Goal: Task Accomplishment & Management: Manage account settings

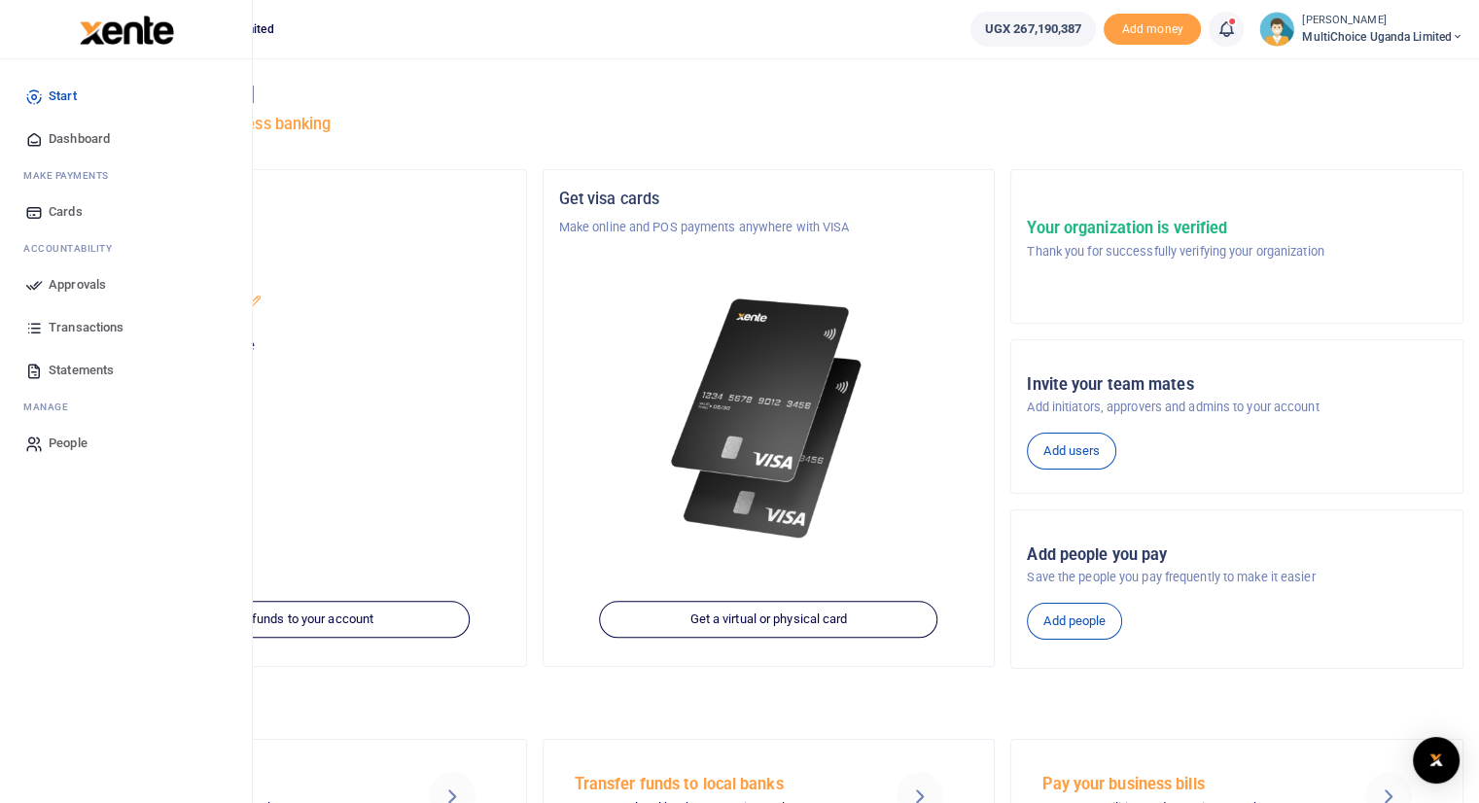
click at [82, 279] on span "Approvals" at bounding box center [77, 284] width 57 height 19
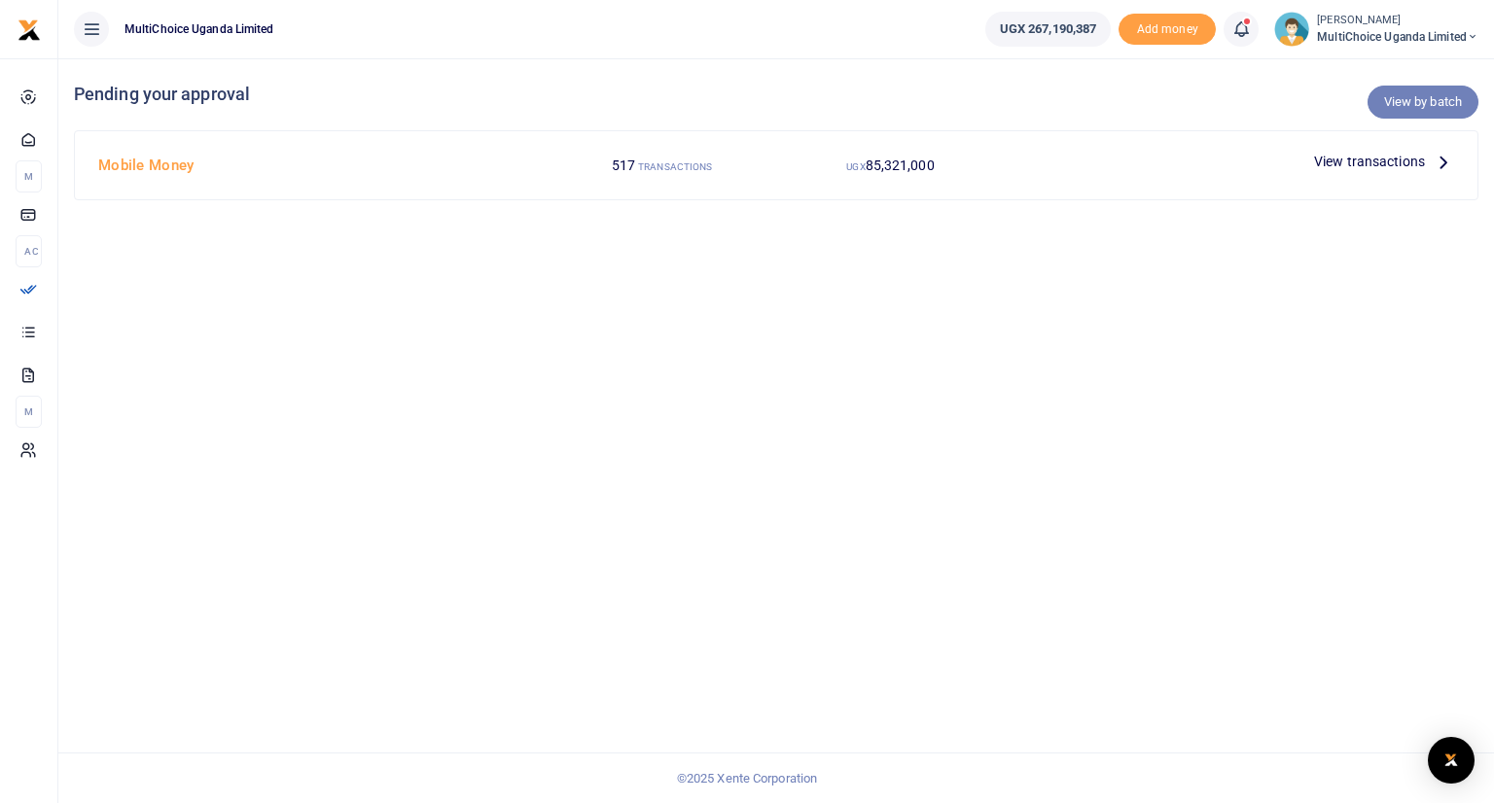
click at [1405, 98] on link "View by batch" at bounding box center [1422, 102] width 111 height 33
click at [1427, 100] on link "View by batch" at bounding box center [1422, 102] width 111 height 33
click at [1395, 102] on link "View by batch" at bounding box center [1422, 102] width 111 height 33
click at [1397, 103] on link "View by batch" at bounding box center [1422, 102] width 111 height 33
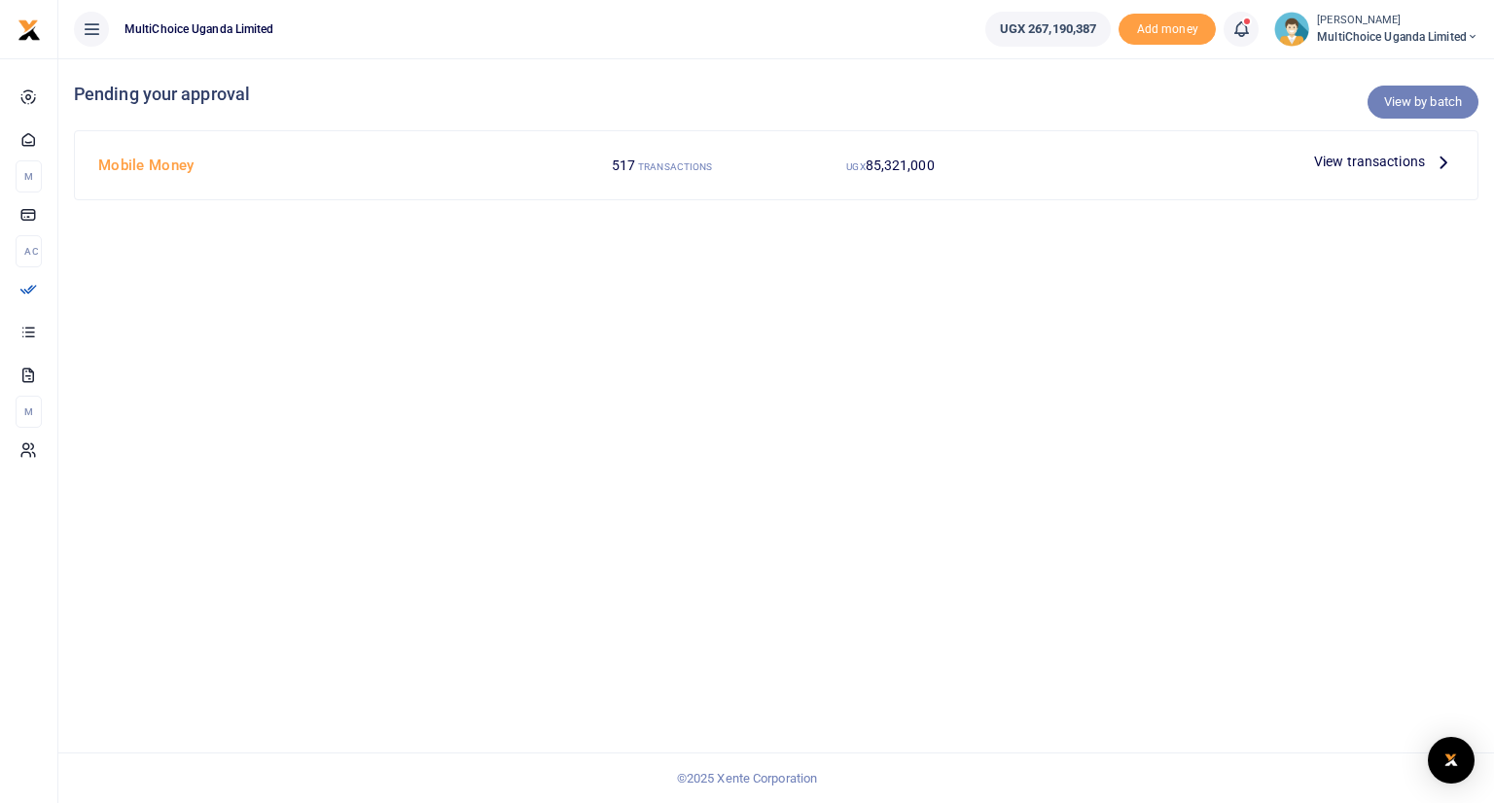
click at [1397, 103] on link "View by batch" at bounding box center [1422, 102] width 111 height 33
click at [1400, 104] on link "View by batch" at bounding box center [1422, 102] width 111 height 33
click at [1413, 102] on link "View by batch" at bounding box center [1422, 102] width 111 height 33
click at [1408, 104] on link "View by batch" at bounding box center [1422, 102] width 111 height 33
click at [1444, 100] on link "View by batch" at bounding box center [1422, 102] width 111 height 33
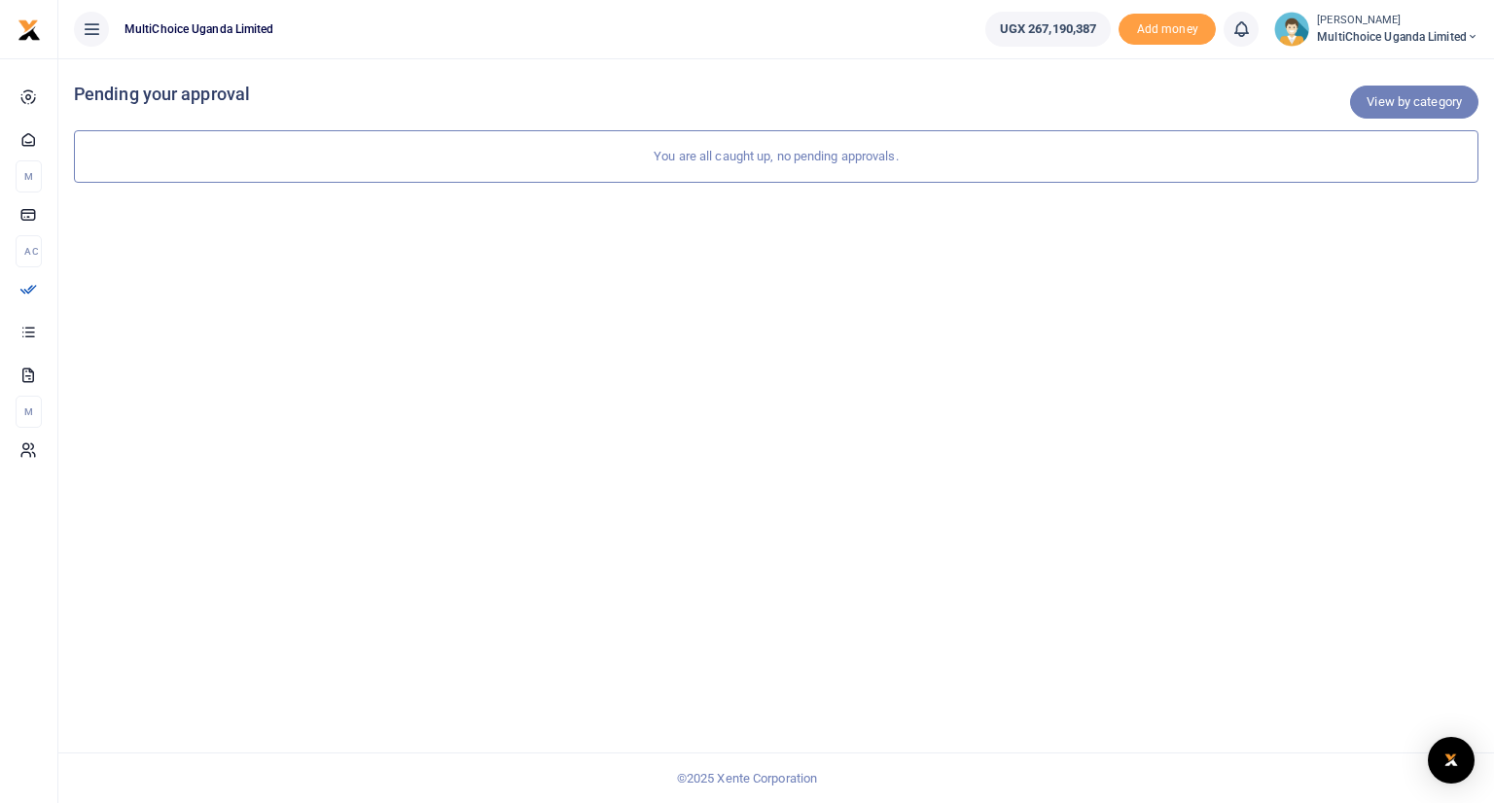
click at [1397, 107] on link "View by category" at bounding box center [1414, 102] width 128 height 33
click at [1381, 98] on link "View by category" at bounding box center [1414, 102] width 128 height 33
click at [1296, 36] on img at bounding box center [1291, 29] width 35 height 35
click at [1036, 227] on div "View by category Pending your approval You are all caught up, no pending approv…" at bounding box center [775, 430] width 1435 height 745
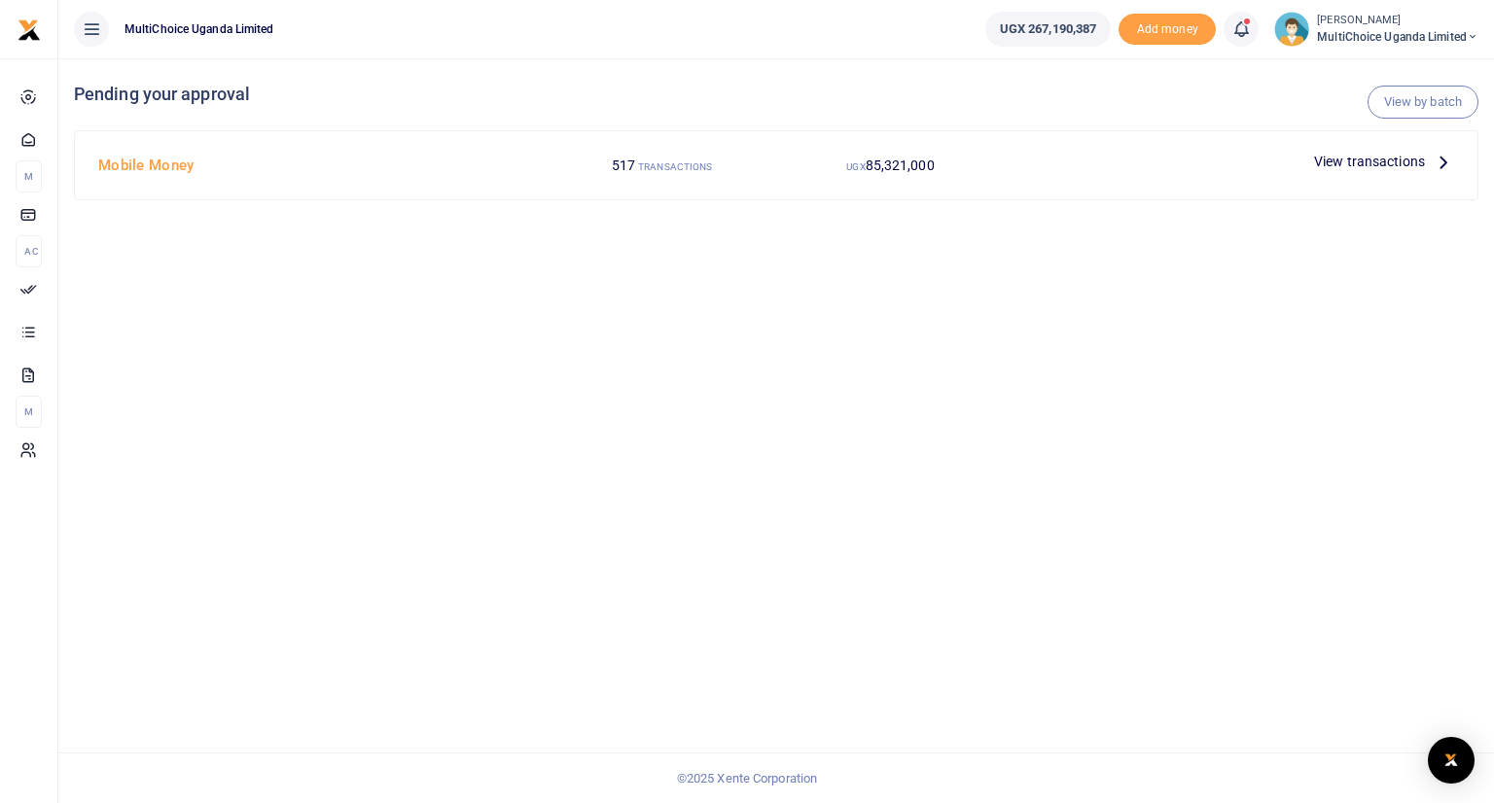
click at [1392, 160] on span "View transactions" at bounding box center [1369, 161] width 111 height 21
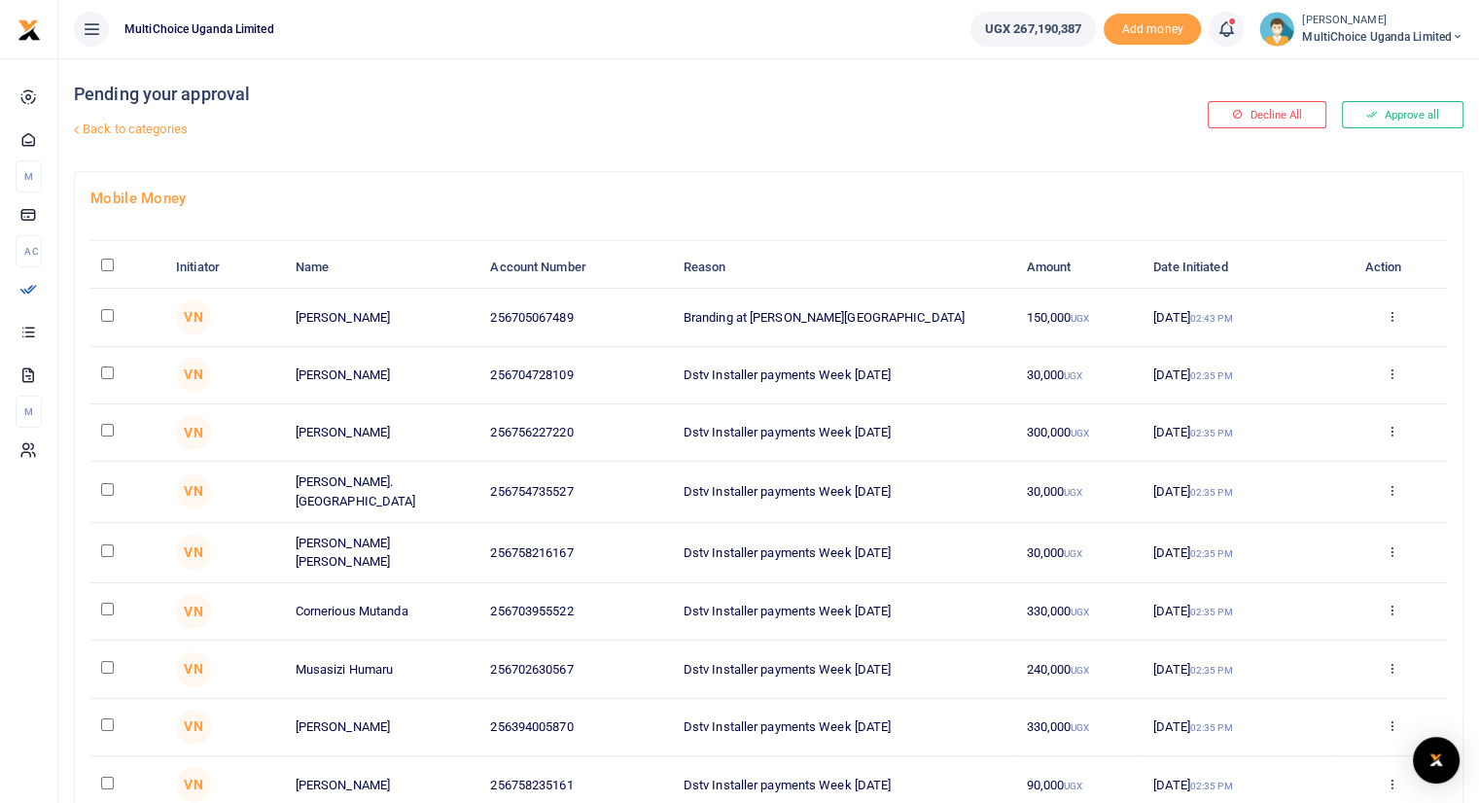
click at [156, 129] on link "Back to categories" at bounding box center [532, 129] width 926 height 33
click at [142, 128] on link "Back to categories" at bounding box center [532, 129] width 926 height 33
click at [97, 129] on link "Back to categories" at bounding box center [532, 129] width 926 height 33
click at [148, 131] on link "Back to categories" at bounding box center [532, 129] width 926 height 33
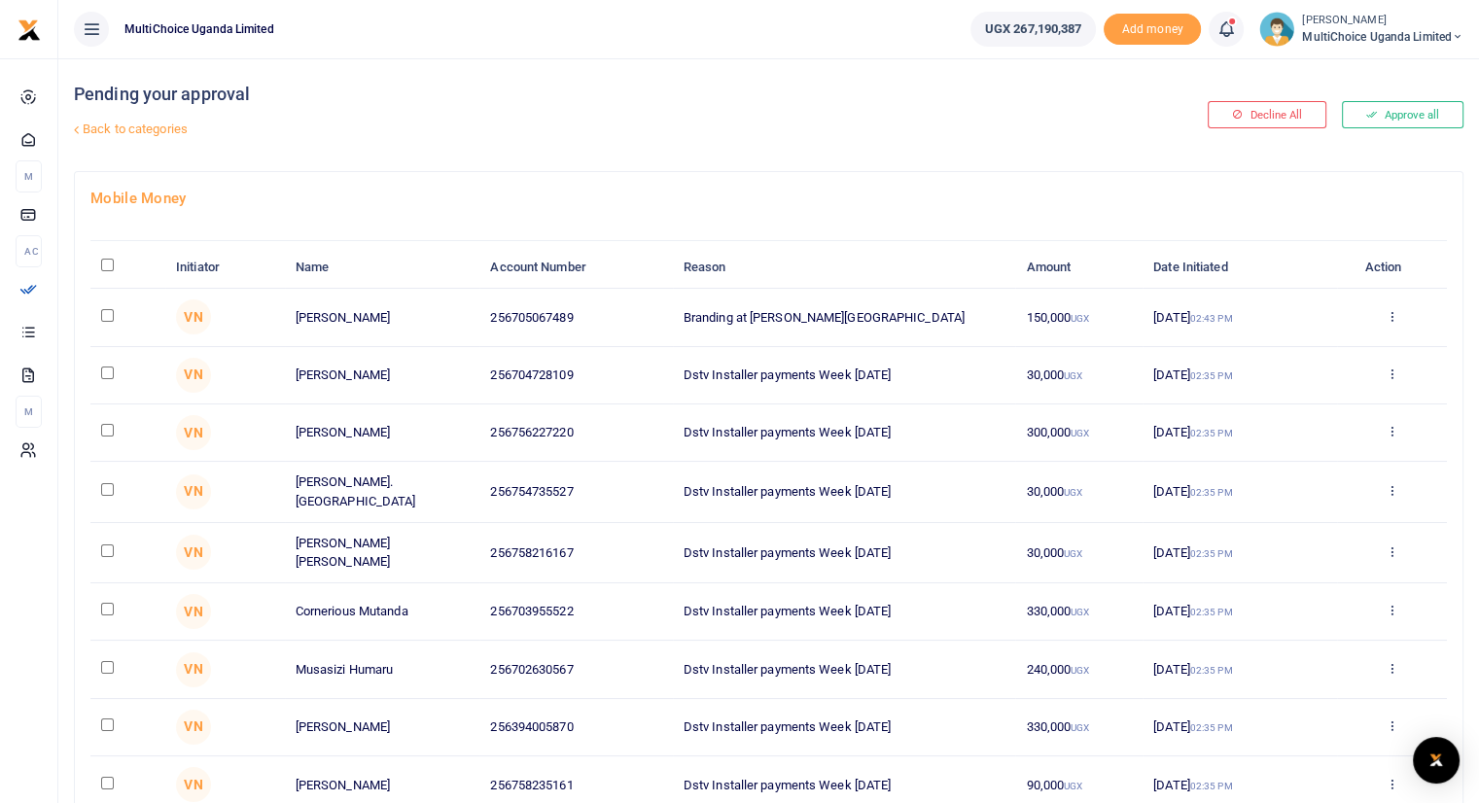
click at [136, 129] on link "Back to categories" at bounding box center [532, 129] width 926 height 33
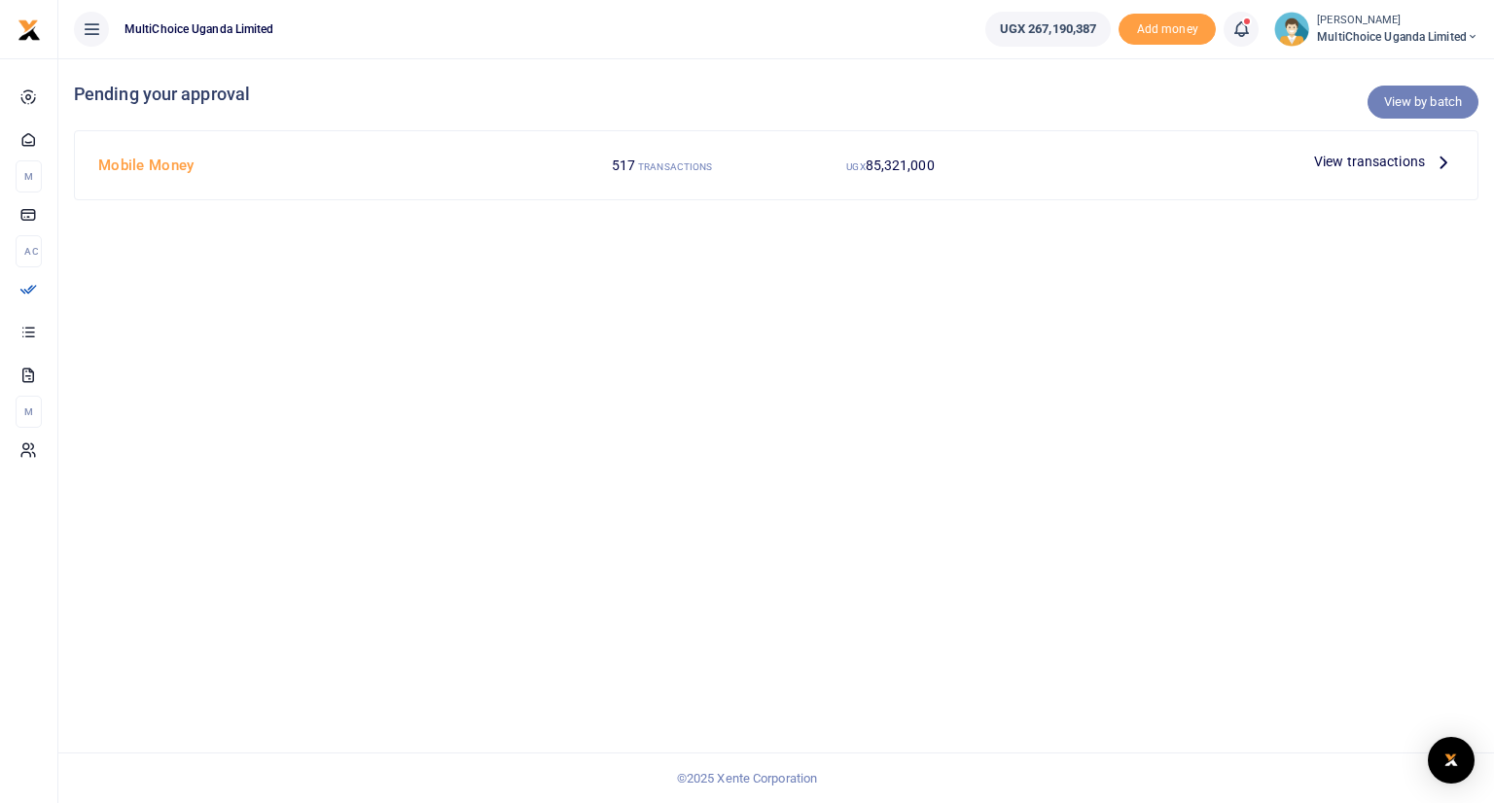
click at [1397, 99] on link "View by batch" at bounding box center [1422, 102] width 111 height 33
click at [1379, 162] on span "View transactions" at bounding box center [1369, 161] width 111 height 21
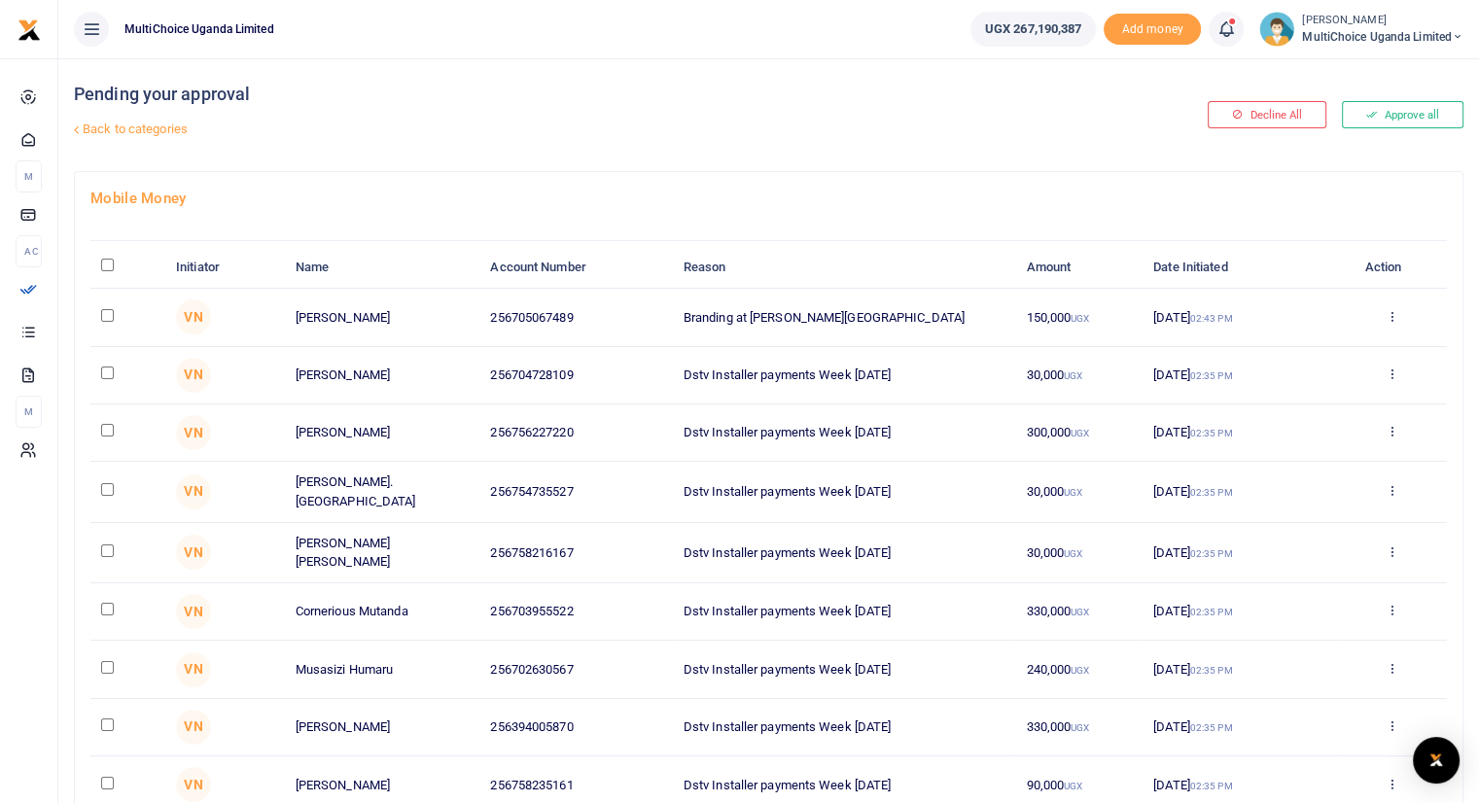
click at [152, 129] on link "Back to categories" at bounding box center [532, 129] width 926 height 33
click at [113, 130] on link "Back to categories" at bounding box center [532, 129] width 926 height 33
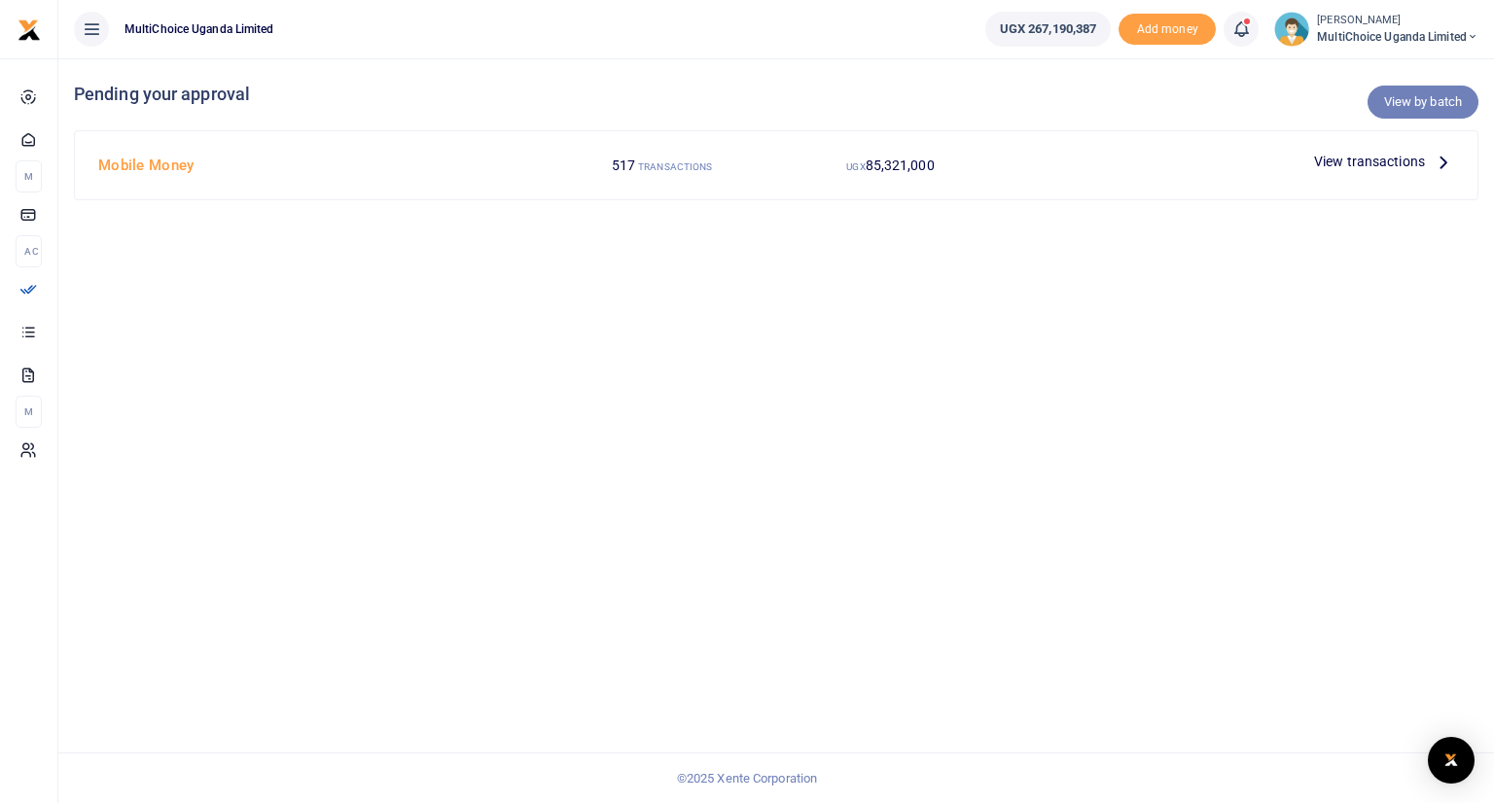
click at [1423, 93] on link "View by batch" at bounding box center [1422, 102] width 111 height 33
click at [1417, 99] on link "View by batch" at bounding box center [1422, 102] width 111 height 33
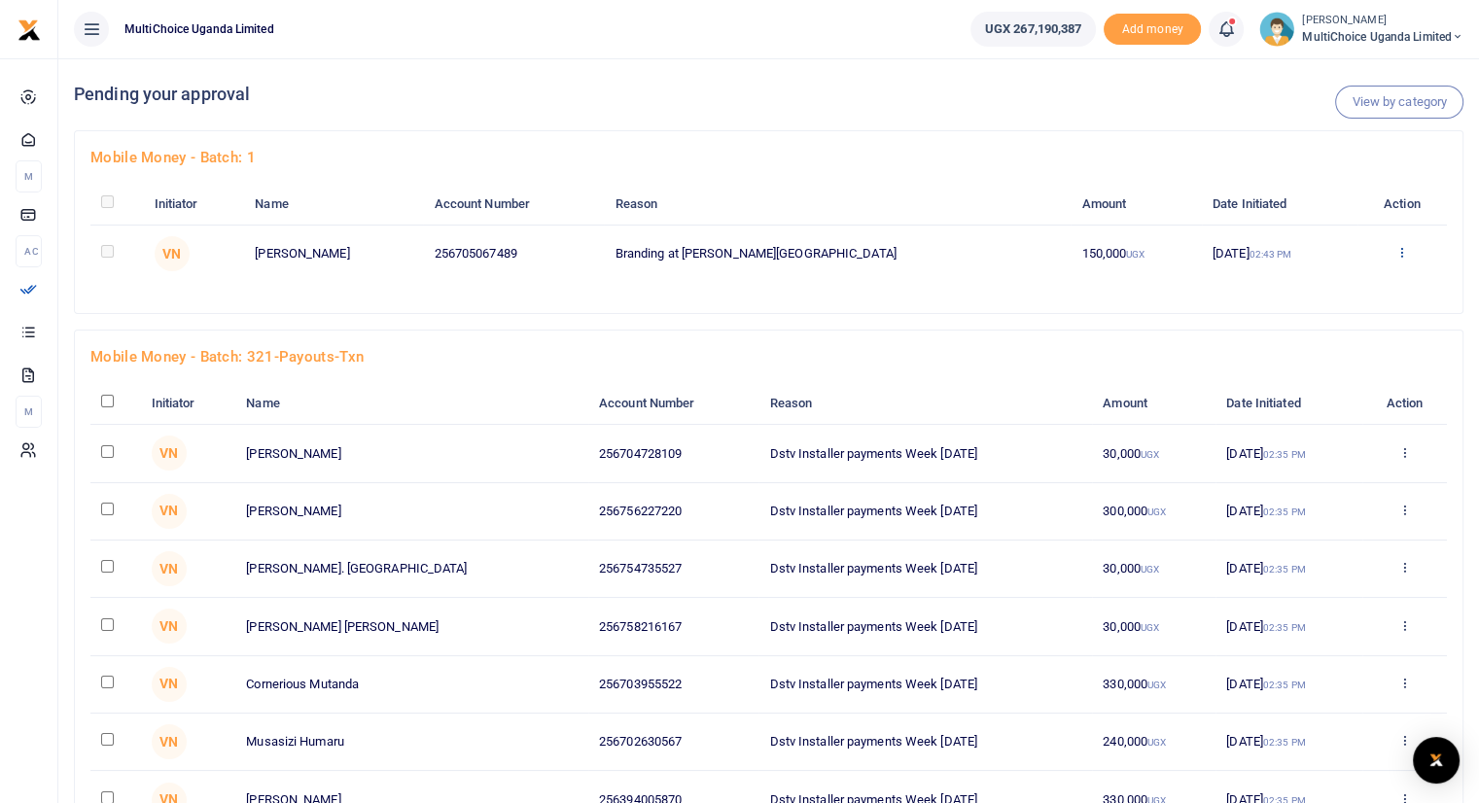
click at [1395, 254] on icon at bounding box center [1401, 252] width 13 height 14
click at [1296, 287] on link "Approve" at bounding box center [1325, 283] width 154 height 27
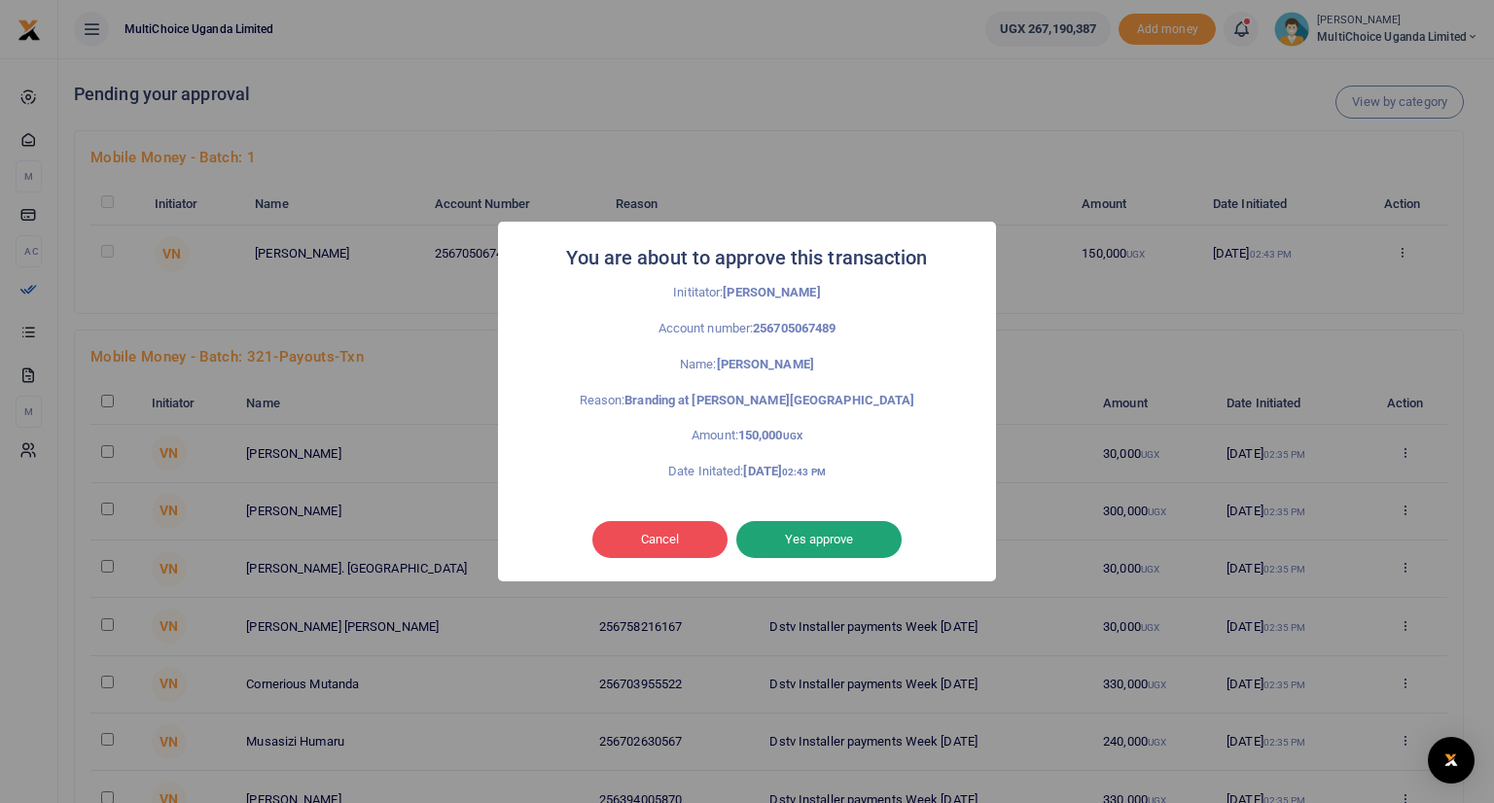
click at [831, 542] on button "Yes approve" at bounding box center [818, 539] width 165 height 37
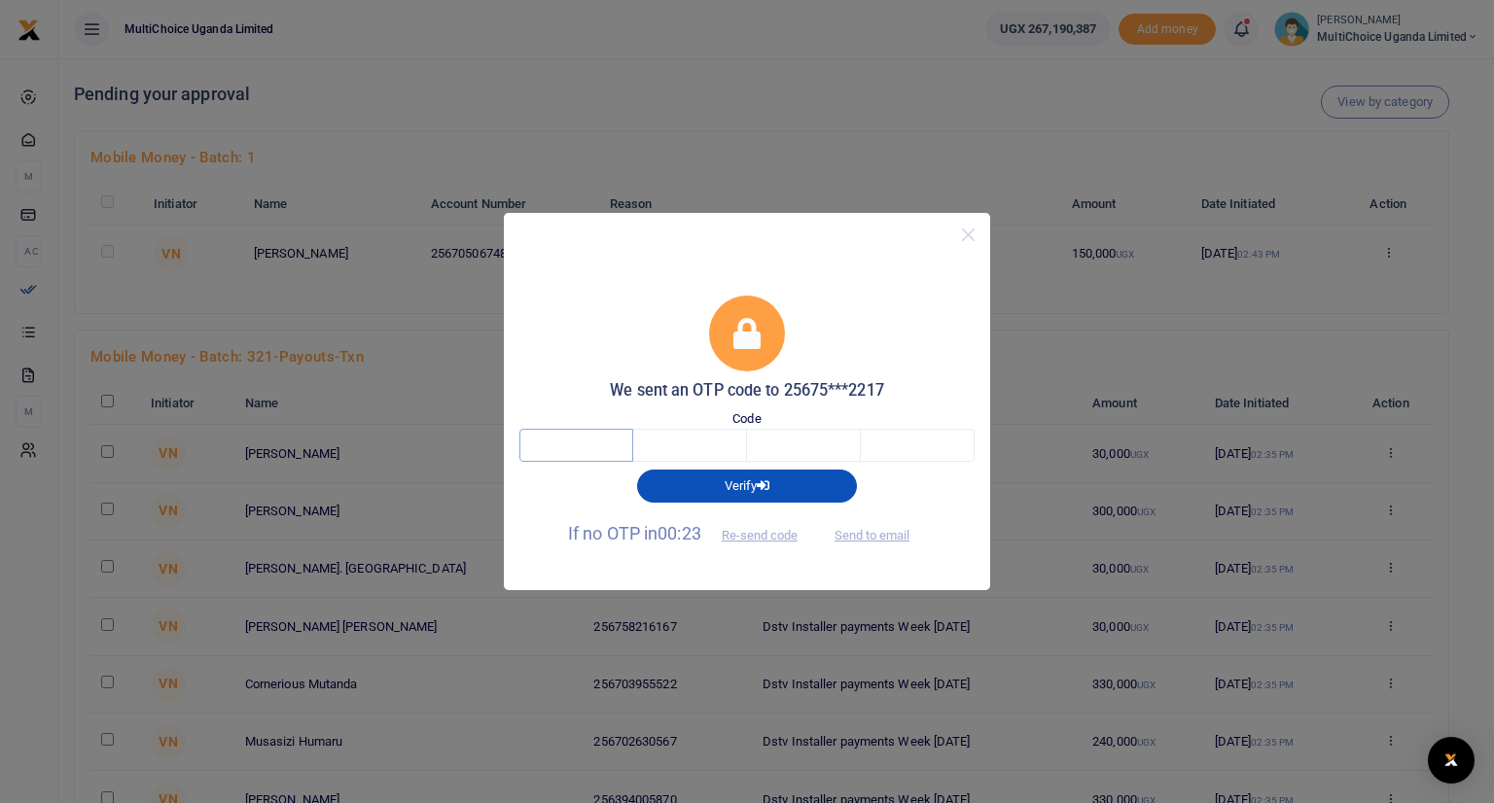
click at [610, 445] on input "text" at bounding box center [576, 445] width 114 height 33
type input "5"
type input "6"
type input "8"
type input "4"
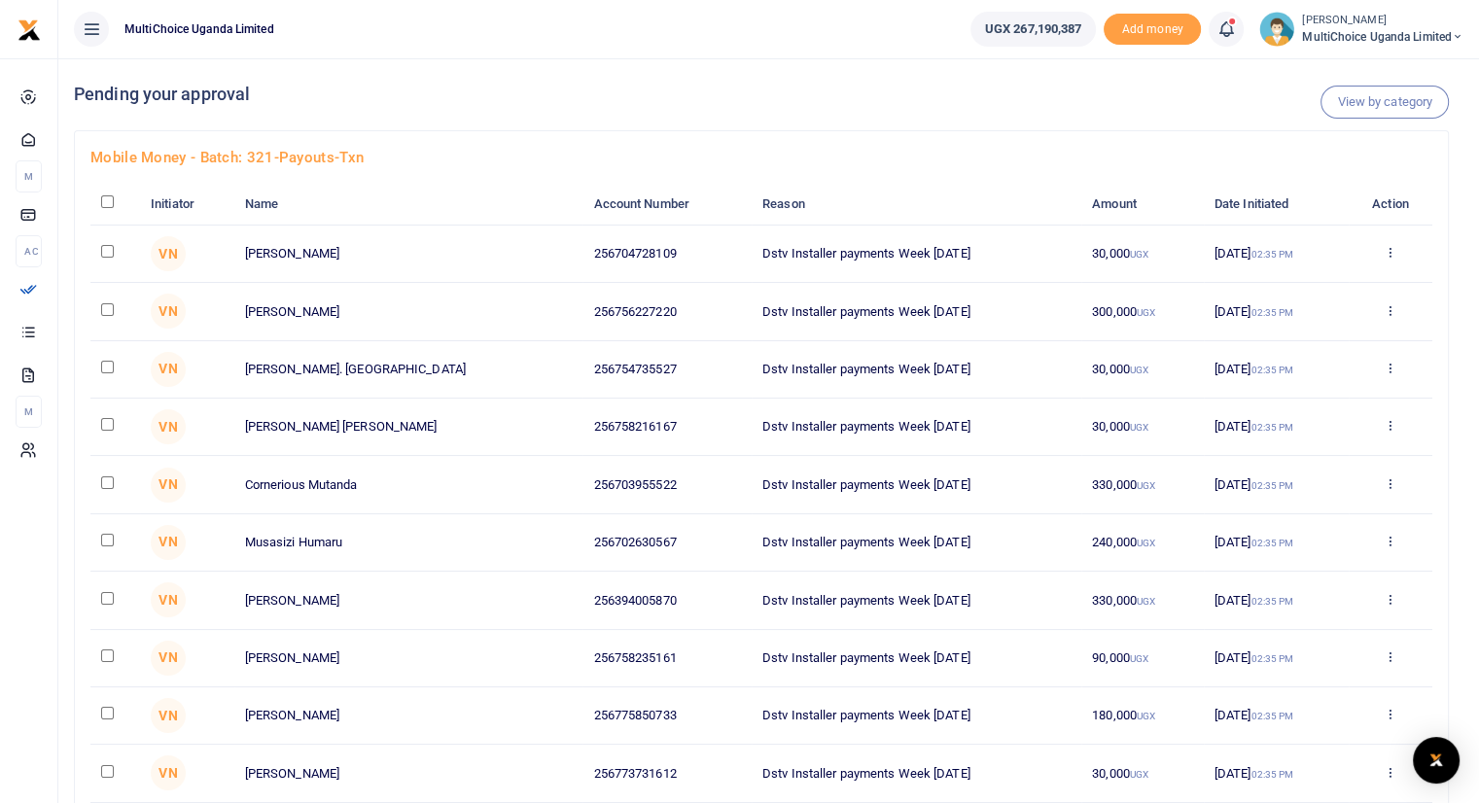
click at [103, 200] on input "checkbox" at bounding box center [107, 201] width 13 height 13
checkbox input "true"
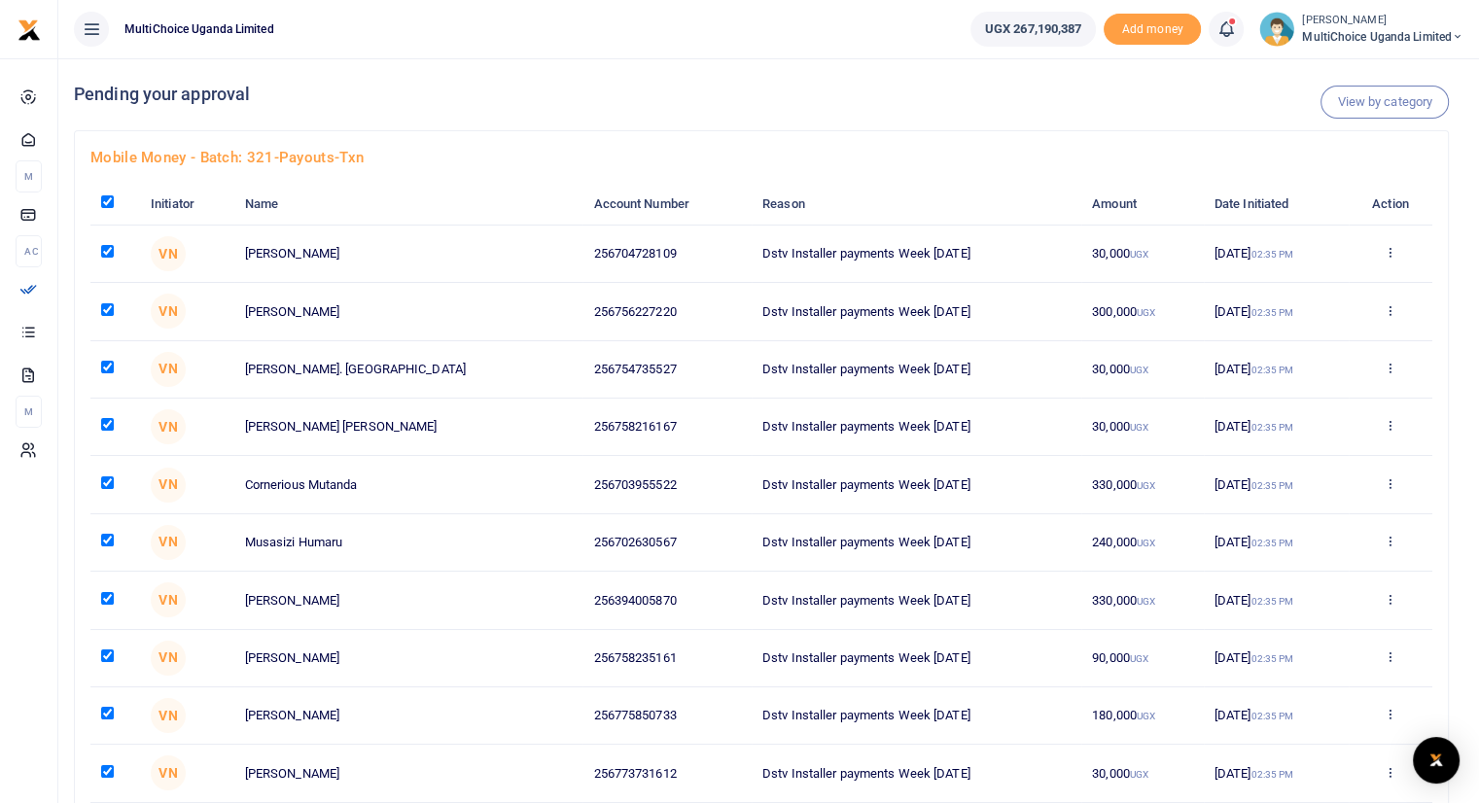
checkbox input "true"
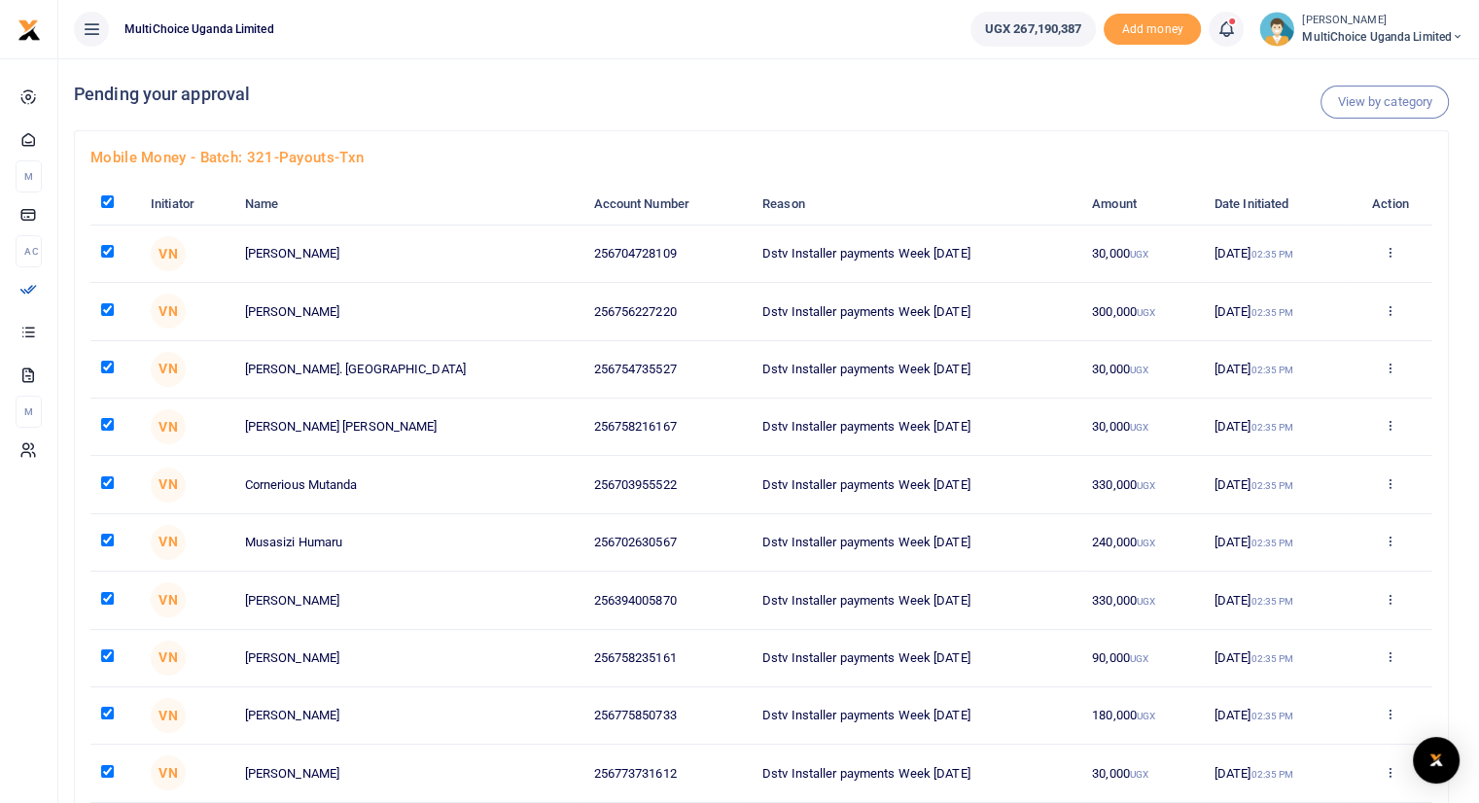
checkbox input "true"
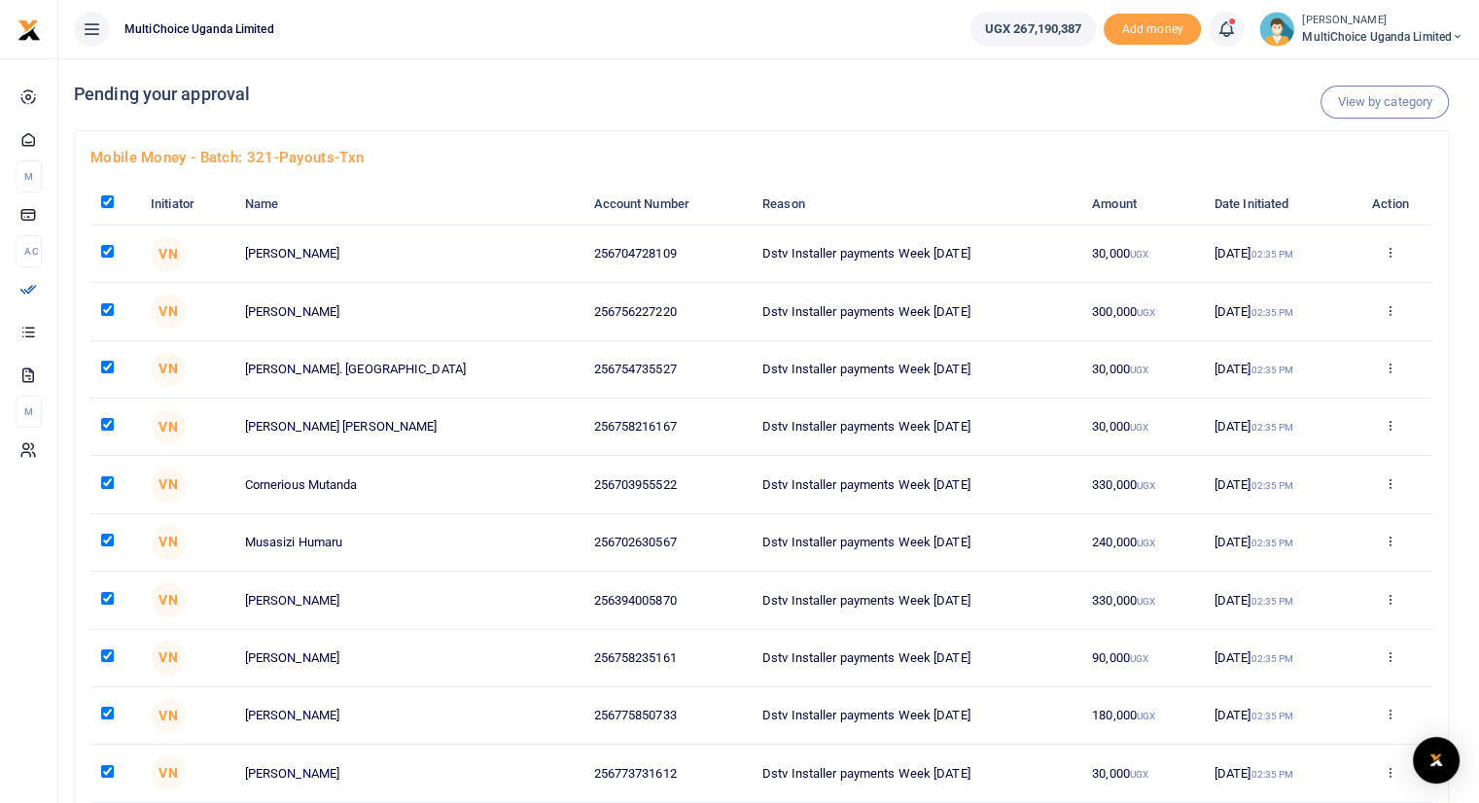
checkbox input "true"
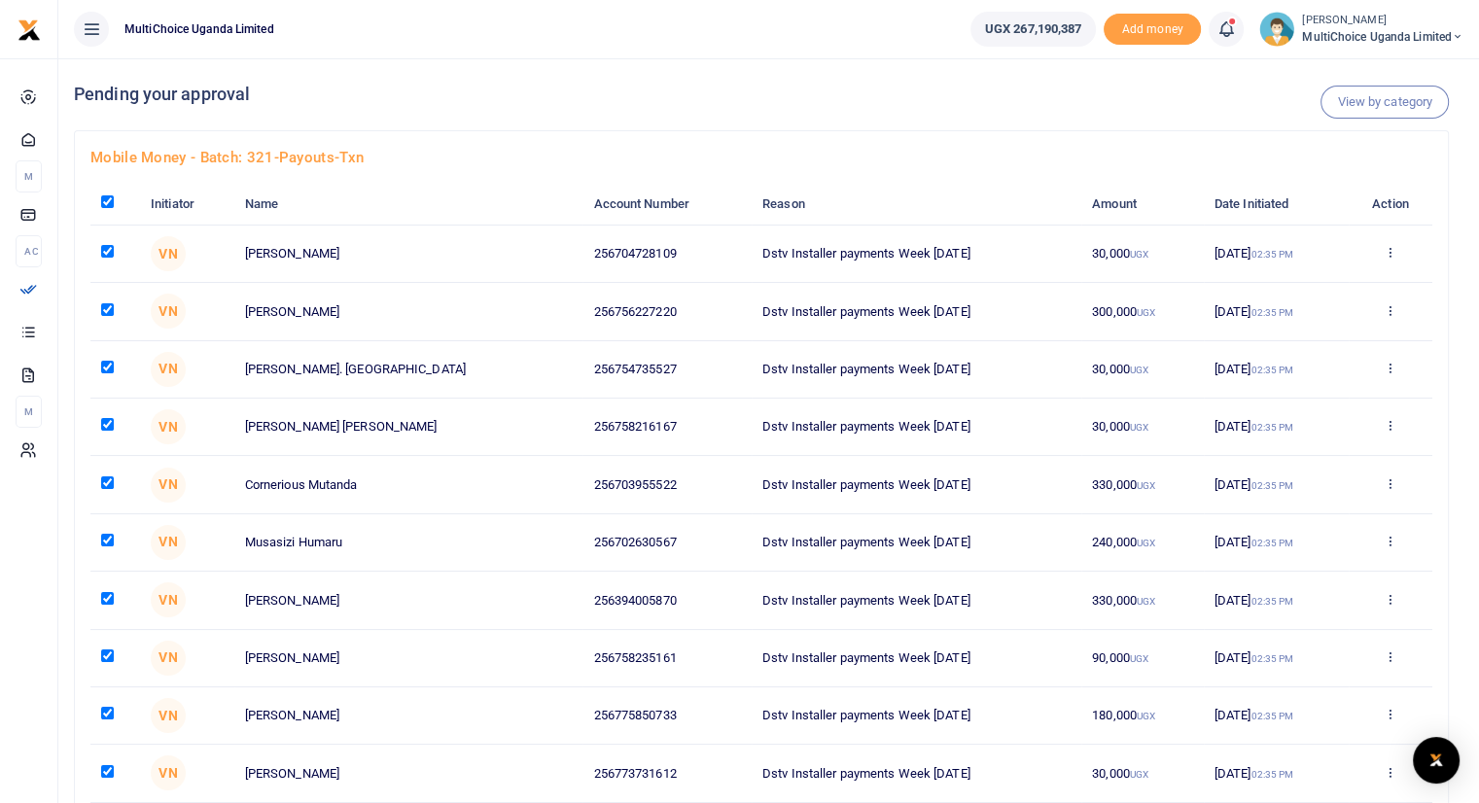
checkbox input "true"
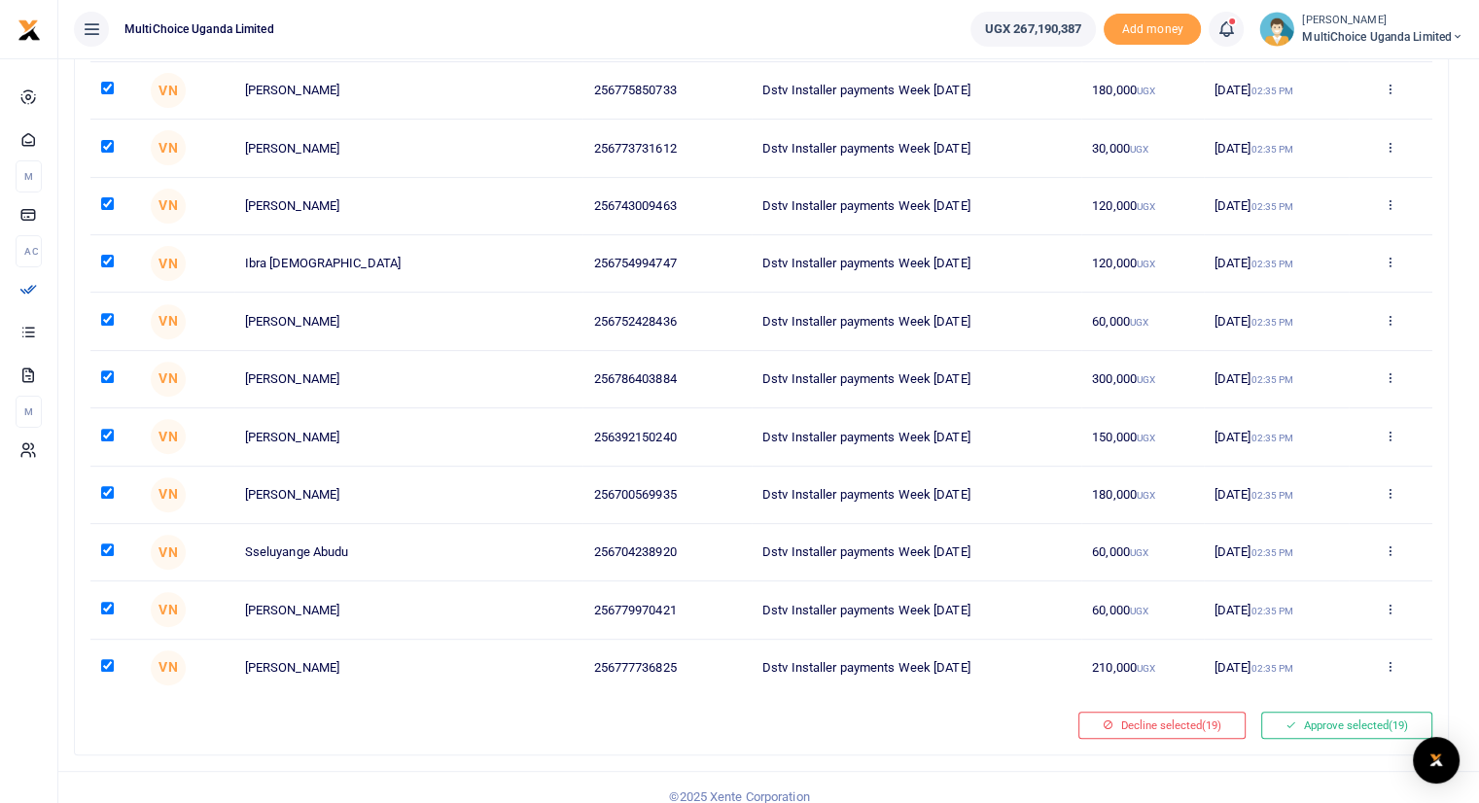
scroll to position [638, 0]
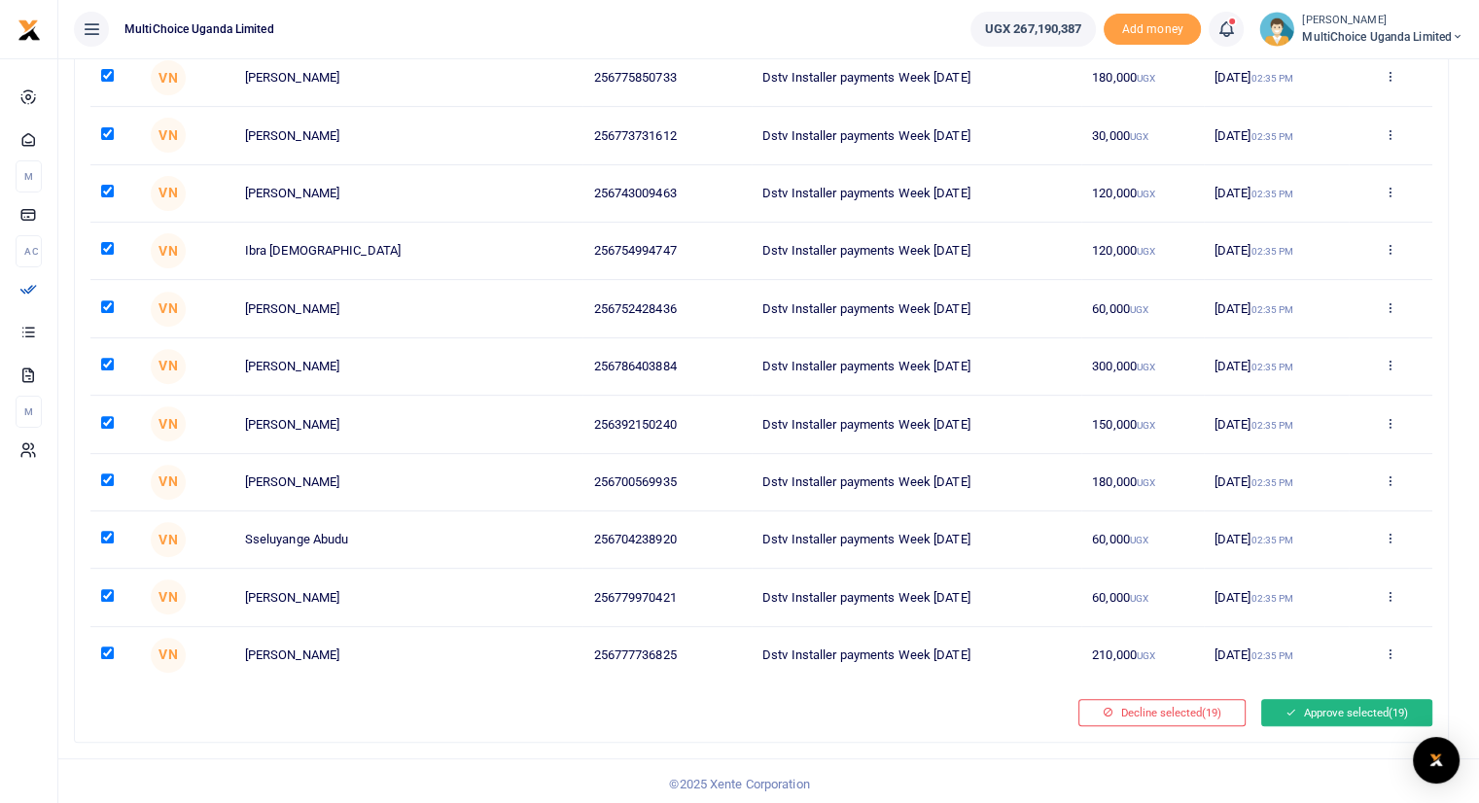
click at [1314, 706] on button "Approve selected (19)" at bounding box center [1346, 712] width 171 height 27
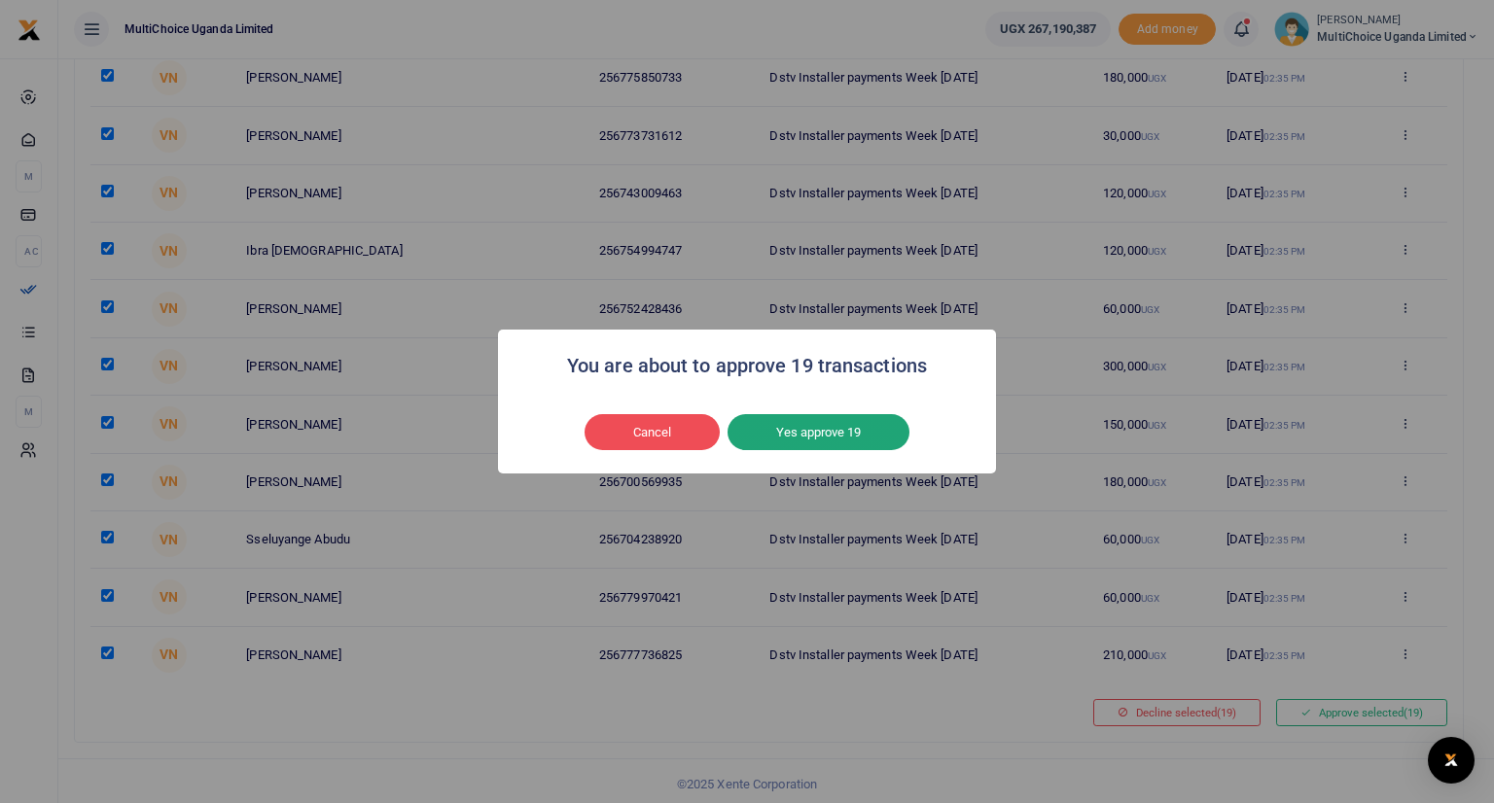
click at [825, 434] on button "Yes approve 19" at bounding box center [818, 432] width 182 height 37
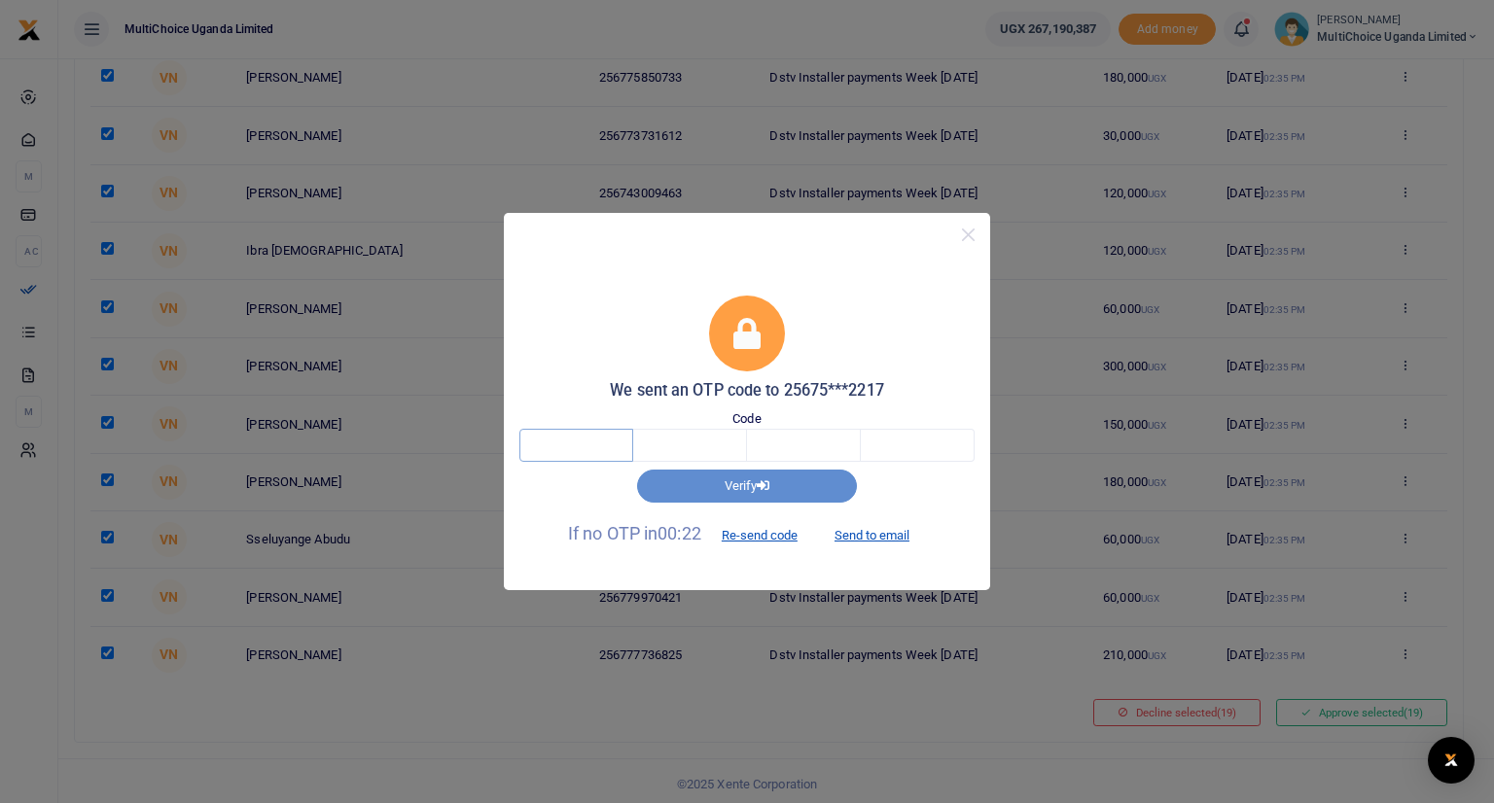
click at [567, 441] on input "text" at bounding box center [576, 445] width 114 height 33
type input "8"
type input "2"
type input "7"
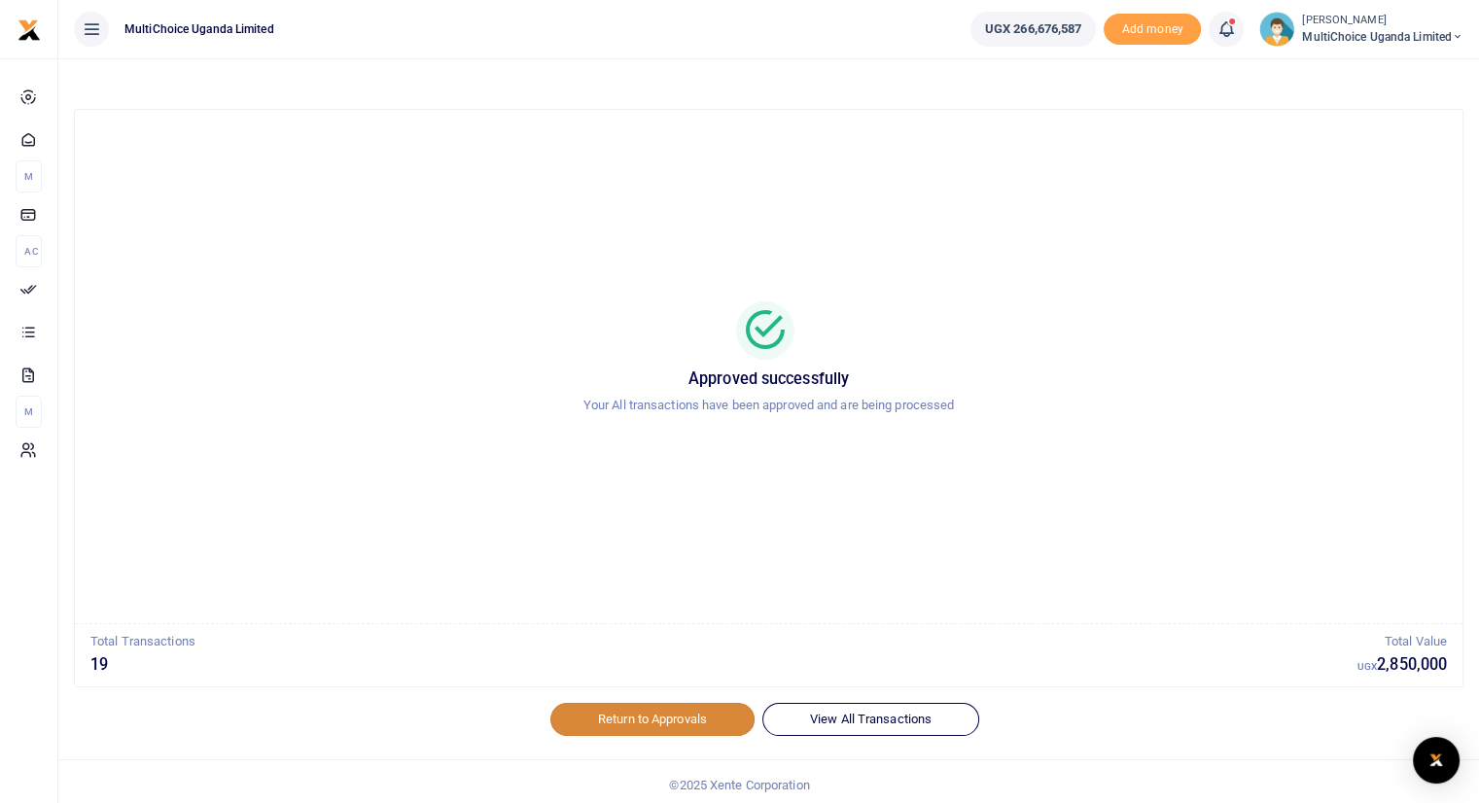
click at [607, 720] on link "Return to Approvals" at bounding box center [652, 719] width 204 height 33
click at [619, 718] on link "Return to Approvals" at bounding box center [652, 719] width 204 height 33
click at [661, 714] on link "Return to Approvals" at bounding box center [652, 719] width 204 height 33
click at [635, 719] on link "Return to Approvals" at bounding box center [652, 719] width 204 height 33
click at [614, 714] on link "Return to Approvals" at bounding box center [652, 719] width 204 height 33
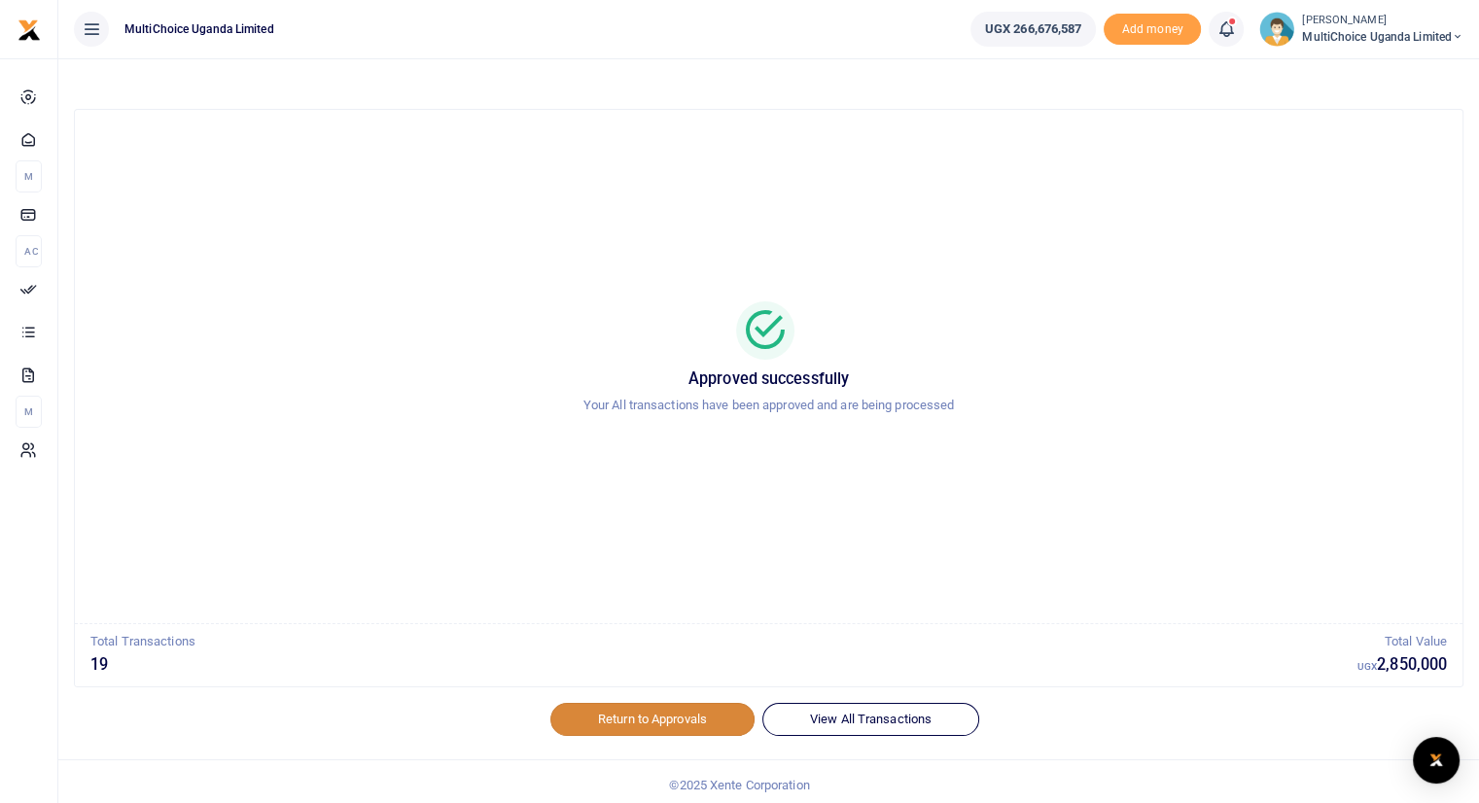
click at [657, 714] on link "Return to Approvals" at bounding box center [652, 719] width 204 height 33
click at [643, 719] on link "Return to Approvals" at bounding box center [652, 719] width 204 height 33
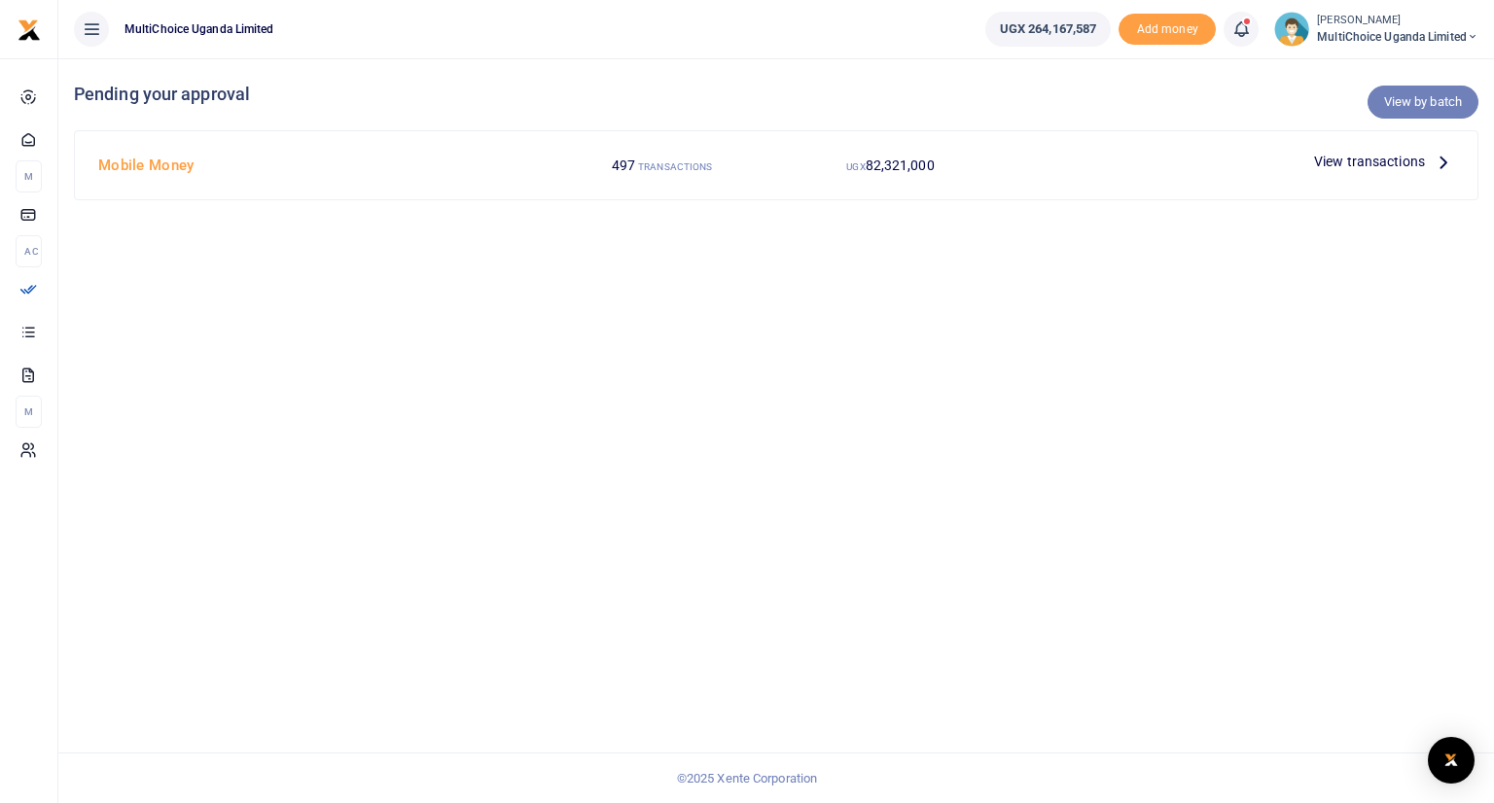
click at [1404, 101] on link "View by batch" at bounding box center [1422, 102] width 111 height 33
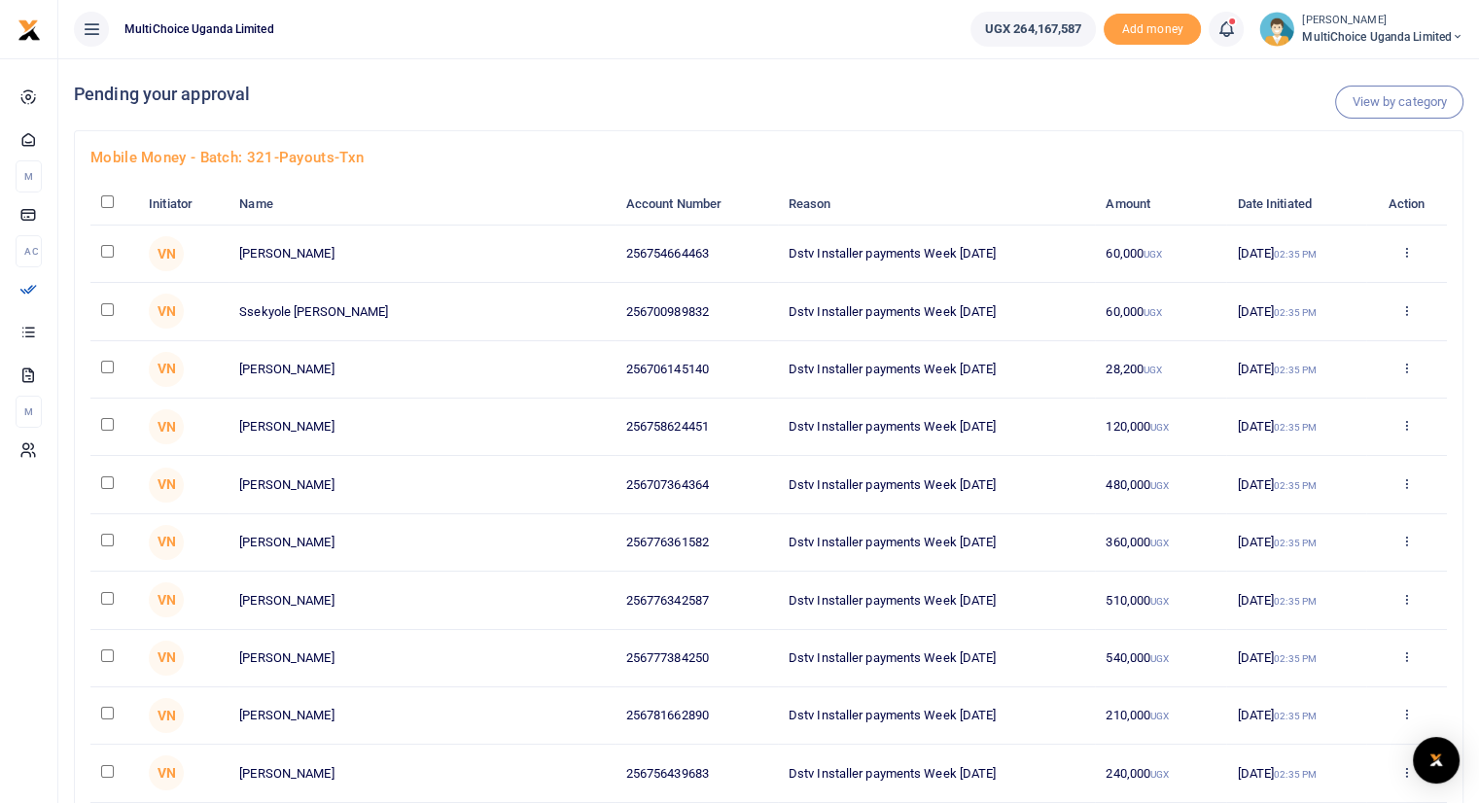
click at [105, 200] on input "checkbox" at bounding box center [107, 201] width 13 height 13
checkbox input "true"
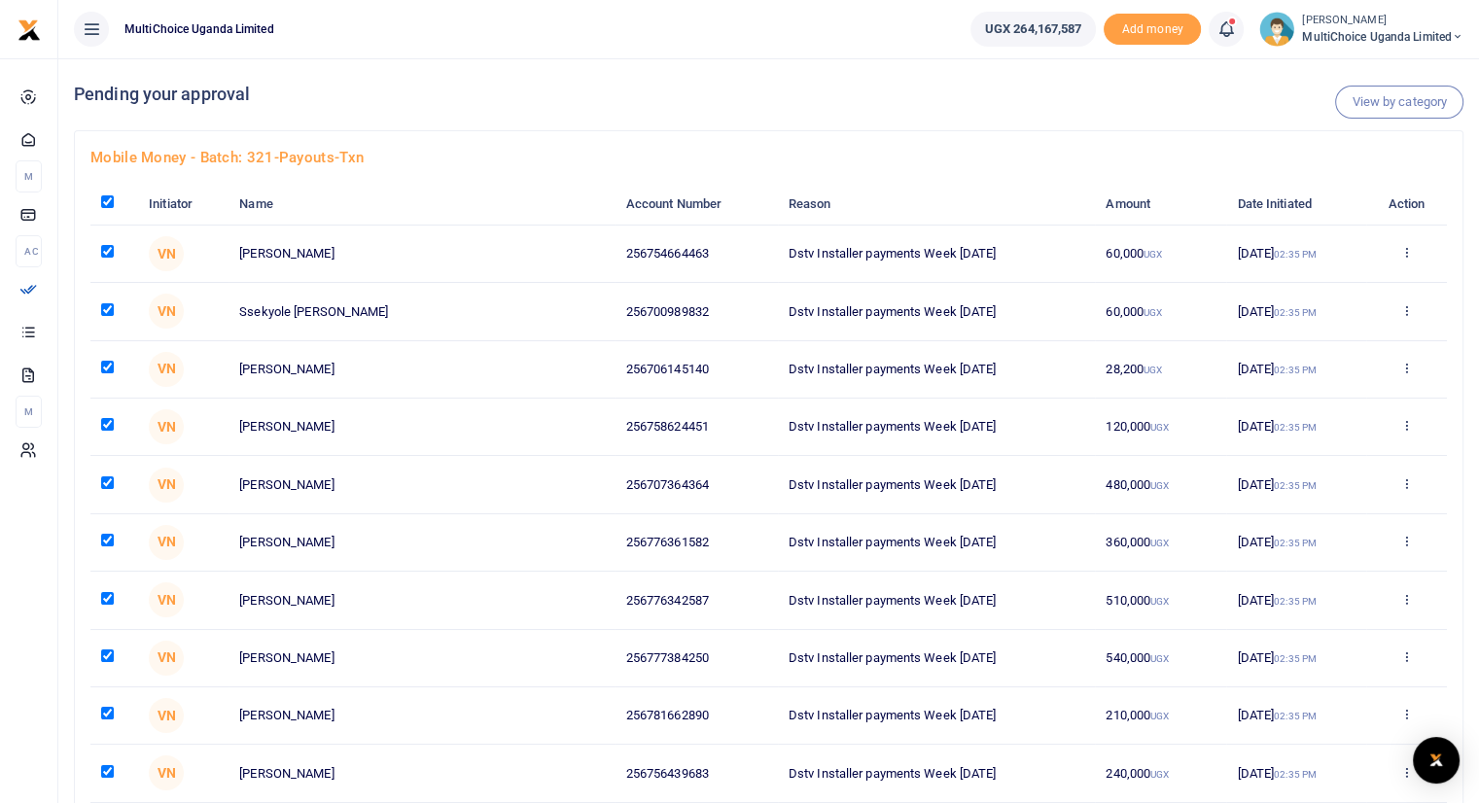
checkbox input "true"
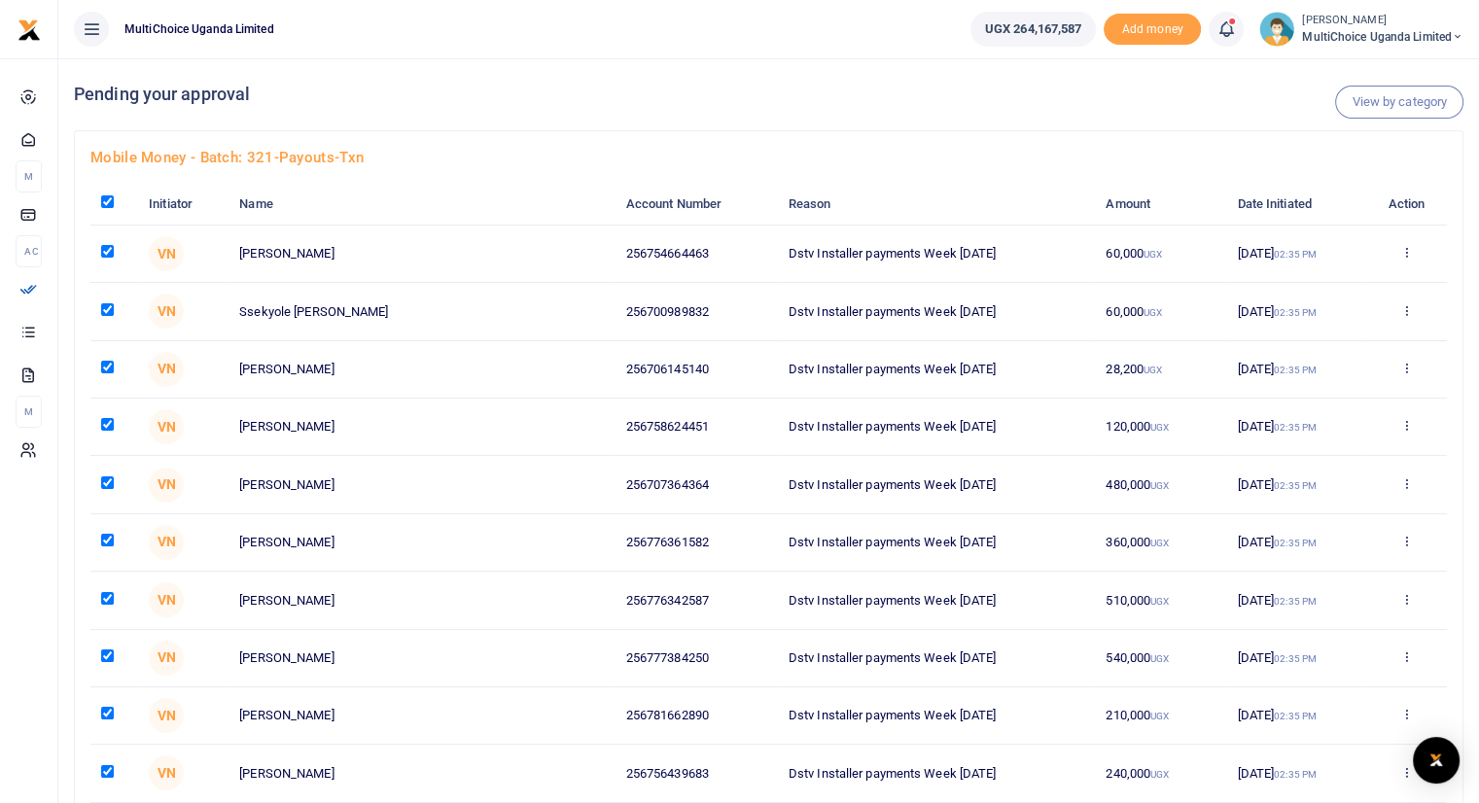
checkbox input "true"
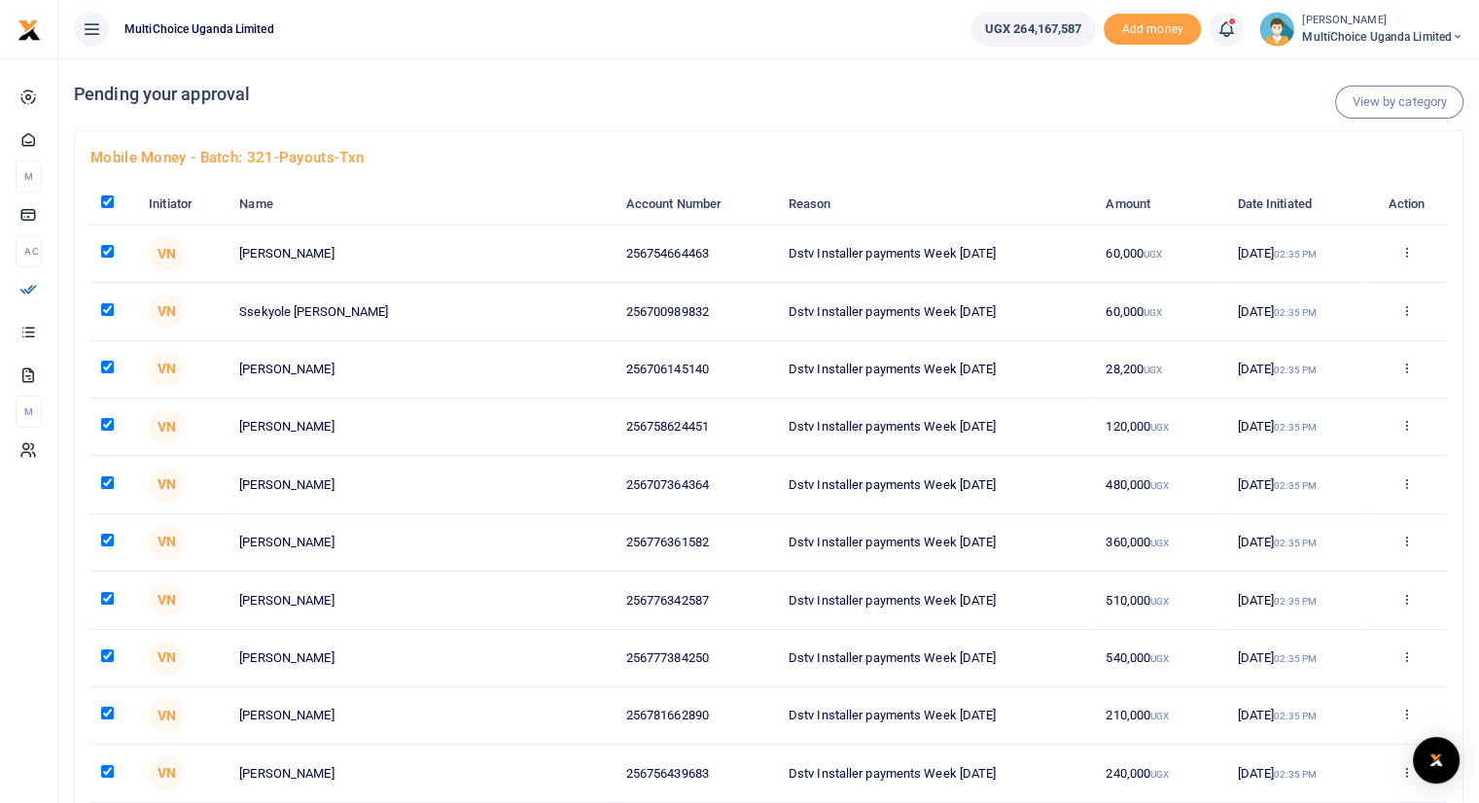
checkbox input "true"
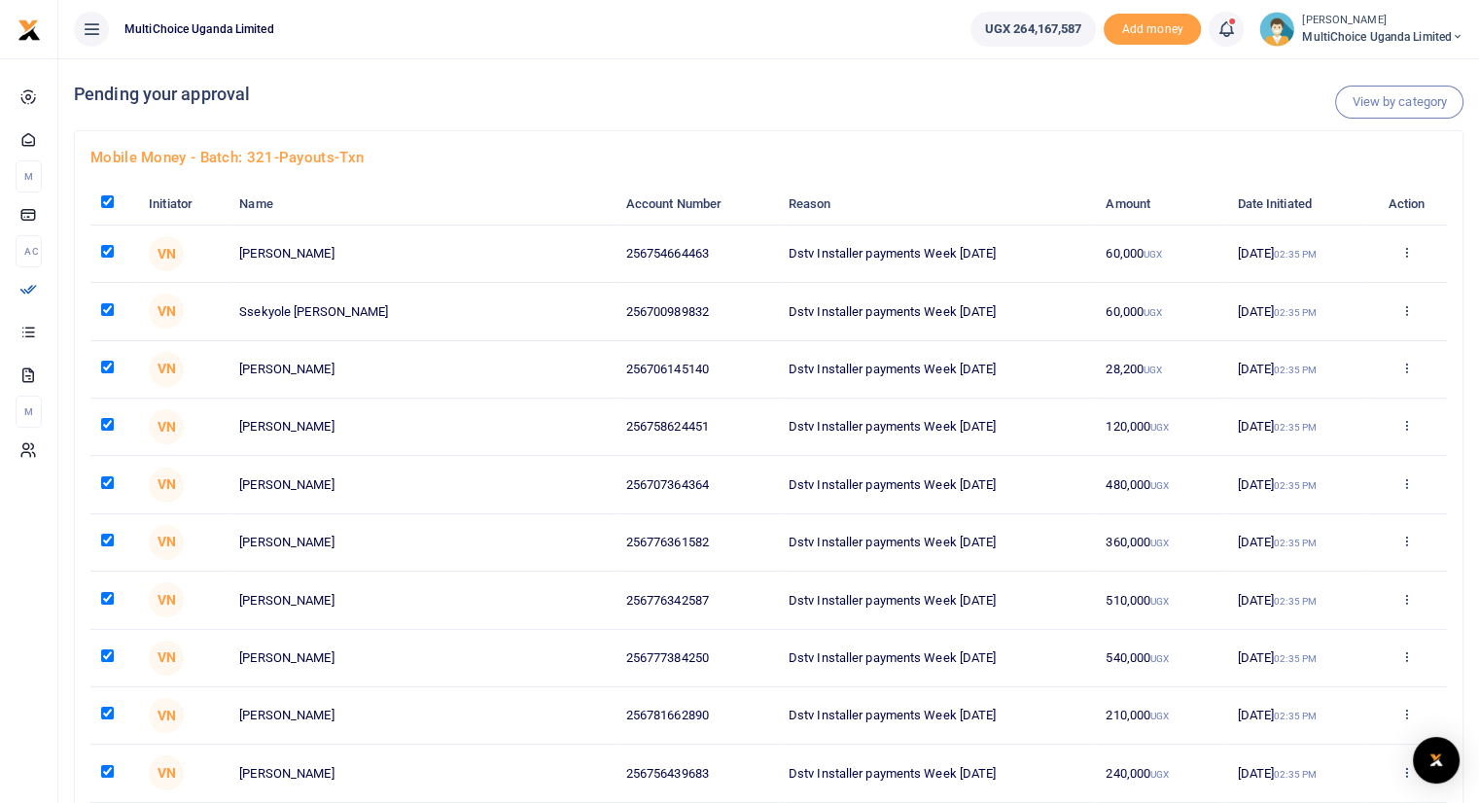
checkbox input "true"
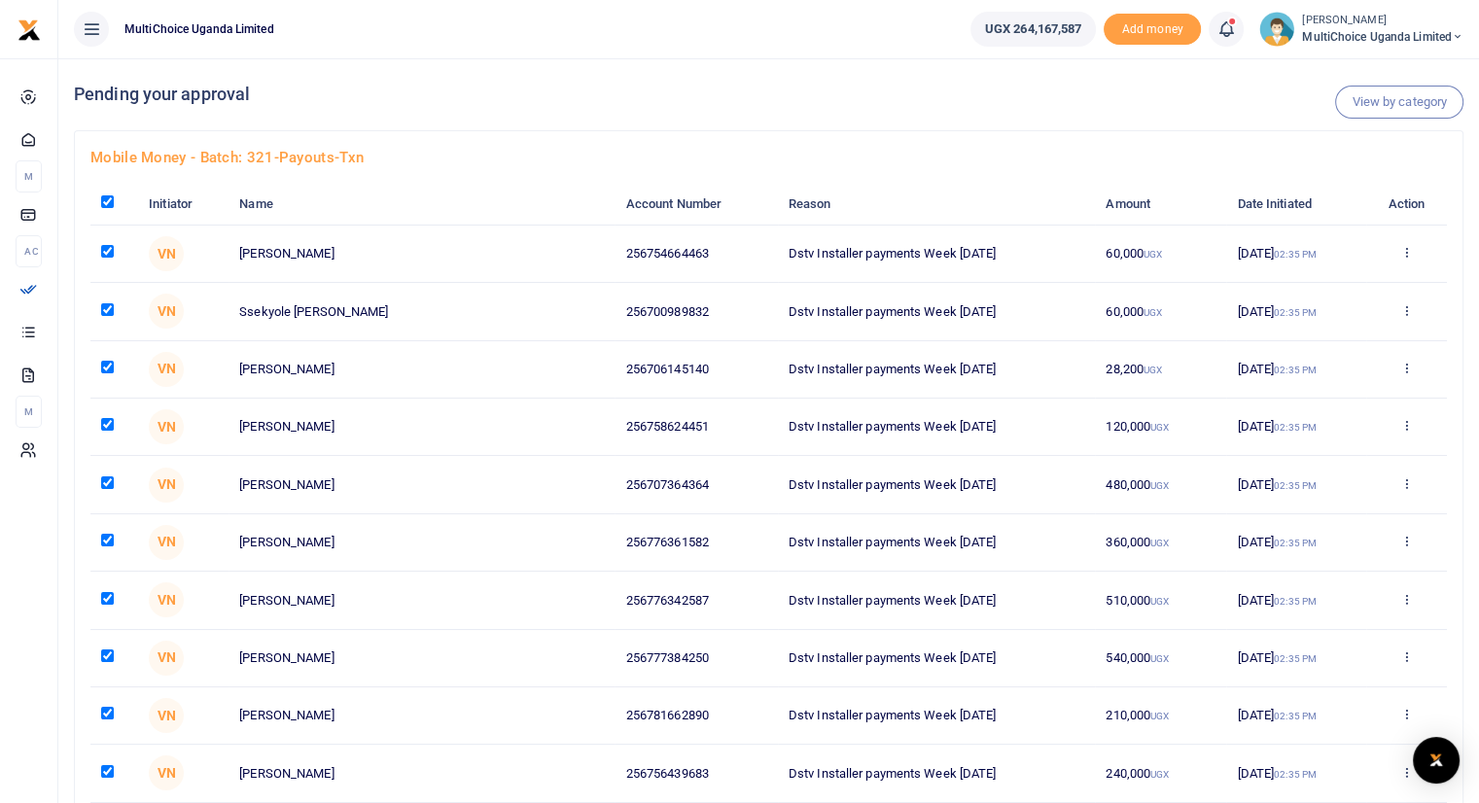
checkbox input "true"
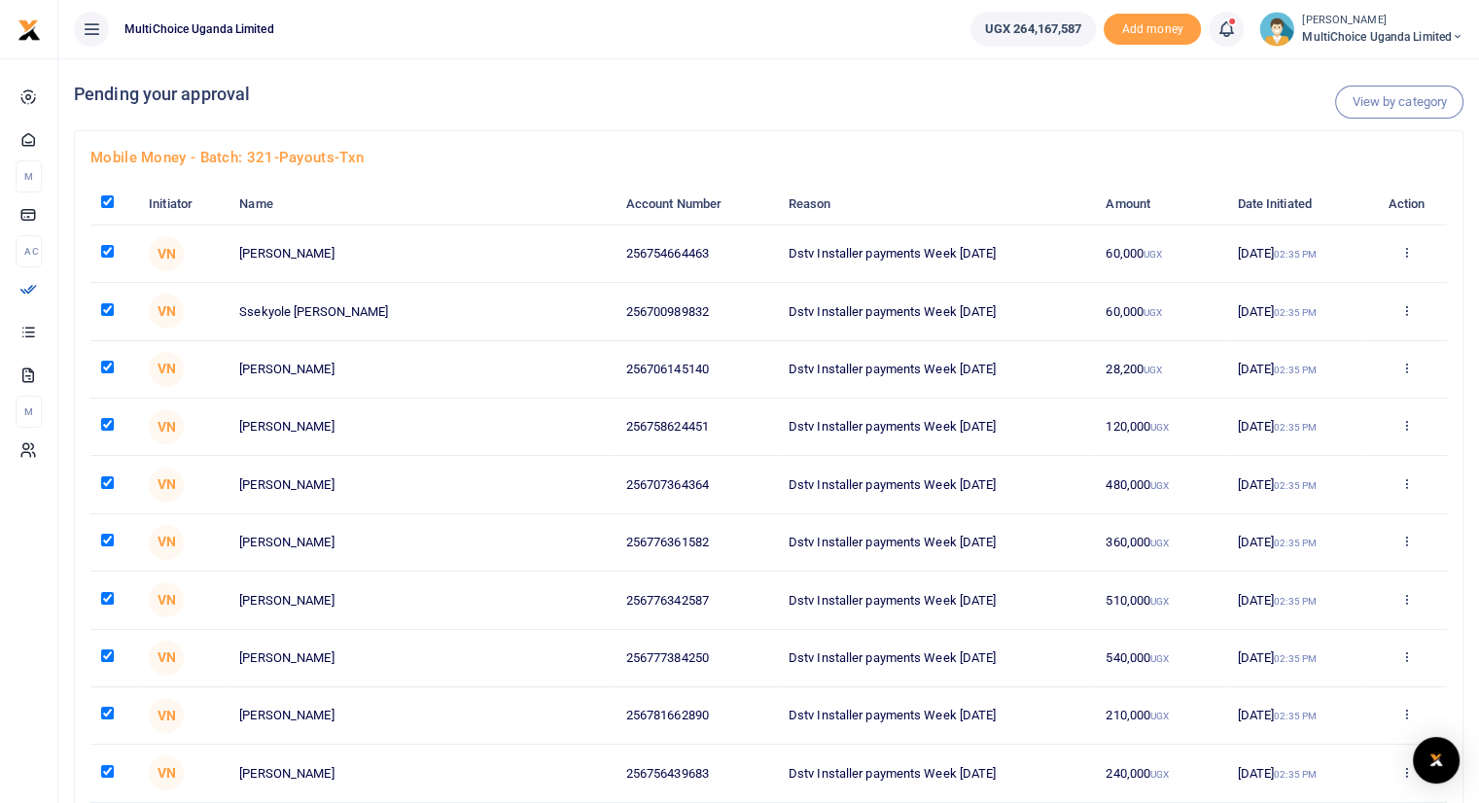
checkbox input "true"
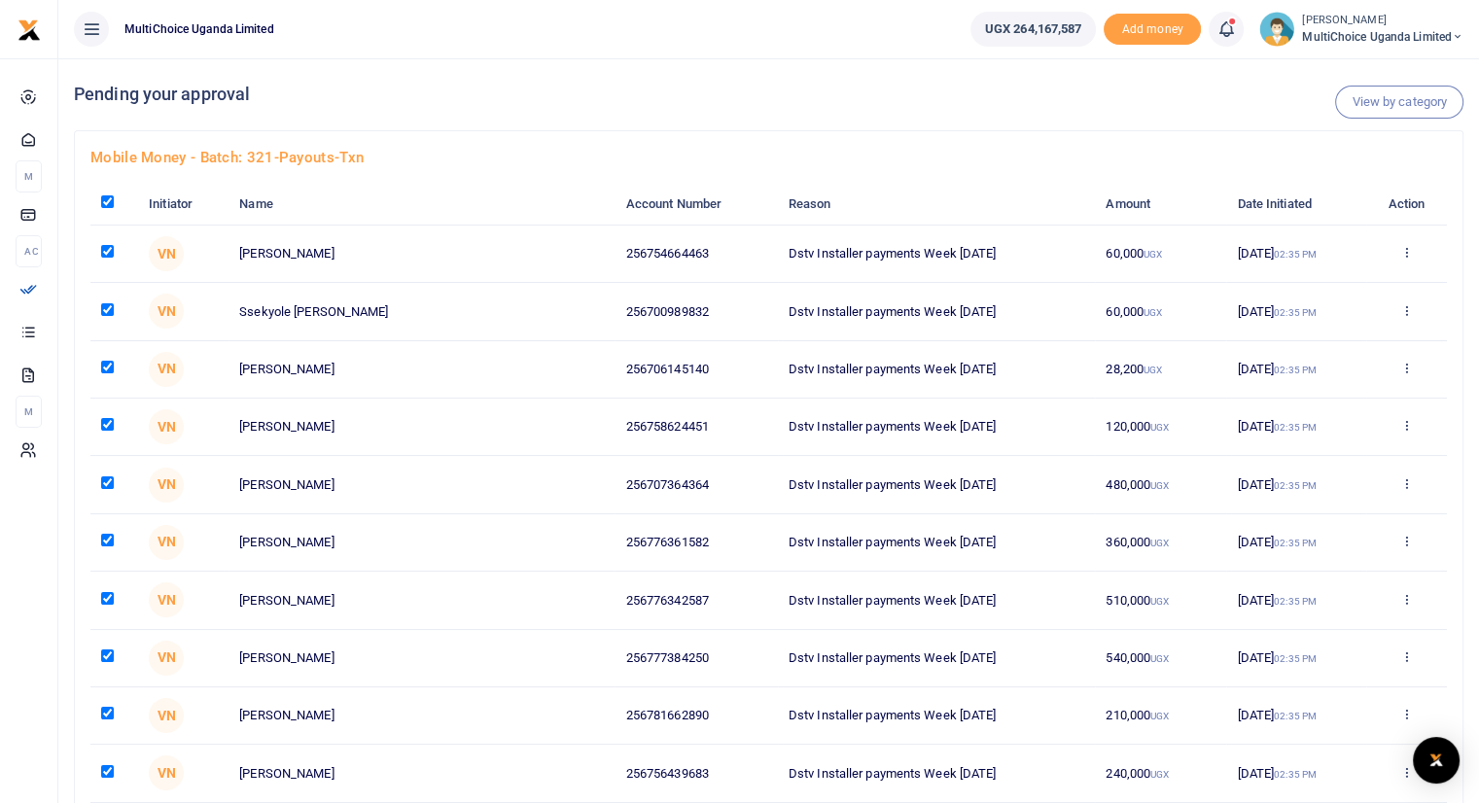
checkbox input "true"
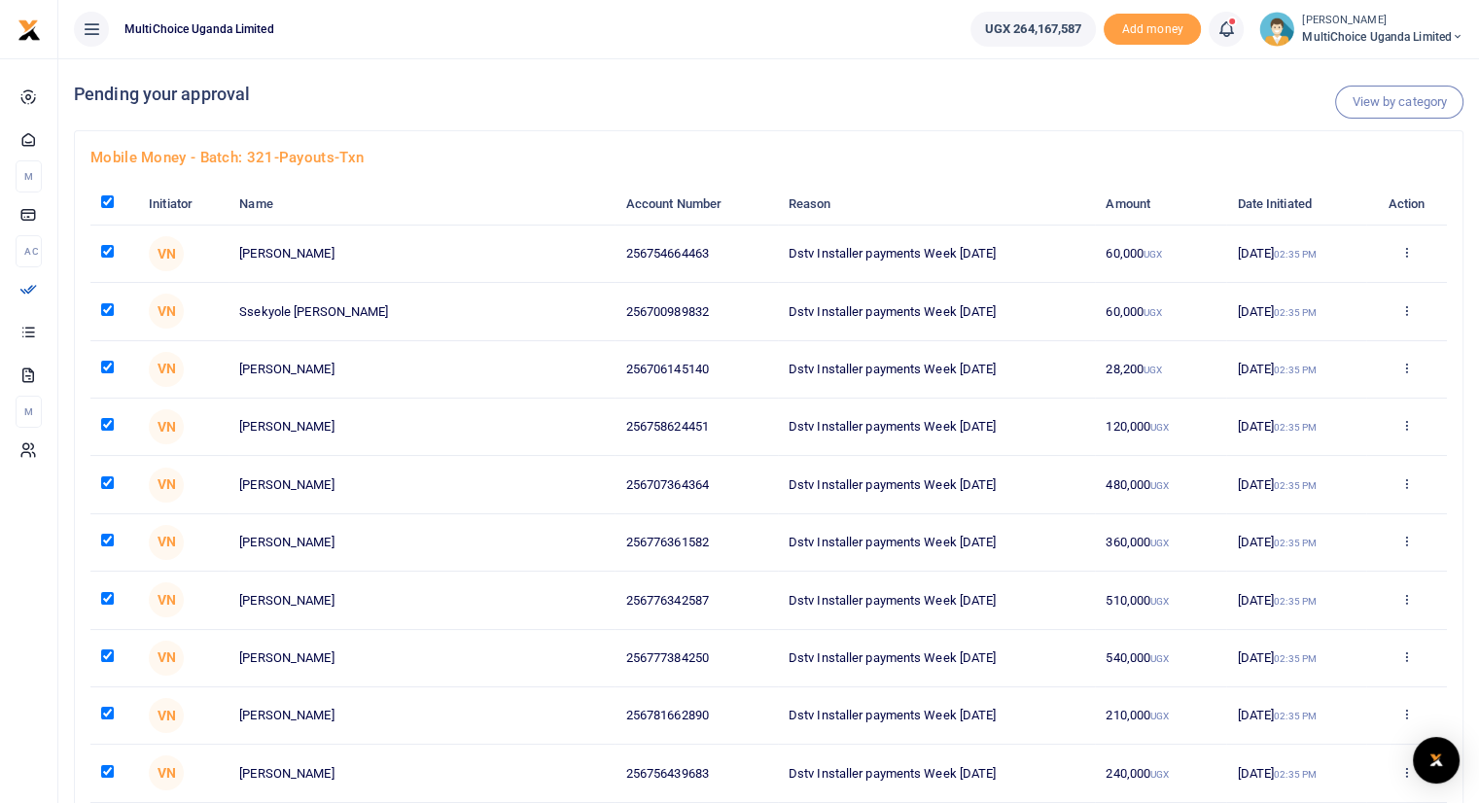
checkbox input "true"
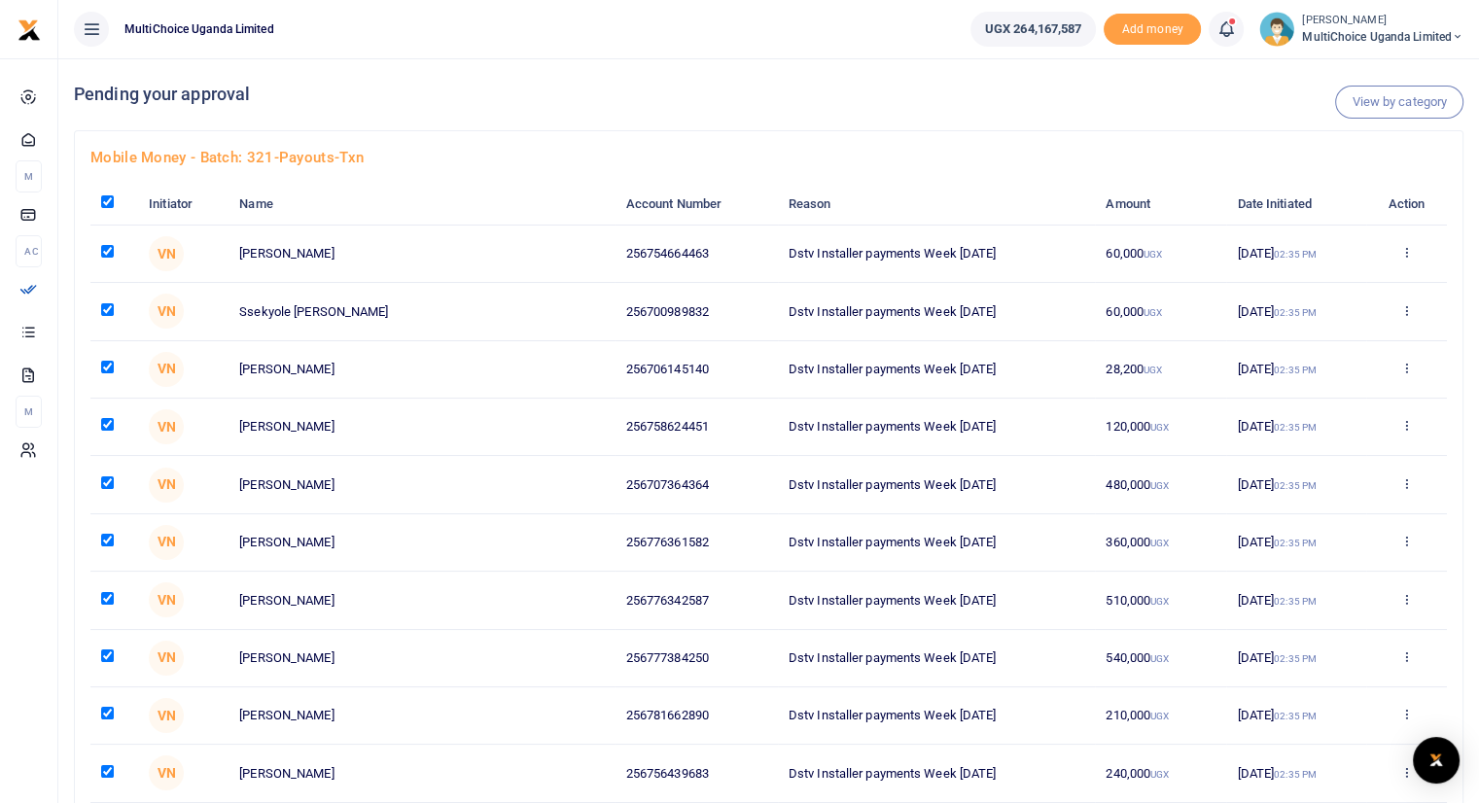
checkbox input "true"
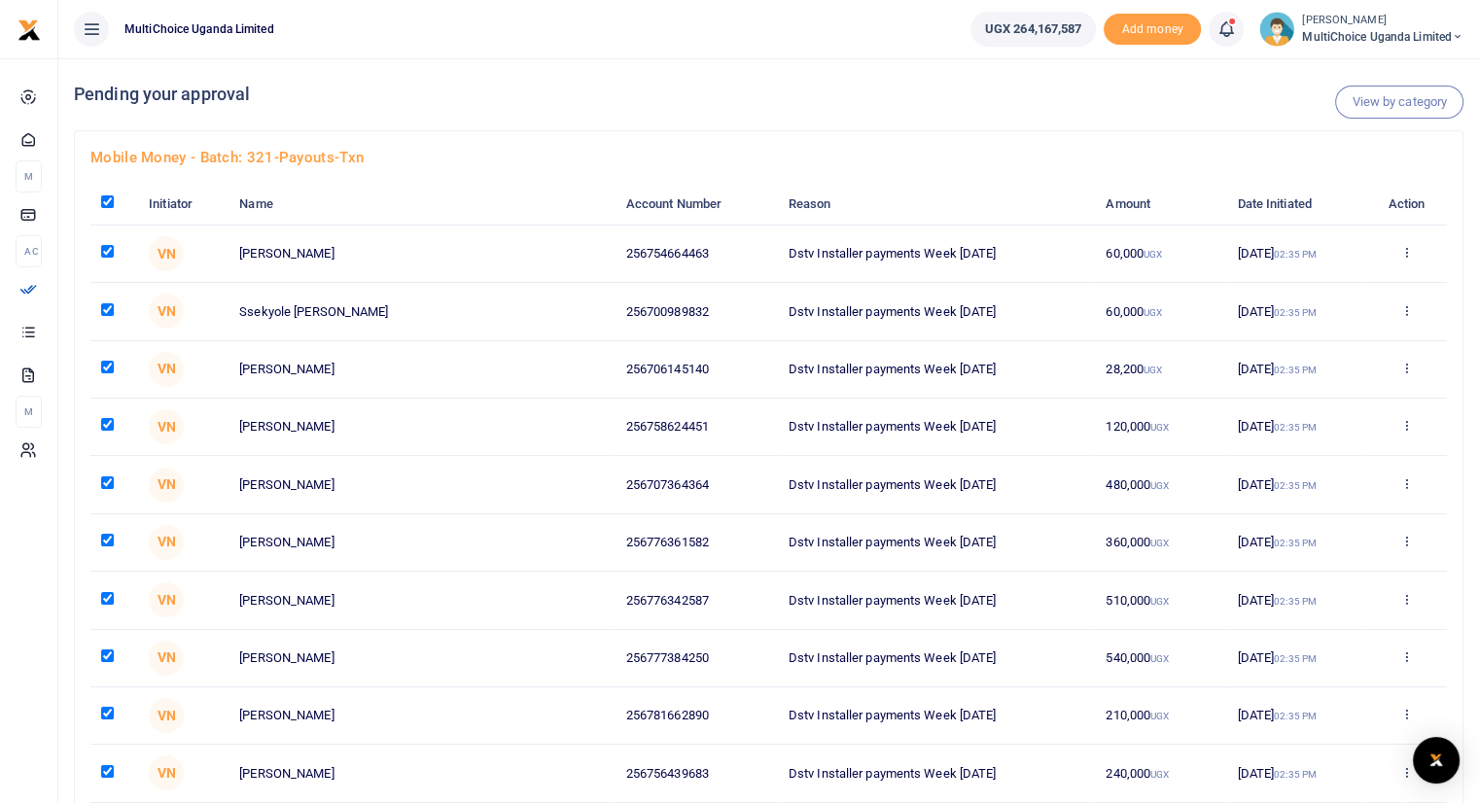
checkbox input "true"
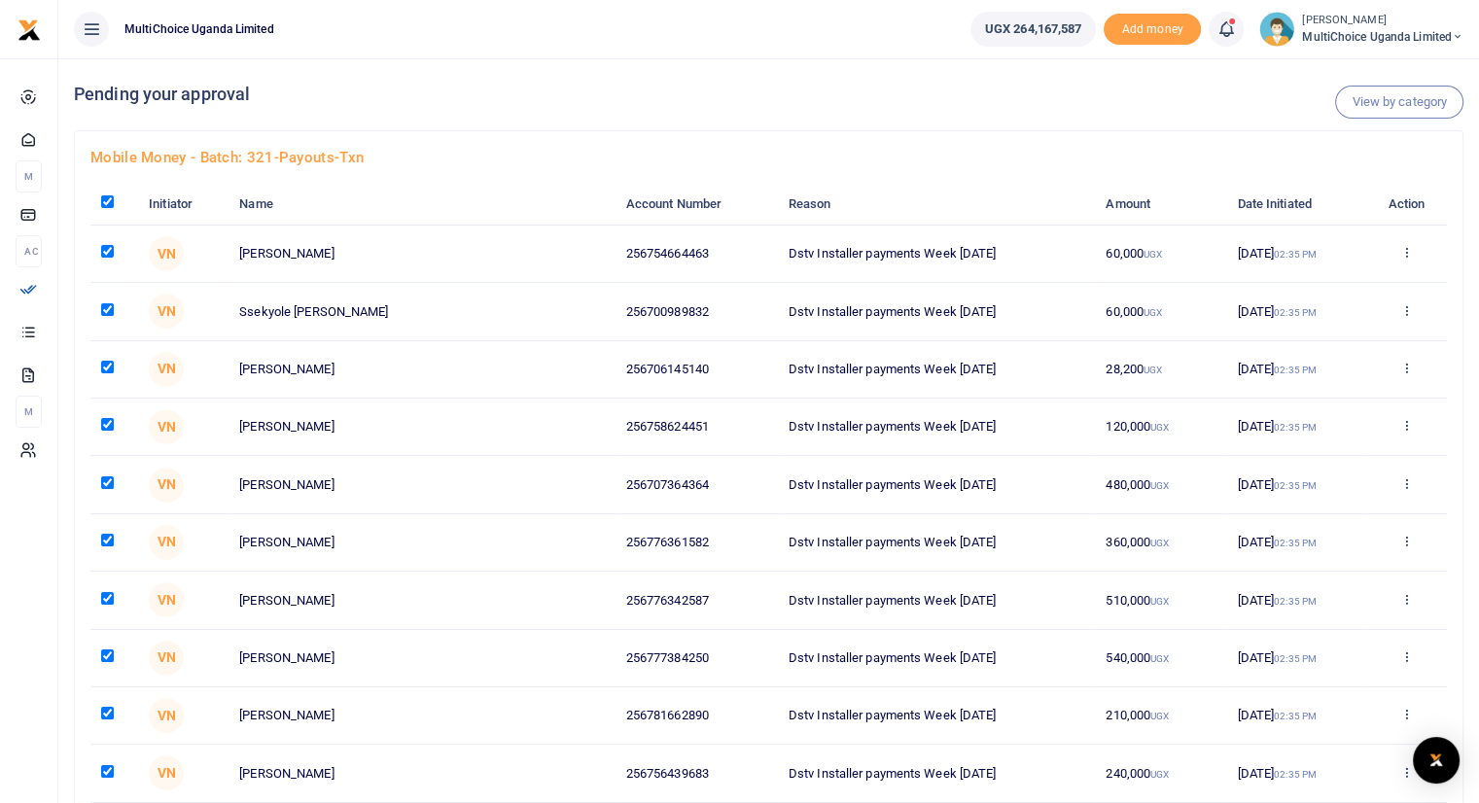
checkbox input "true"
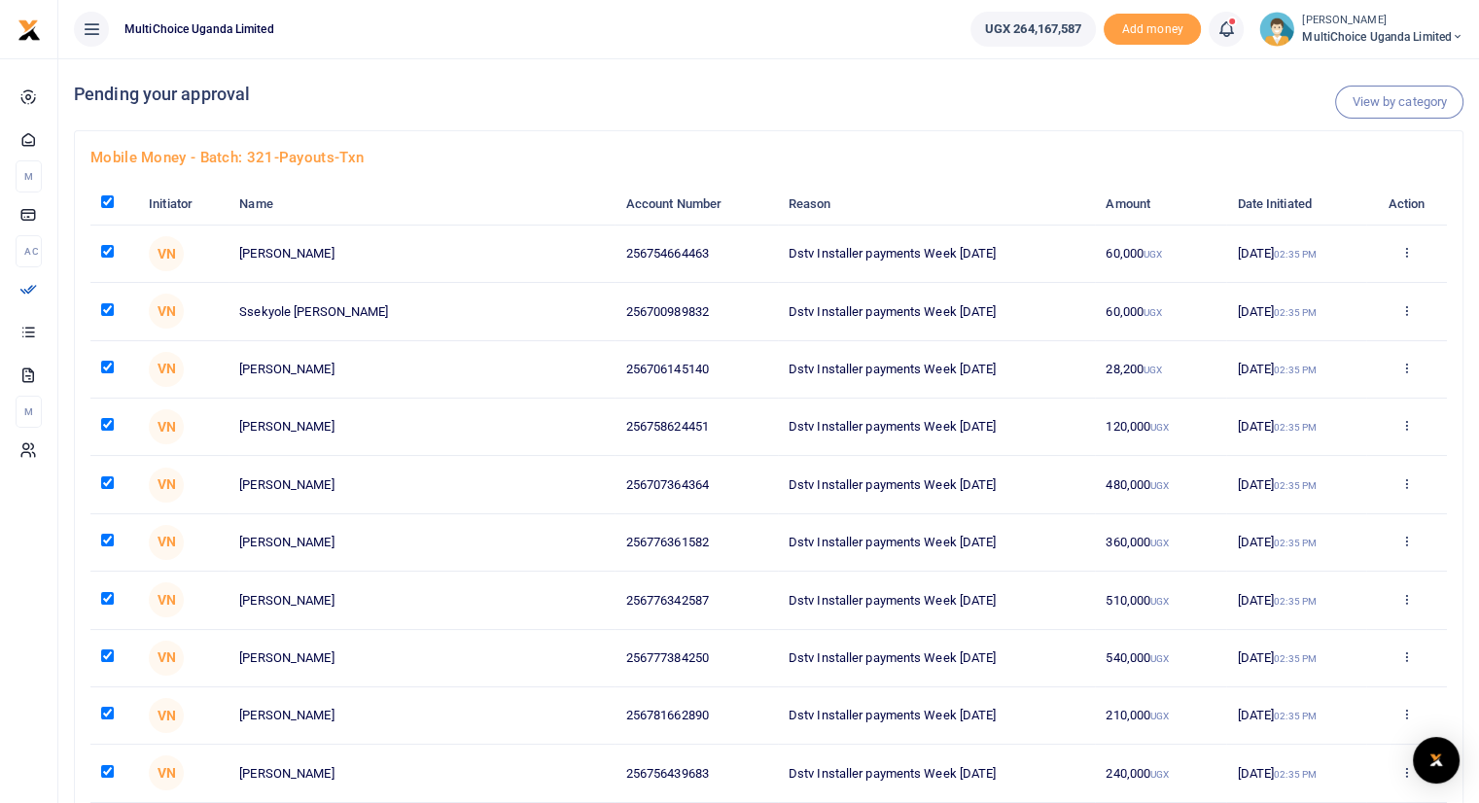
checkbox input "true"
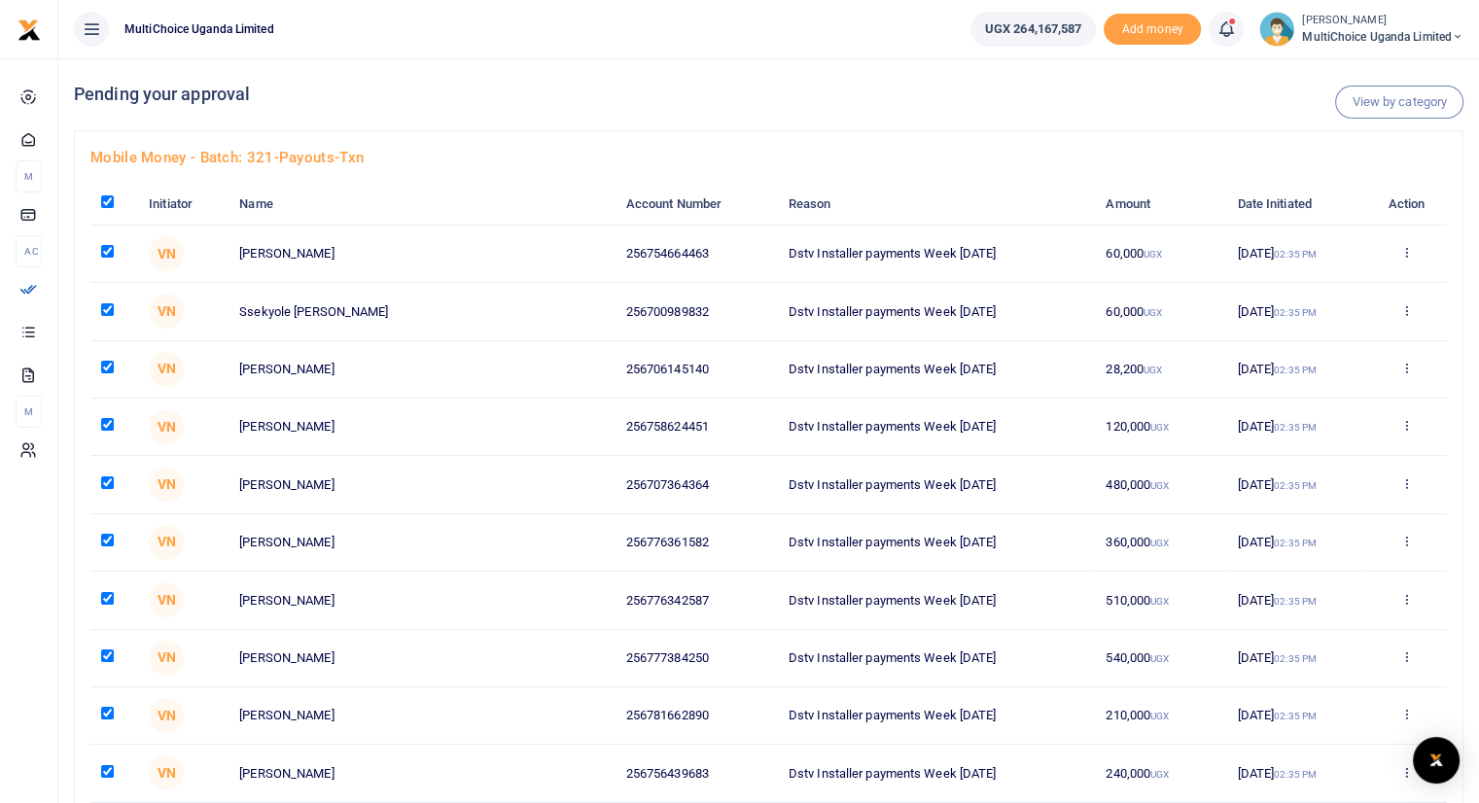
checkbox input "true"
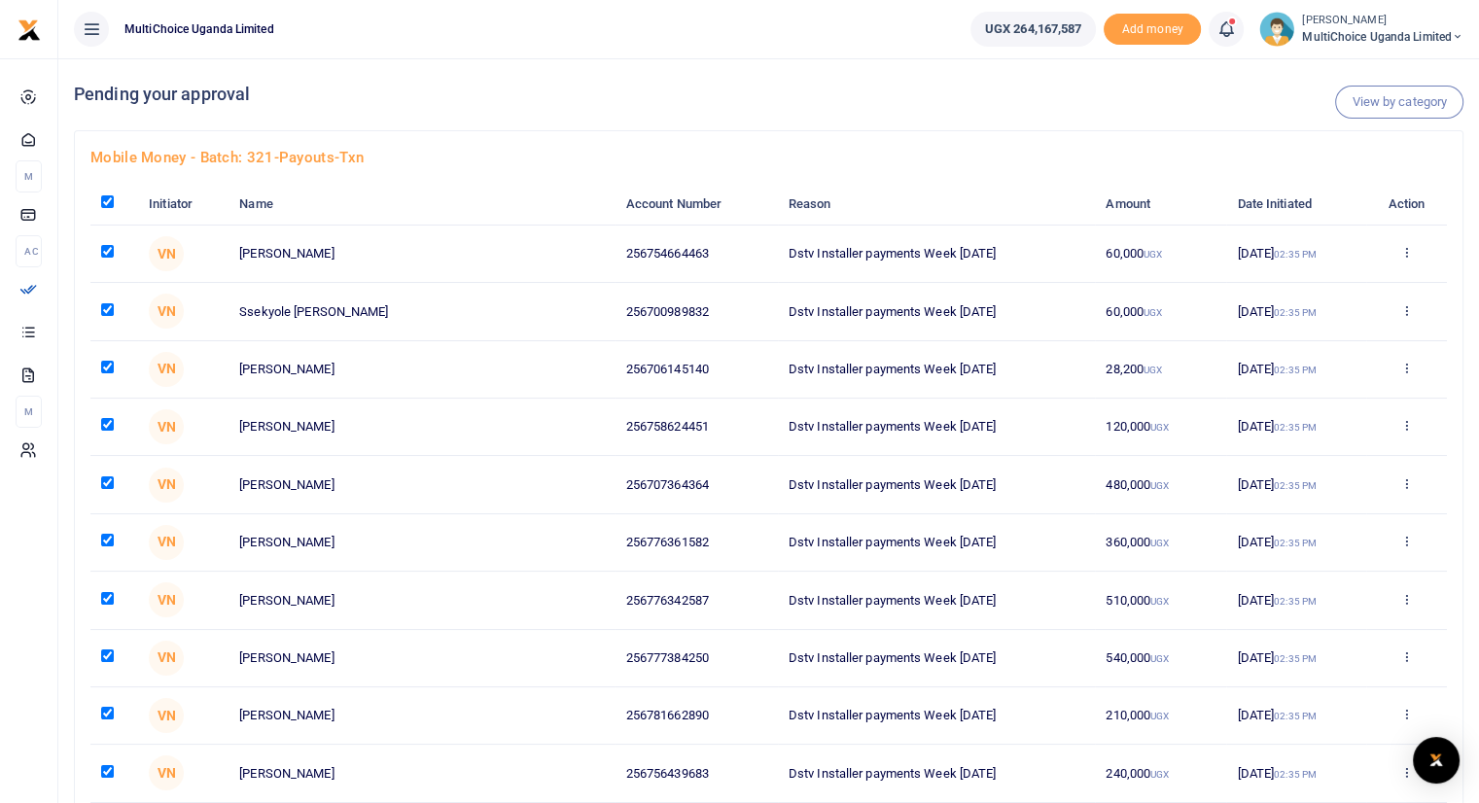
checkbox input "true"
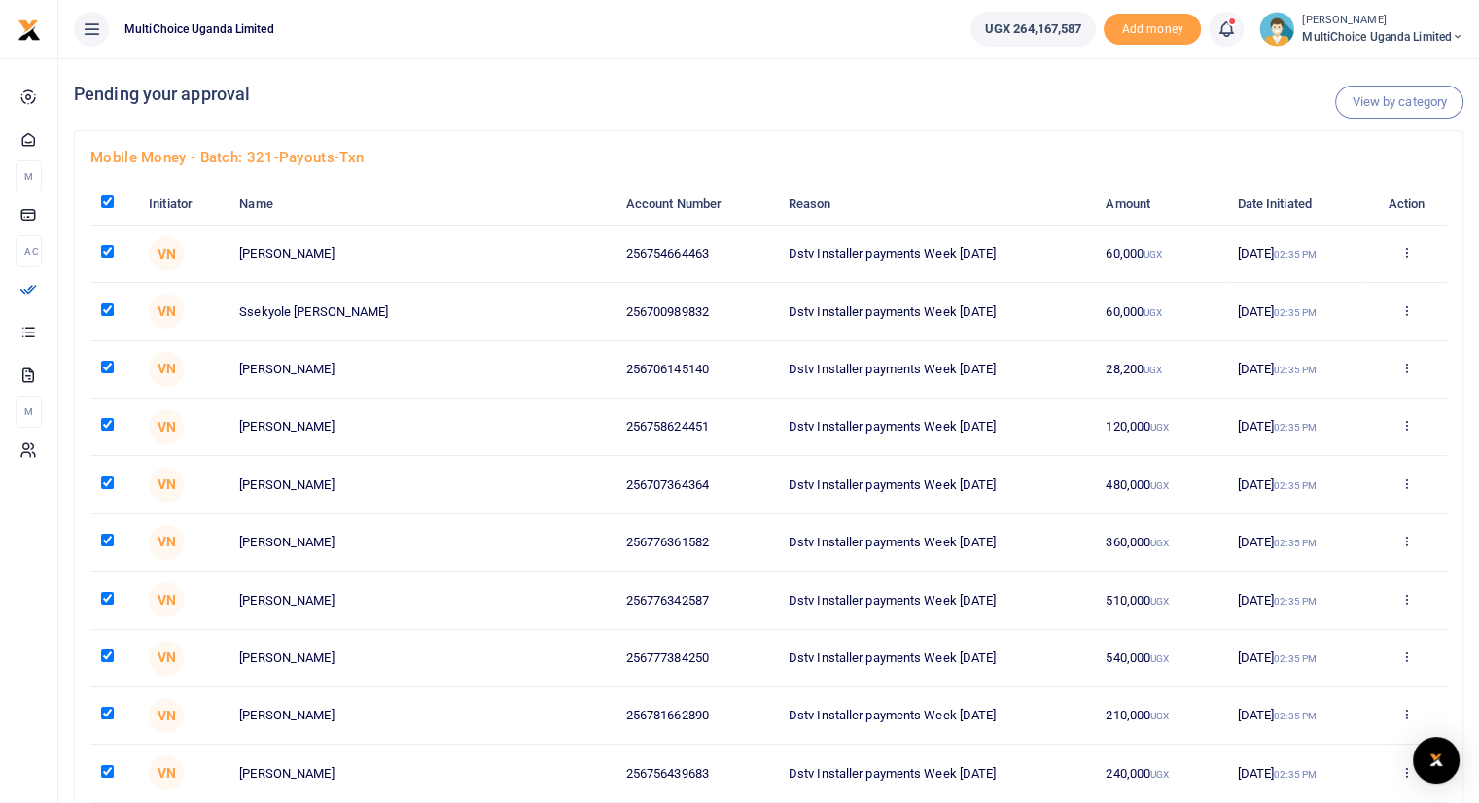
checkbox input "true"
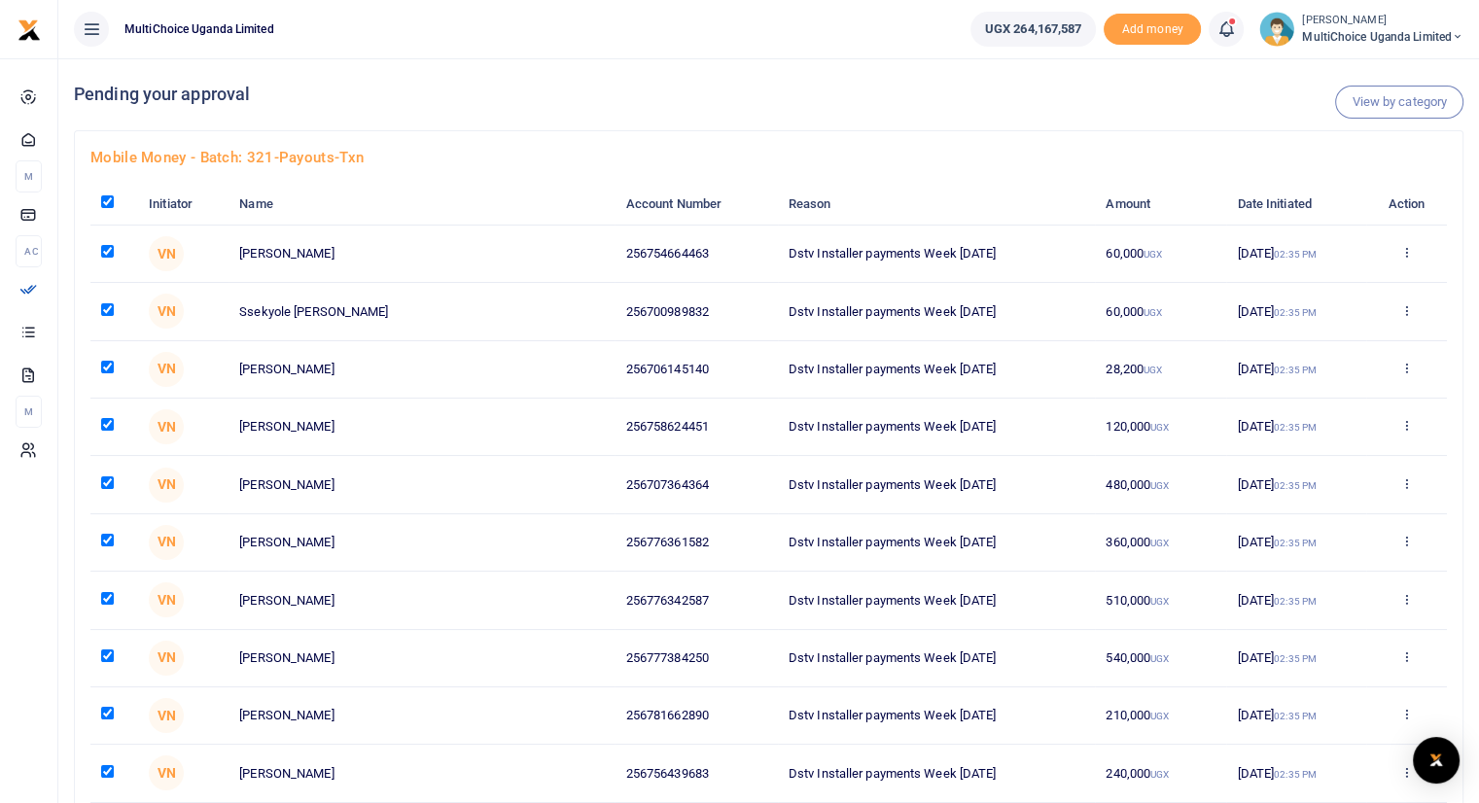
checkbox input "true"
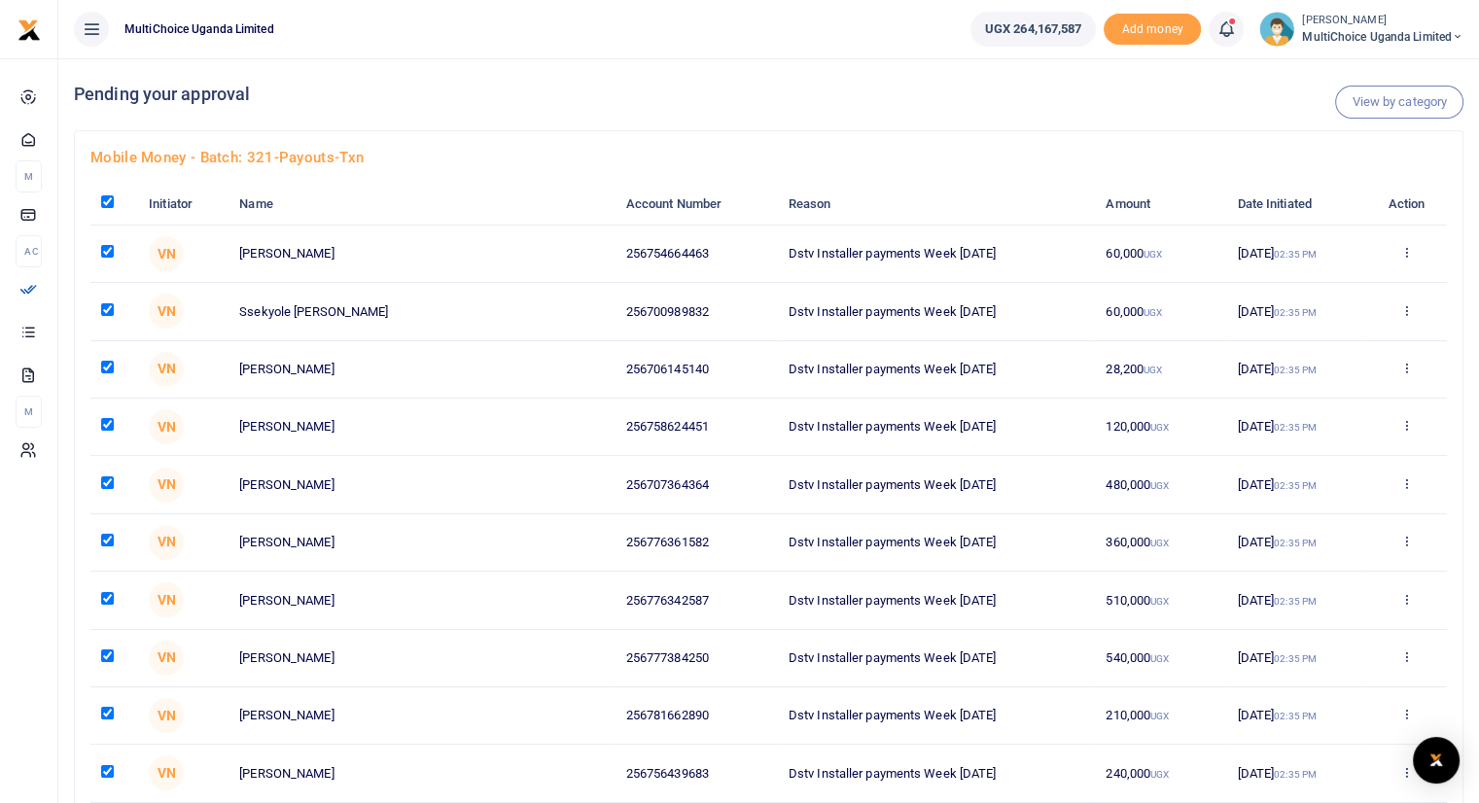
checkbox input "true"
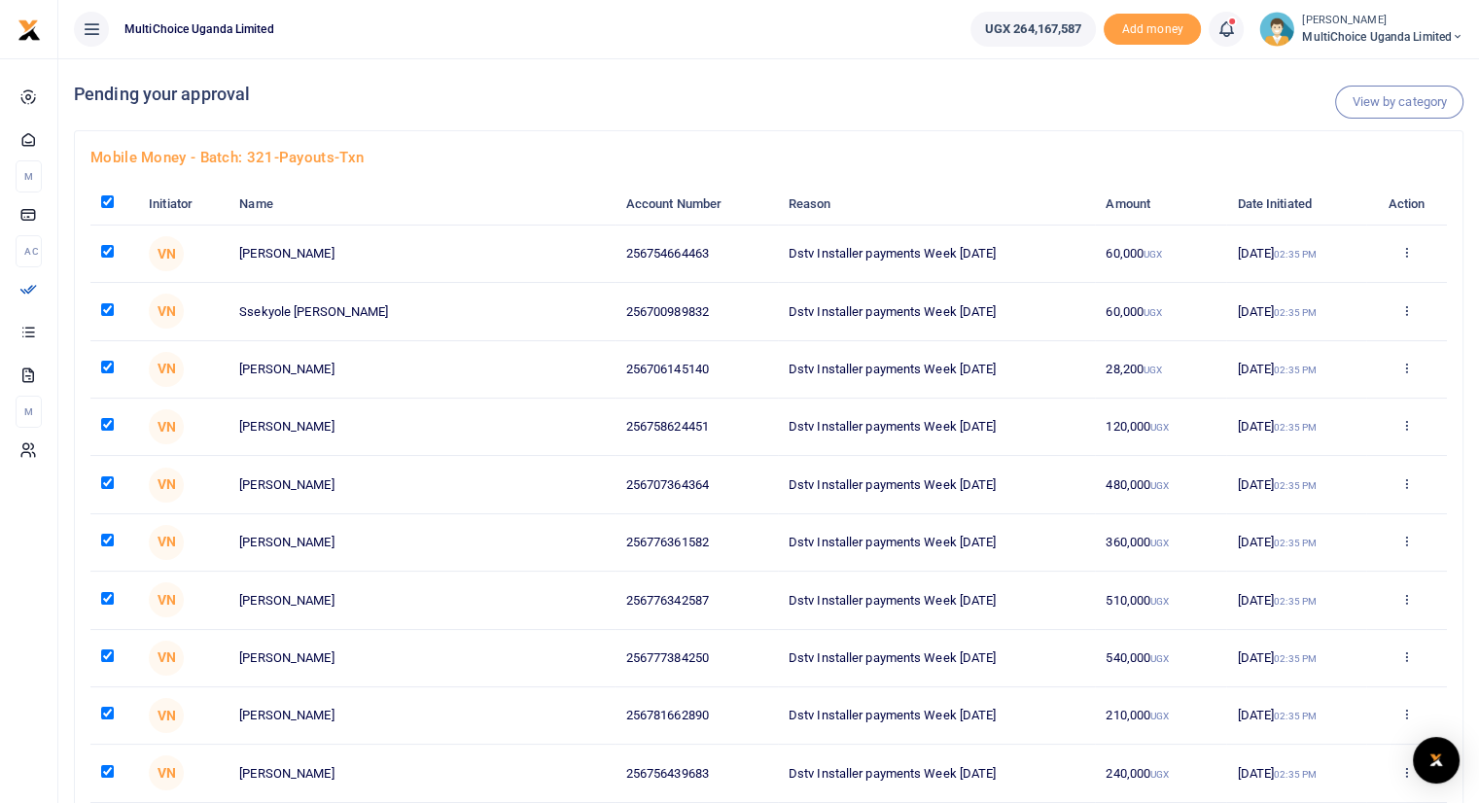
checkbox input "true"
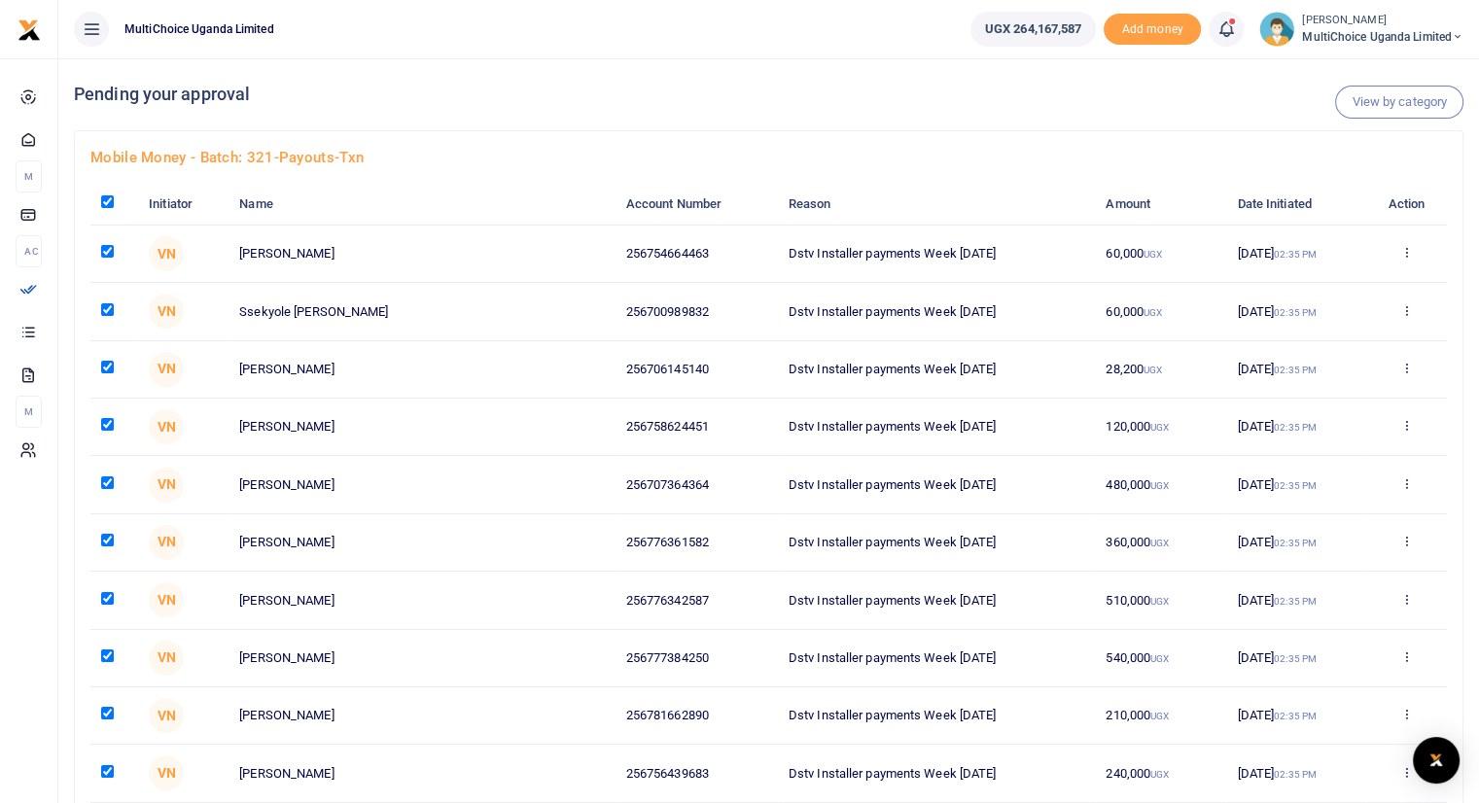
checkbox input "true"
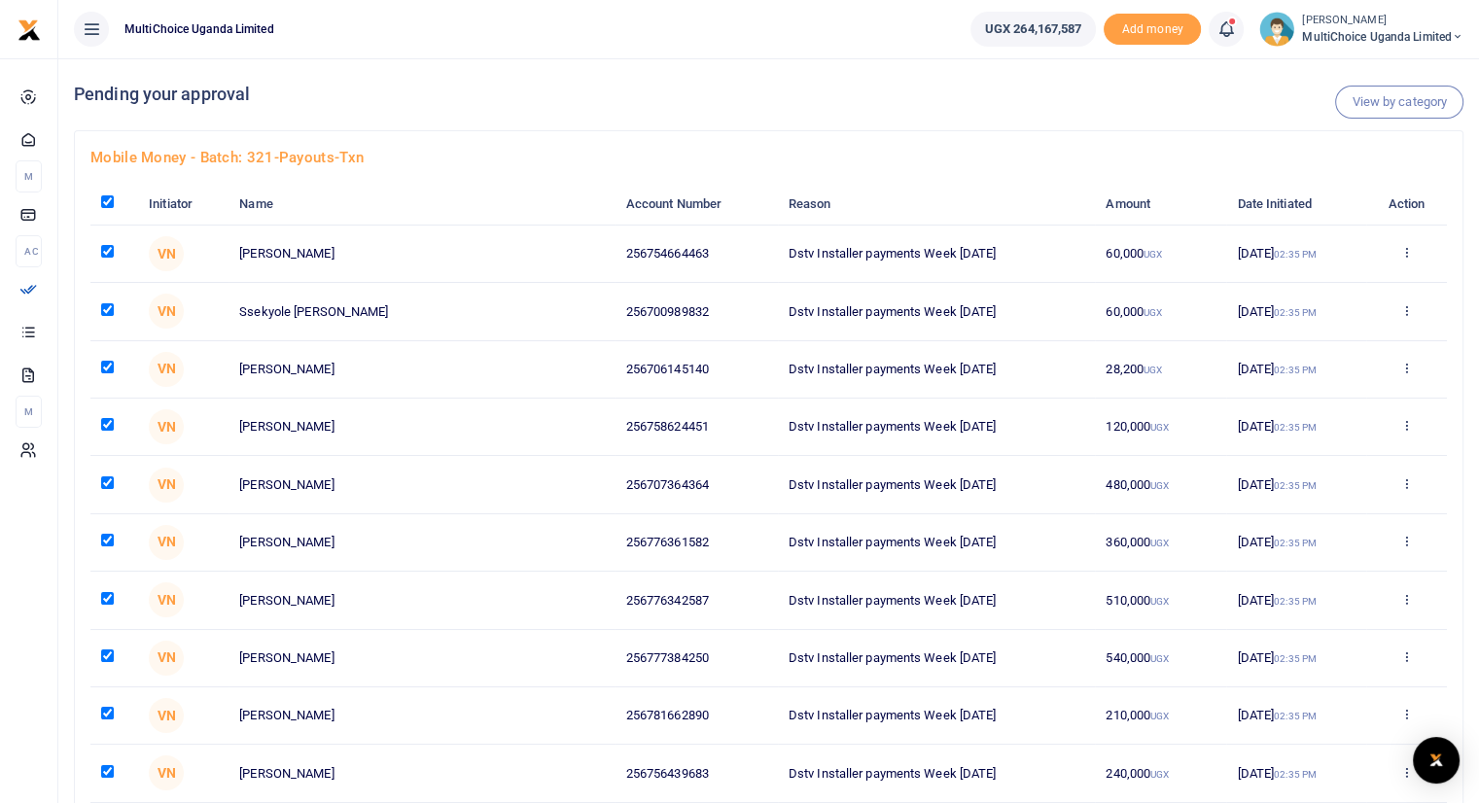
checkbox input "true"
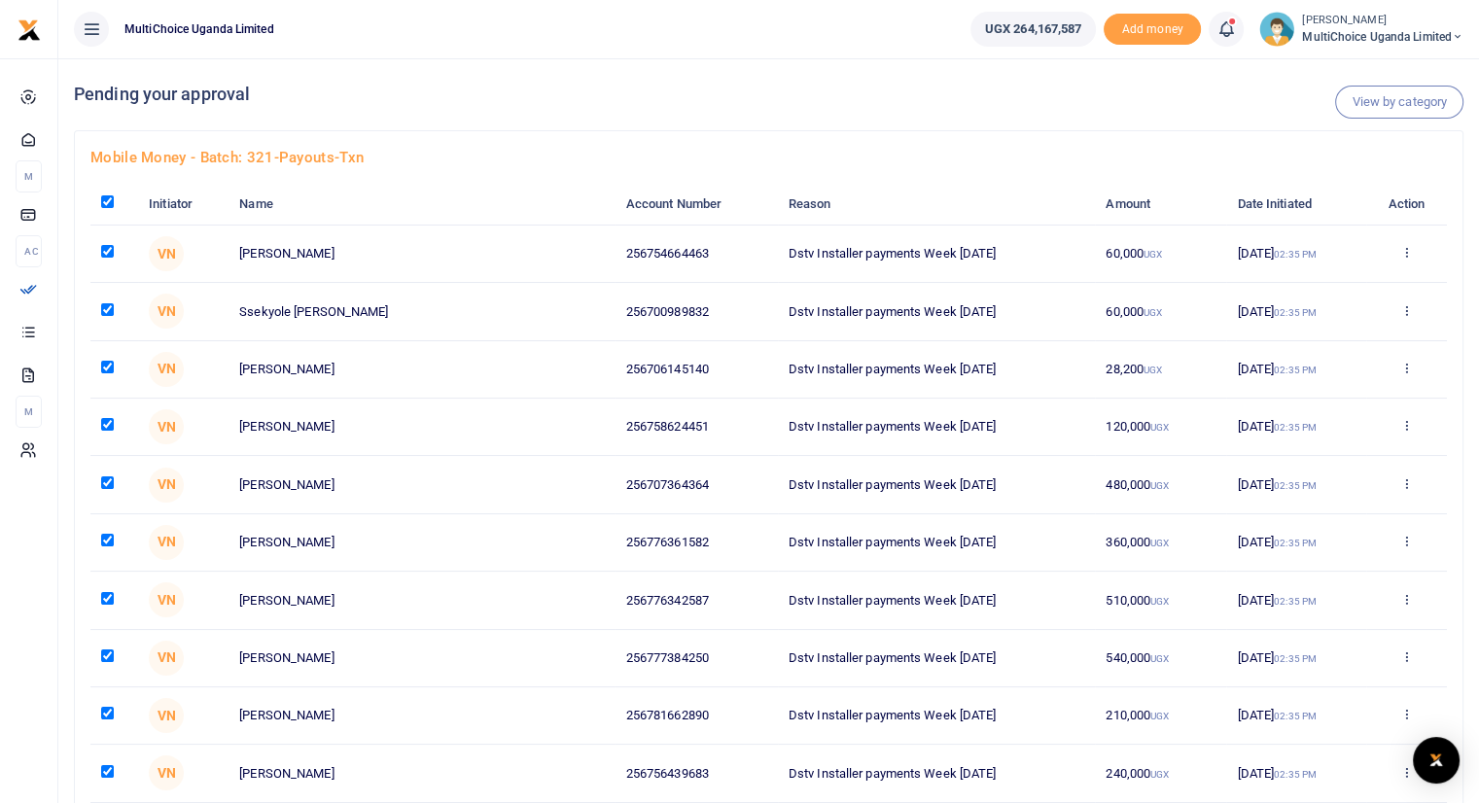
checkbox input "true"
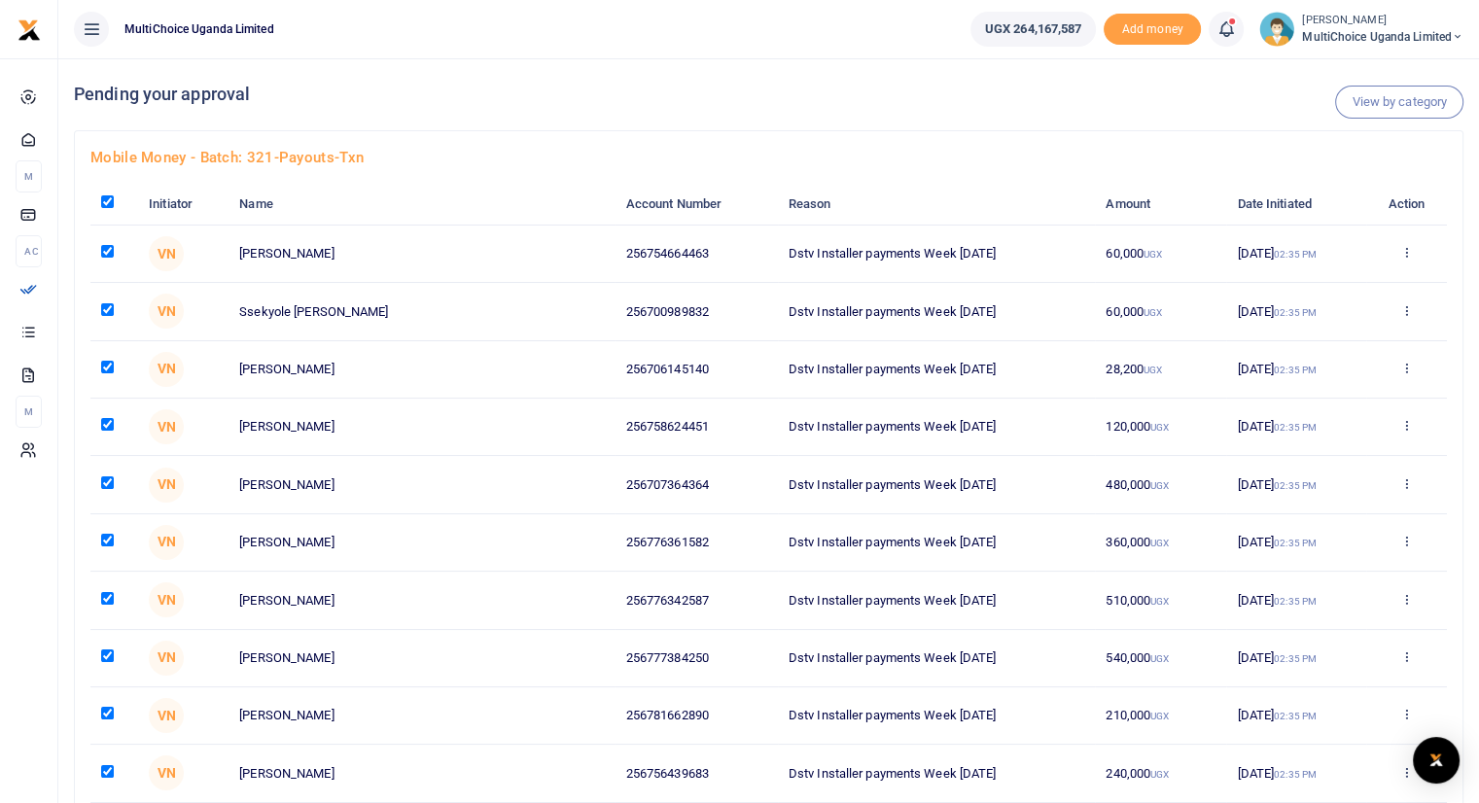
checkbox input "true"
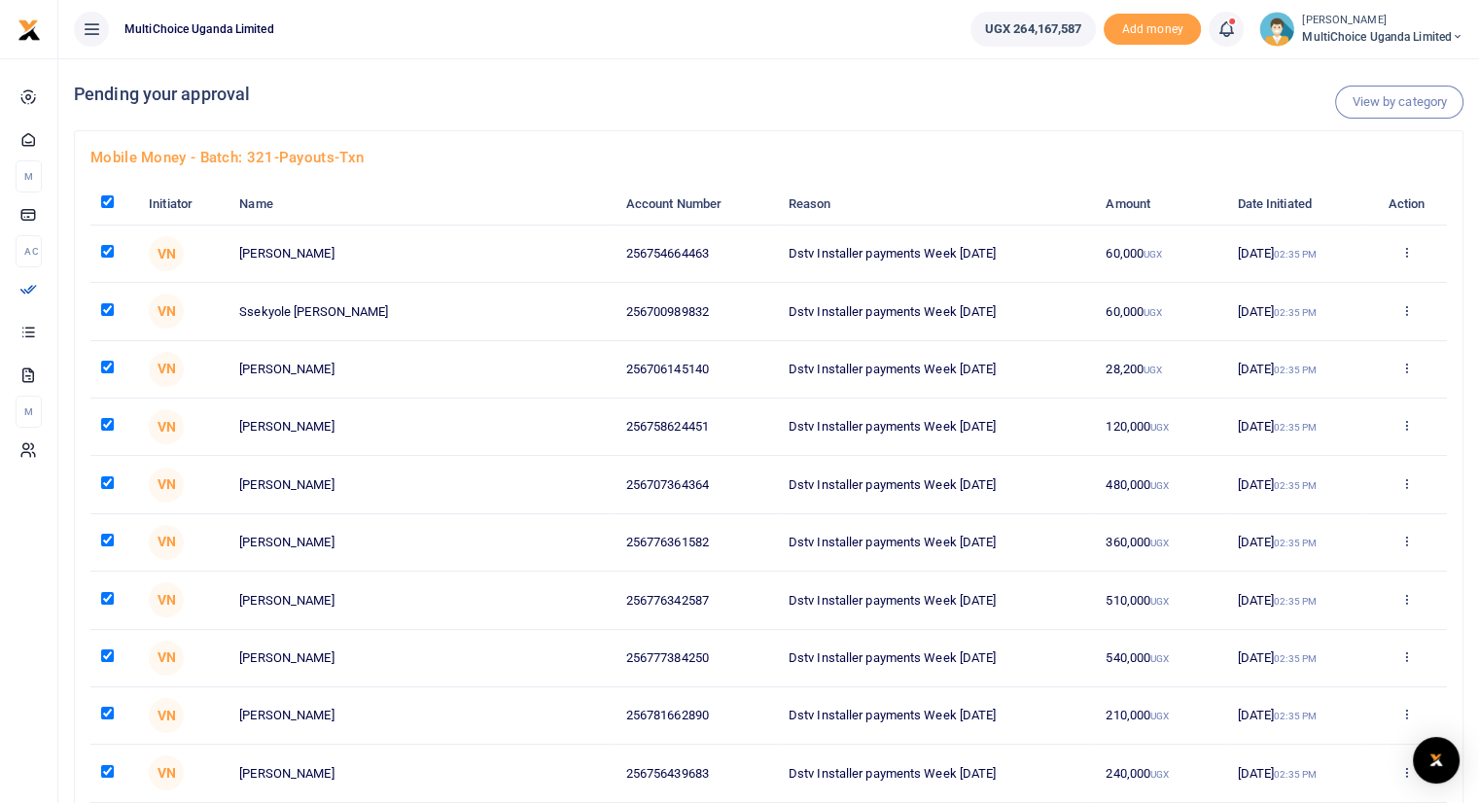
checkbox input "true"
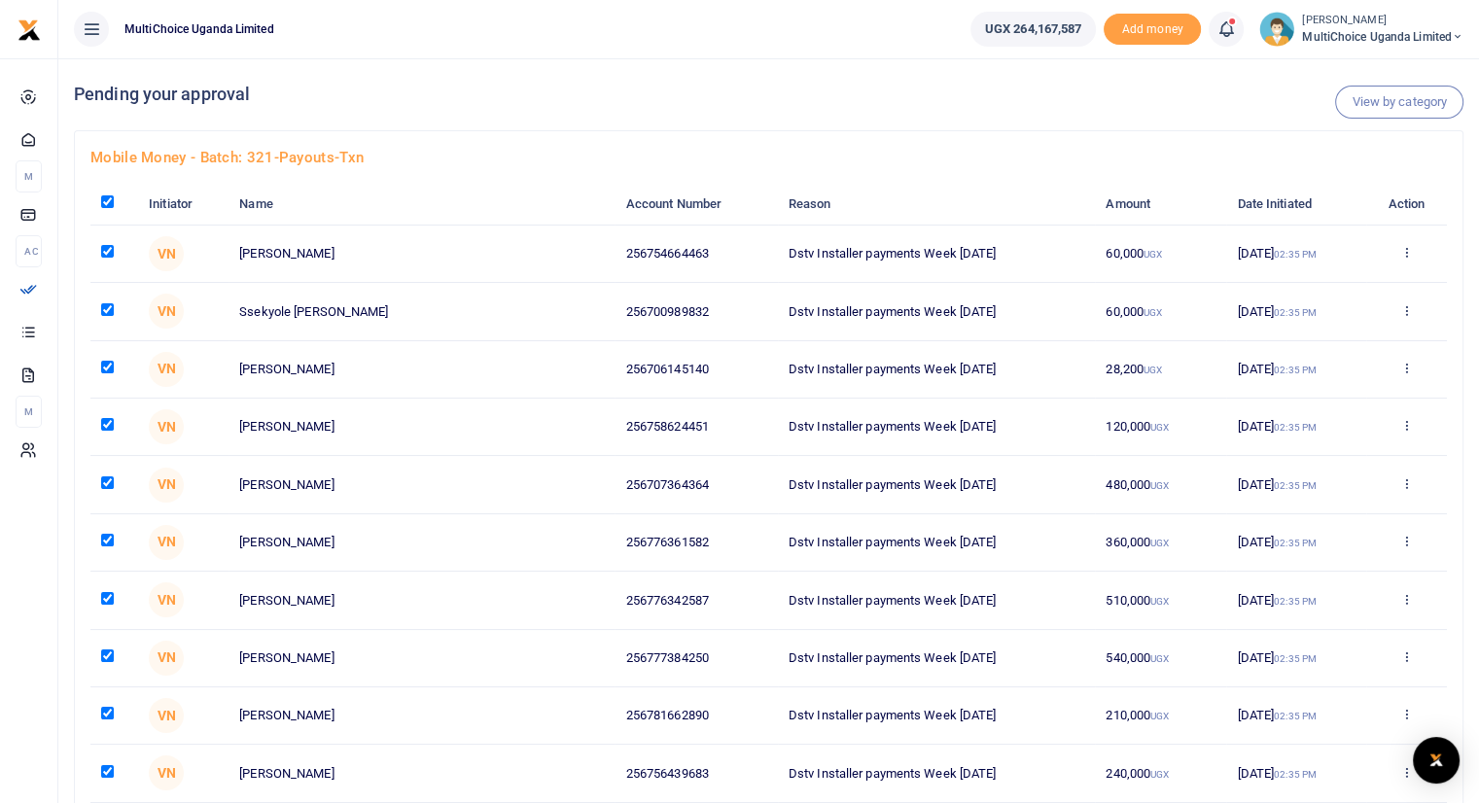
checkbox input "true"
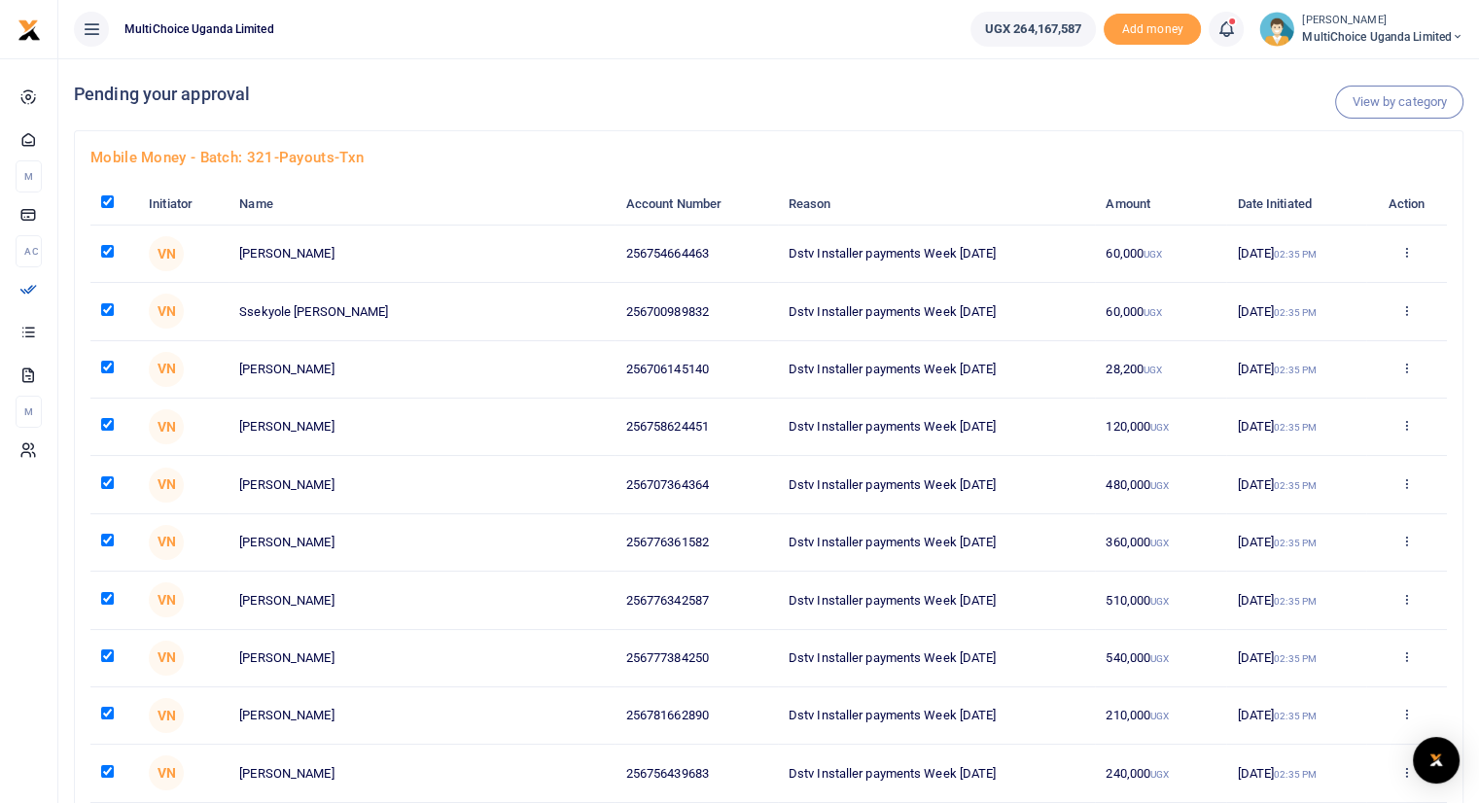
checkbox input "true"
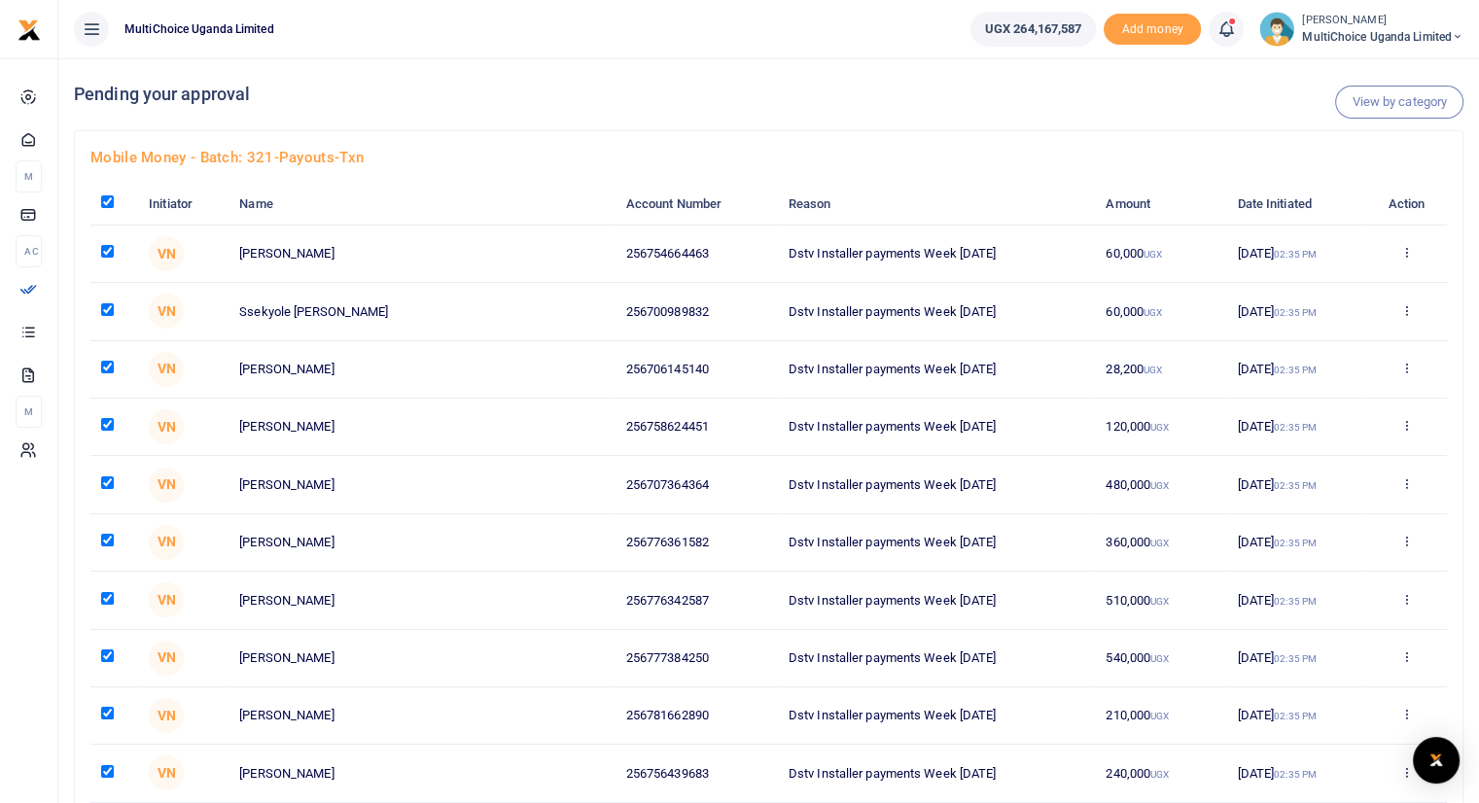
checkbox input "true"
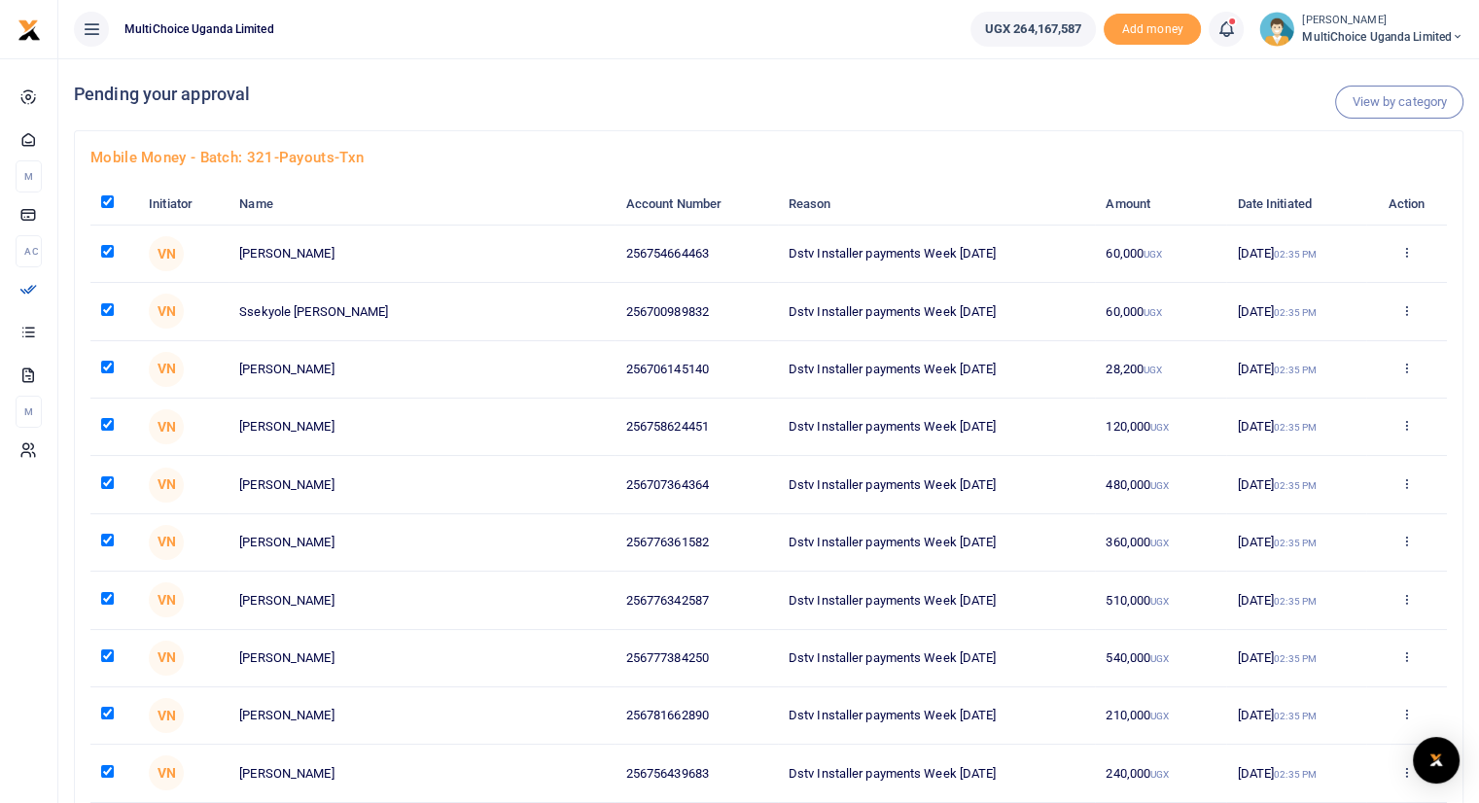
checkbox input "true"
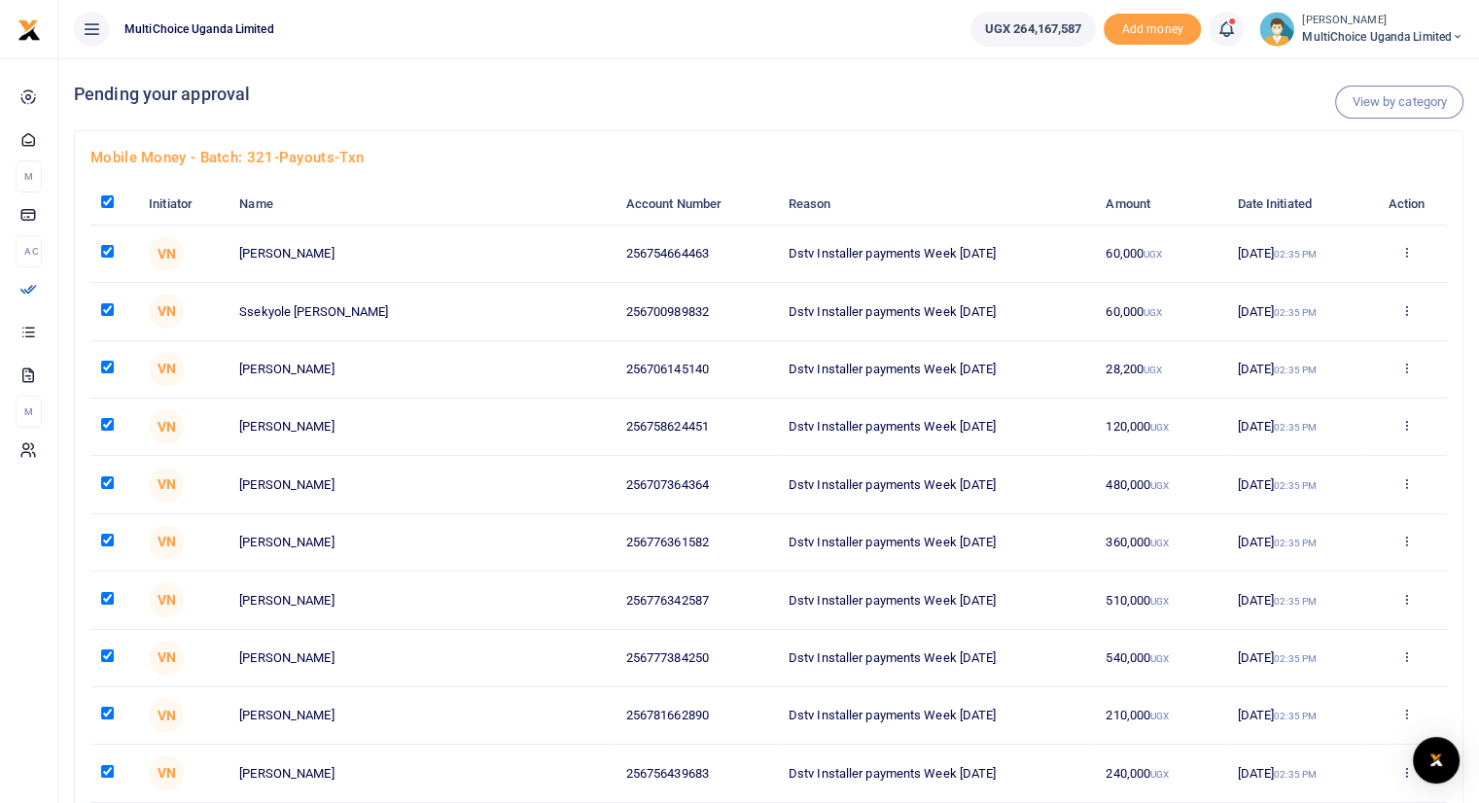
checkbox input "true"
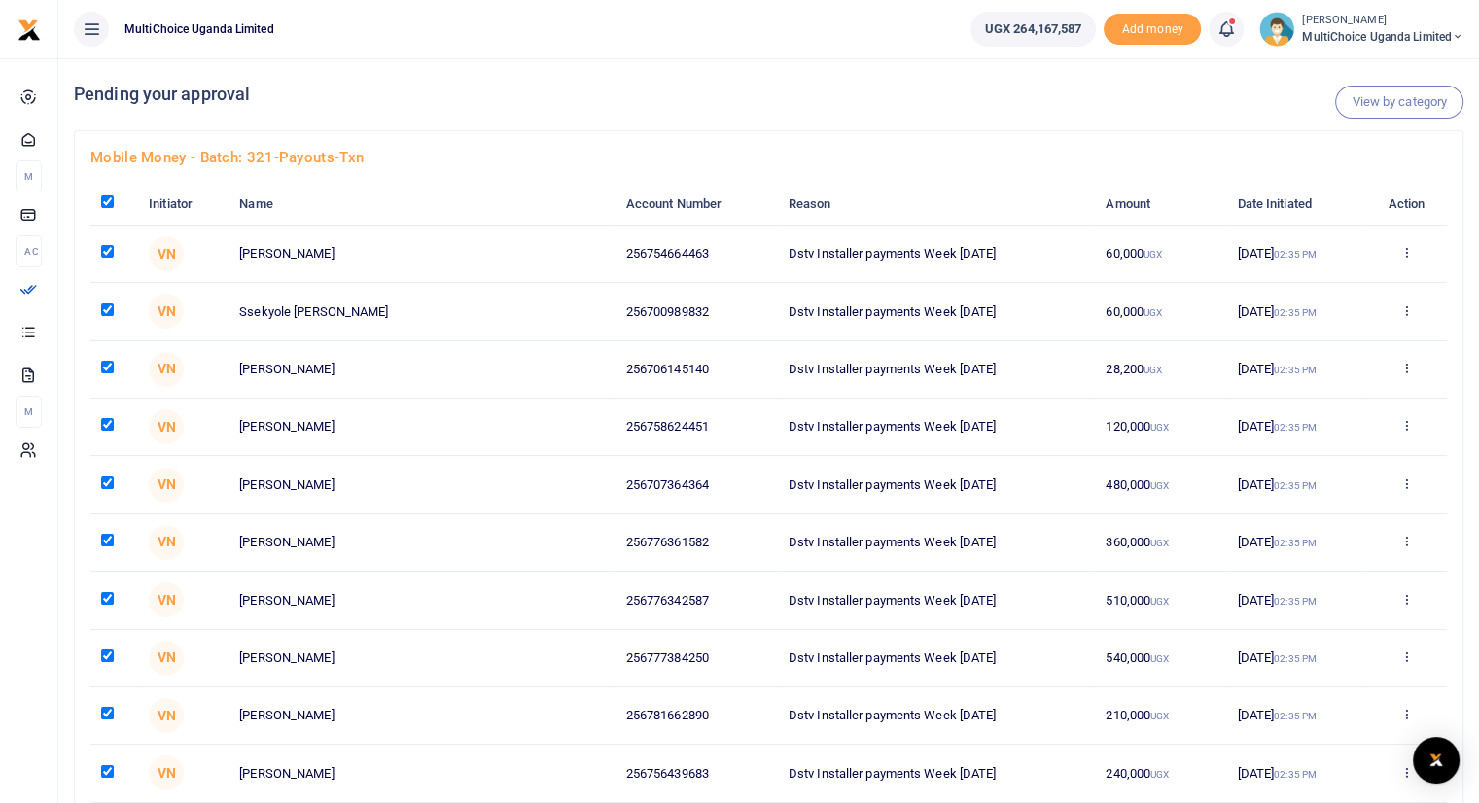
checkbox input "true"
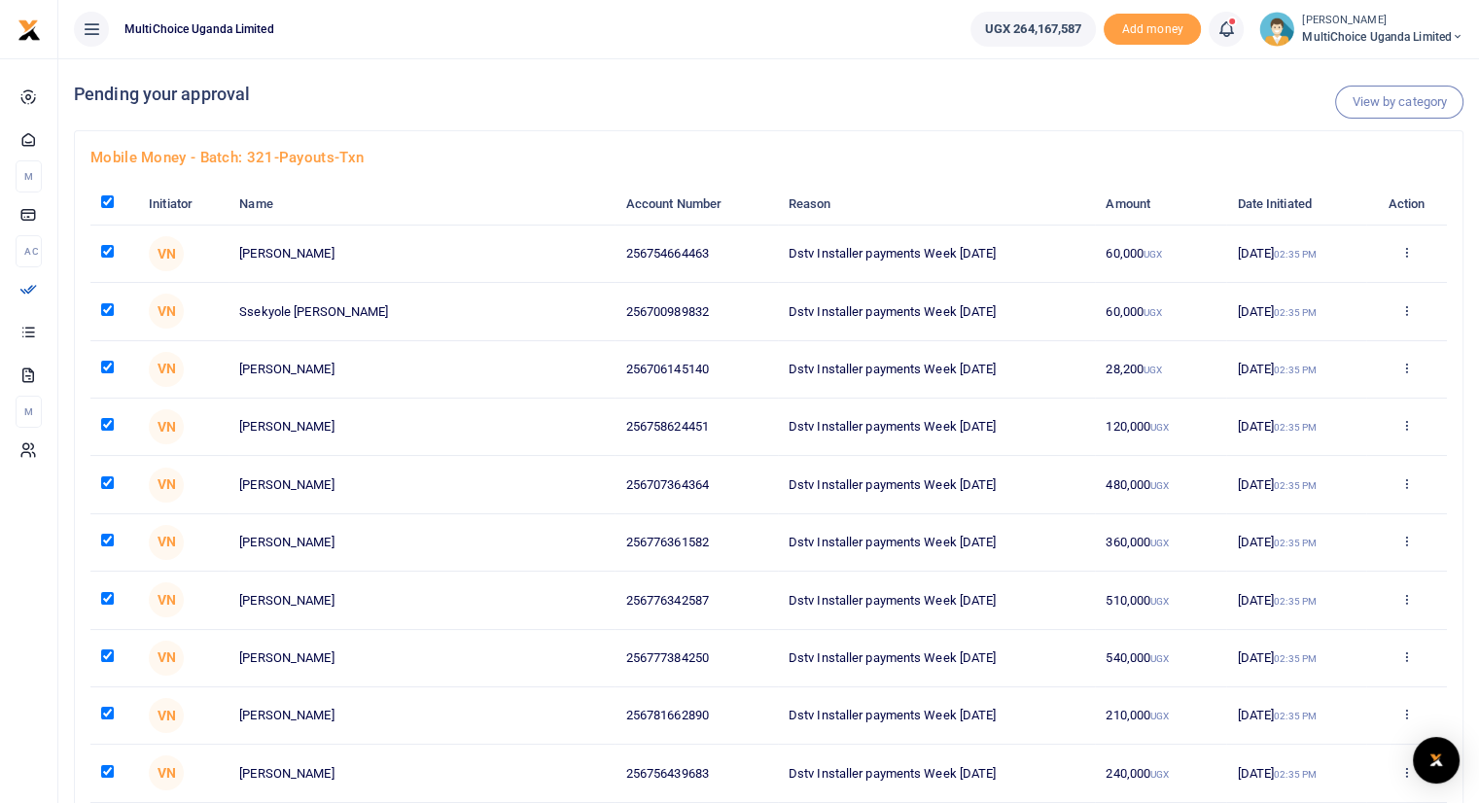
checkbox input "true"
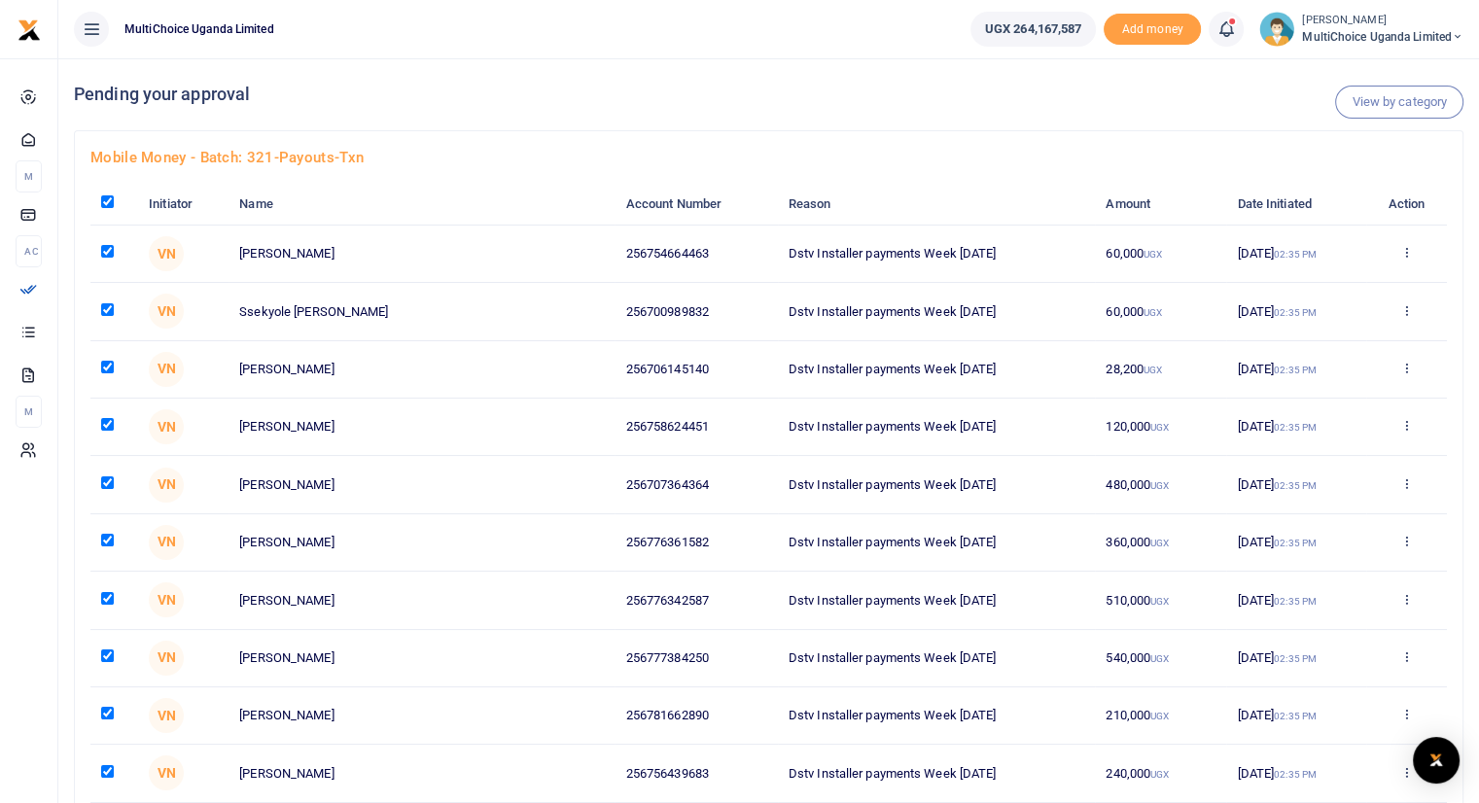
checkbox input "true"
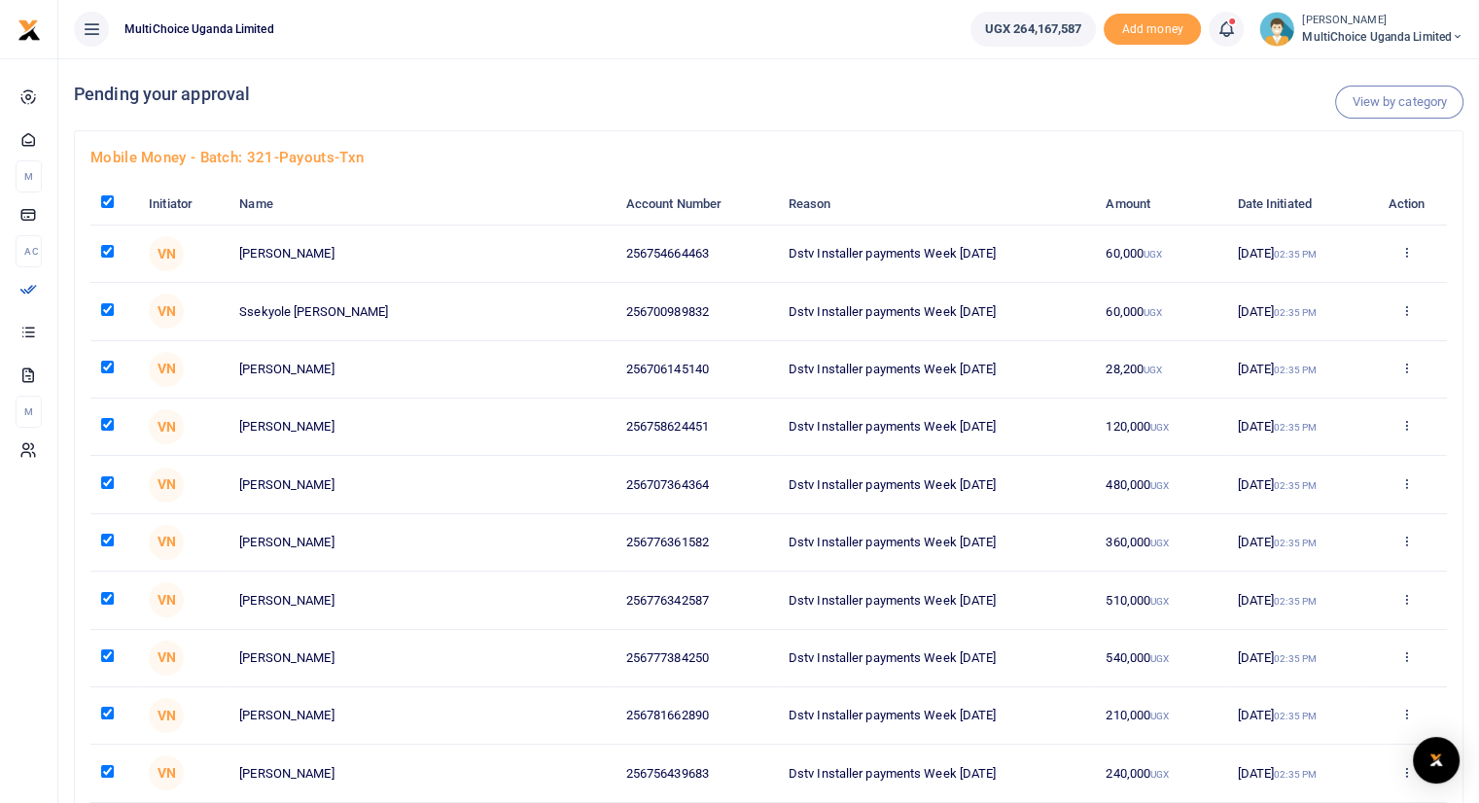
checkbox input "true"
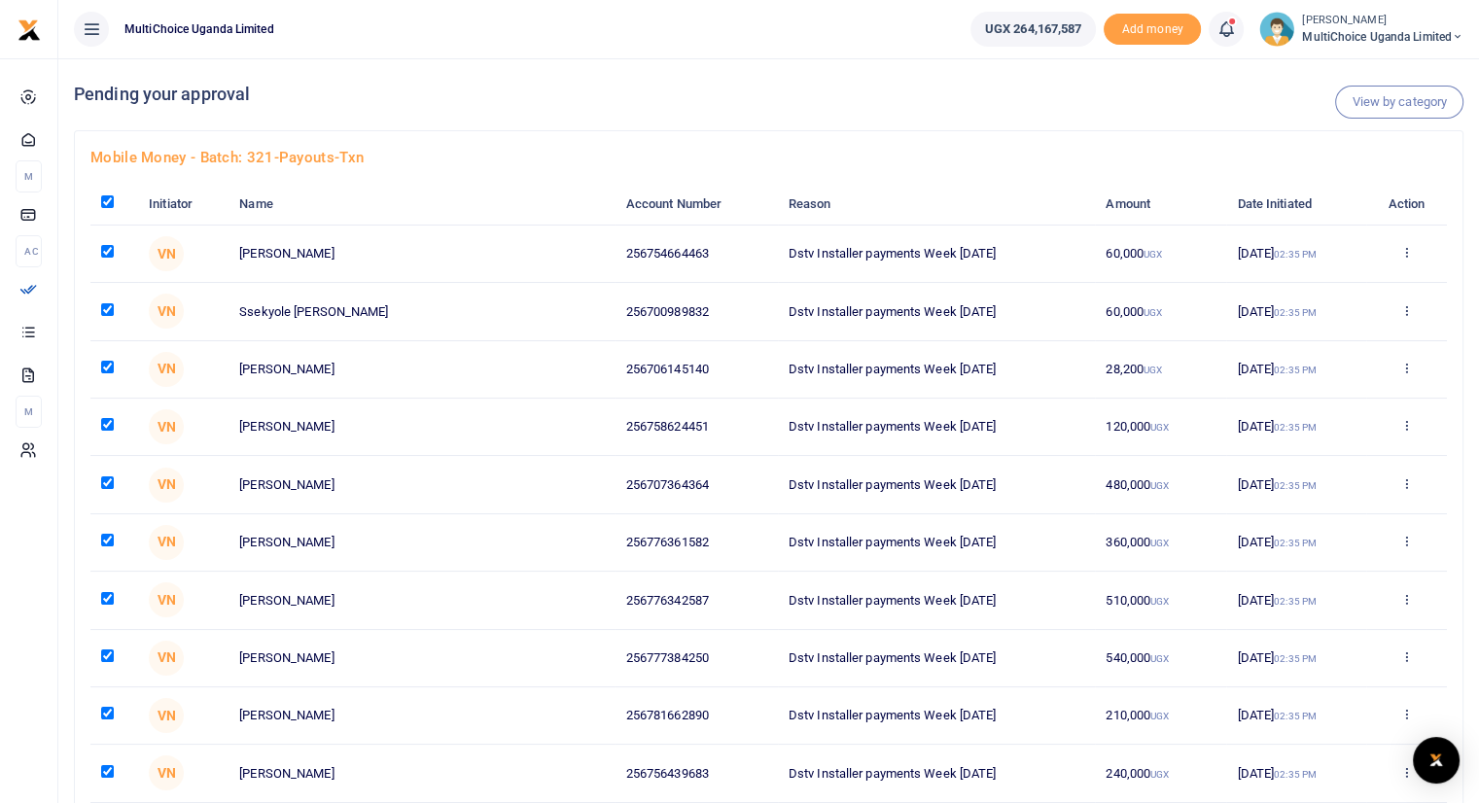
checkbox input "true"
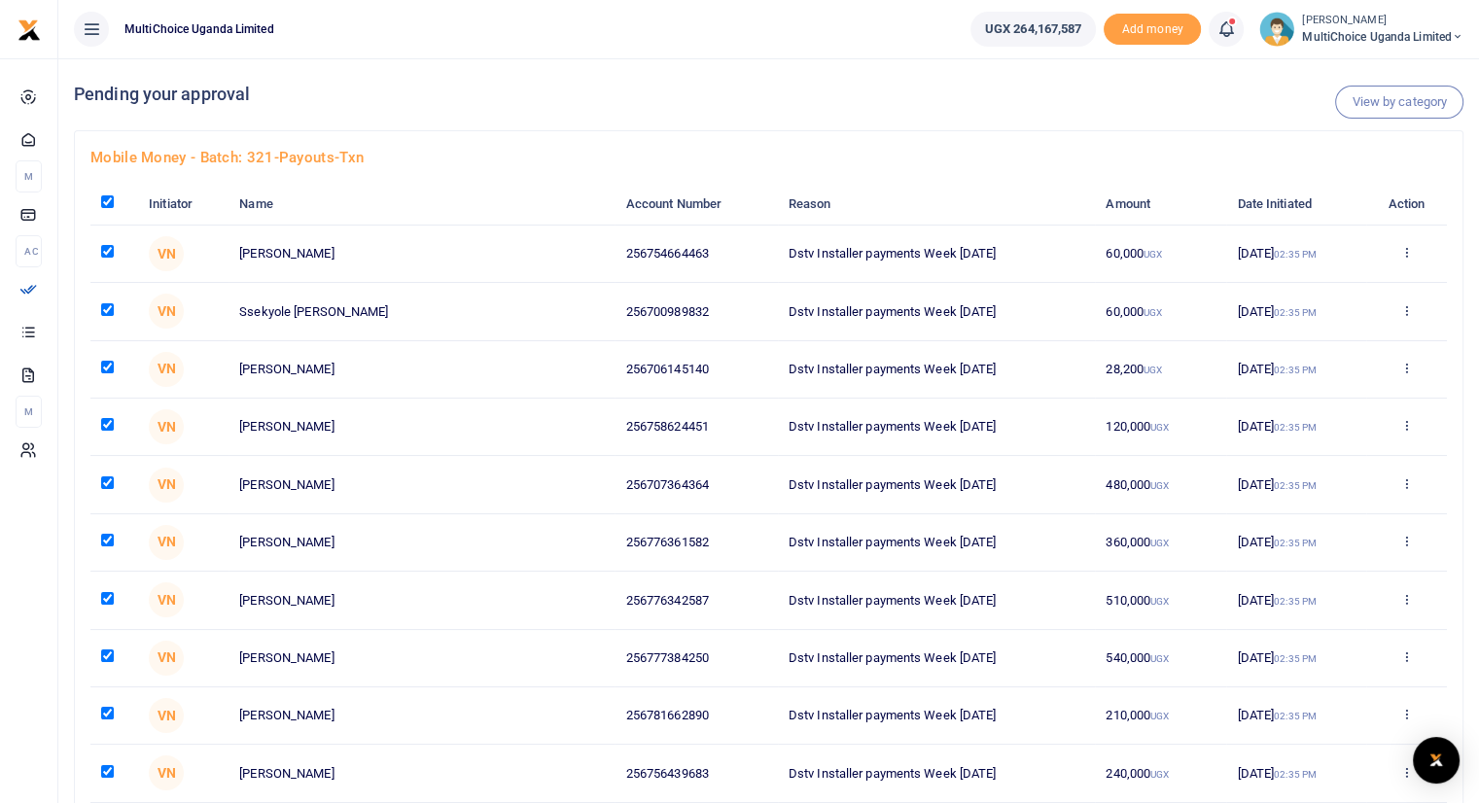
checkbox input "true"
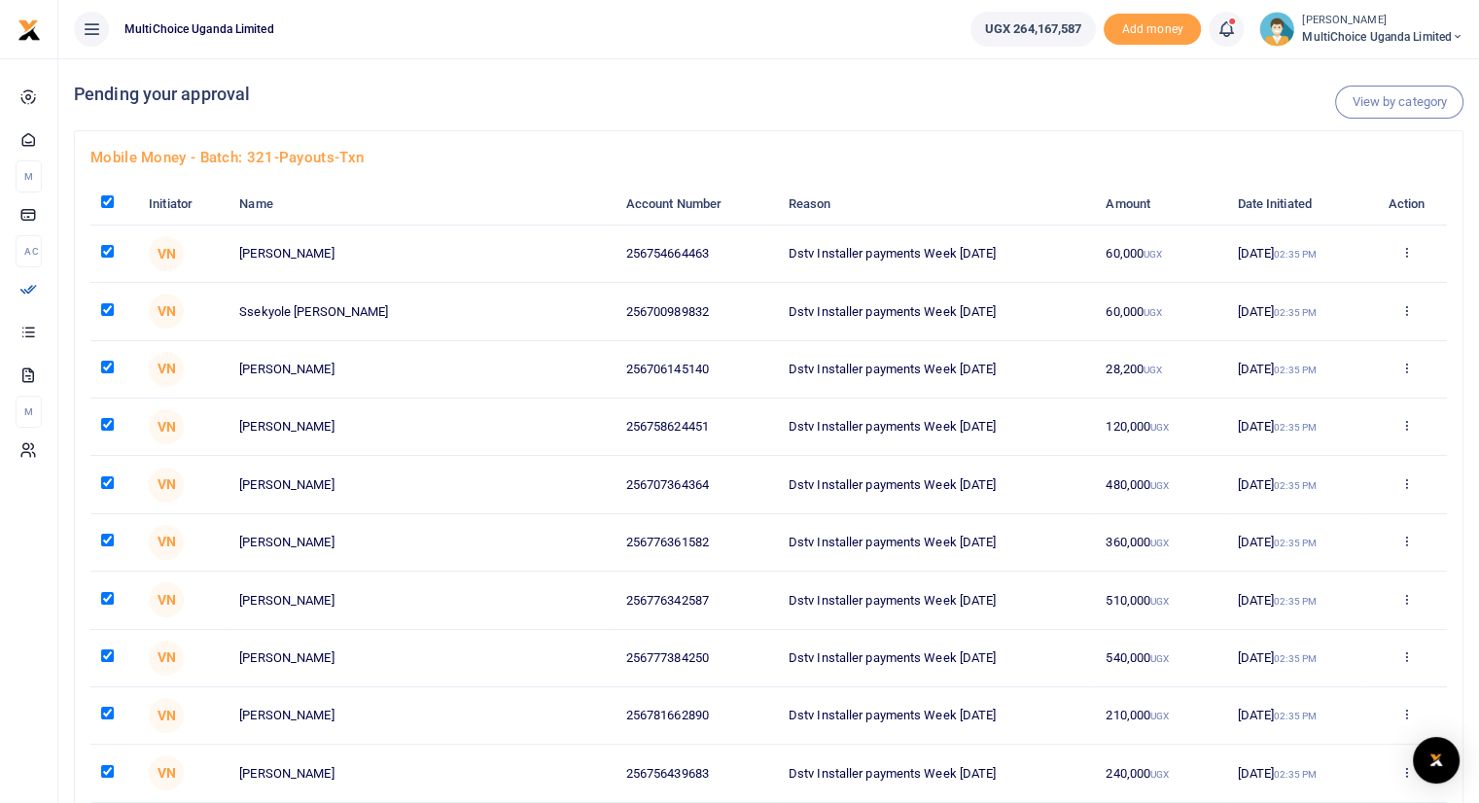
checkbox input "true"
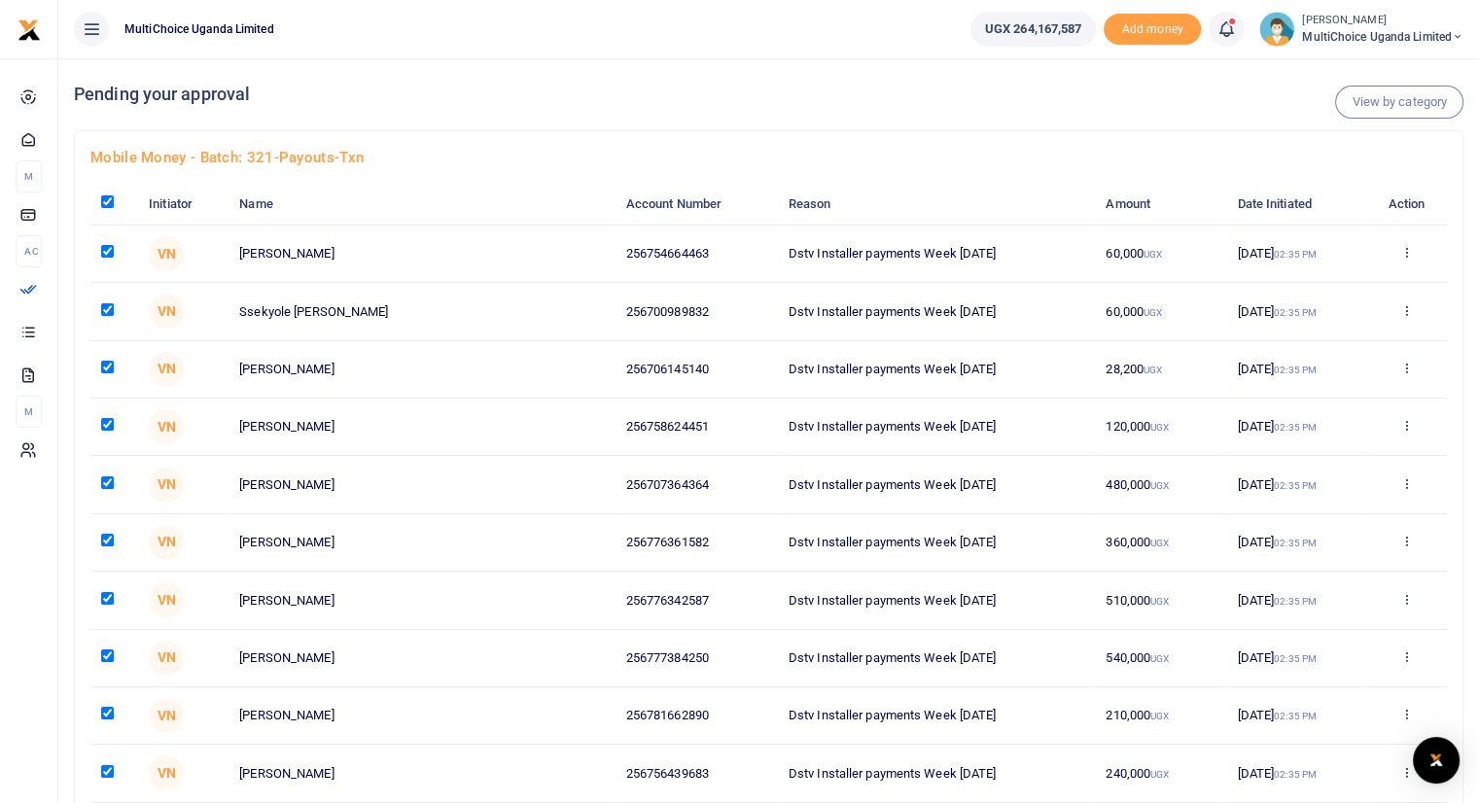
checkbox input "true"
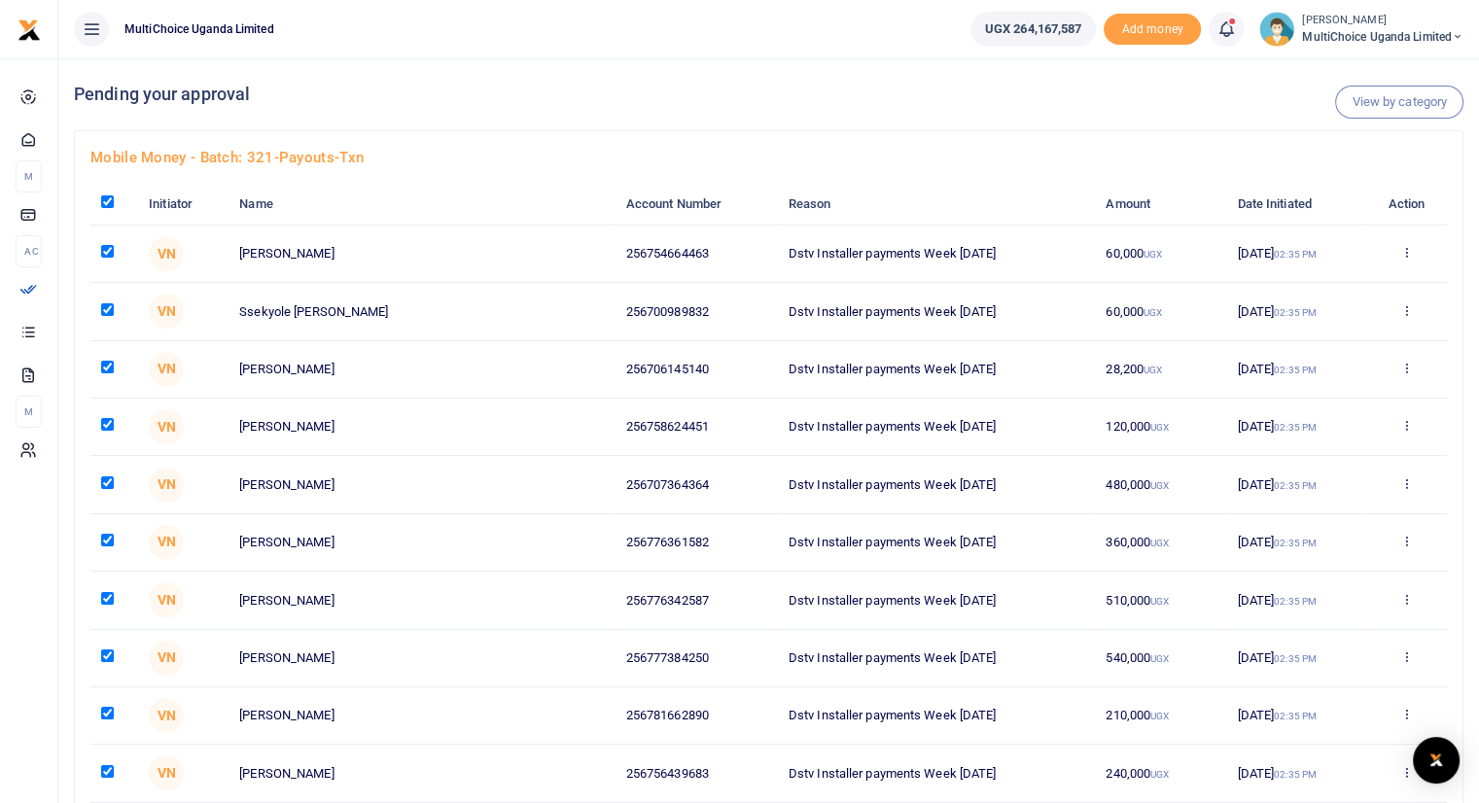
checkbox input "true"
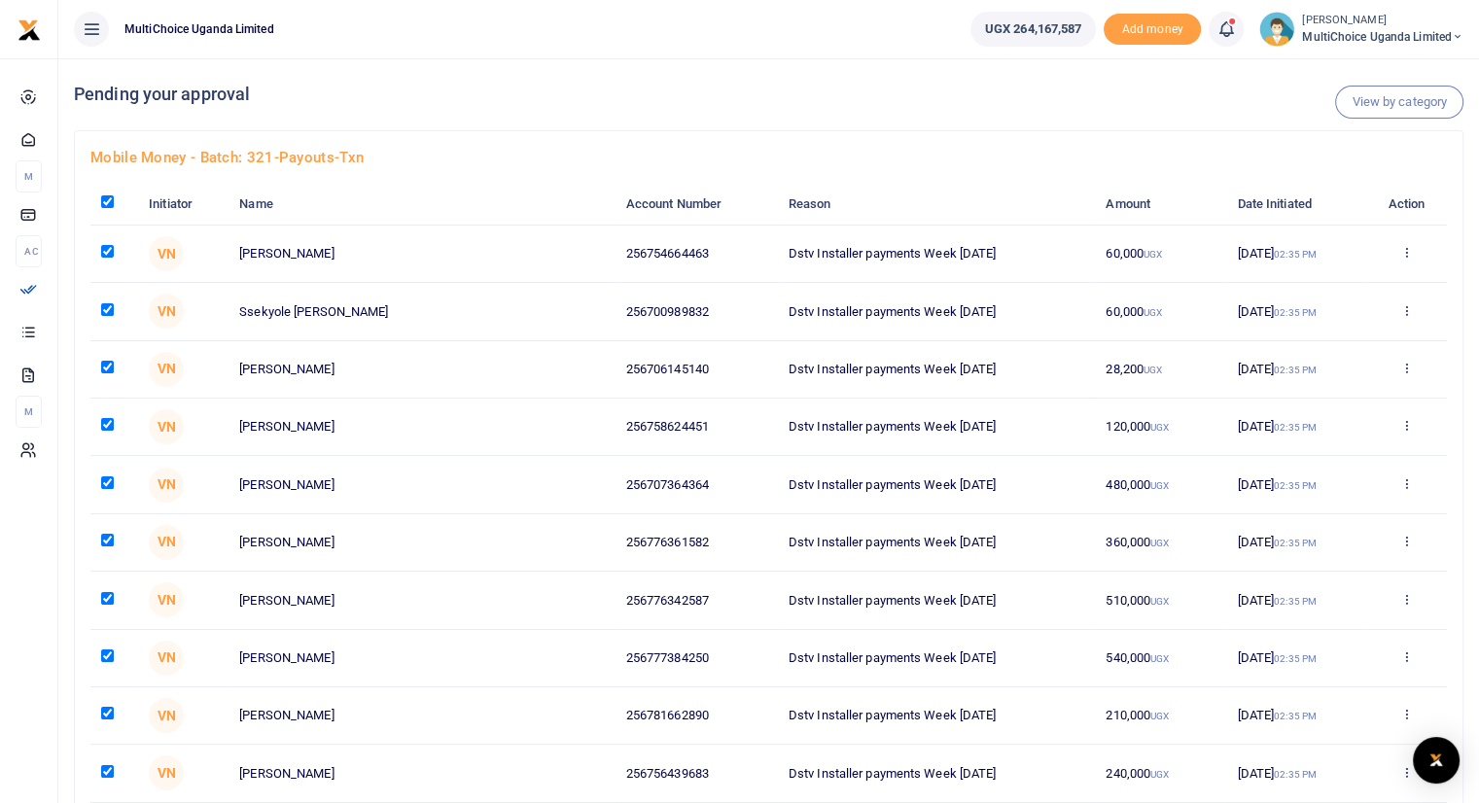
checkbox input "true"
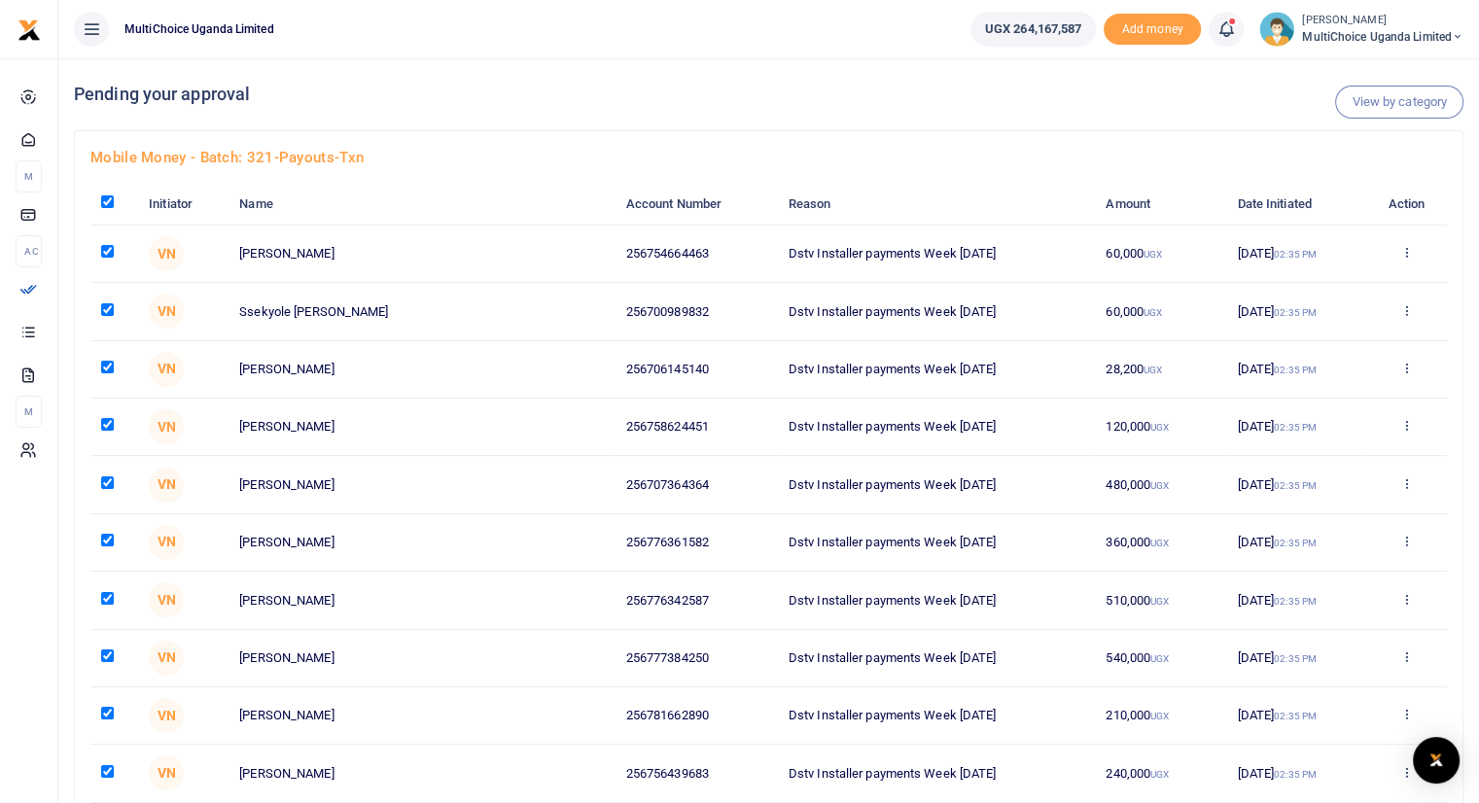
checkbox input "true"
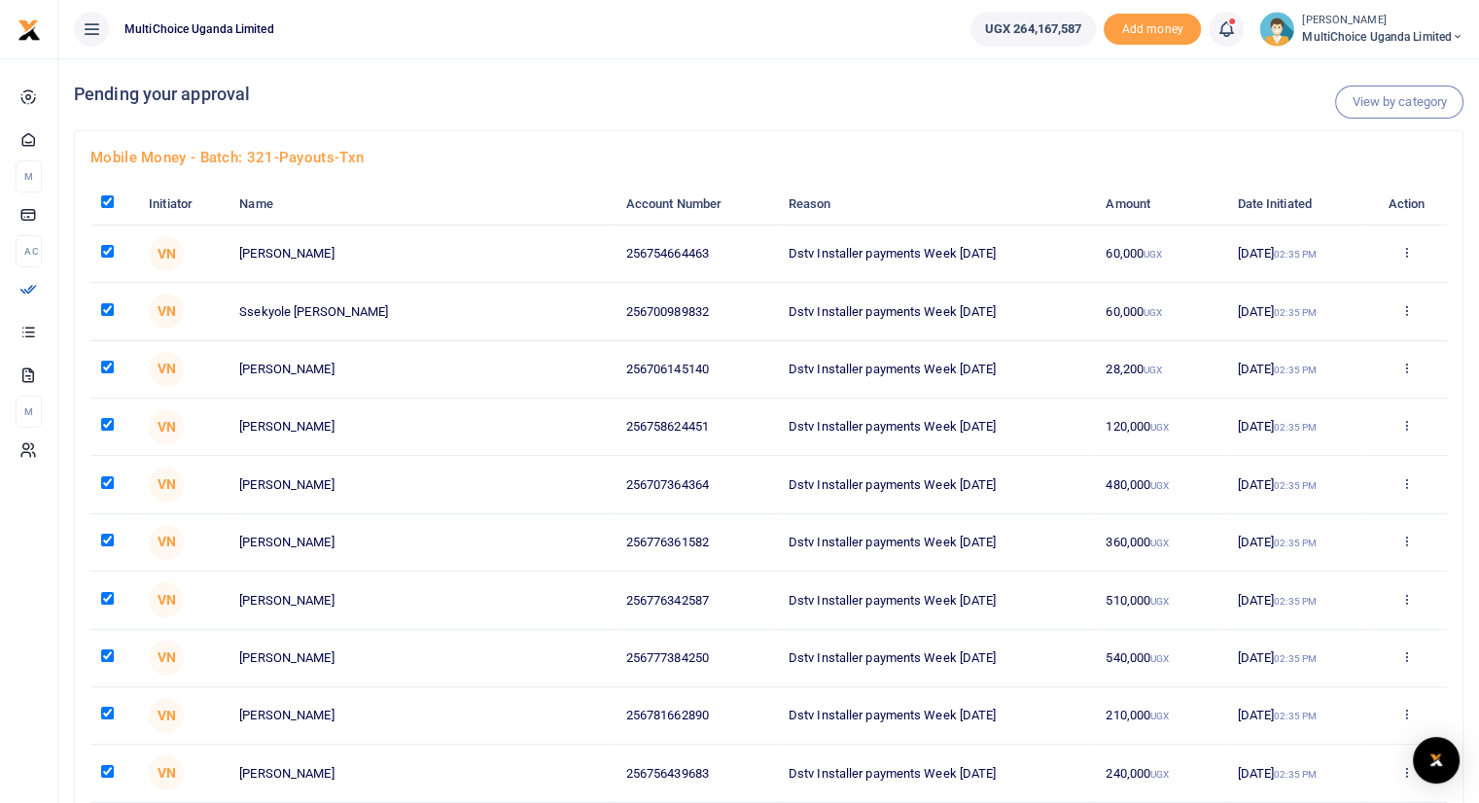
checkbox input "true"
click at [105, 200] on input "checkbox" at bounding box center [107, 201] width 13 height 13
click at [1389, 99] on link "View by category" at bounding box center [1399, 102] width 128 height 33
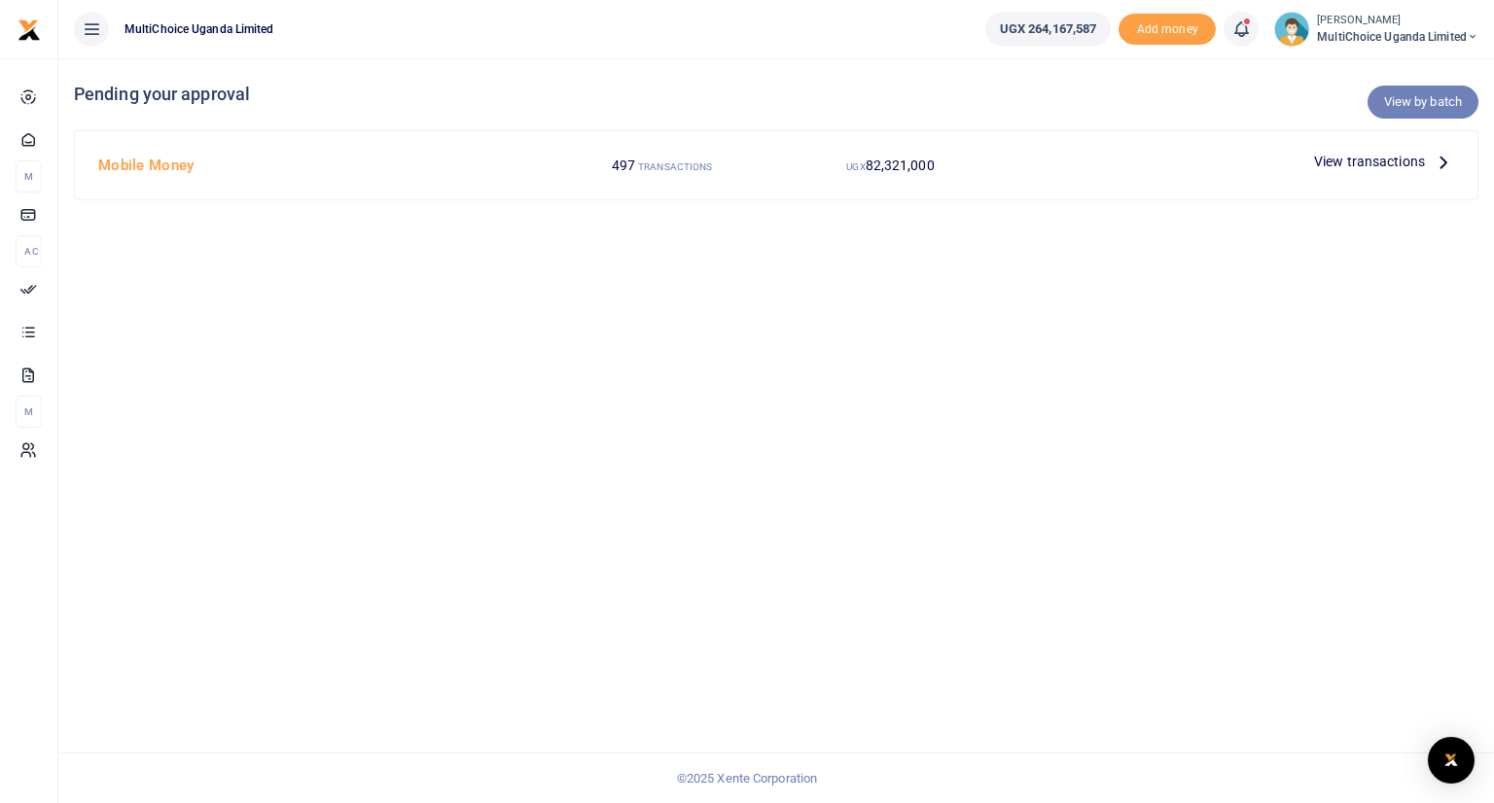
click at [1423, 99] on link "View by batch" at bounding box center [1422, 102] width 111 height 33
click at [1409, 101] on link "View by batch" at bounding box center [1422, 102] width 111 height 33
click at [1401, 164] on span "View transactions" at bounding box center [1369, 161] width 111 height 21
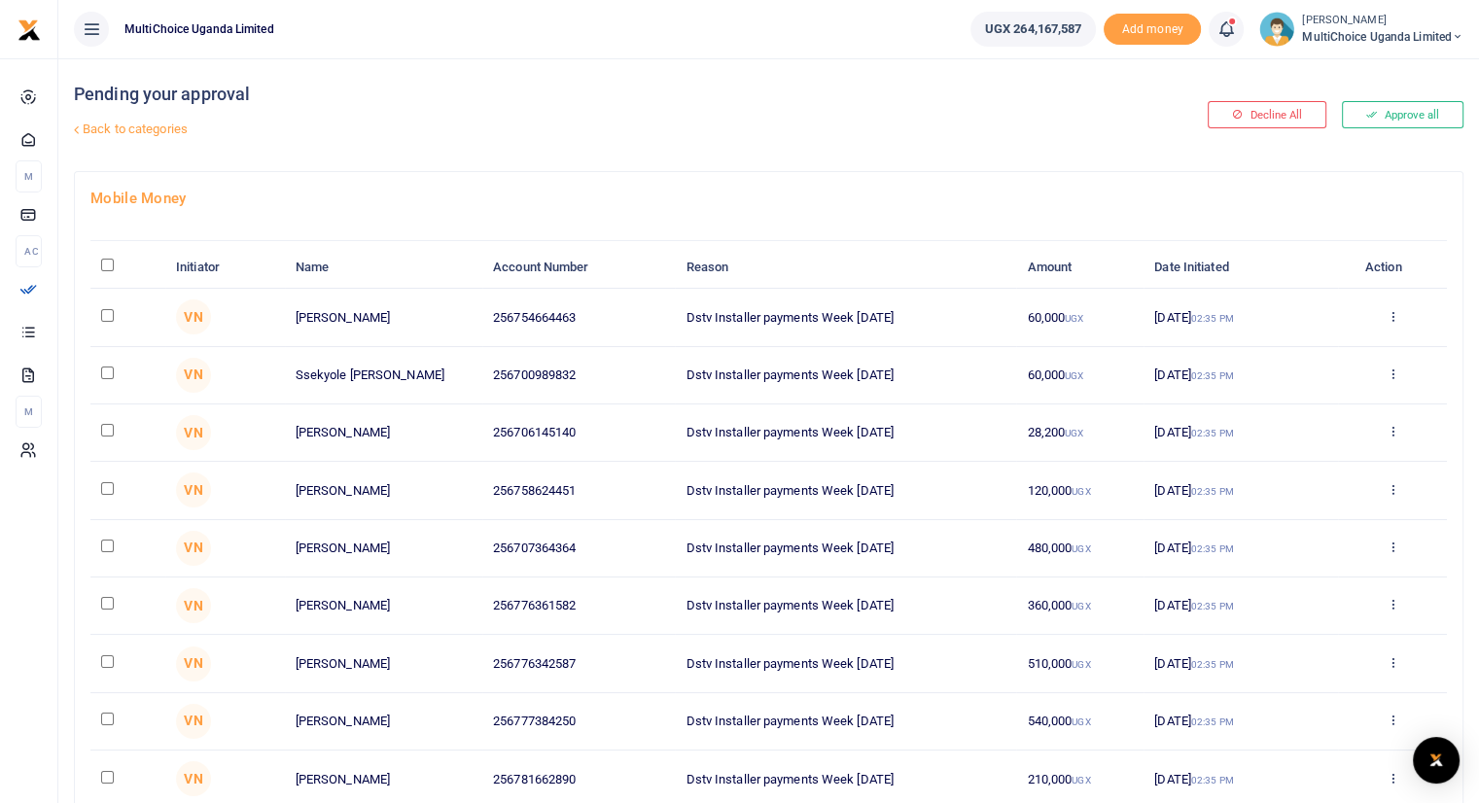
click at [116, 129] on link "Back to categories" at bounding box center [532, 129] width 926 height 33
click at [108, 259] on input "\a \a : activate to sort column descending" at bounding box center [107, 265] width 13 height 13
checkbox input "true"
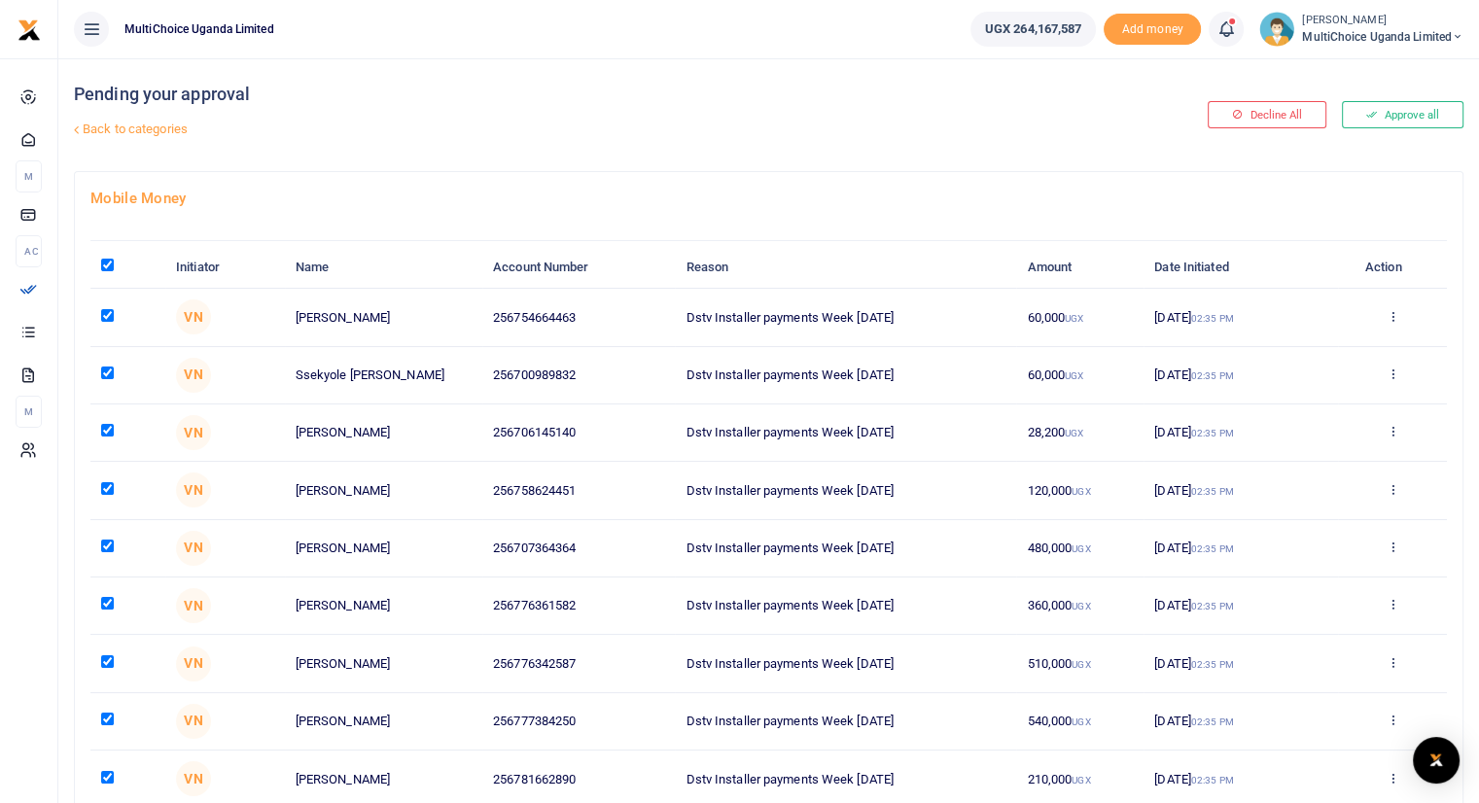
checkbox input "true"
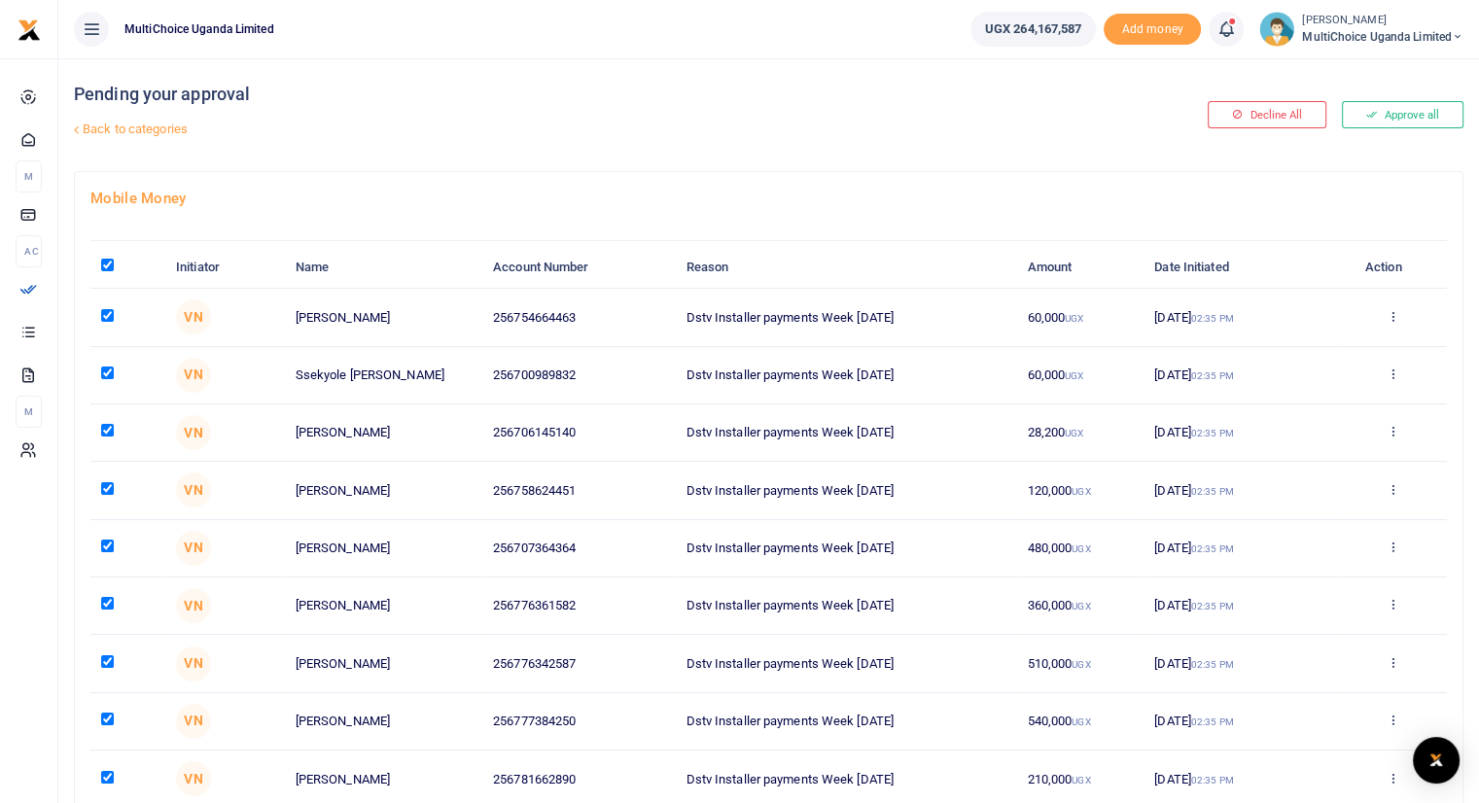
checkbox input "true"
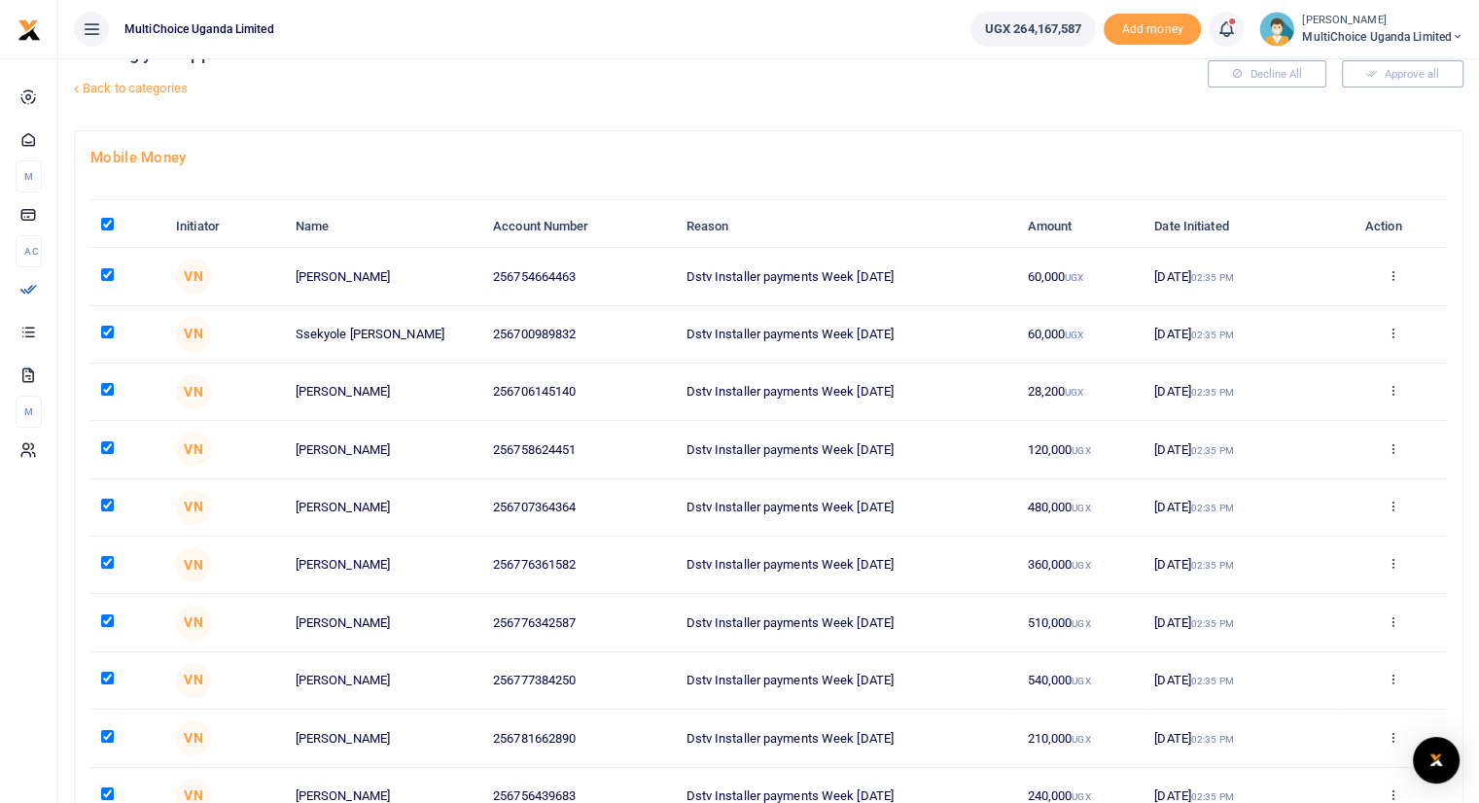
scroll to position [17, 0]
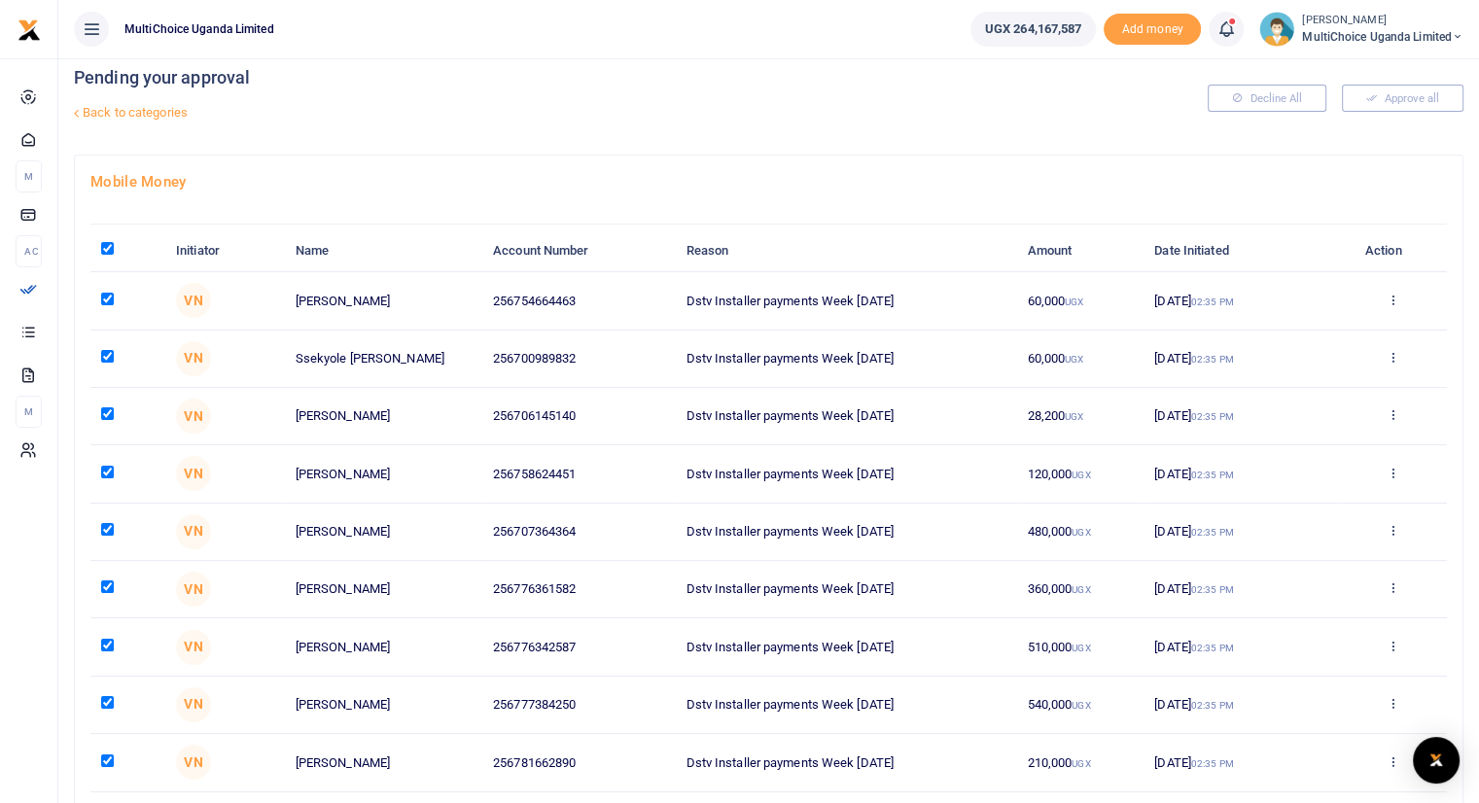
click at [113, 112] on link "Back to categories" at bounding box center [532, 112] width 926 height 33
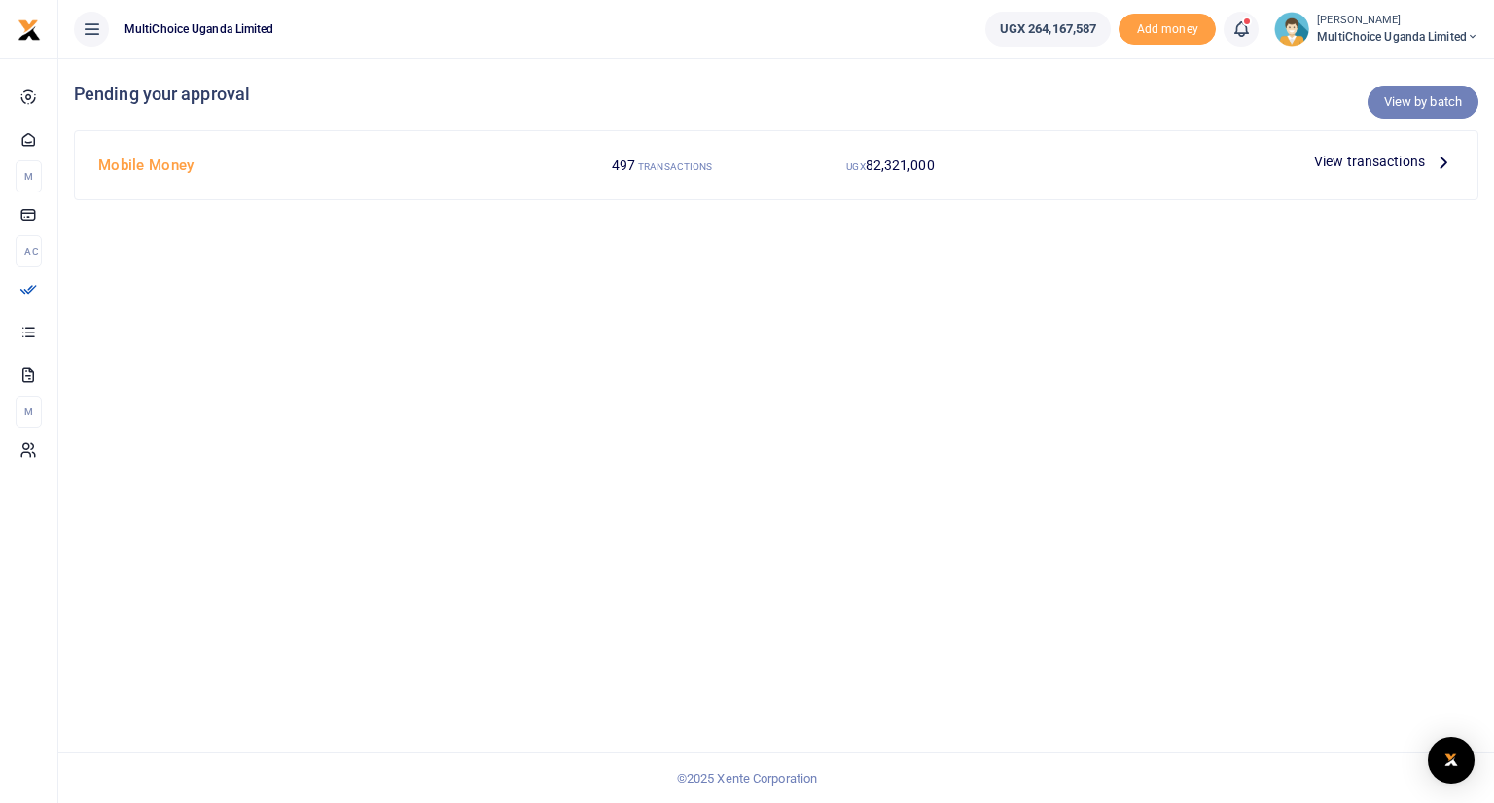
click at [1400, 101] on link "View by batch" at bounding box center [1422, 102] width 111 height 33
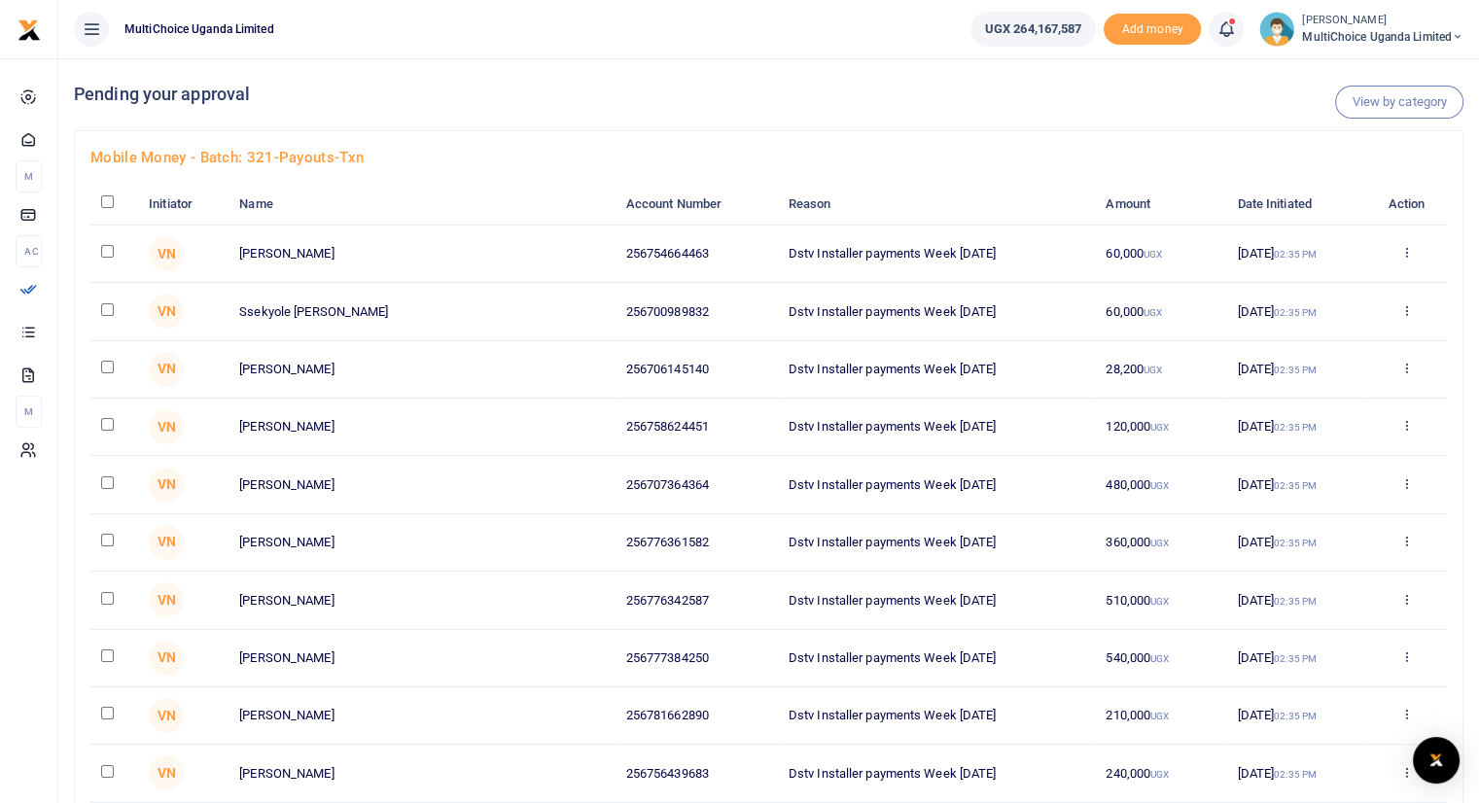
click at [109, 199] on input "checkbox" at bounding box center [107, 201] width 13 height 13
checkbox input "true"
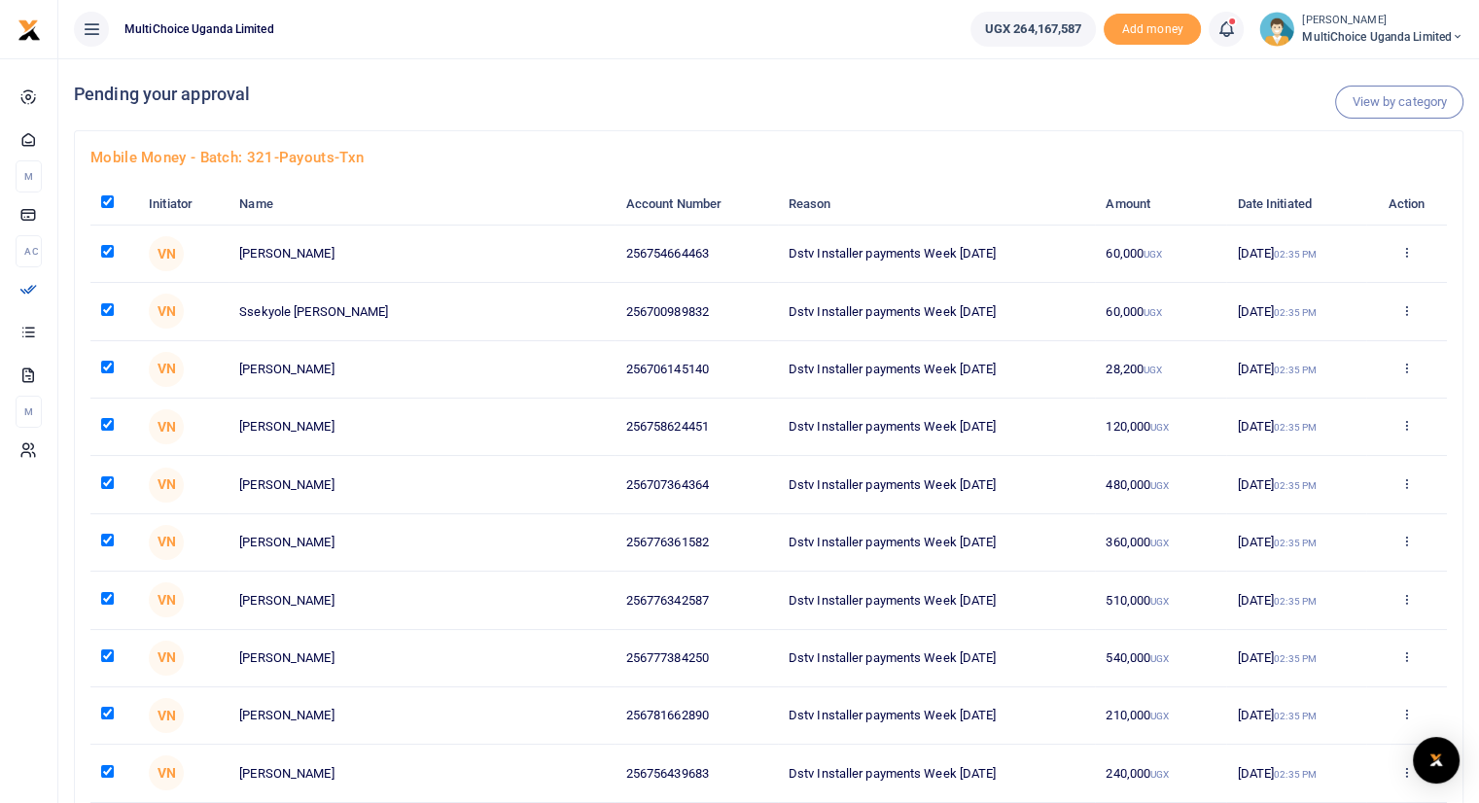
checkbox input "true"
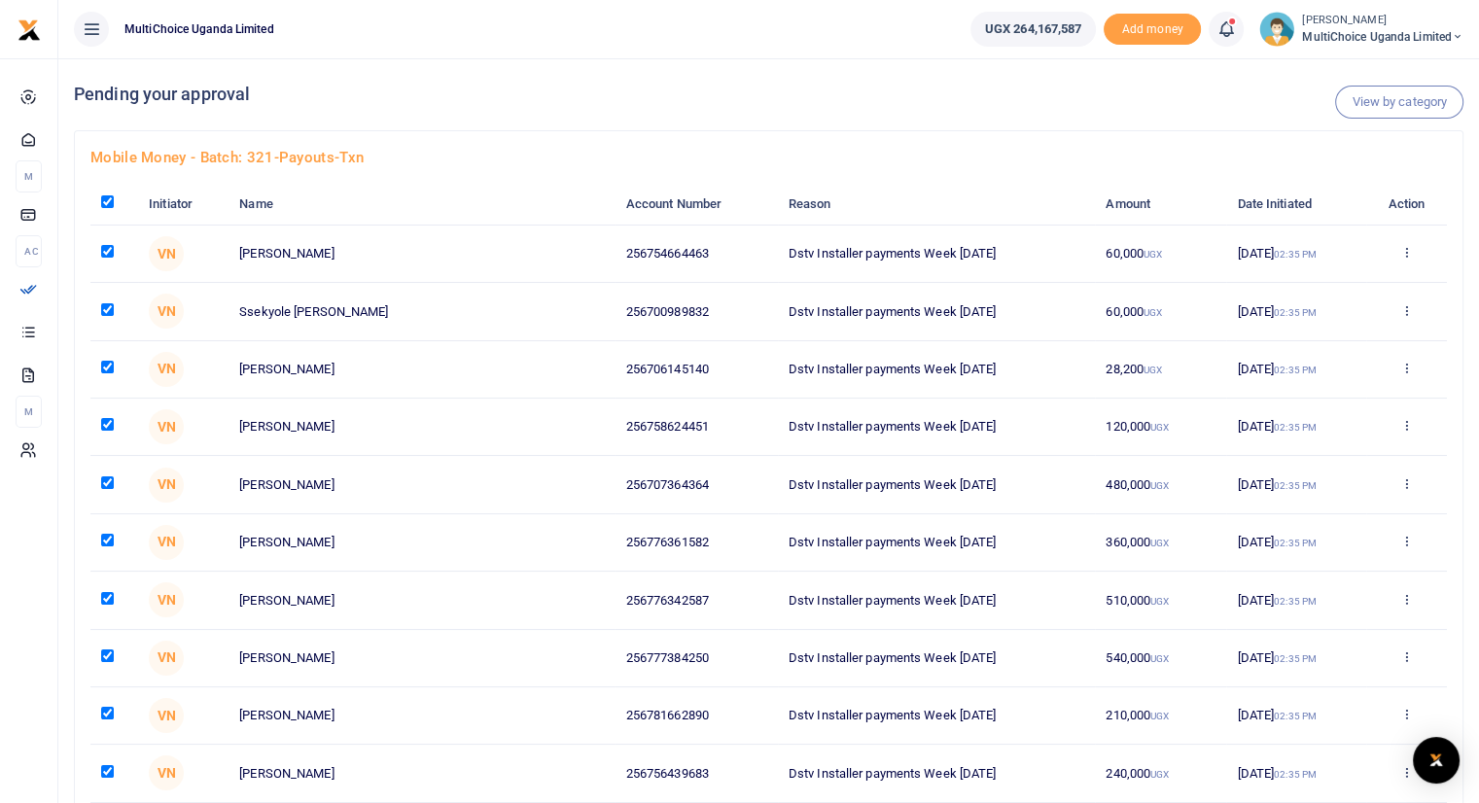
checkbox input "true"
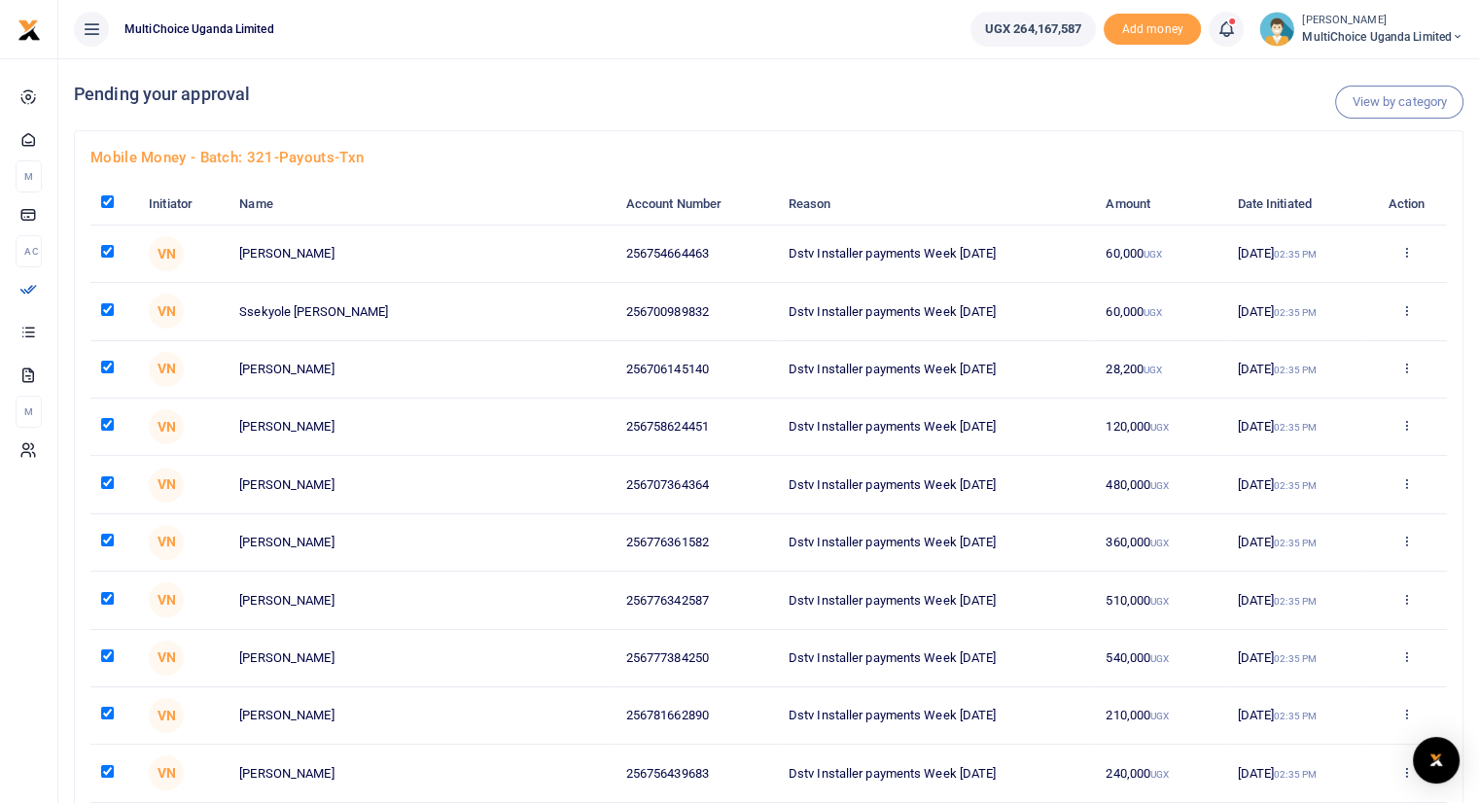
checkbox input "true"
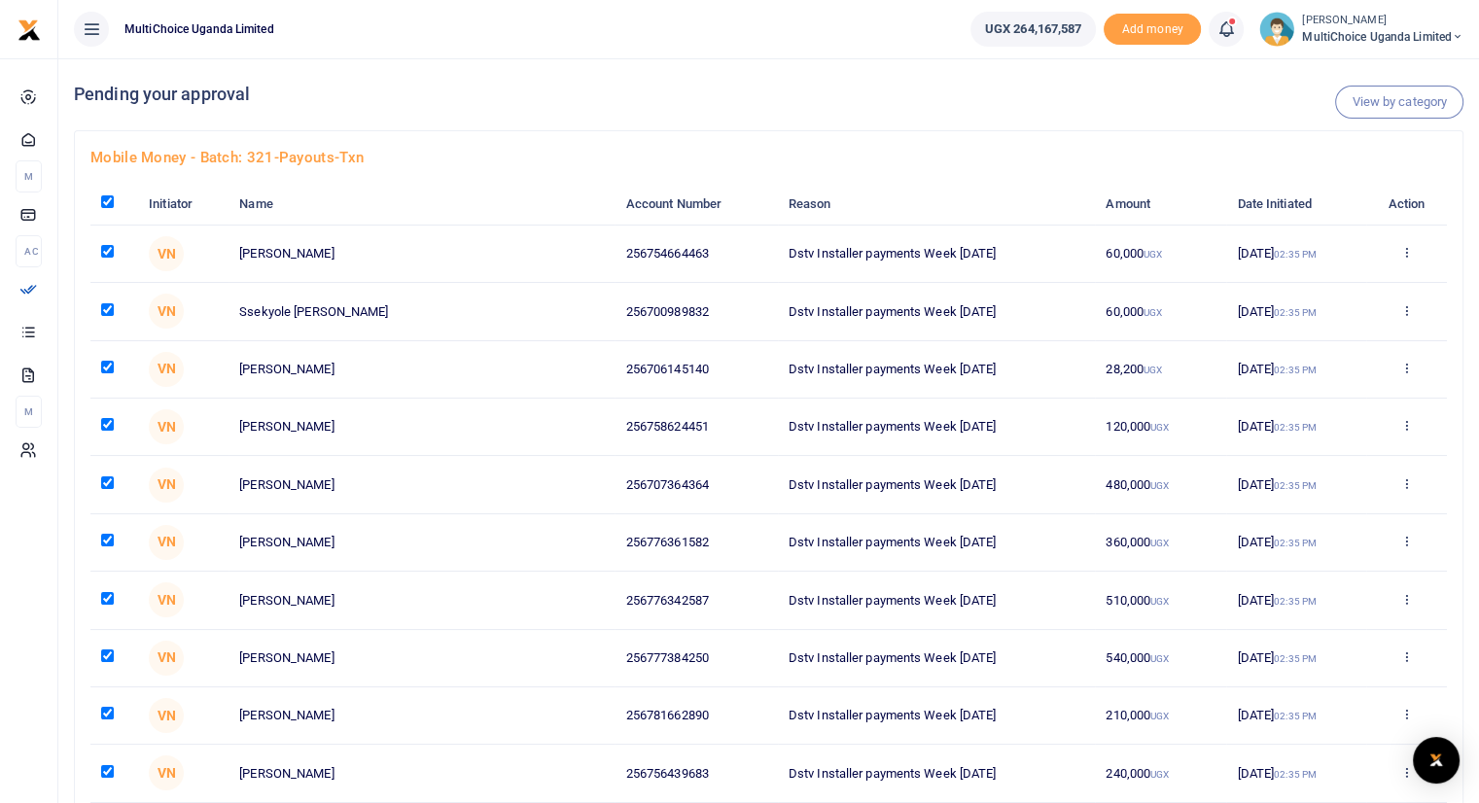
checkbox input "true"
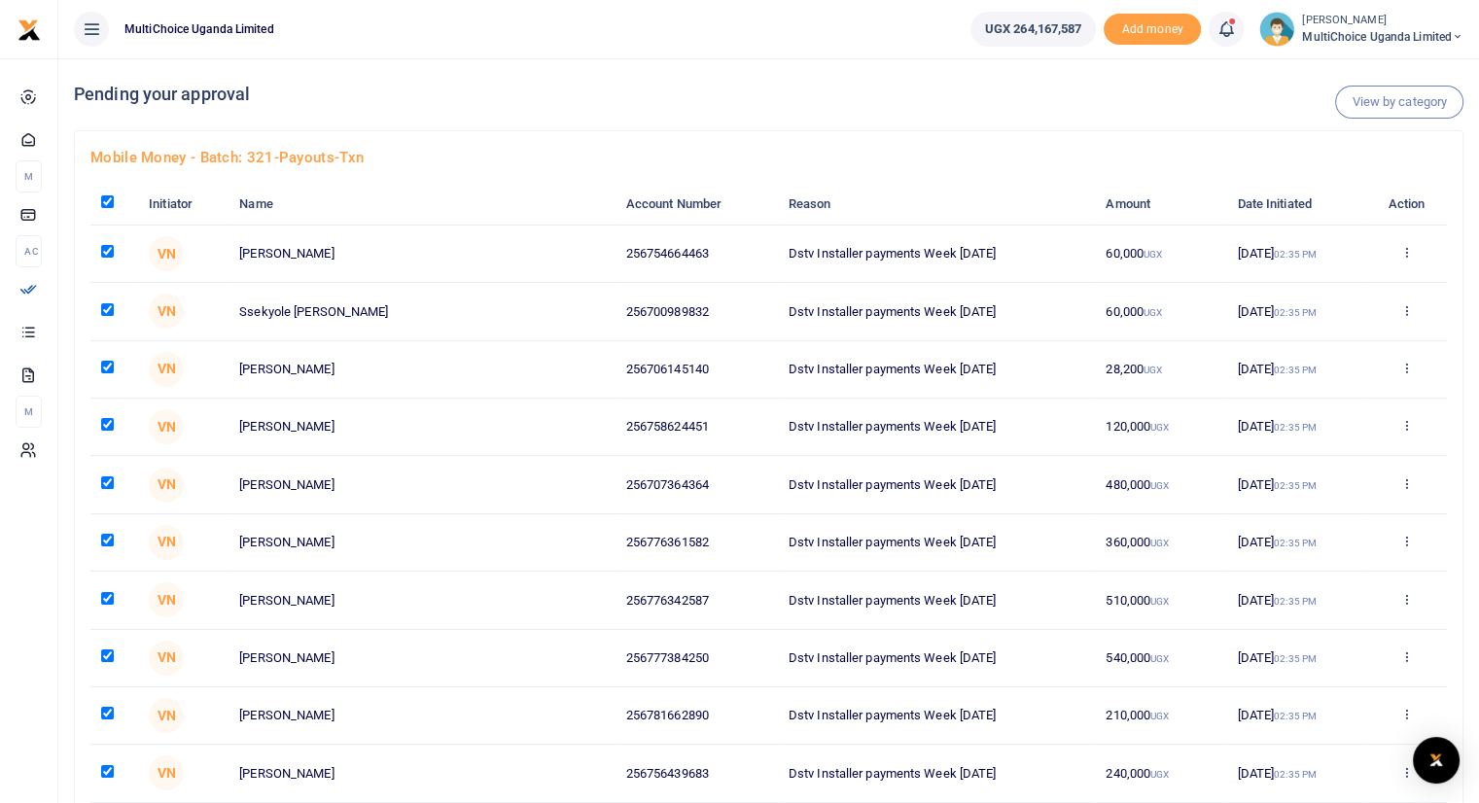
checkbox input "true"
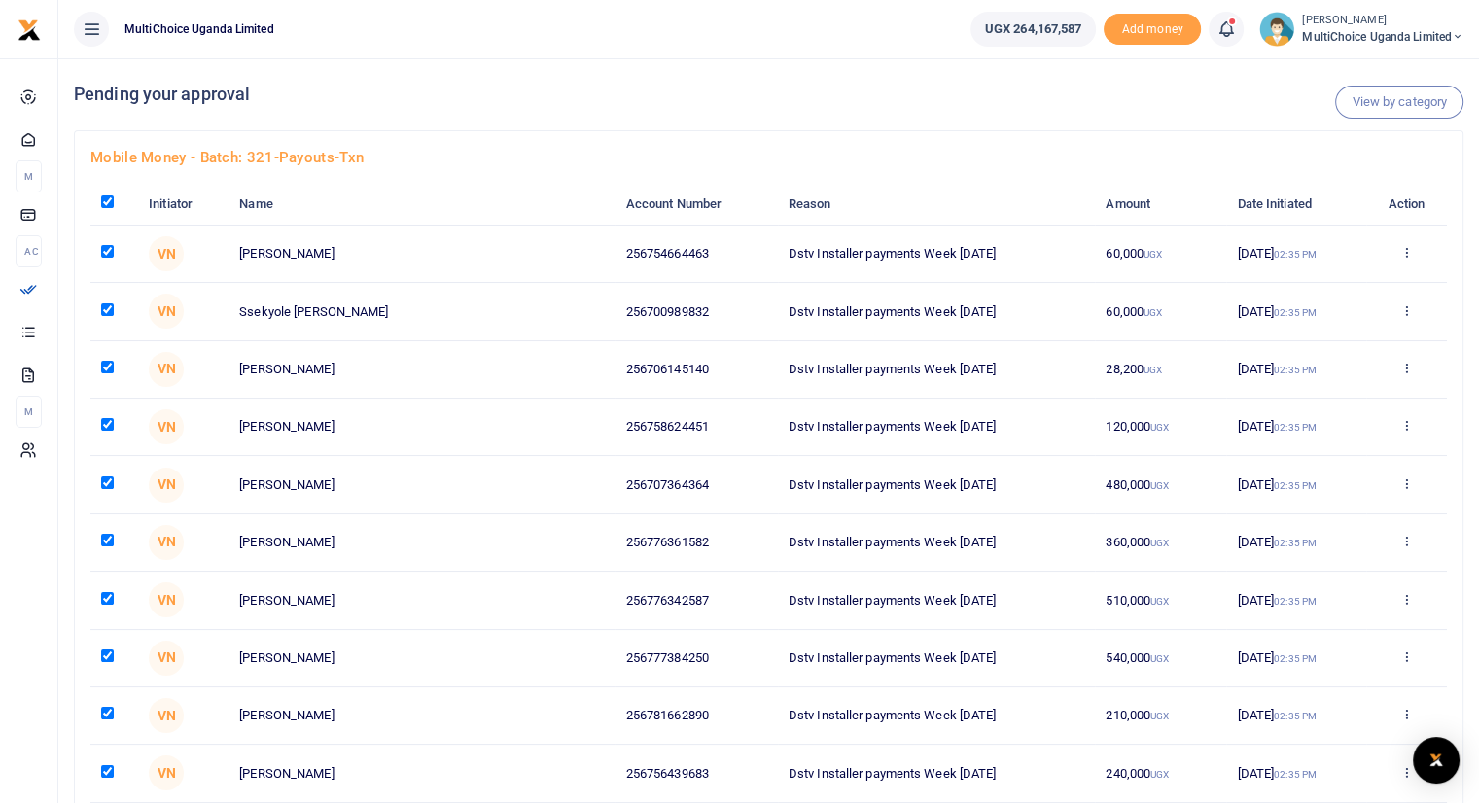
checkbox input "true"
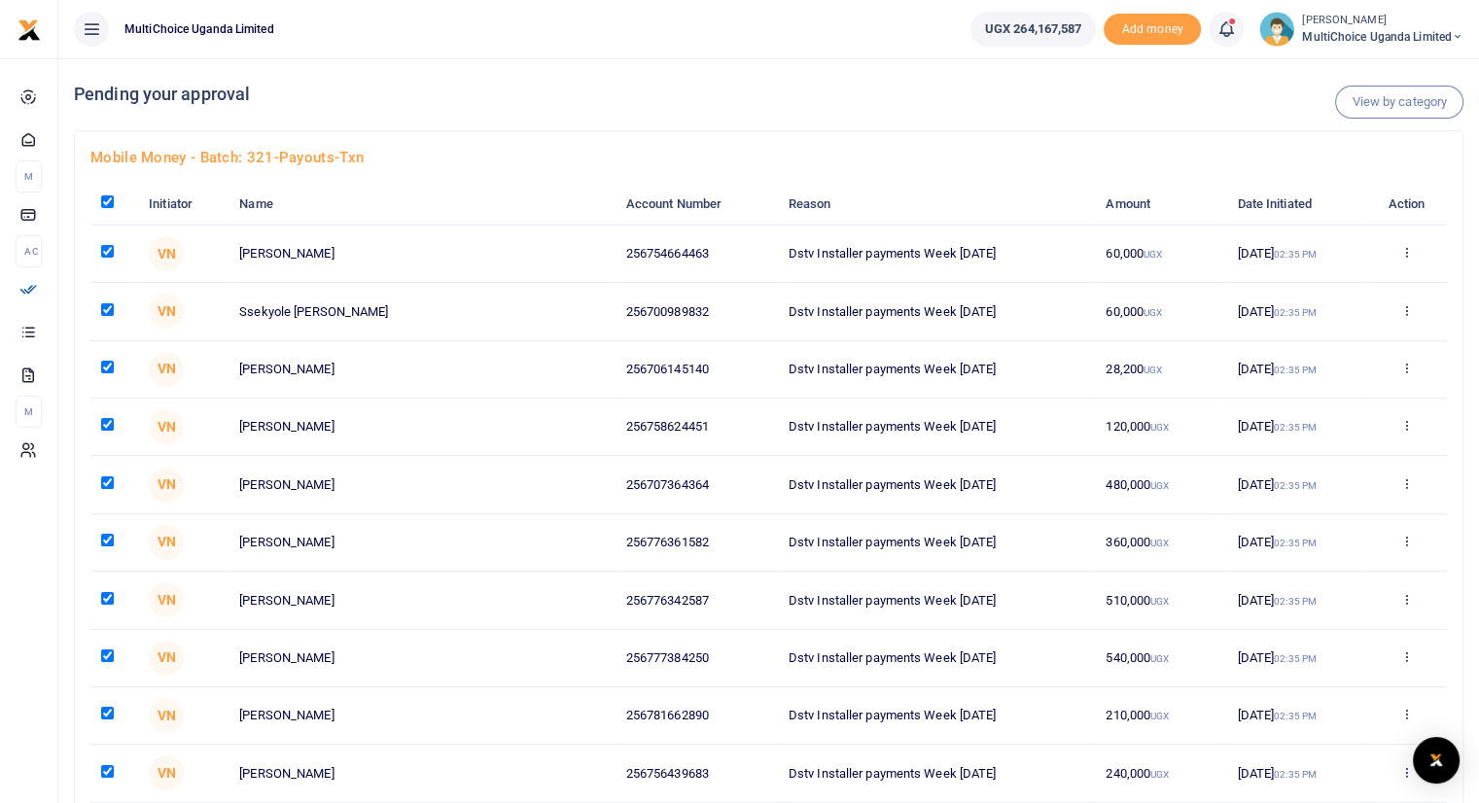
checkbox input "true"
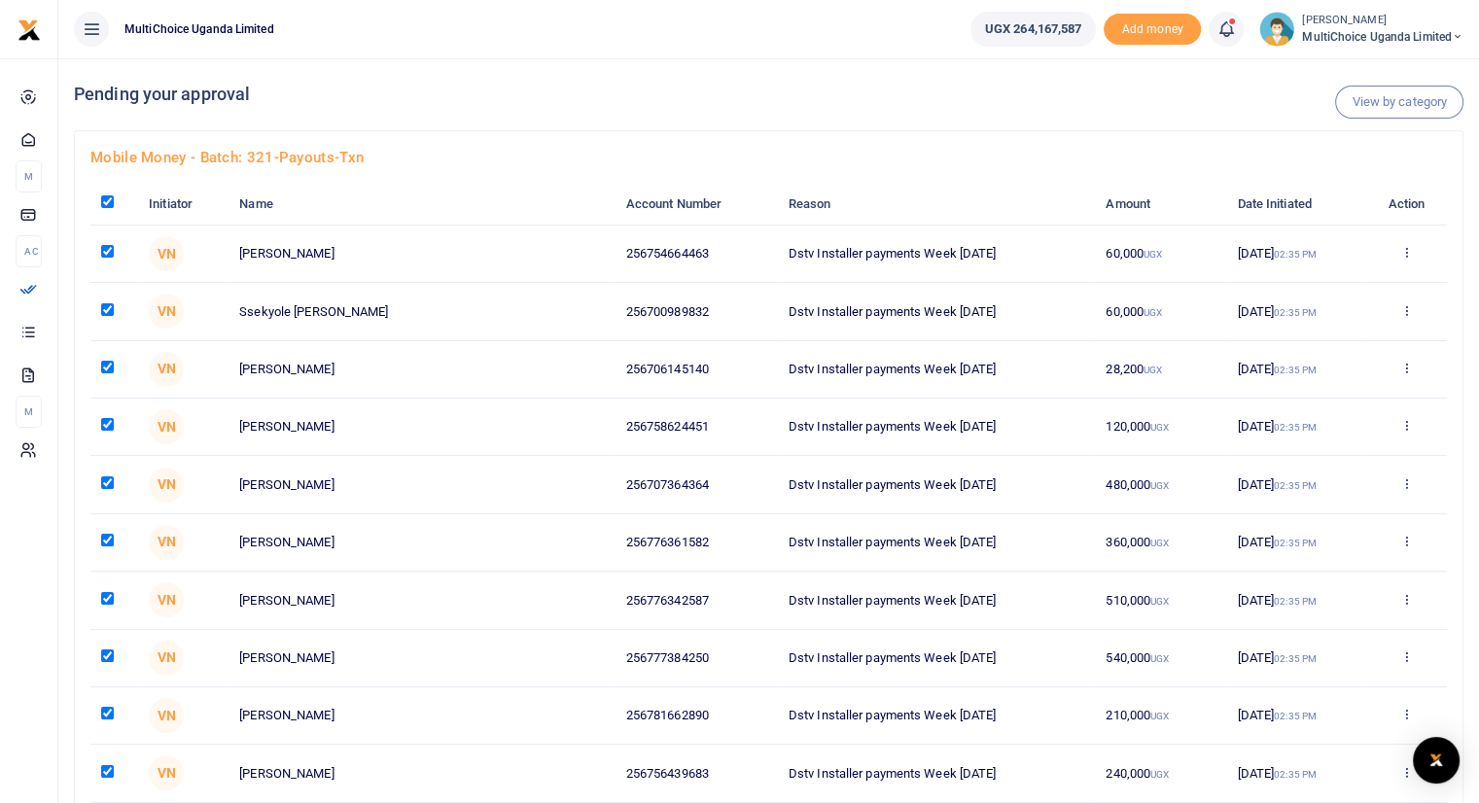
checkbox input "true"
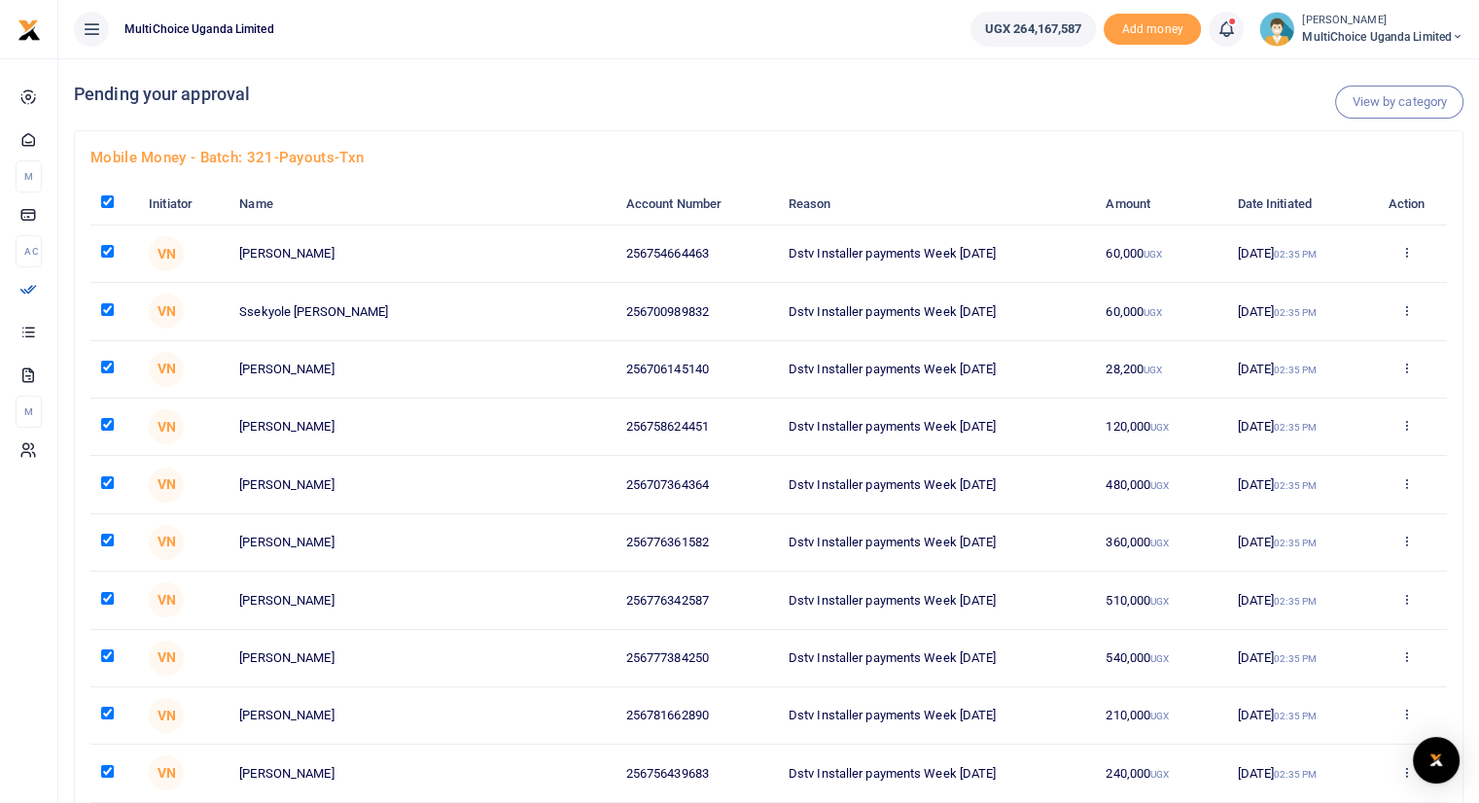
checkbox input "true"
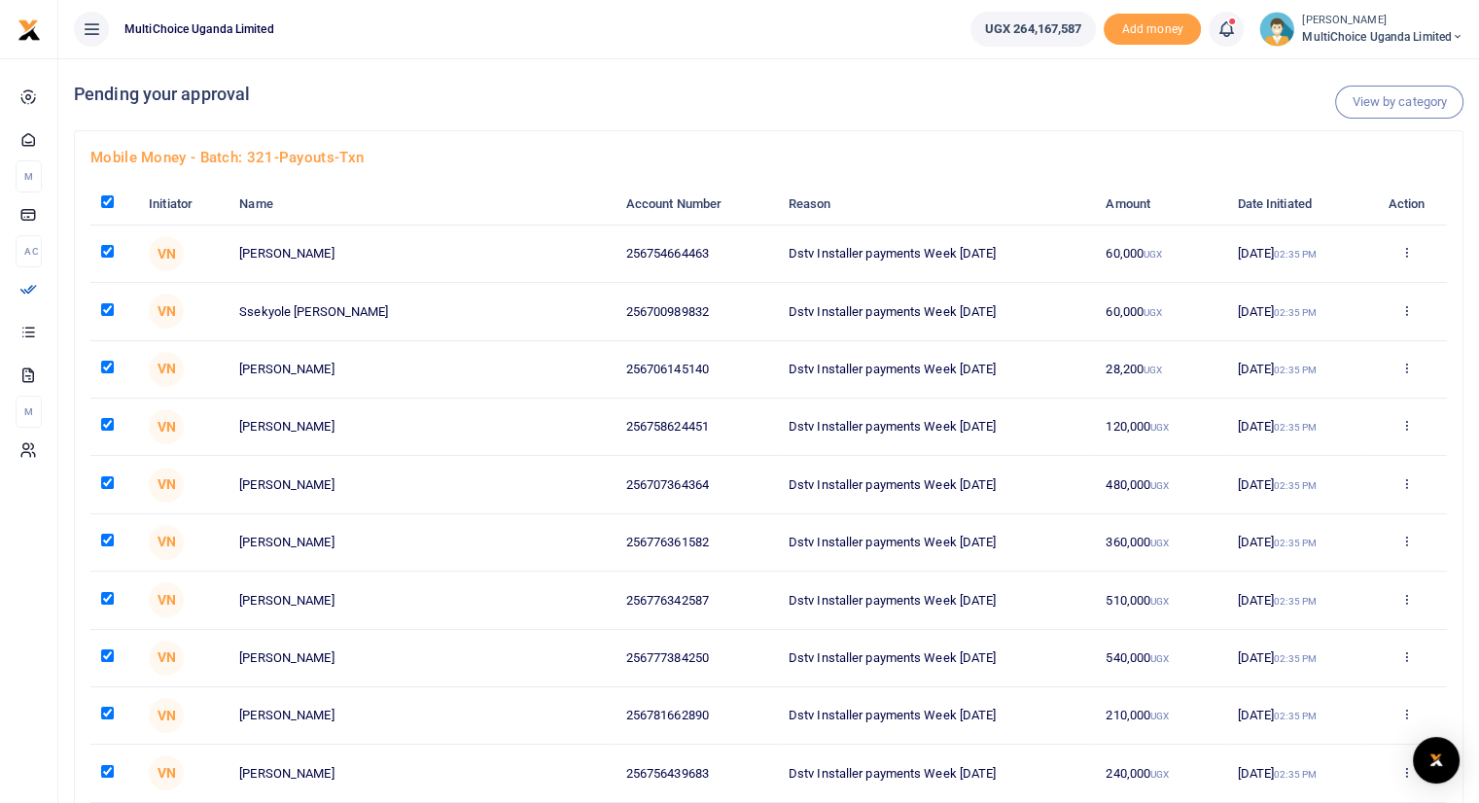
checkbox input "true"
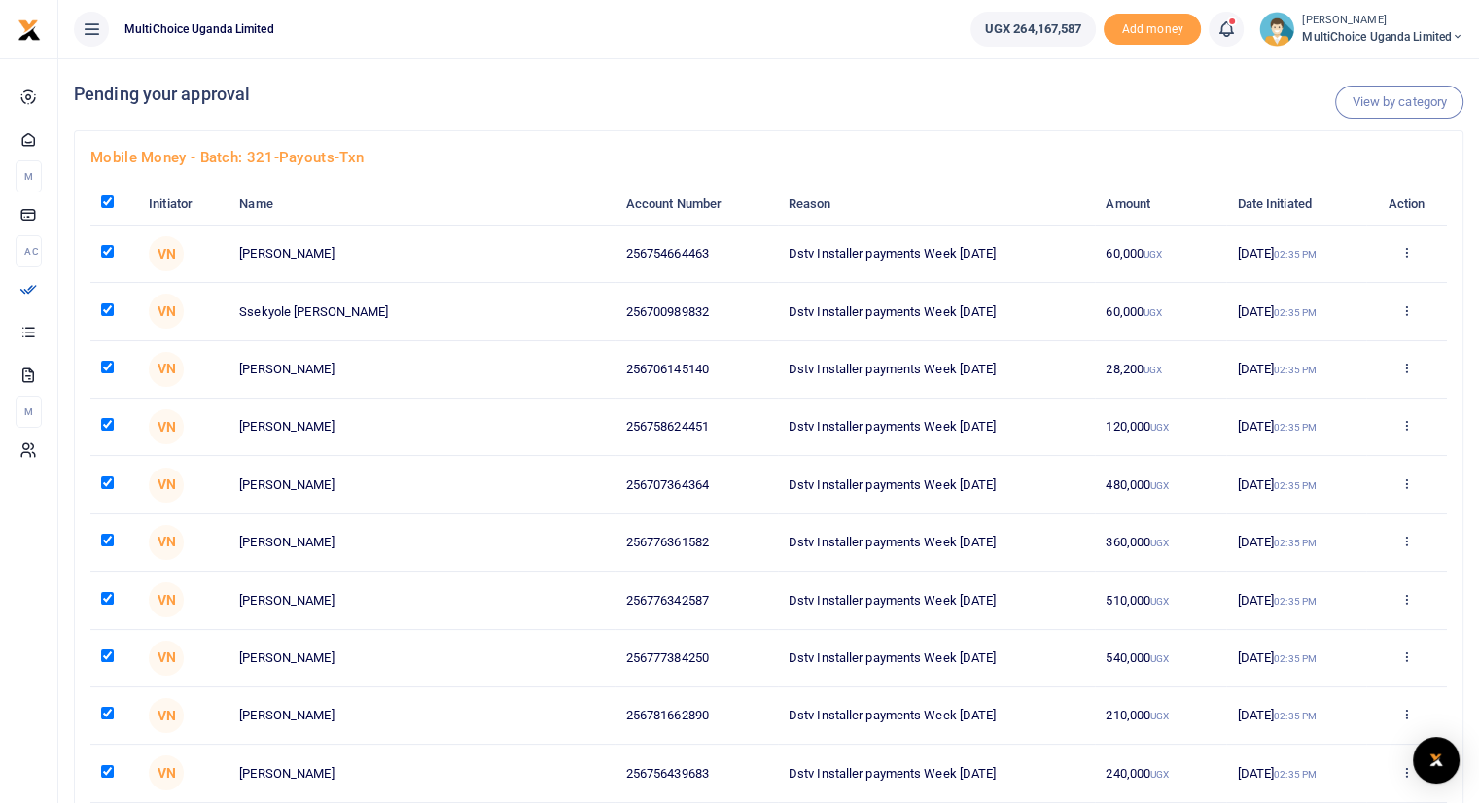
checkbox input "true"
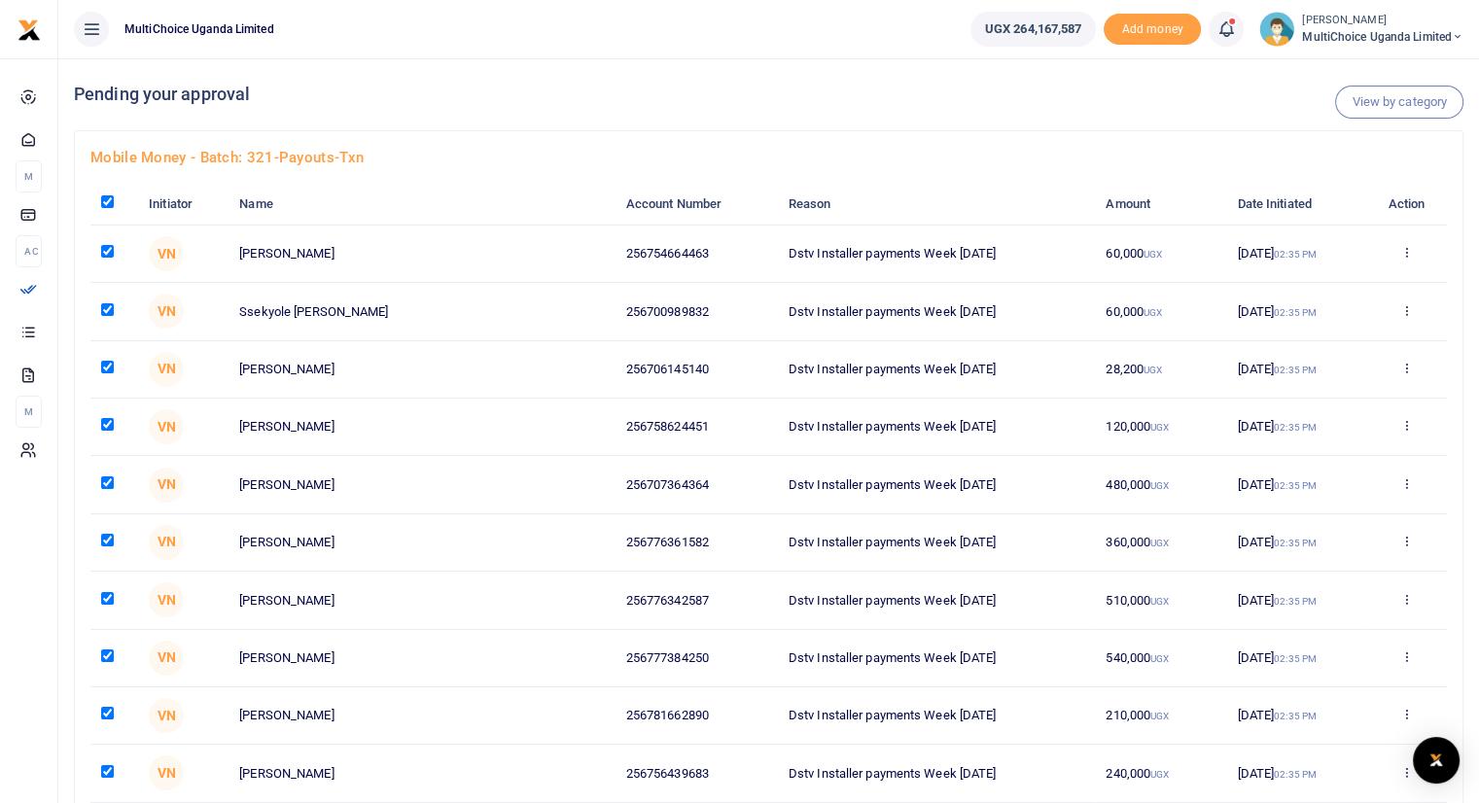
checkbox input "true"
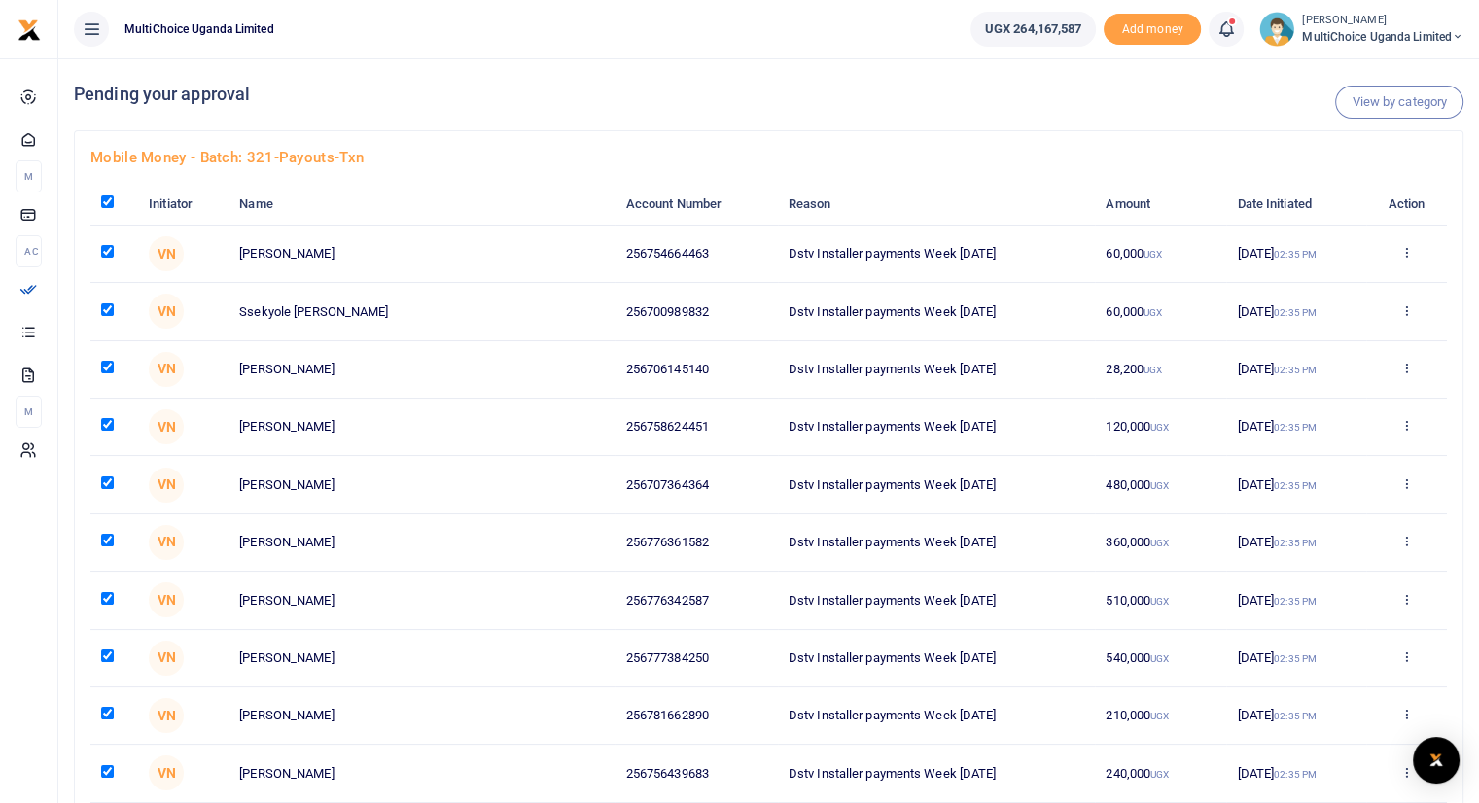
checkbox input "true"
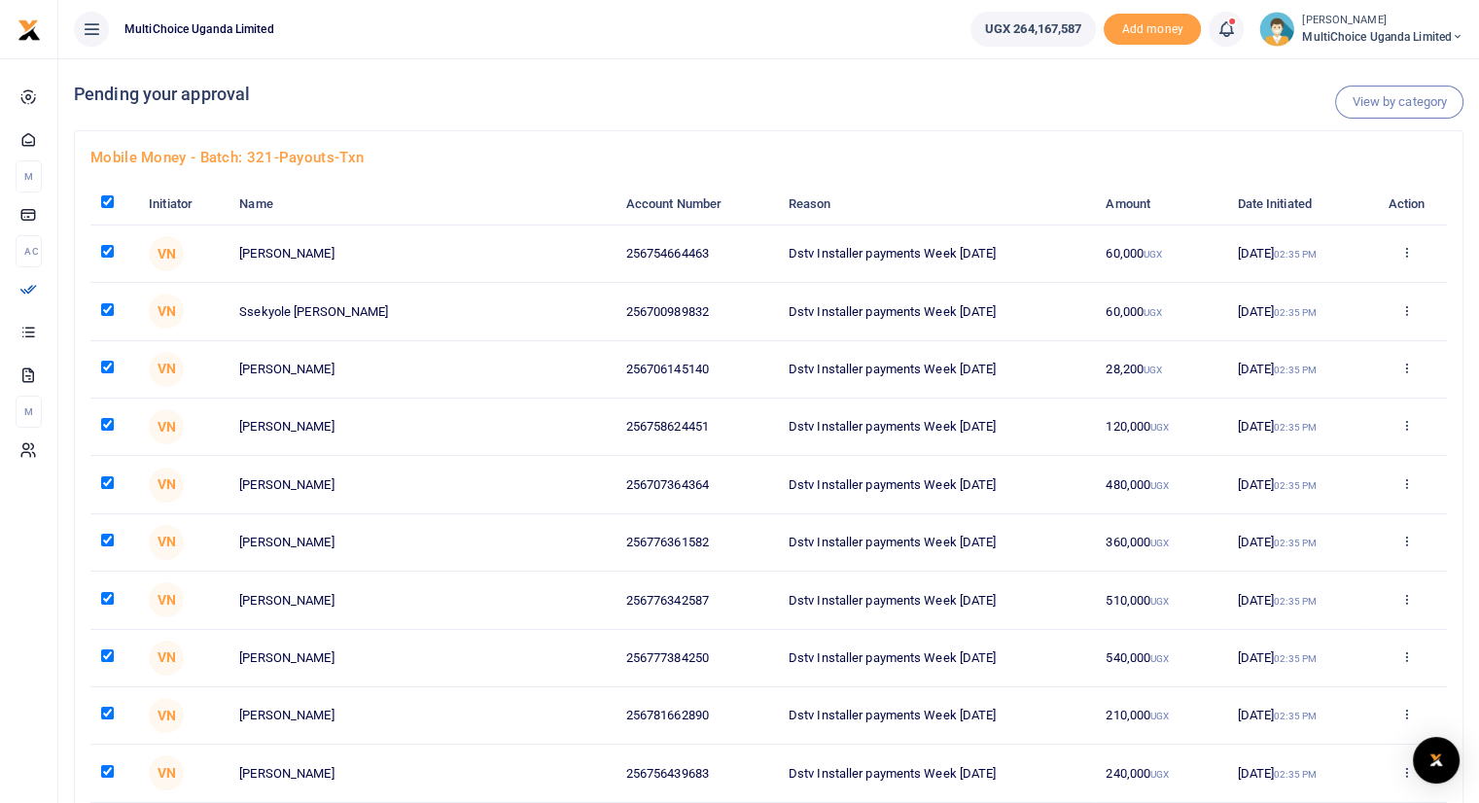
checkbox input "true"
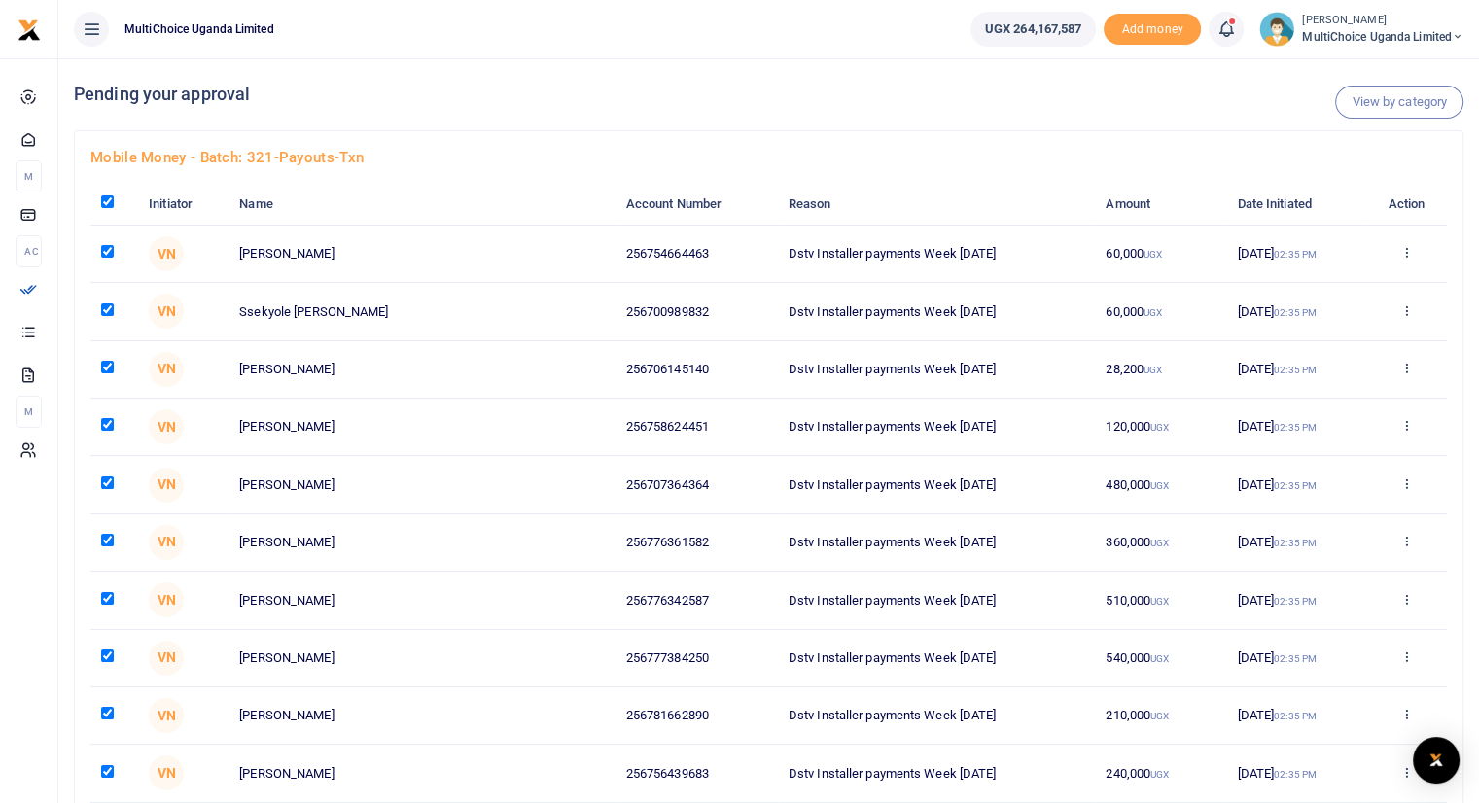
checkbox input "true"
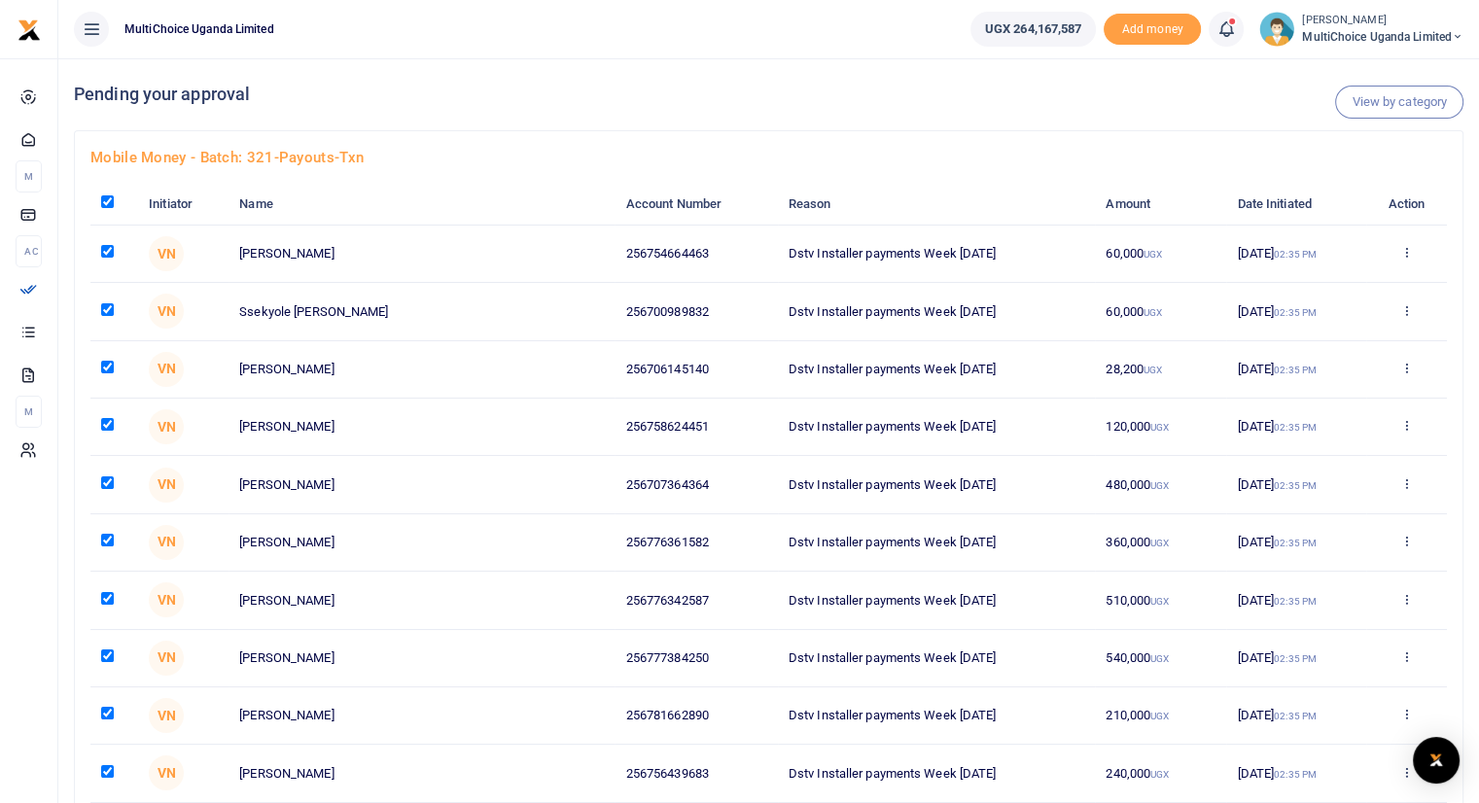
checkbox input "true"
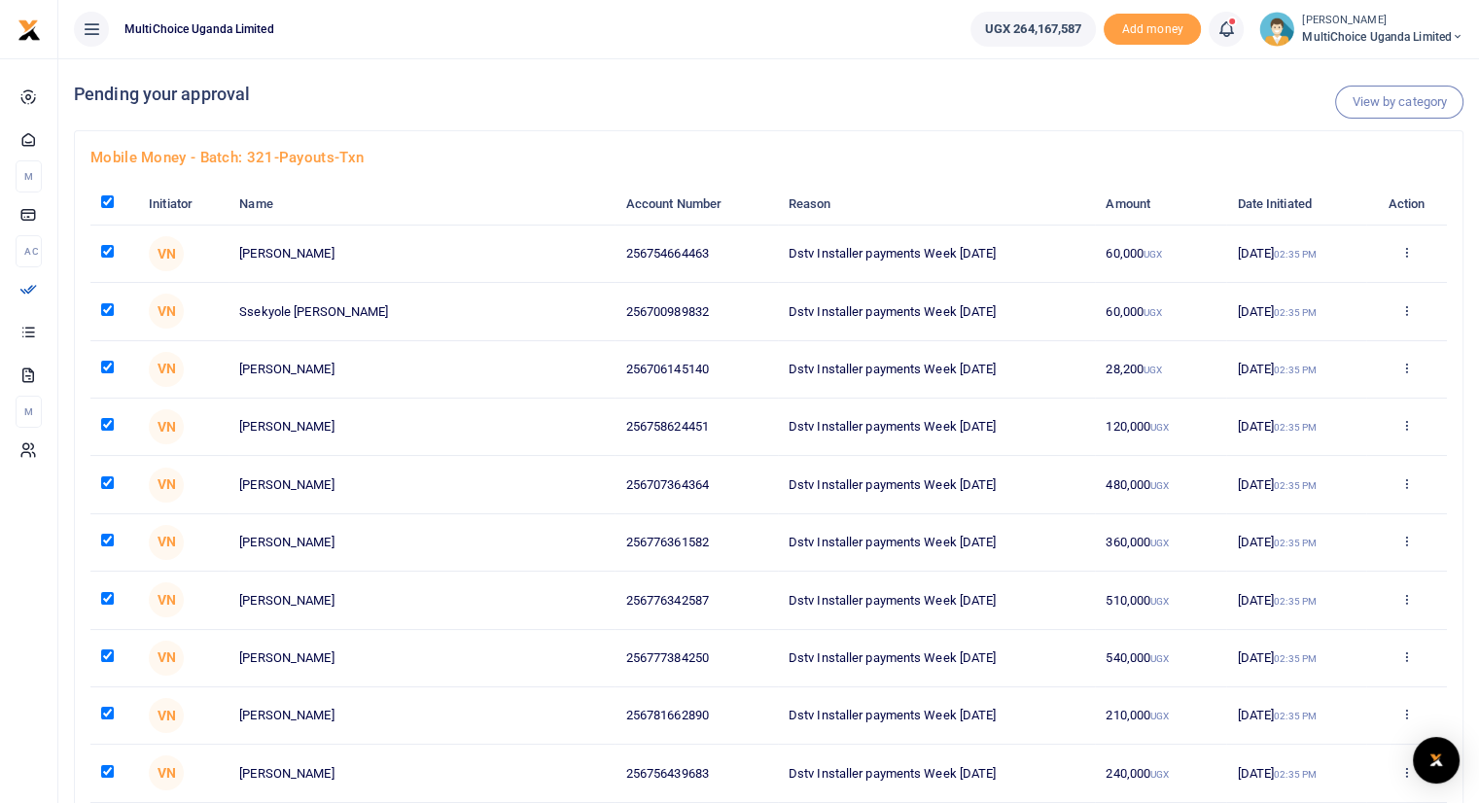
checkbox input "true"
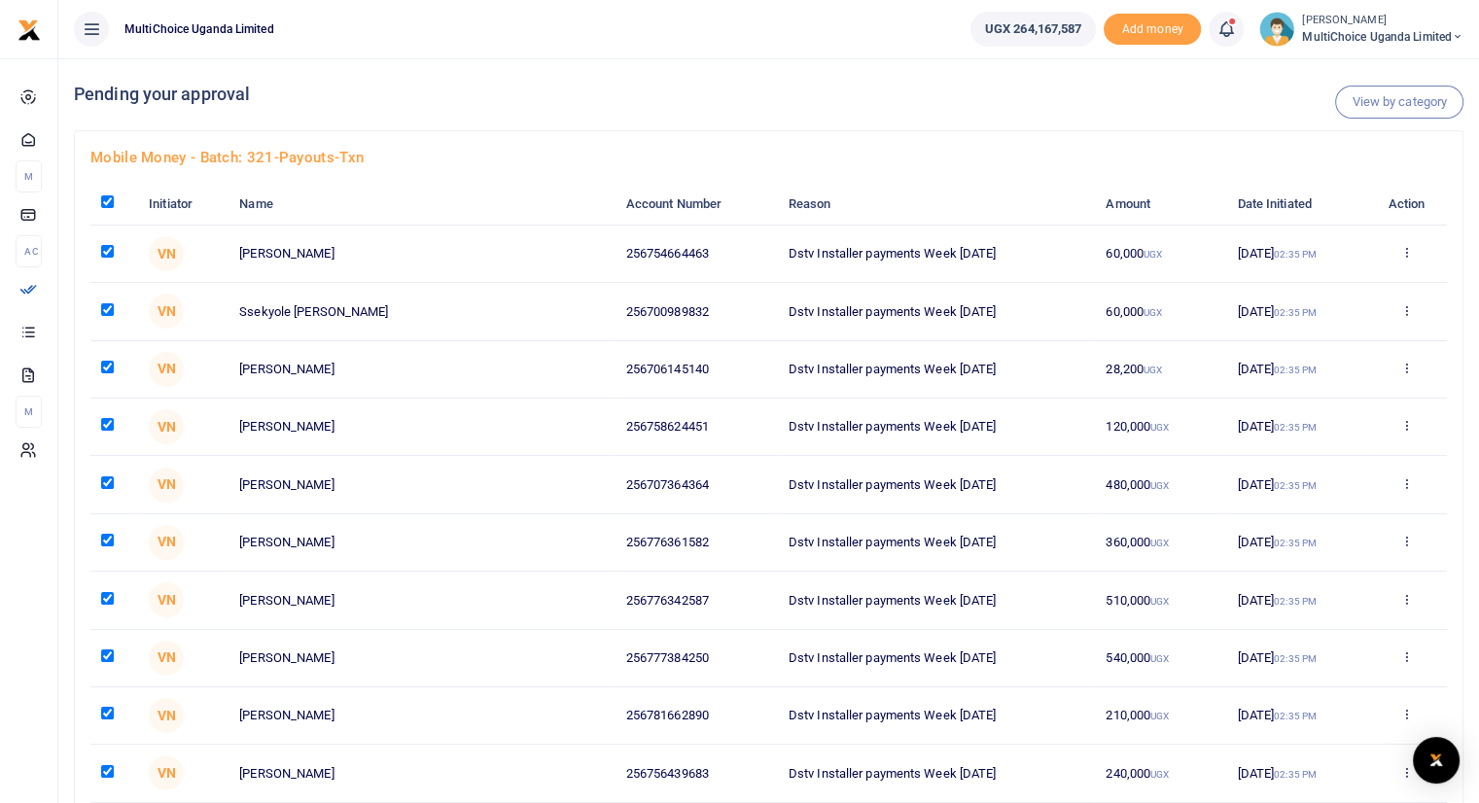
checkbox input "true"
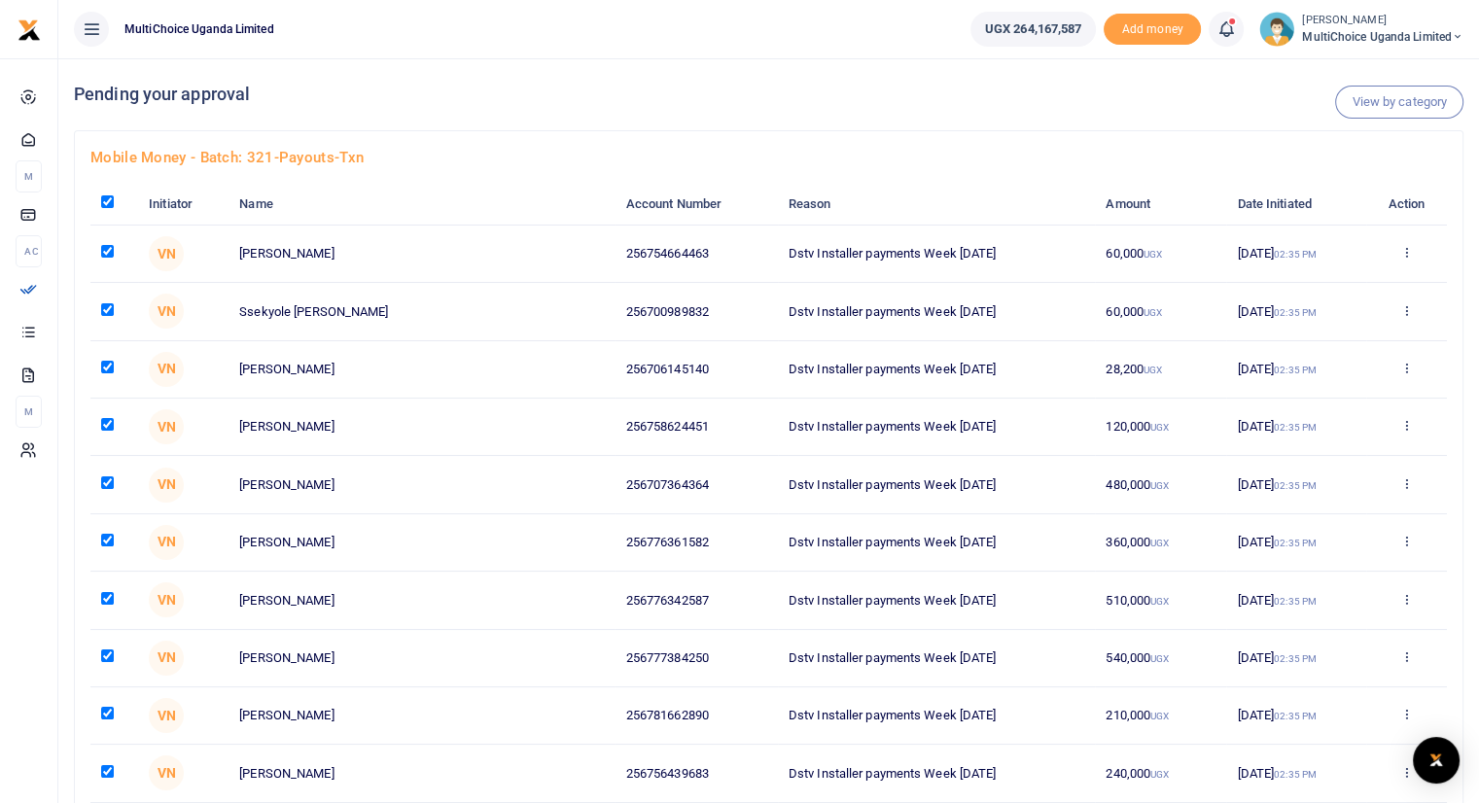
checkbox input "true"
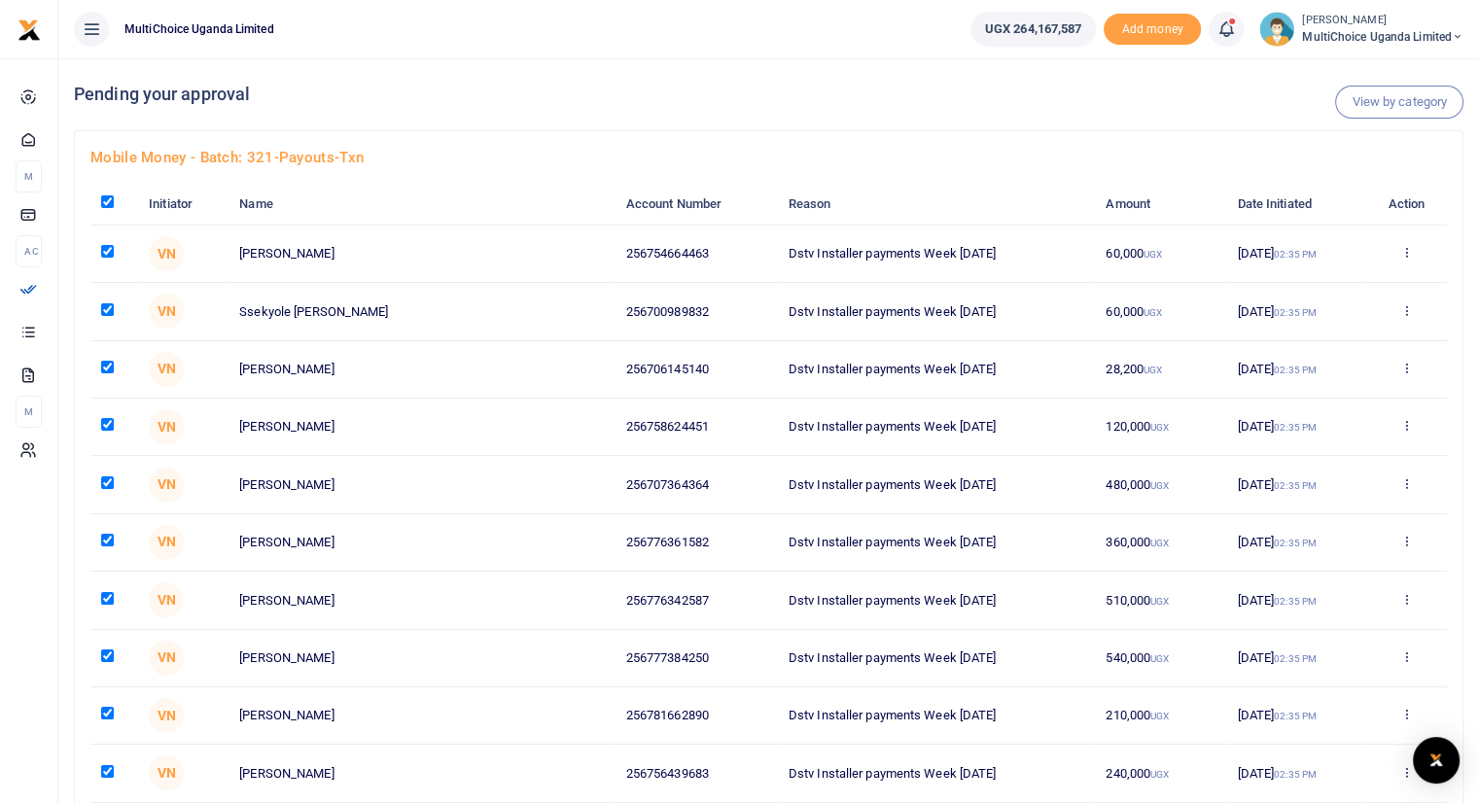
checkbox input "true"
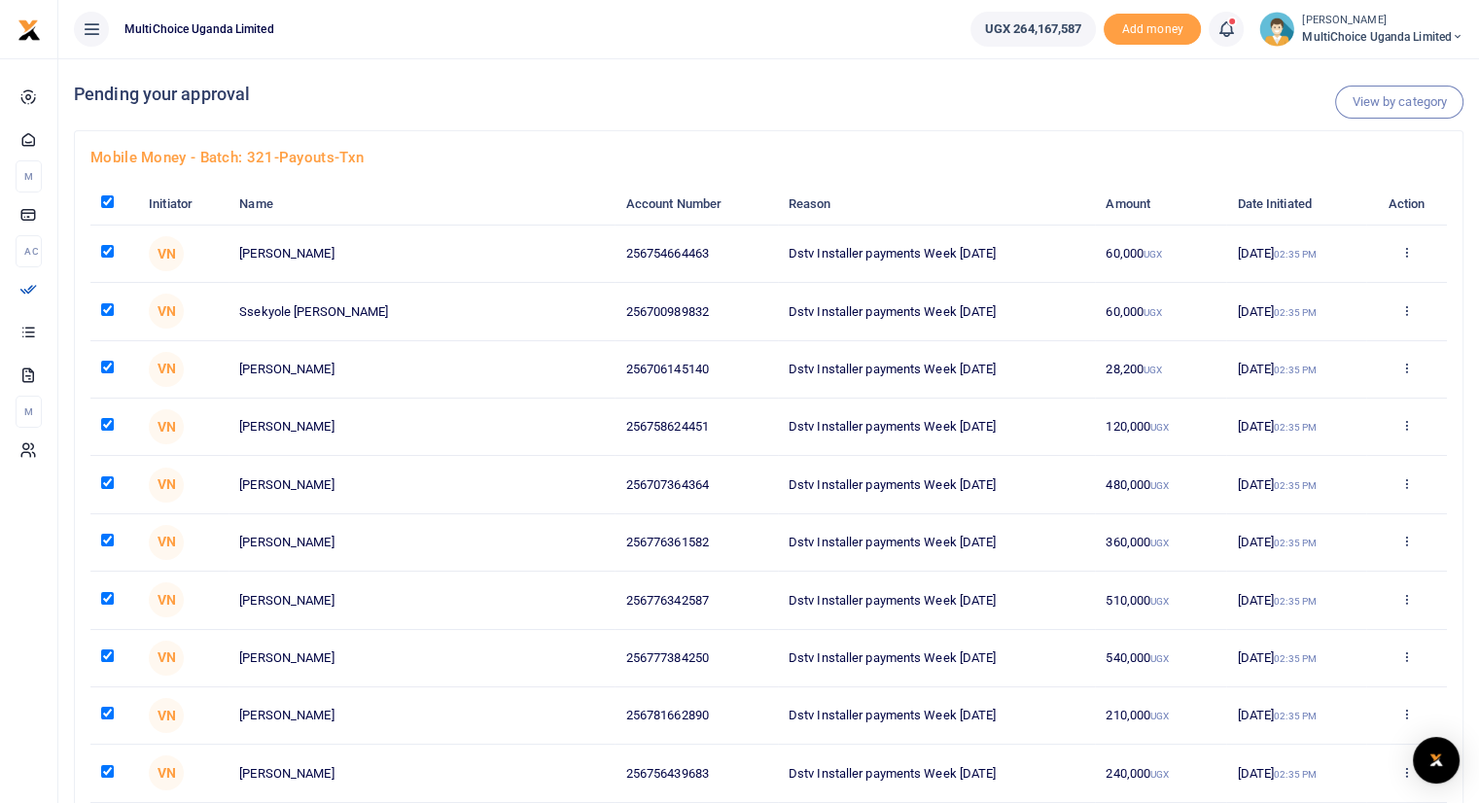
checkbox input "true"
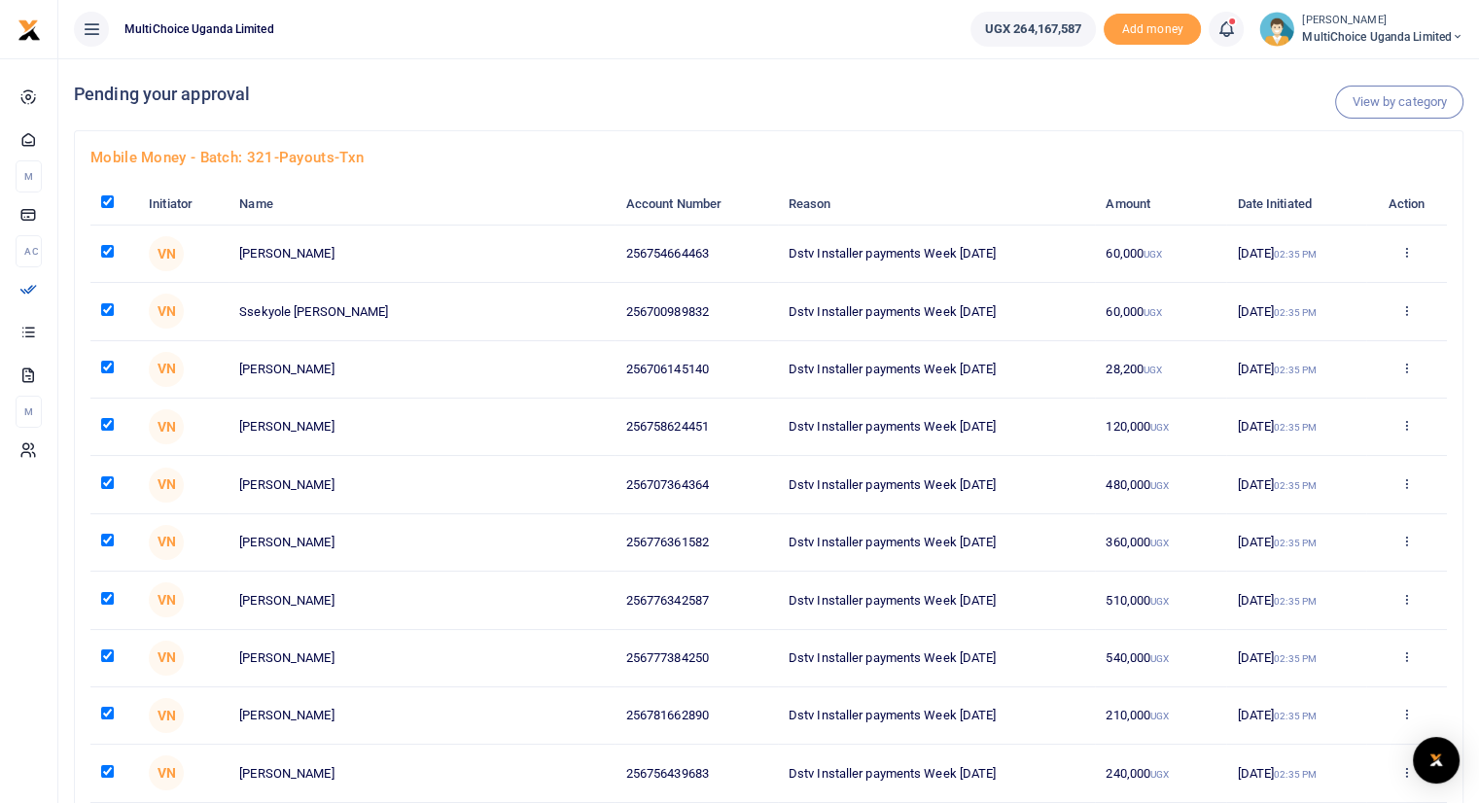
checkbox input "true"
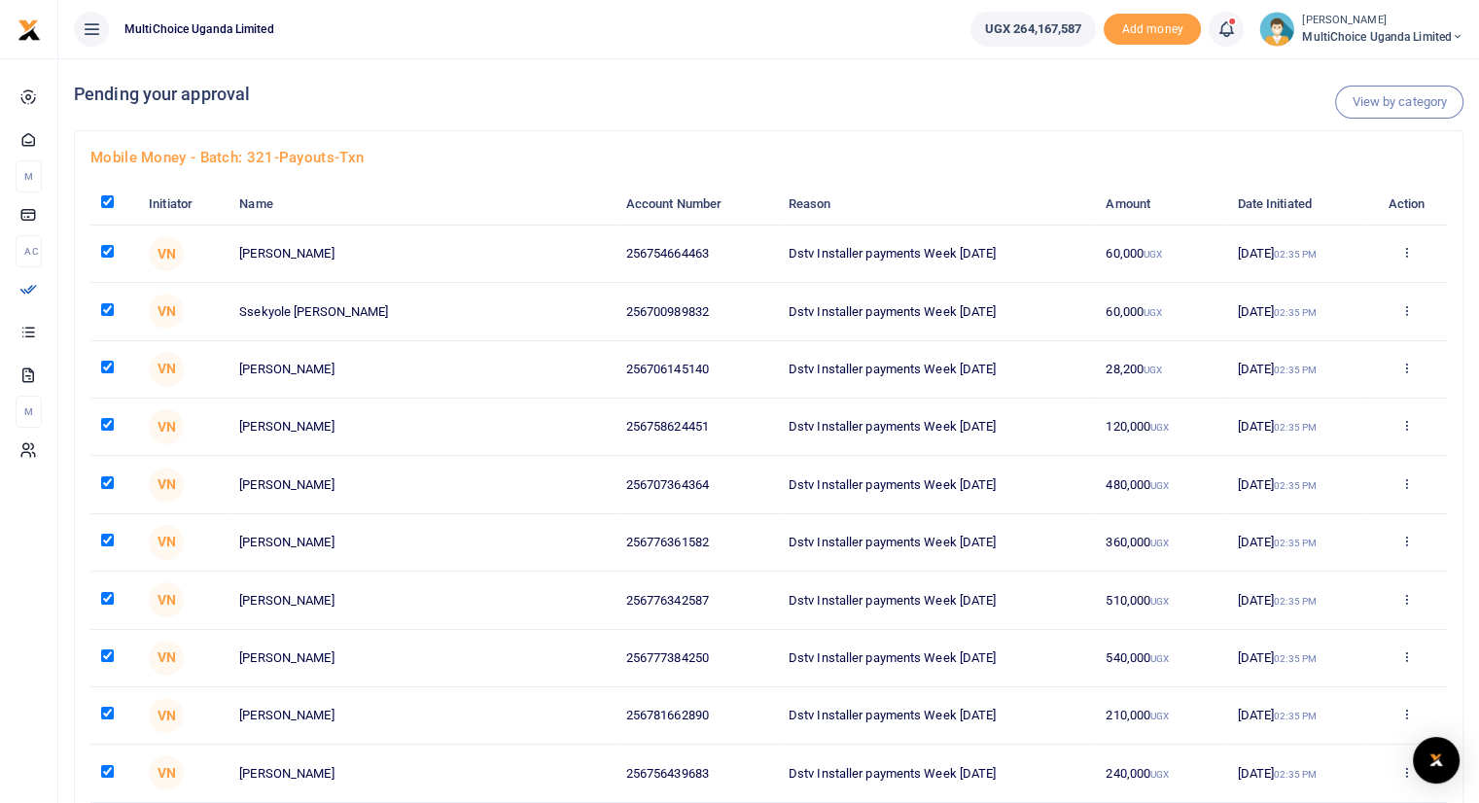
checkbox input "true"
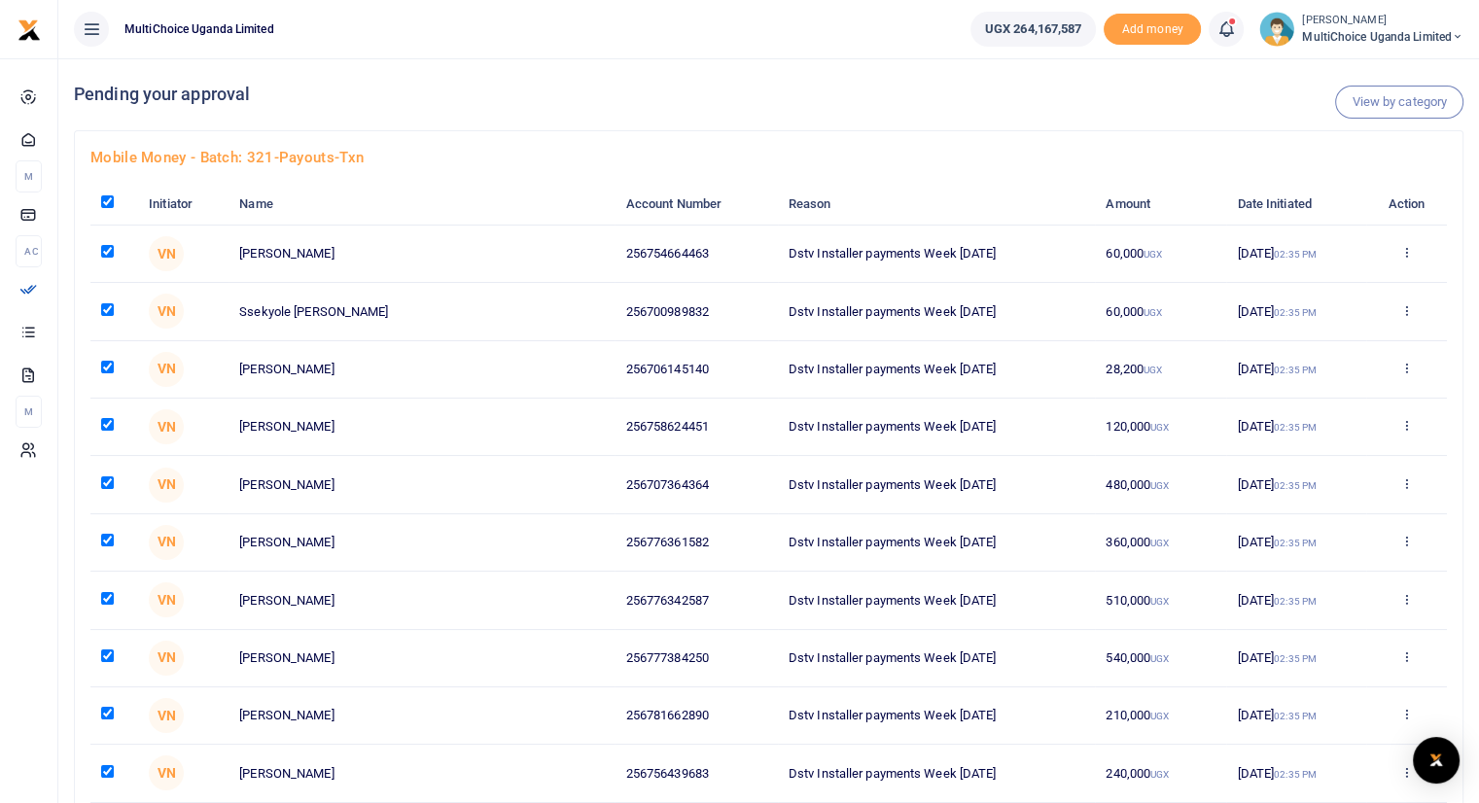
checkbox input "true"
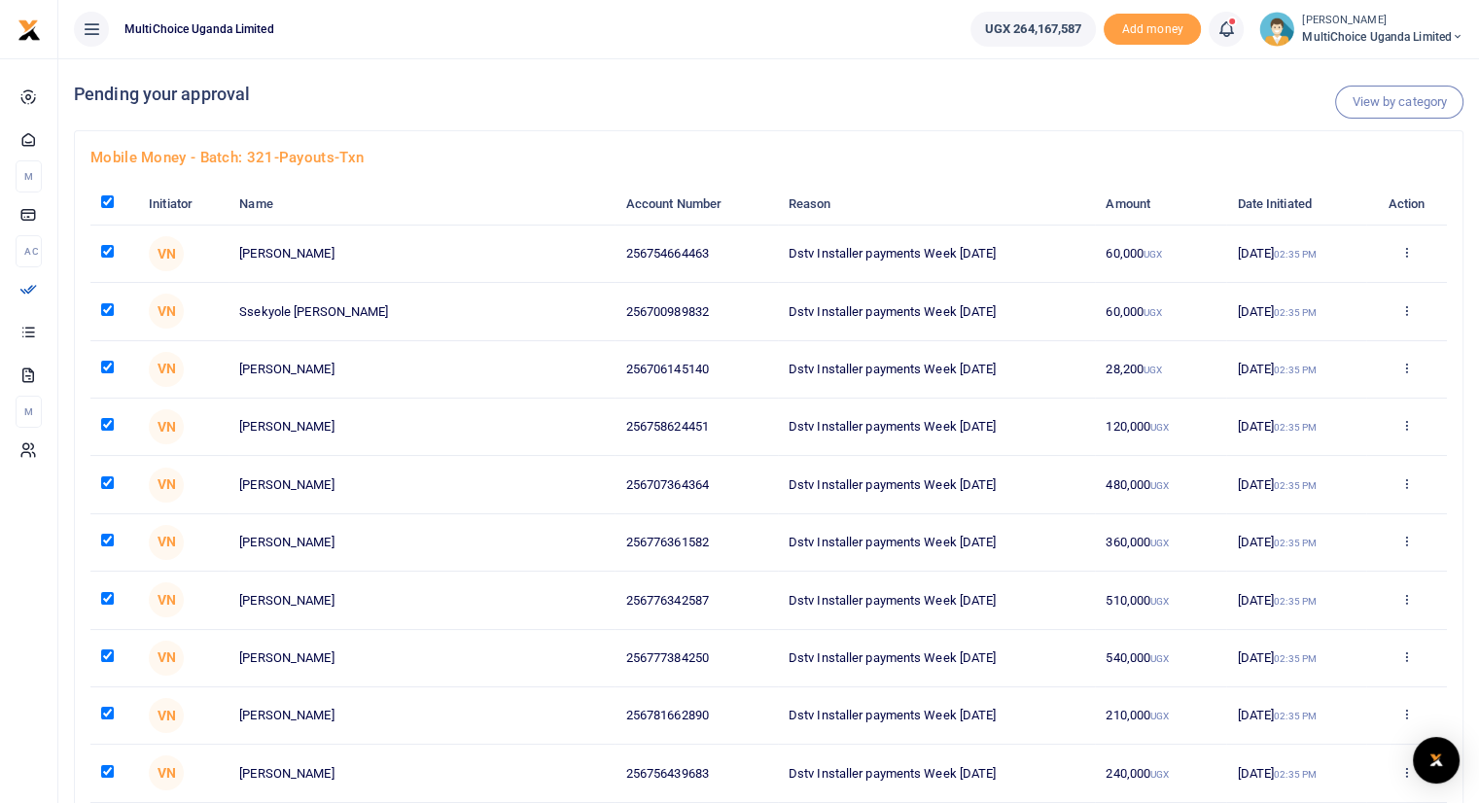
checkbox input "true"
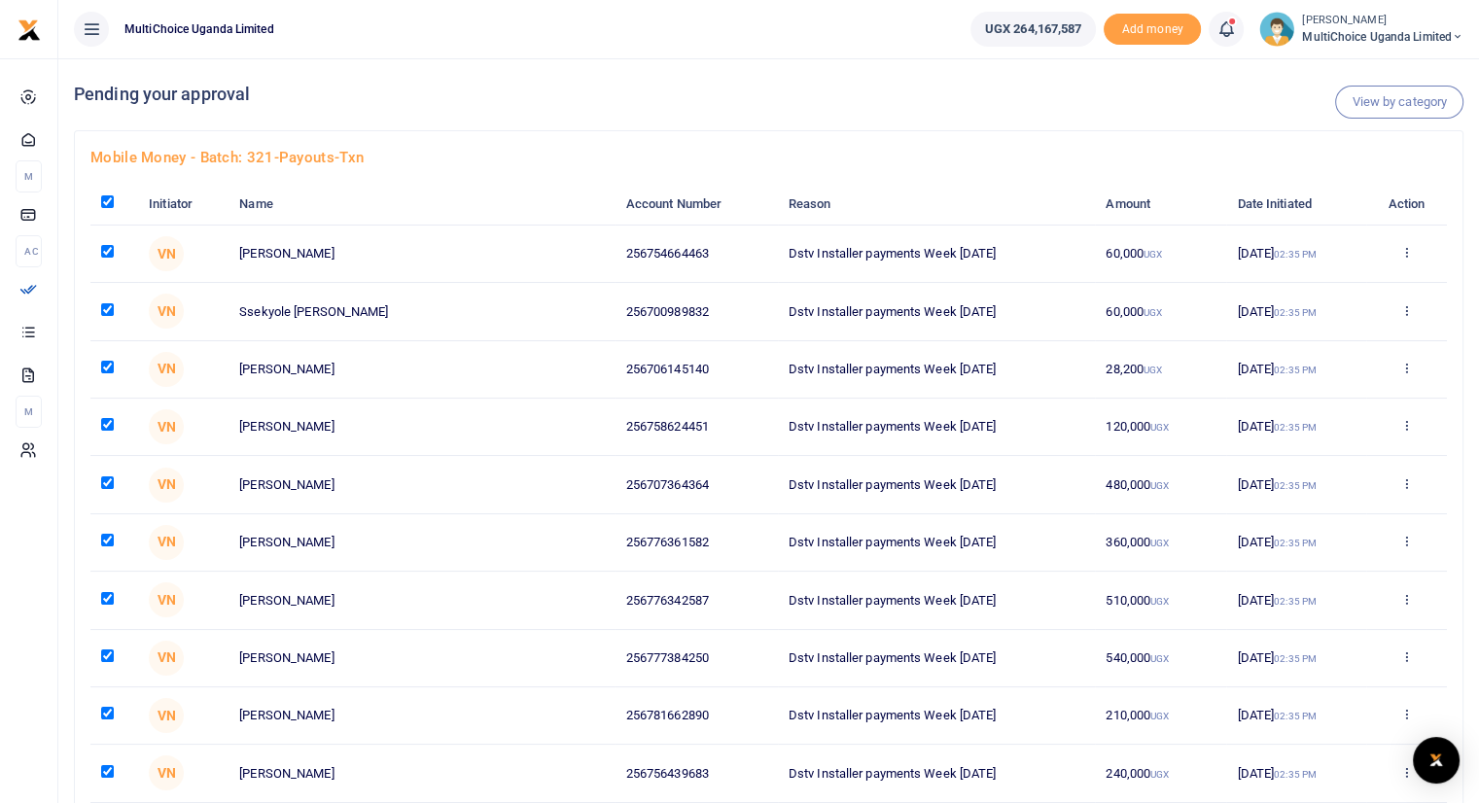
checkbox input "true"
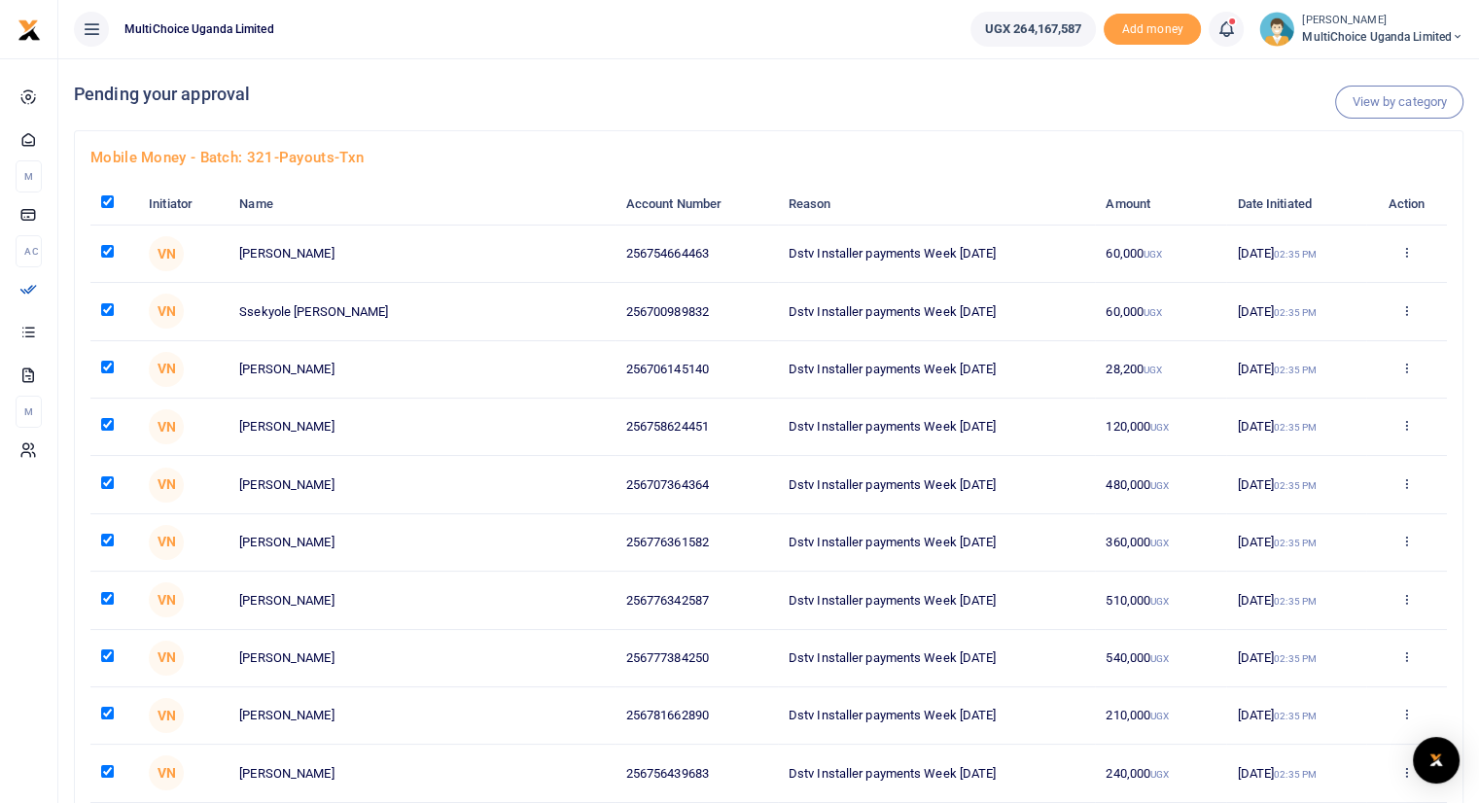
checkbox input "true"
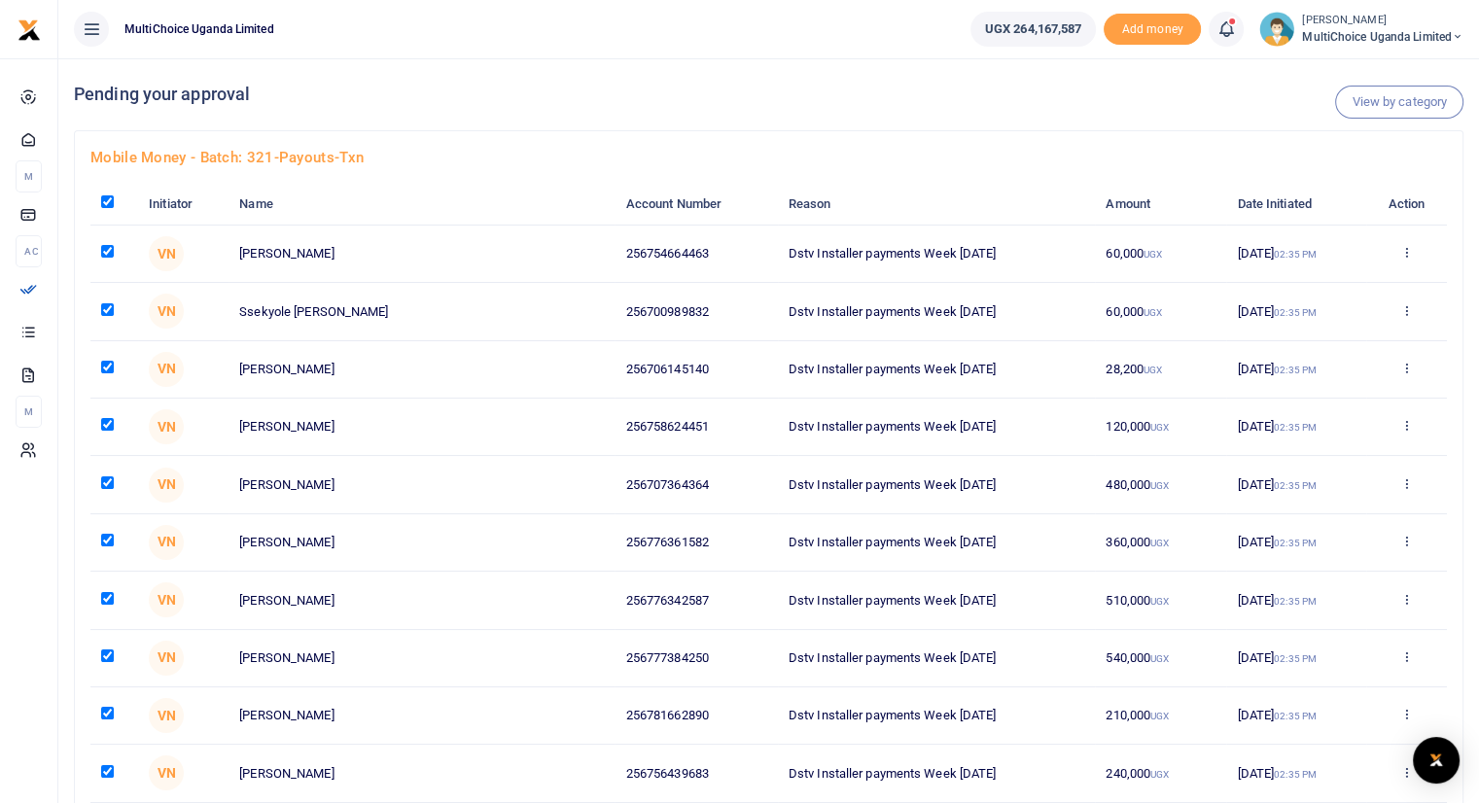
checkbox input "true"
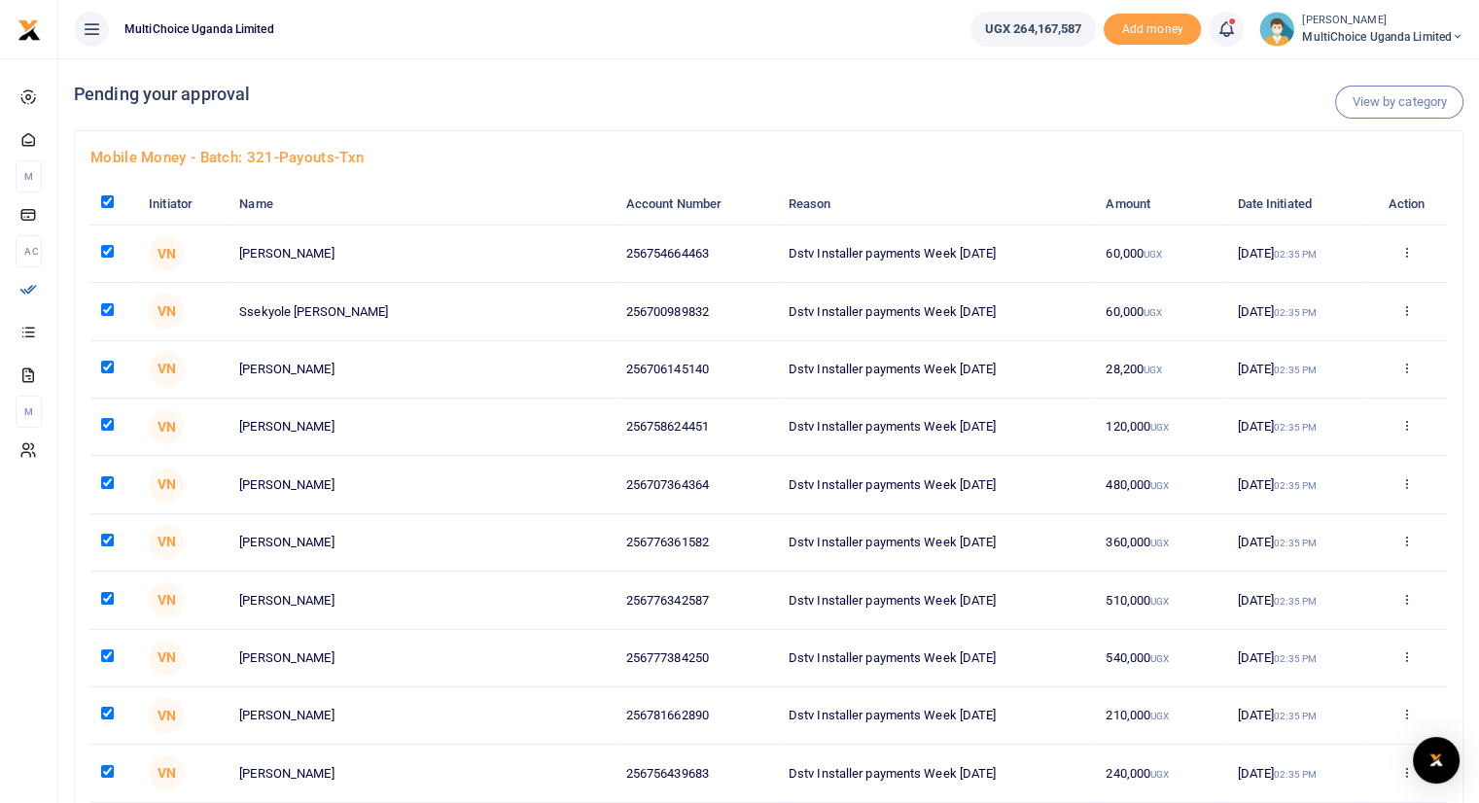
checkbox input "true"
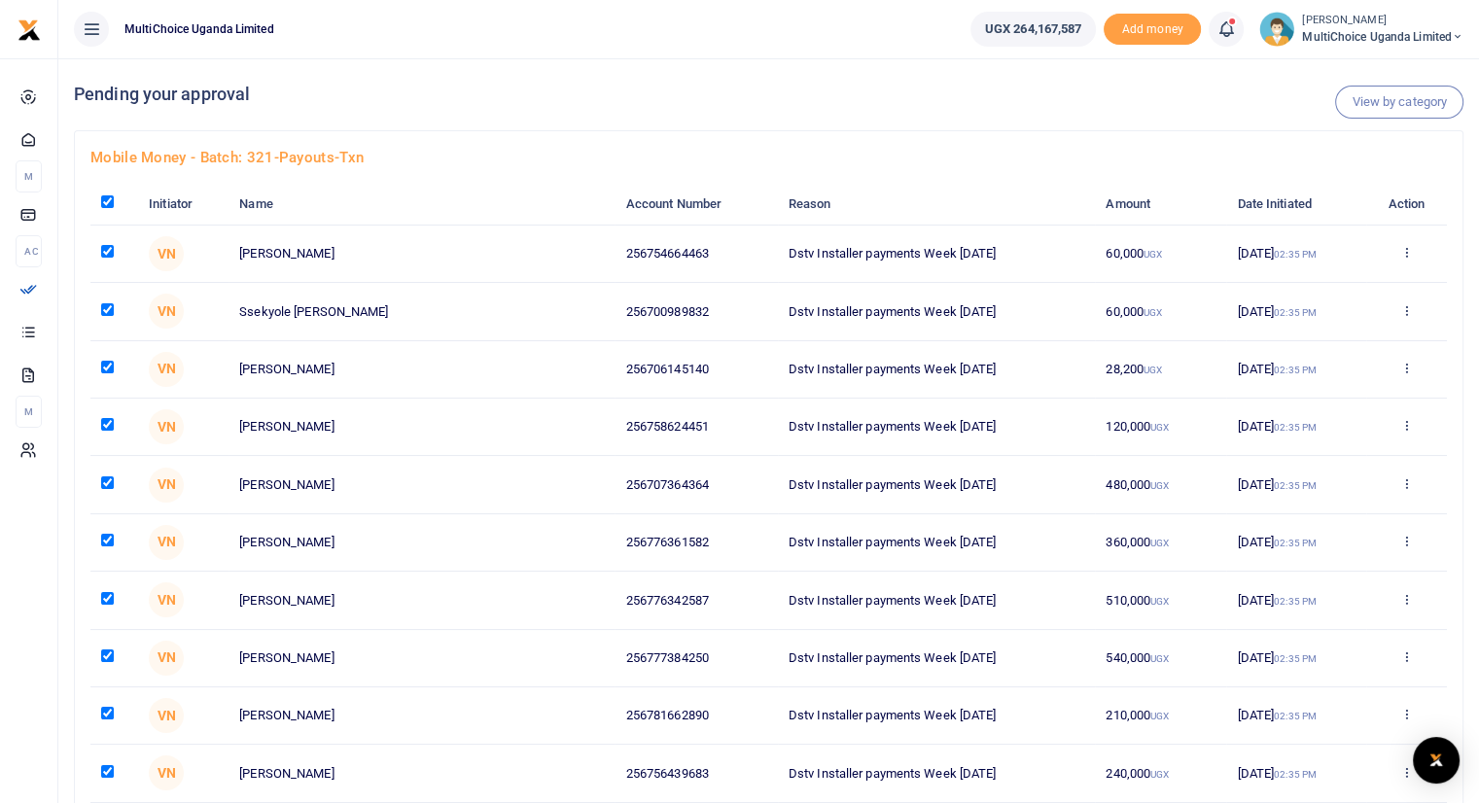
checkbox input "true"
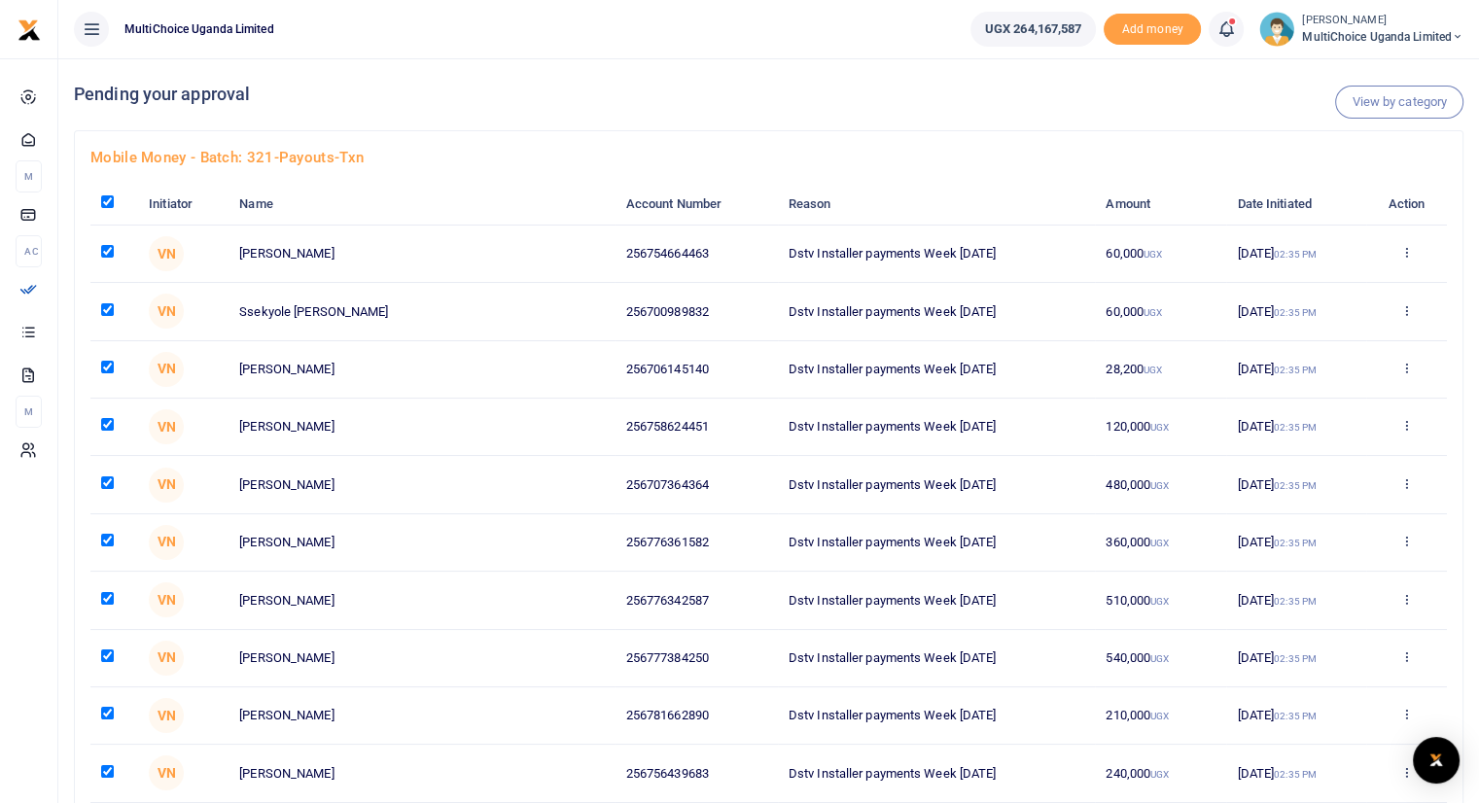
checkbox input "true"
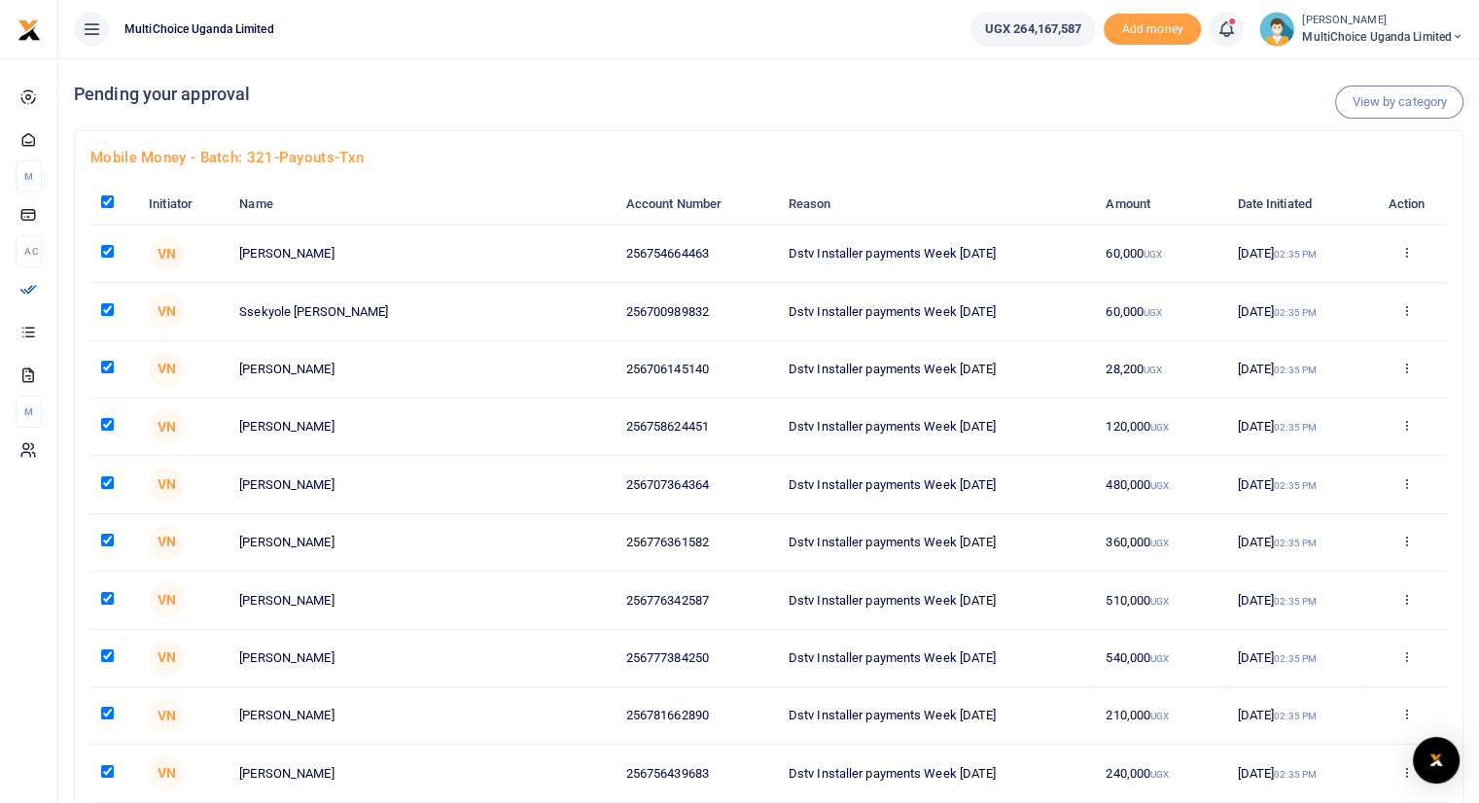
checkbox input "true"
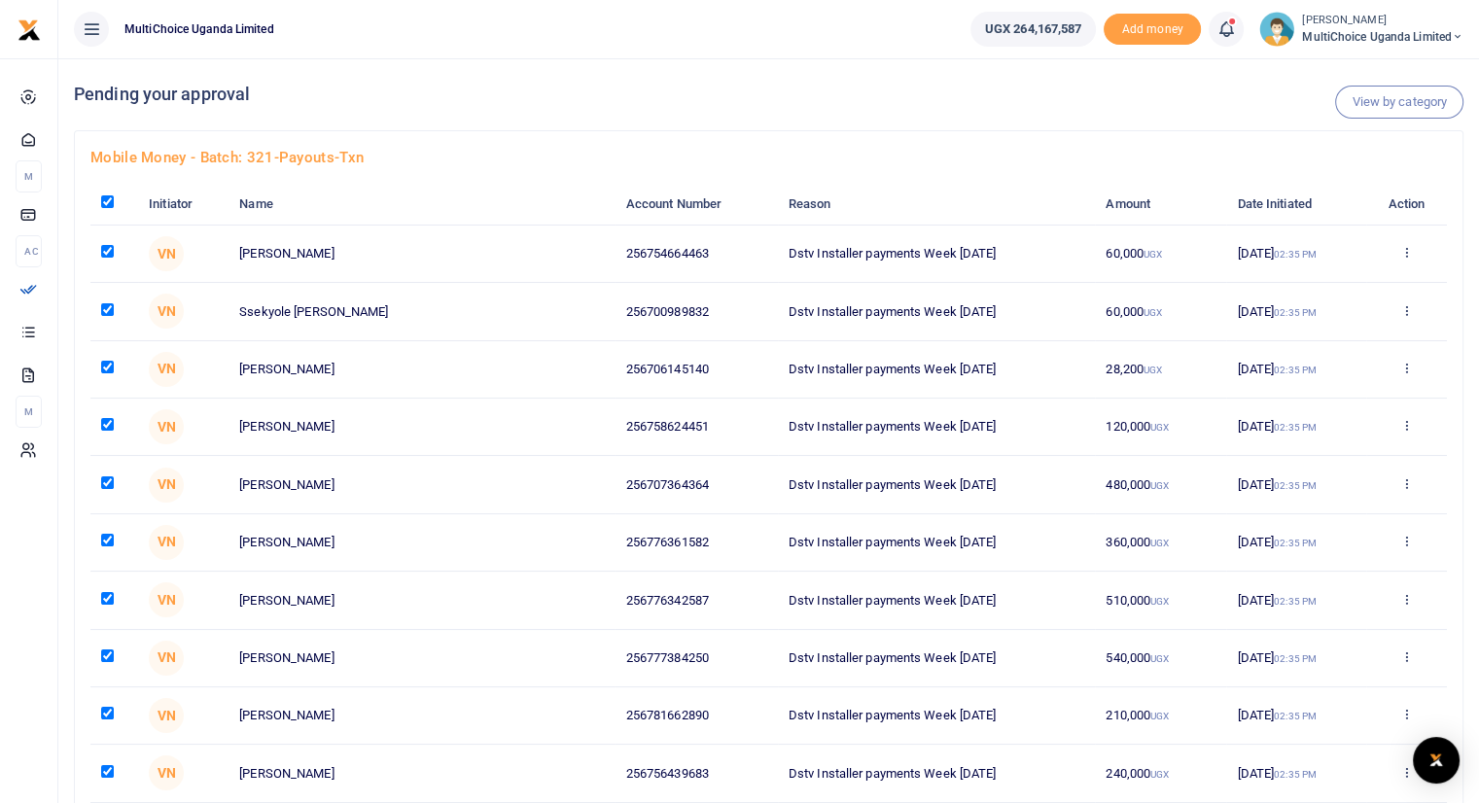
checkbox input "true"
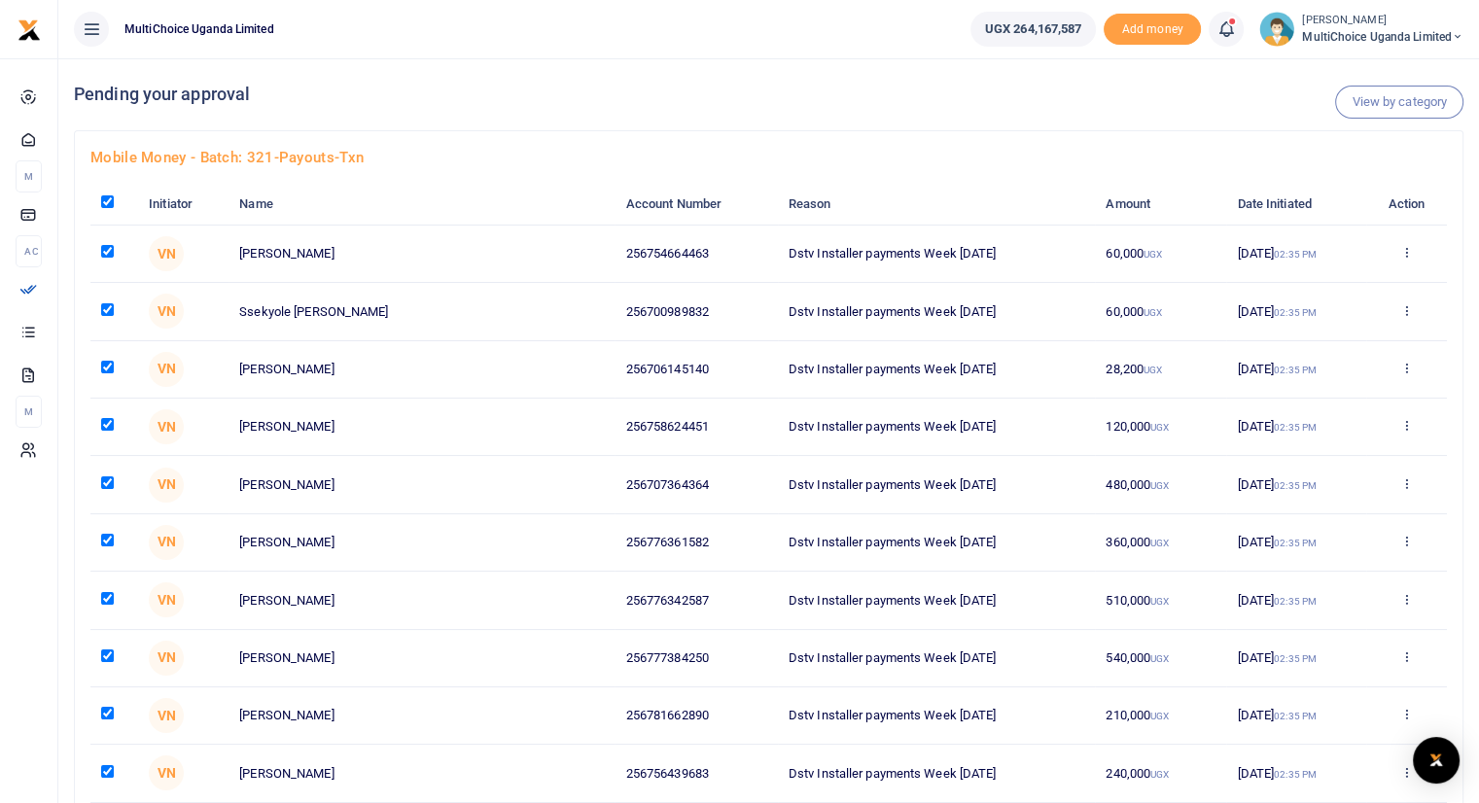
checkbox input "true"
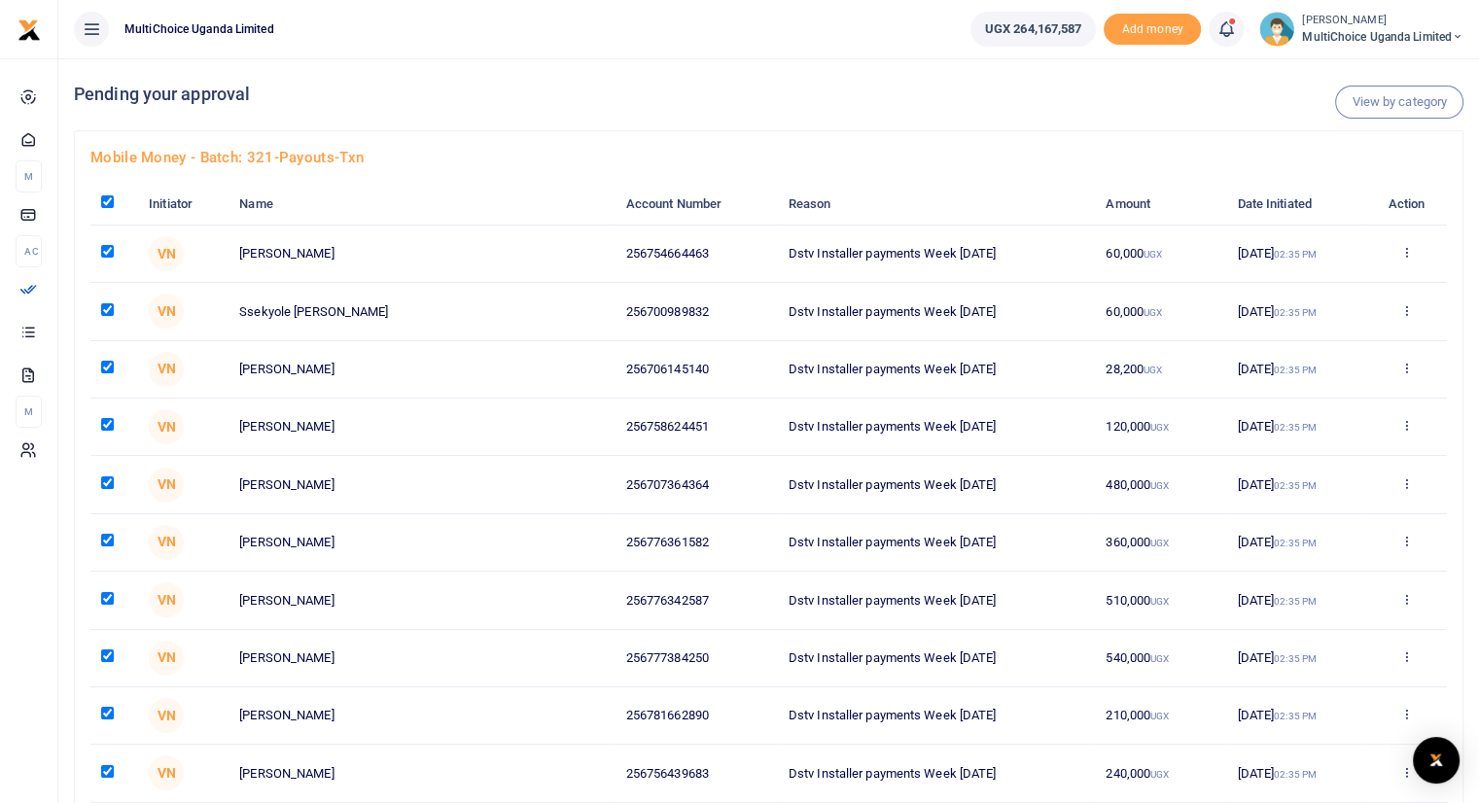
checkbox input "true"
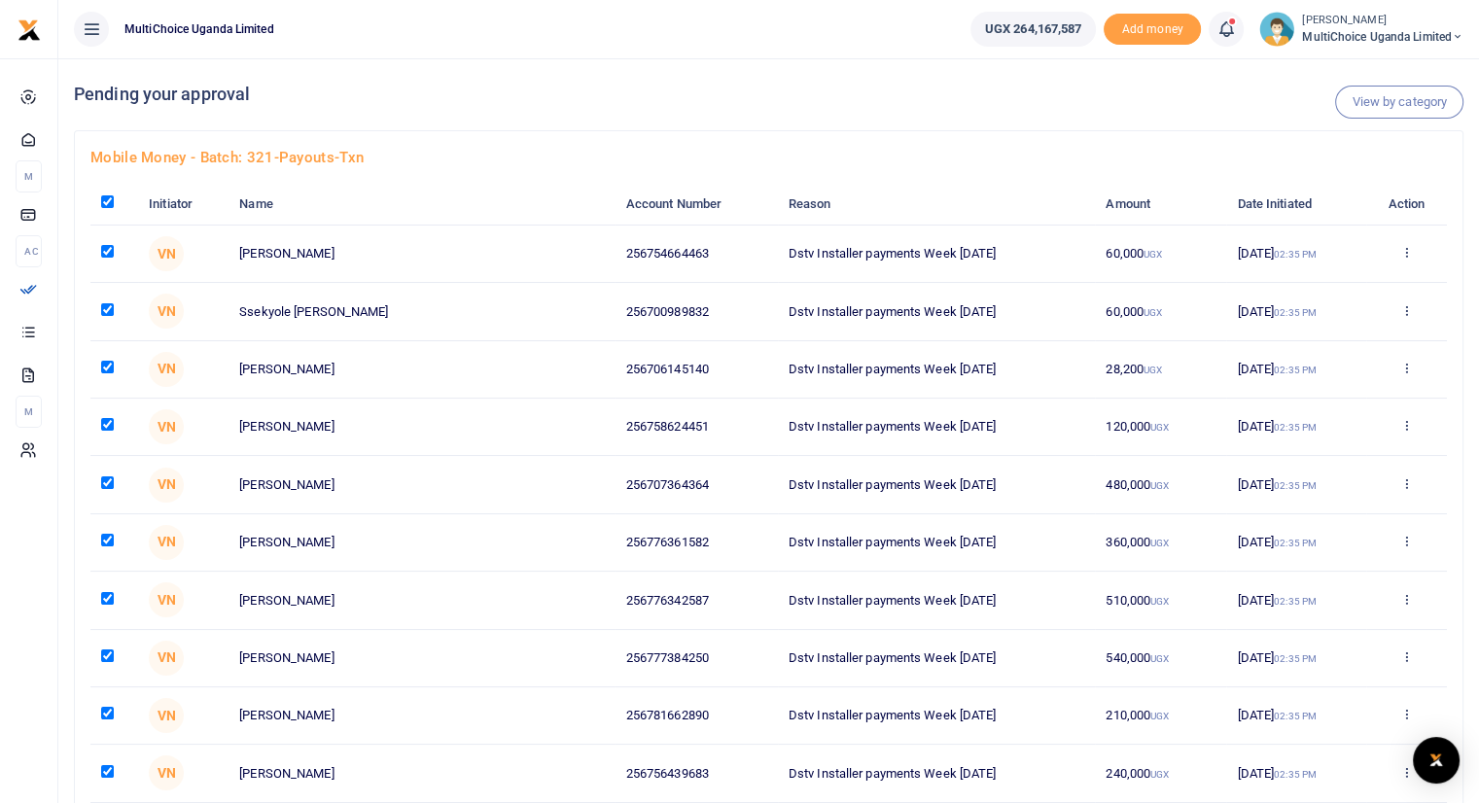
checkbox input "true"
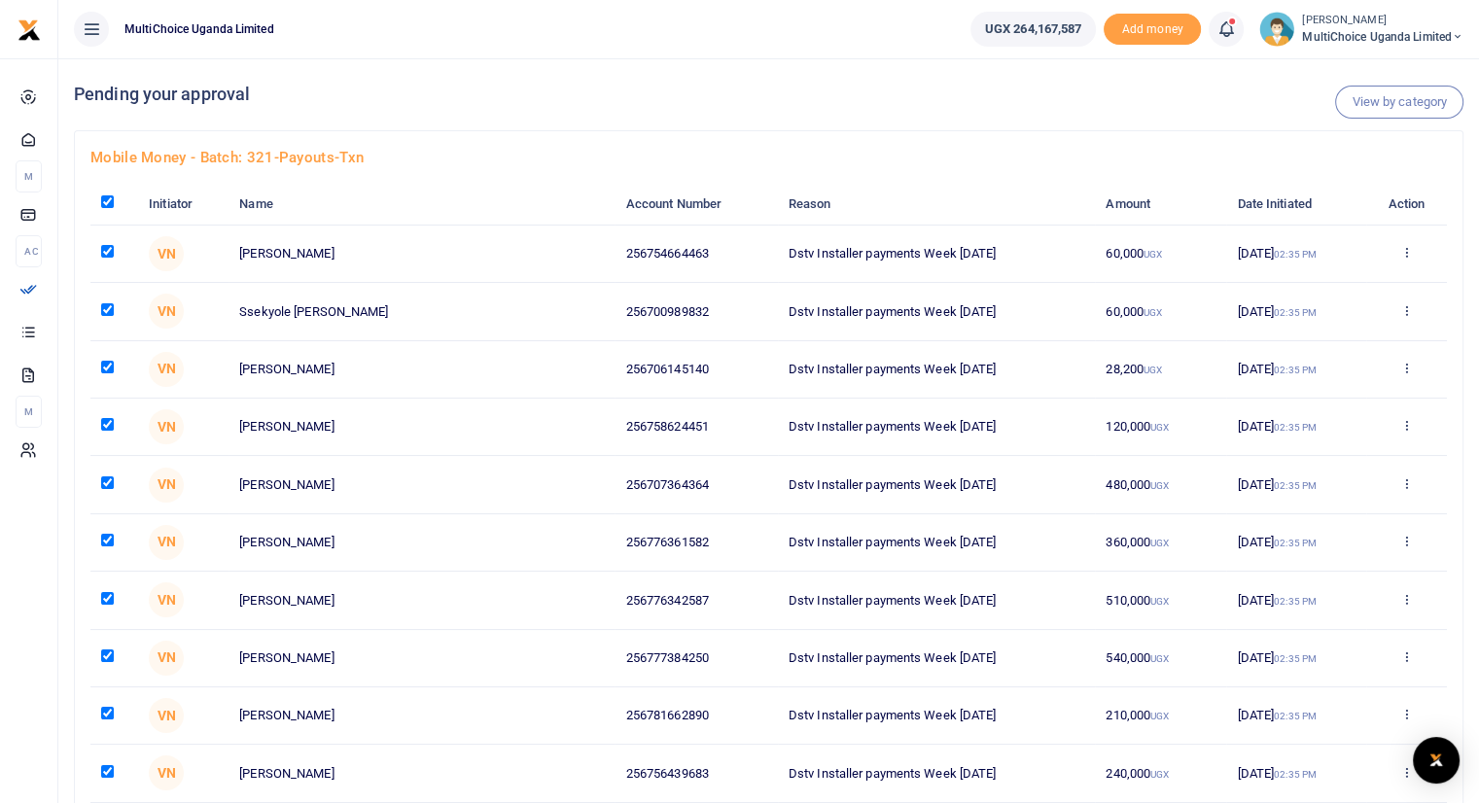
checkbox input "true"
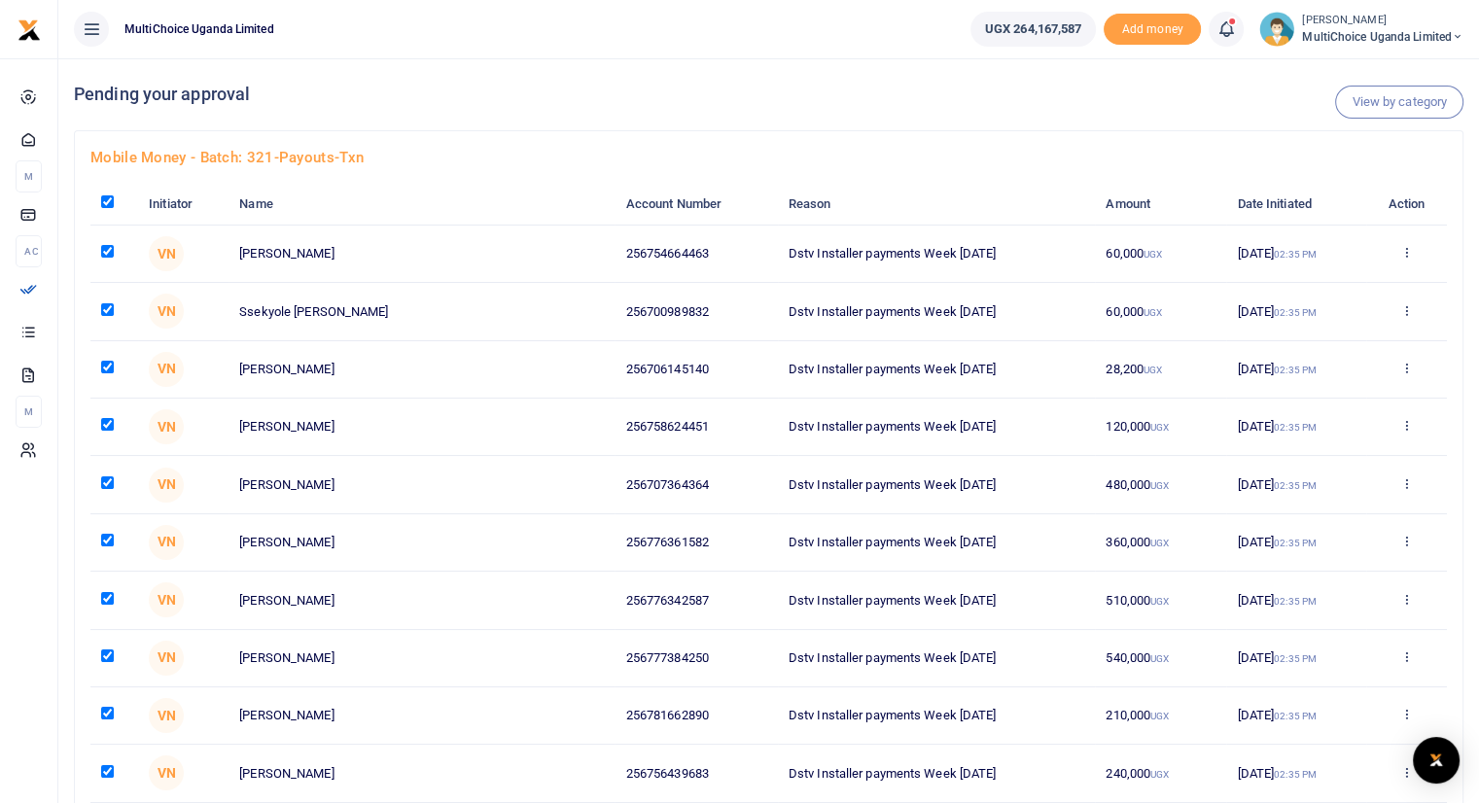
checkbox input "true"
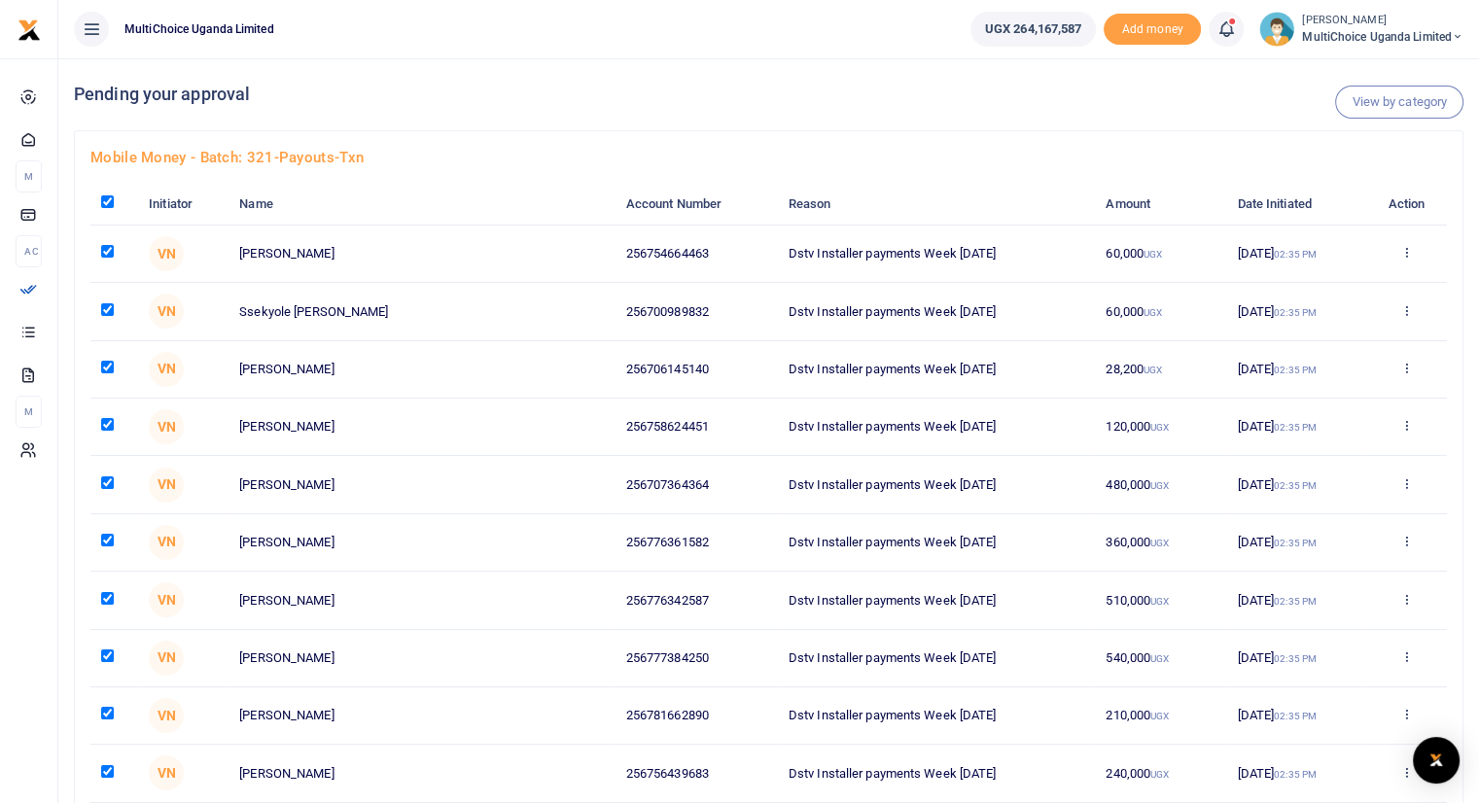
checkbox input "true"
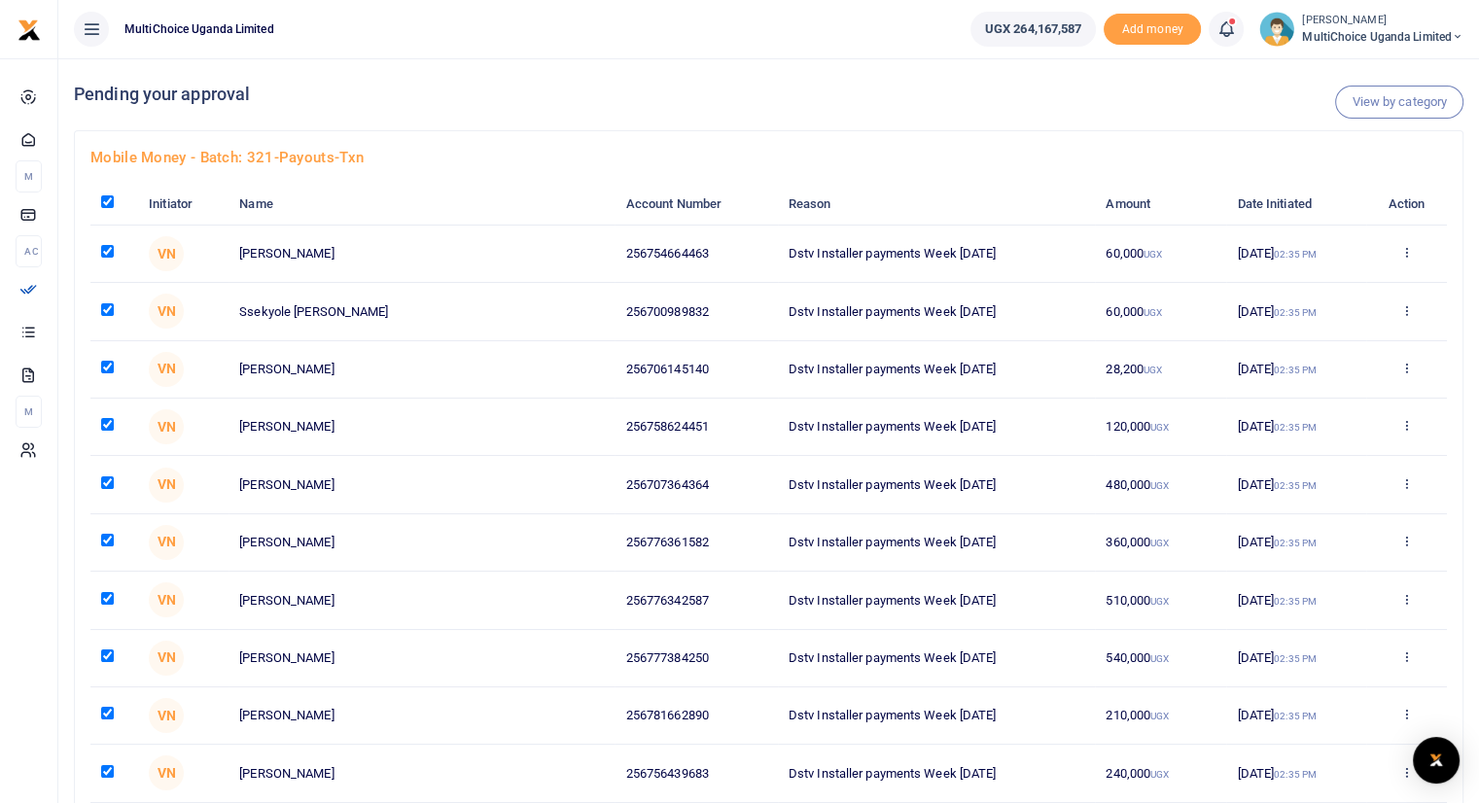
checkbox input "true"
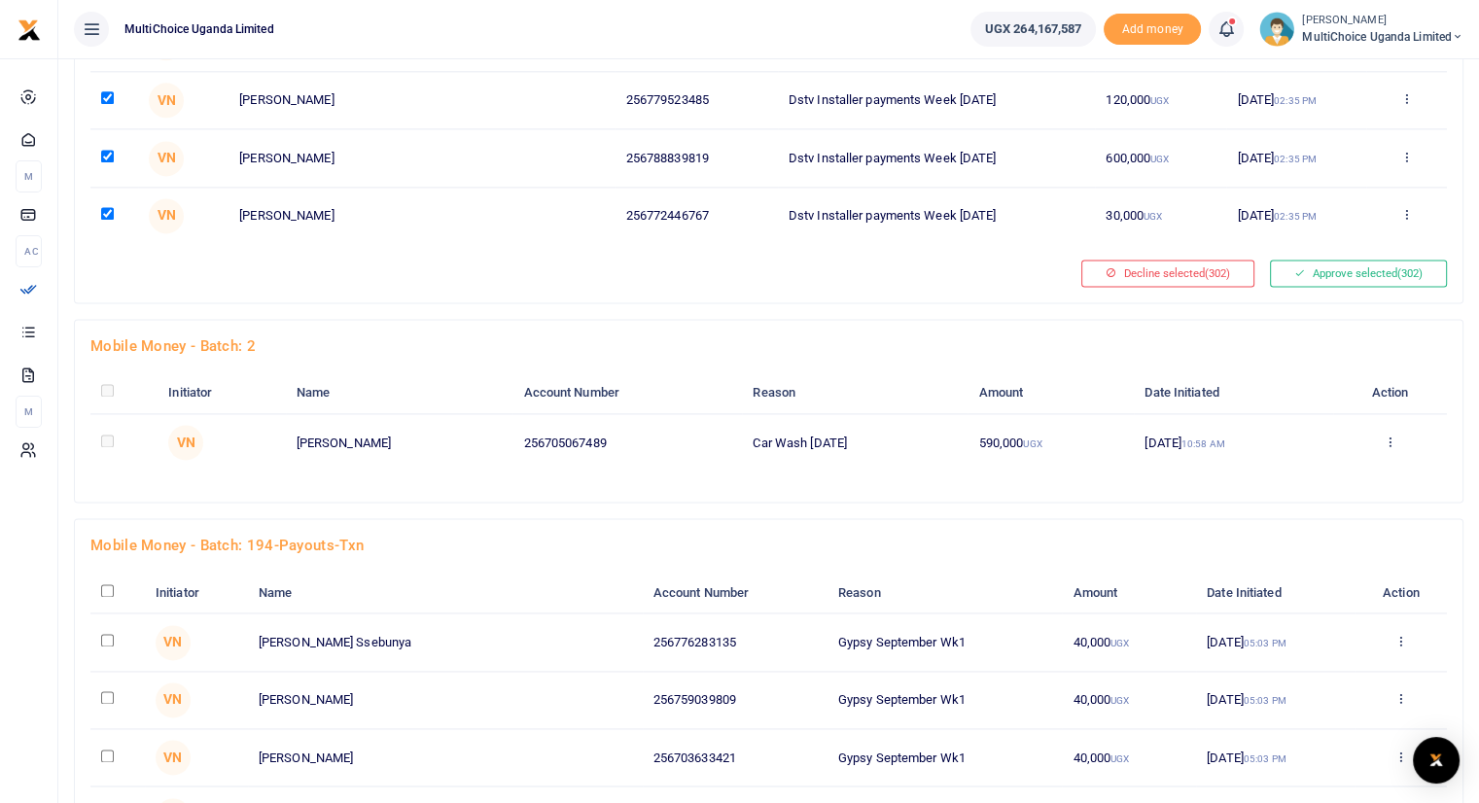
scroll to position [17357, 0]
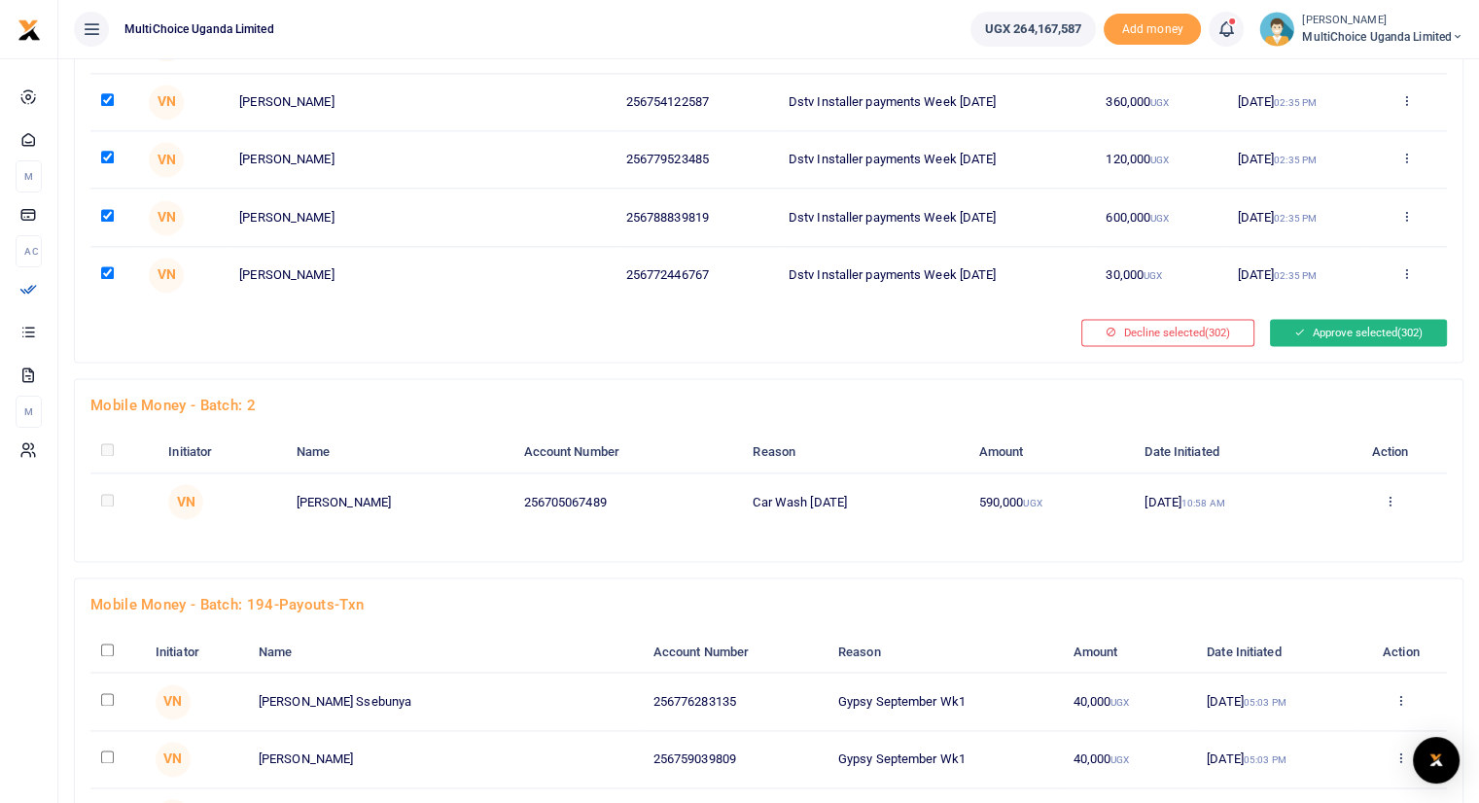
click at [1340, 319] on button "Approve selected (302)" at bounding box center [1358, 332] width 177 height 27
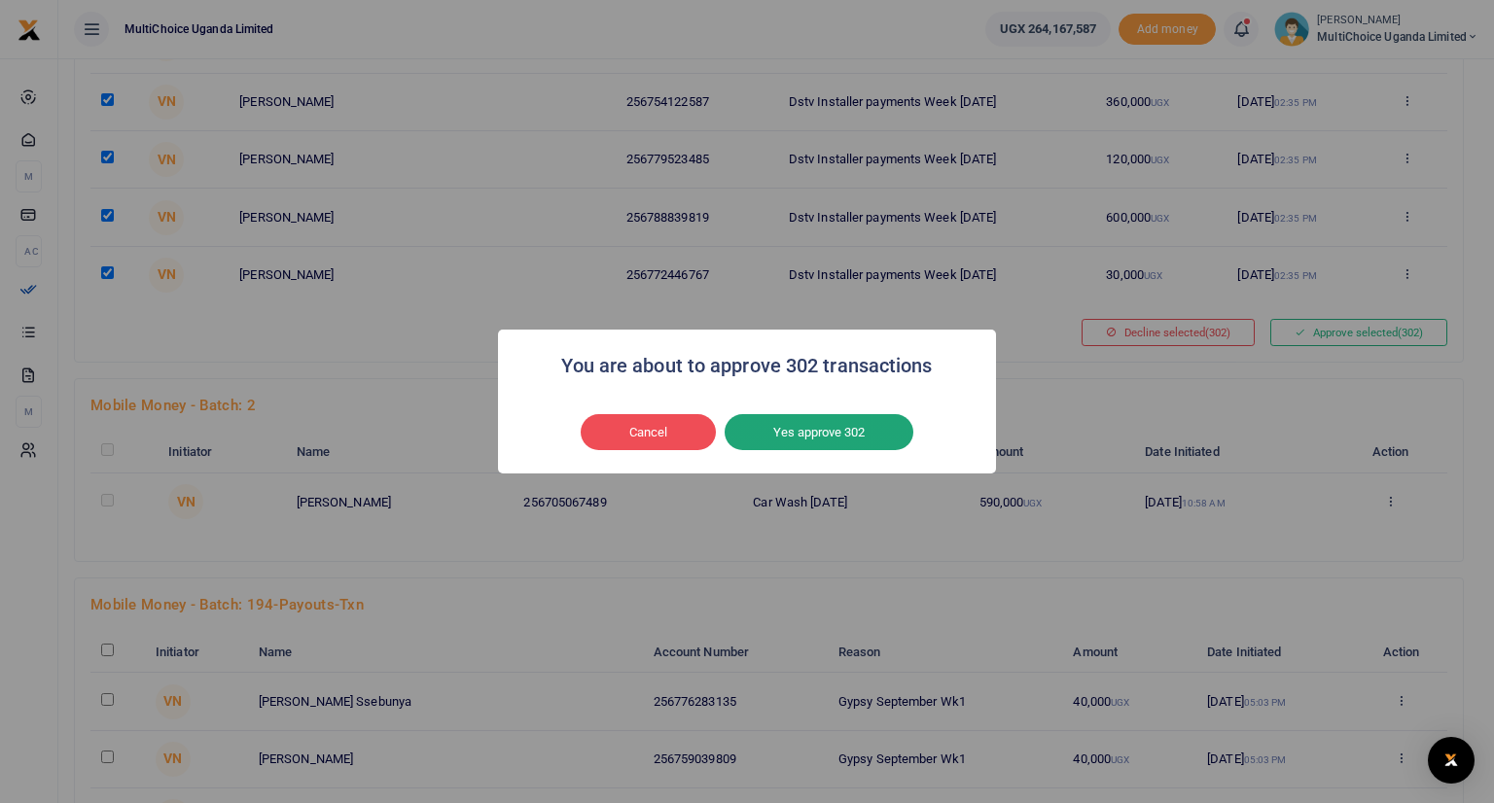
click at [846, 428] on button "Yes approve 302" at bounding box center [818, 432] width 189 height 37
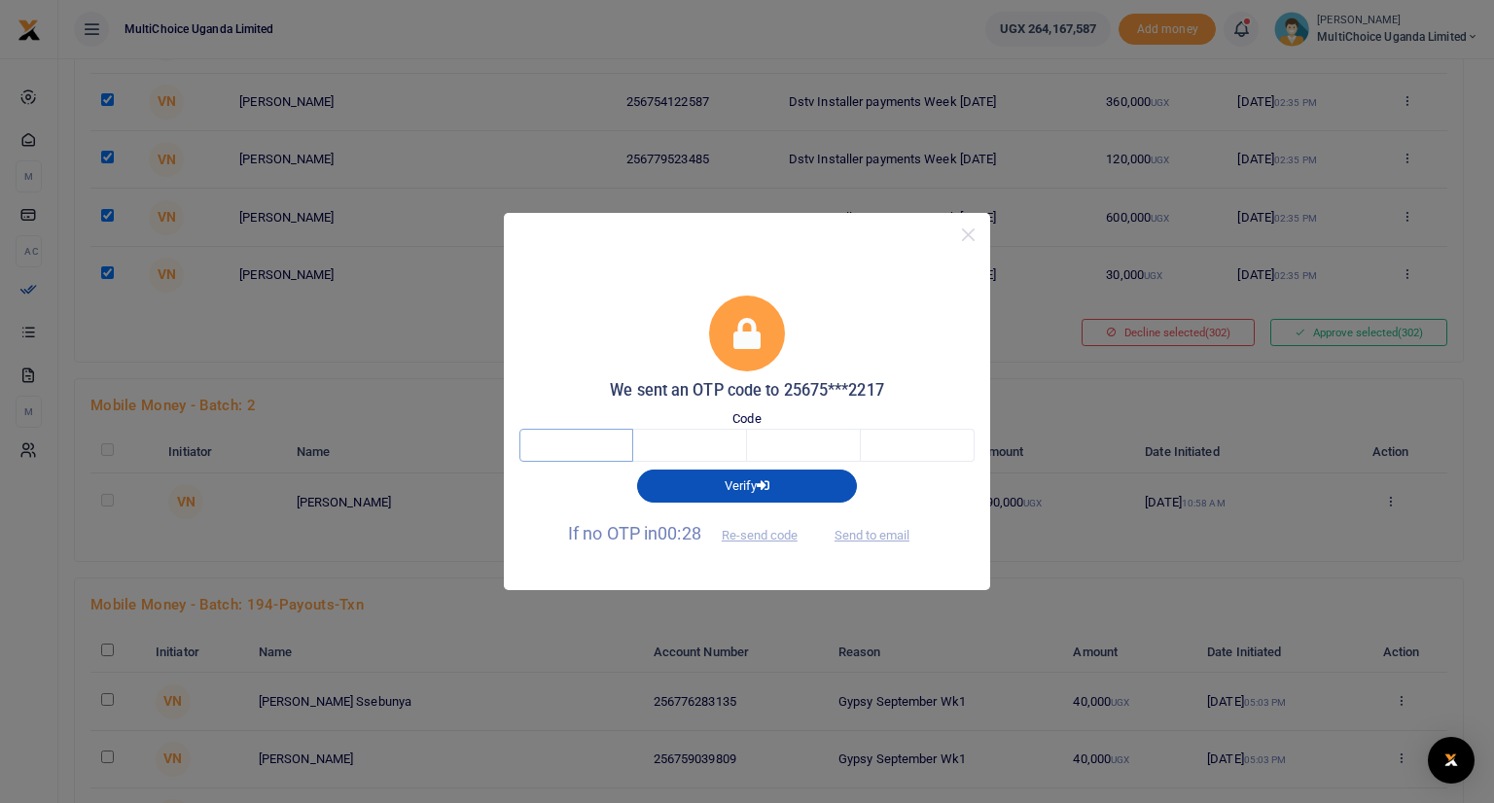
click at [610, 446] on input "text" at bounding box center [576, 445] width 114 height 33
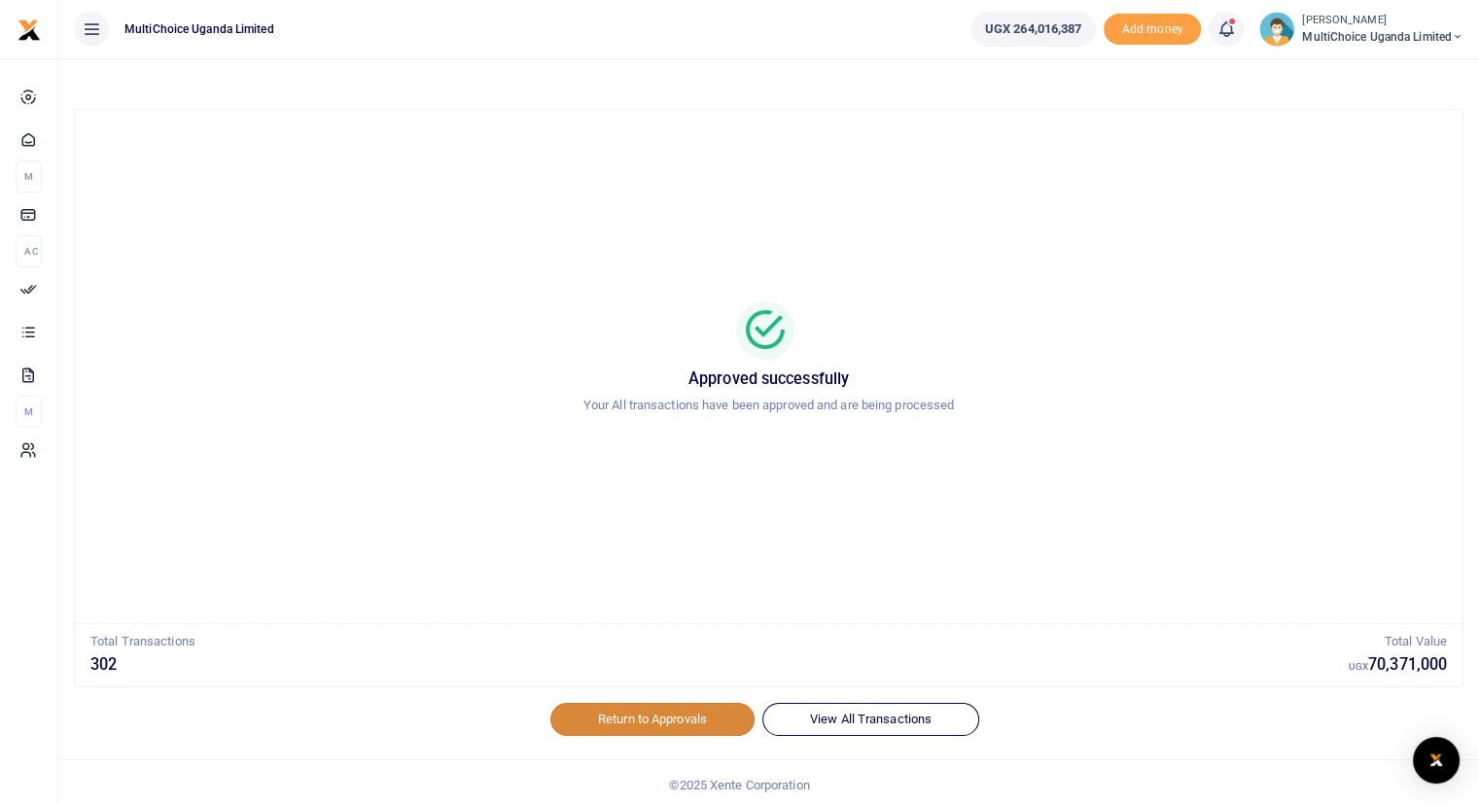
click at [650, 712] on link "Return to Approvals" at bounding box center [652, 719] width 204 height 33
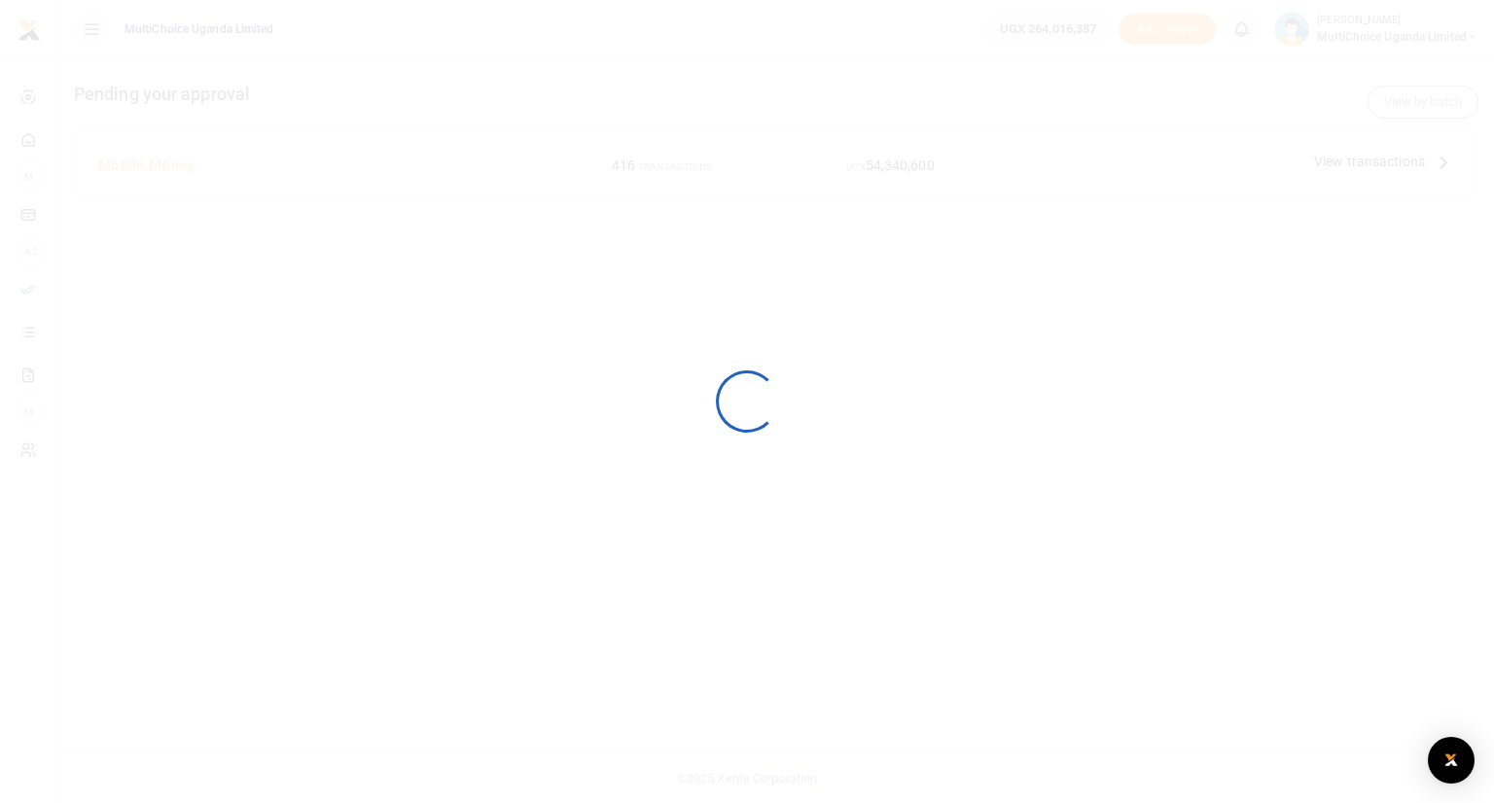
click at [638, 715] on div at bounding box center [747, 401] width 1494 height 803
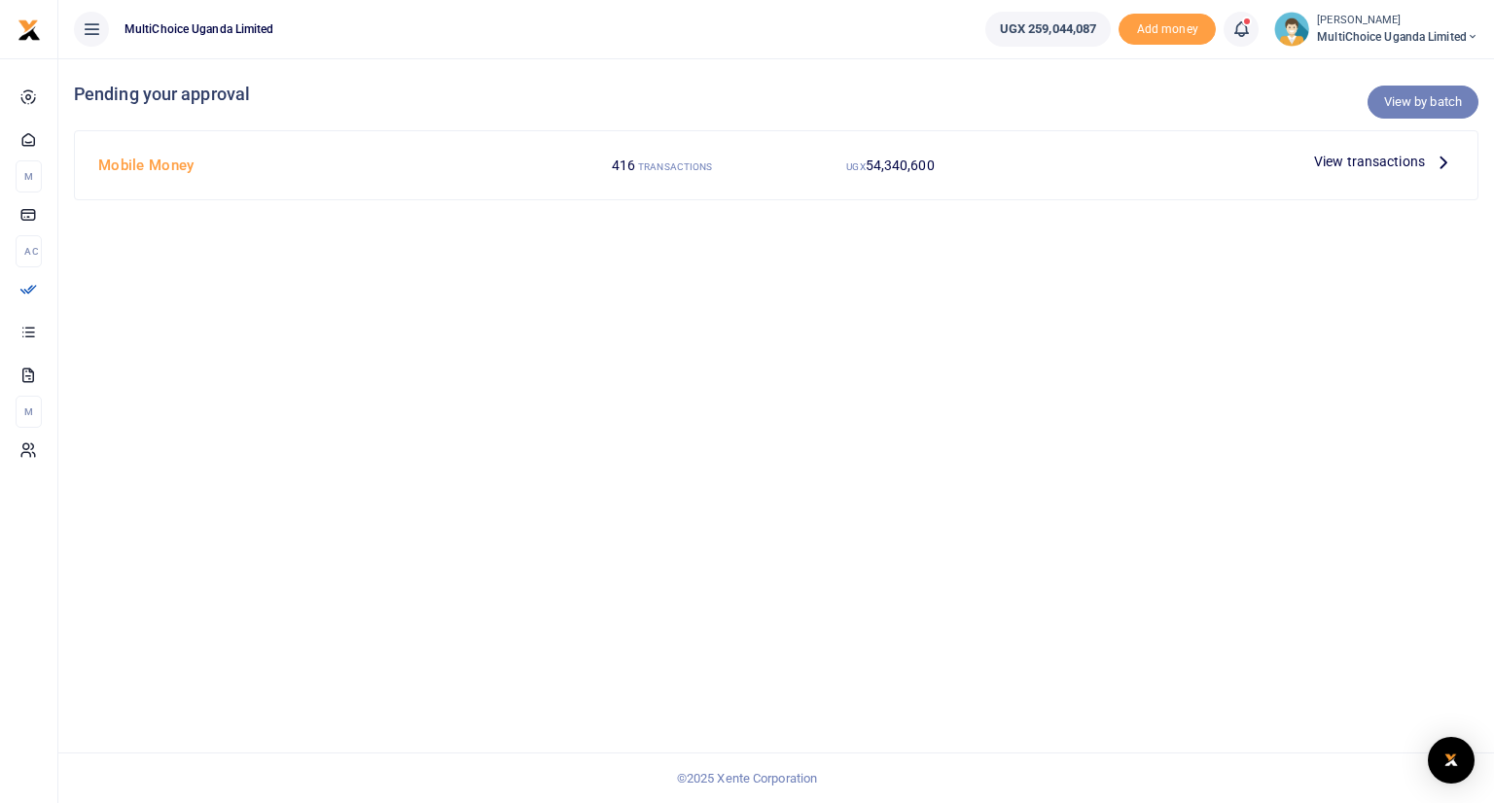
click at [1416, 102] on link "View by batch" at bounding box center [1422, 102] width 111 height 33
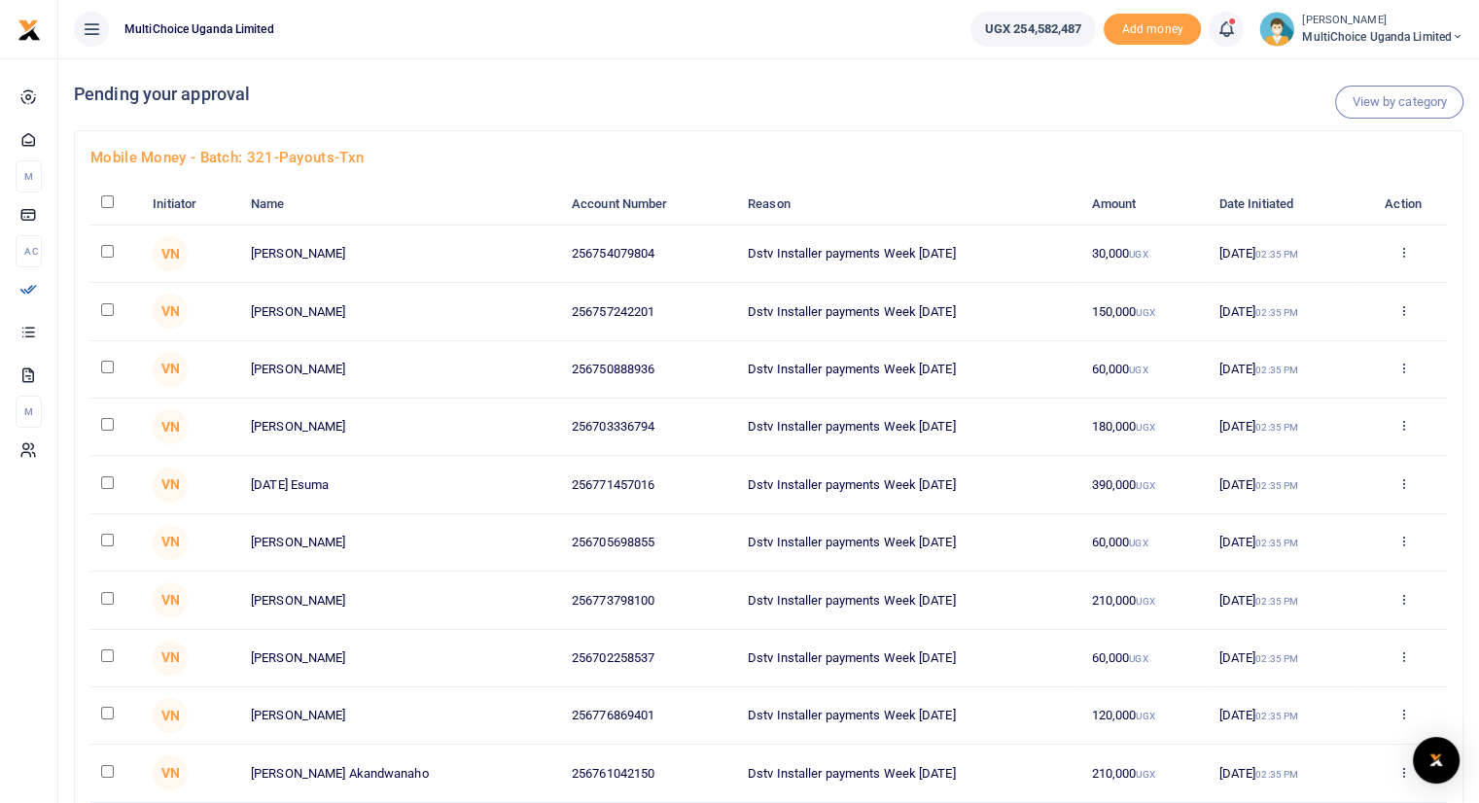
click at [107, 202] on input "checkbox" at bounding box center [107, 201] width 13 height 13
checkbox input "true"
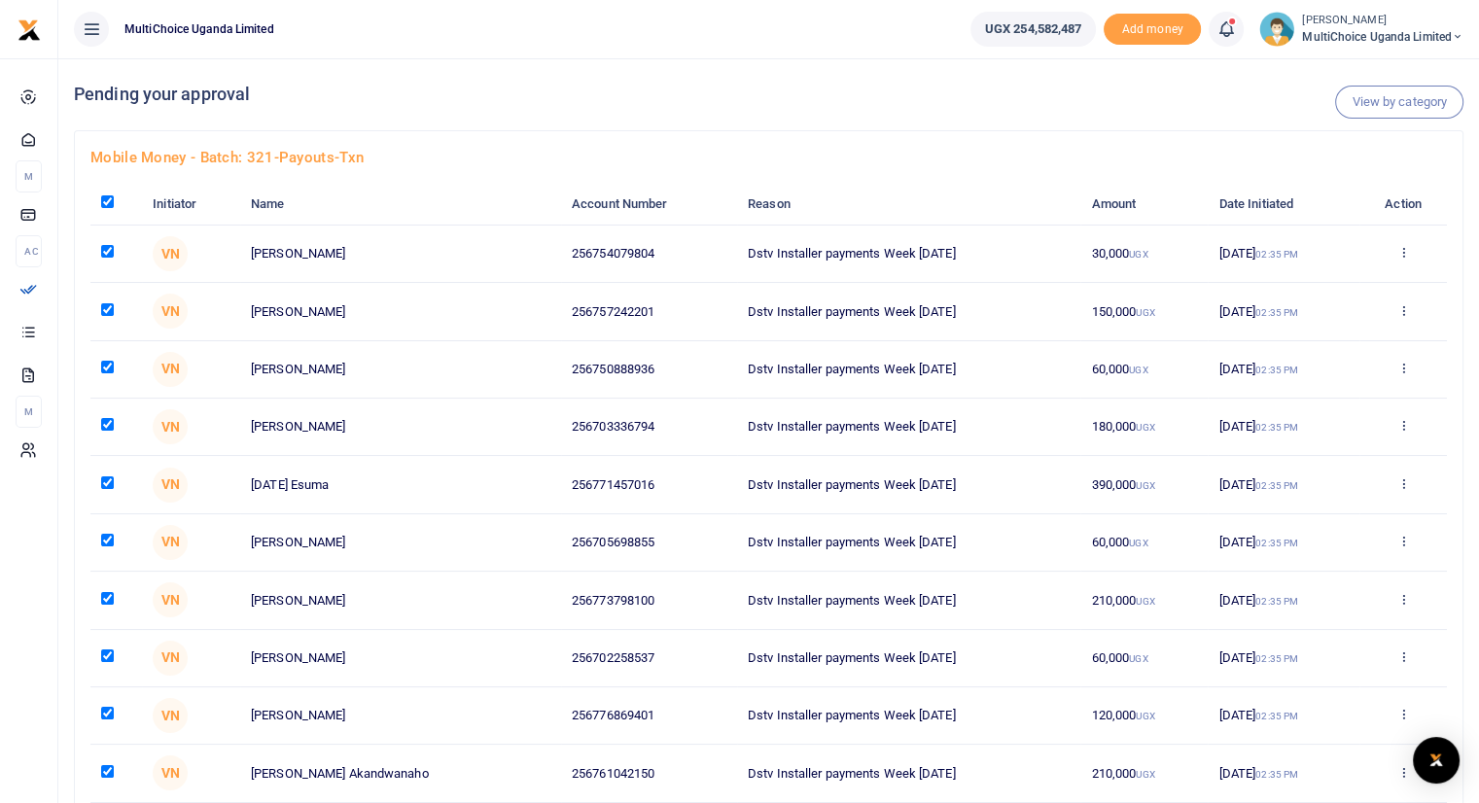
checkbox input "true"
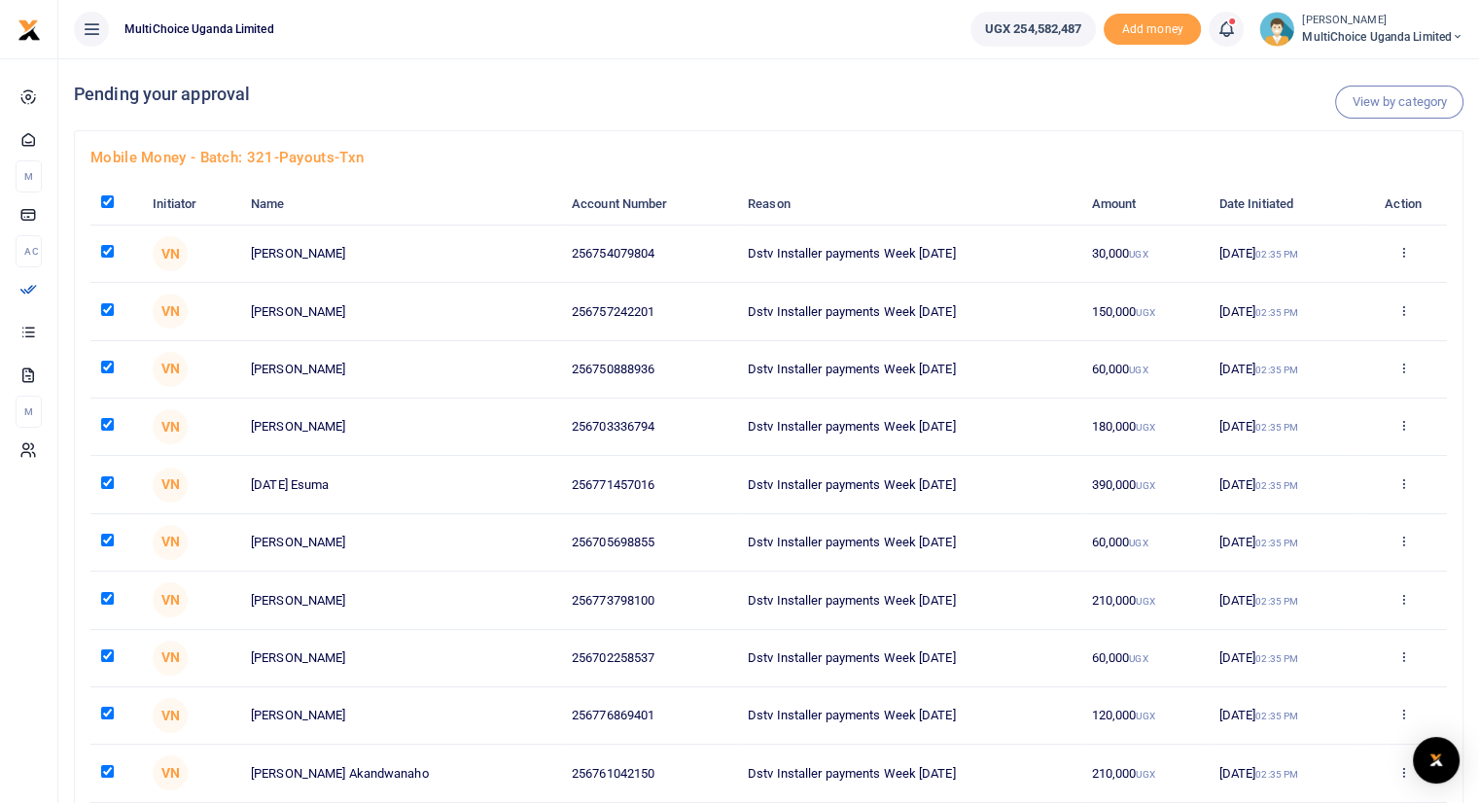
checkbox input "true"
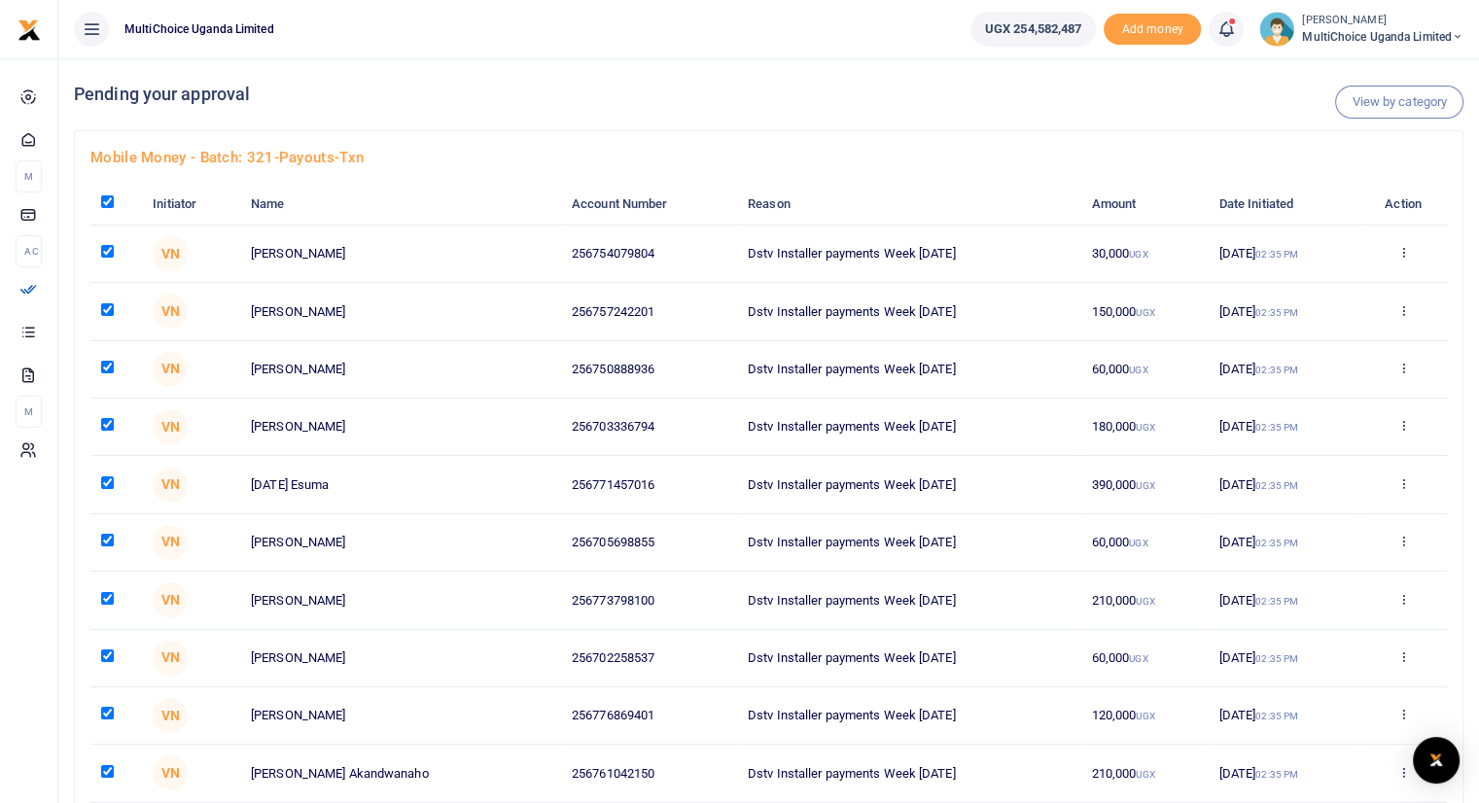
checkbox input "true"
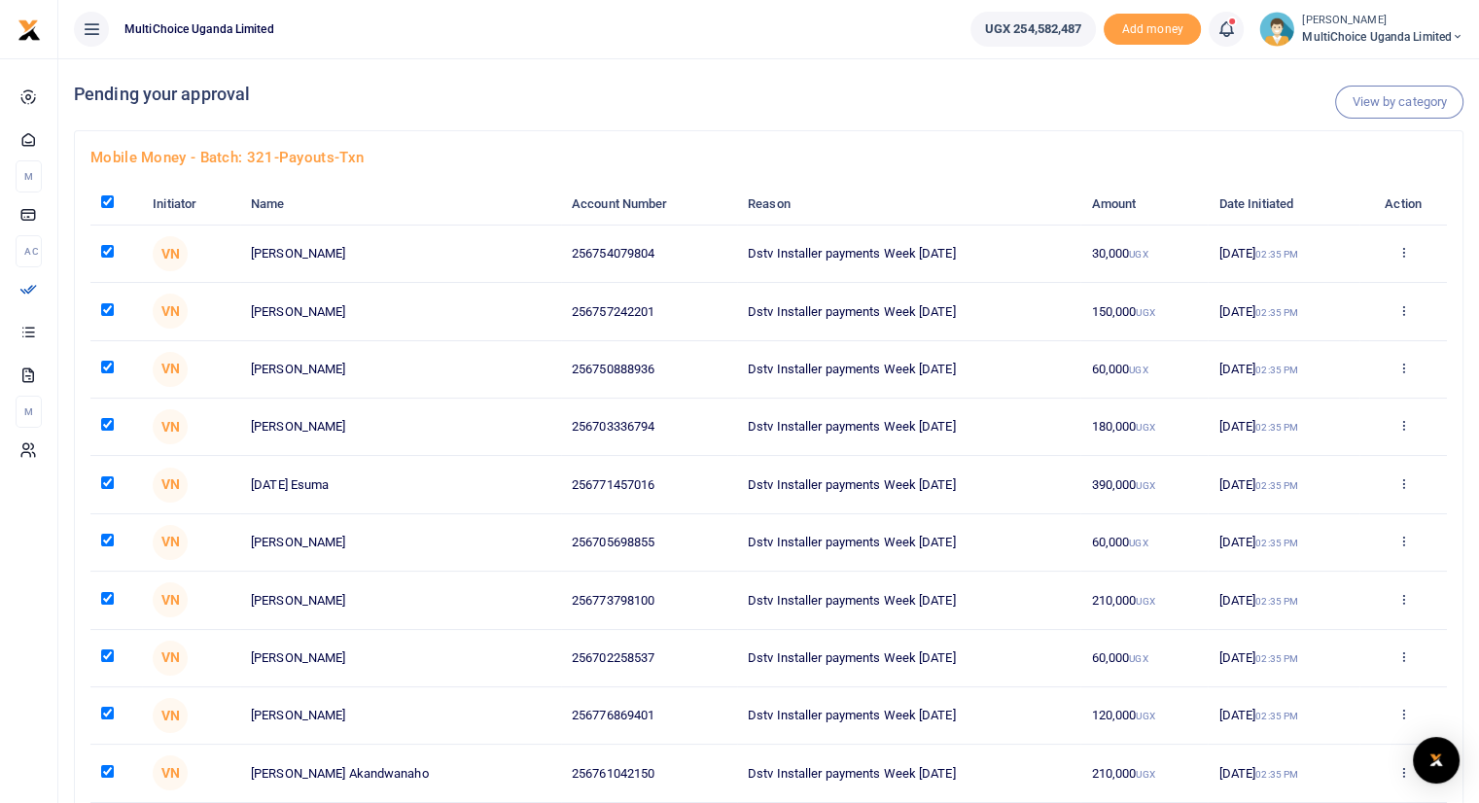
checkbox input "true"
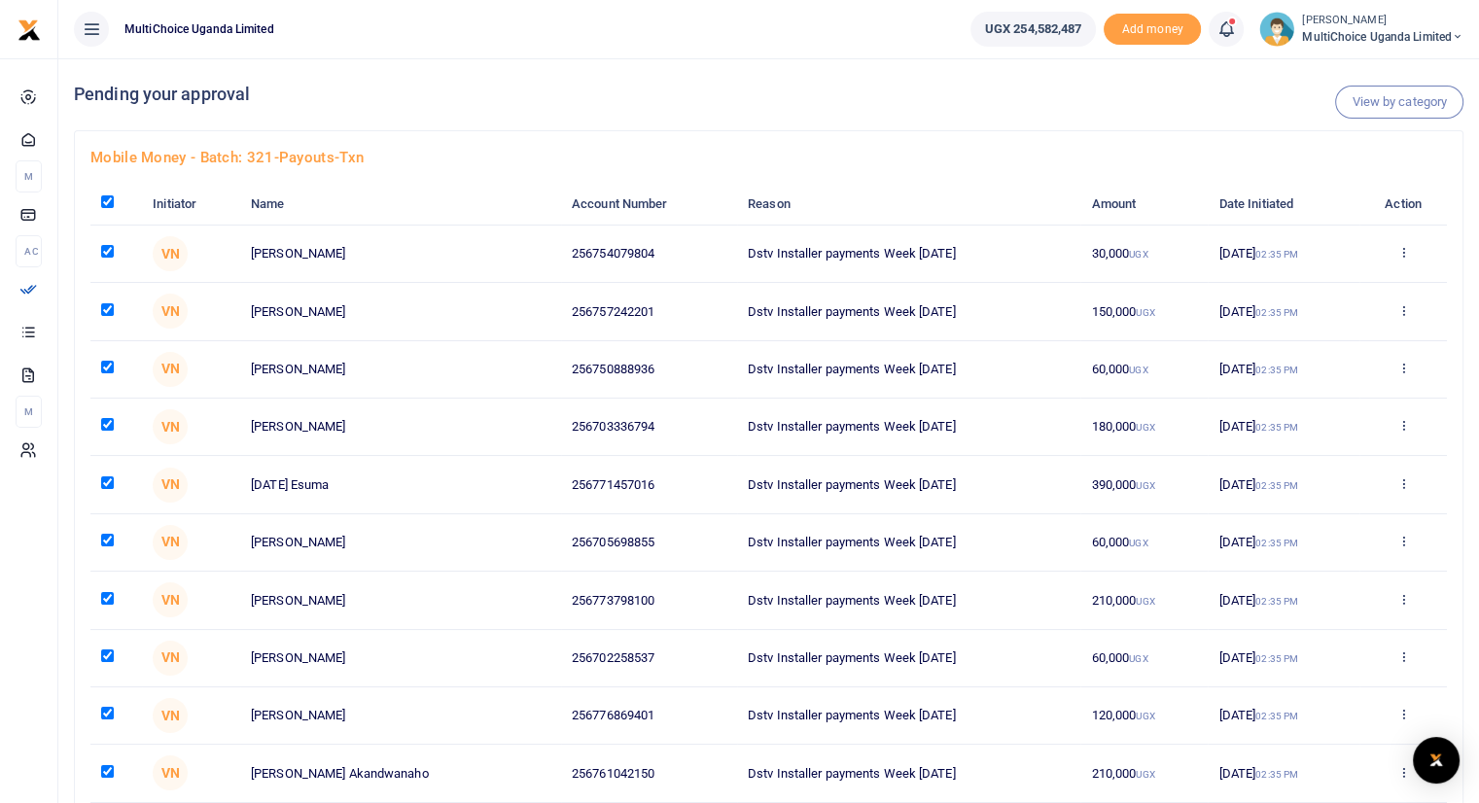
checkbox input "true"
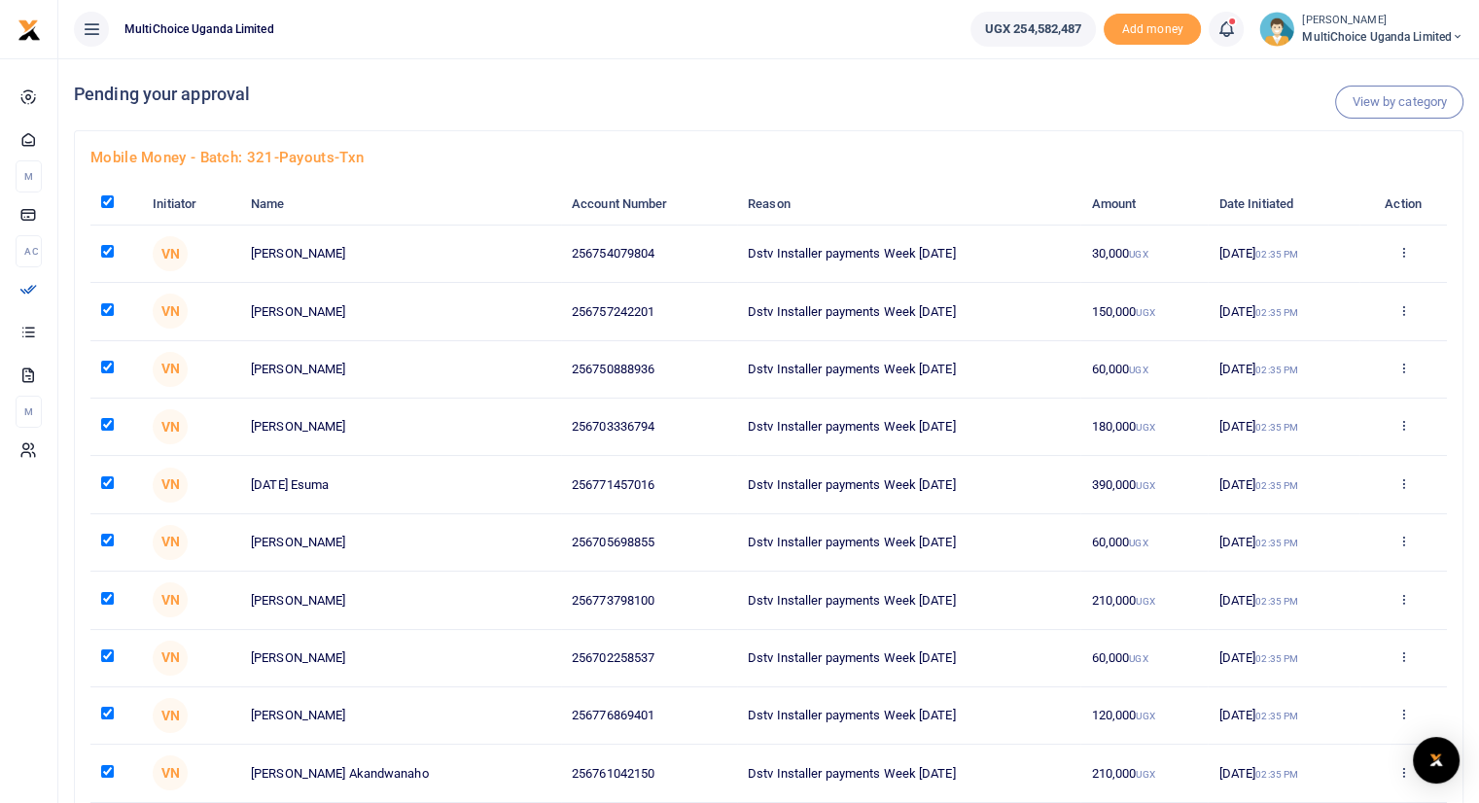
checkbox input "true"
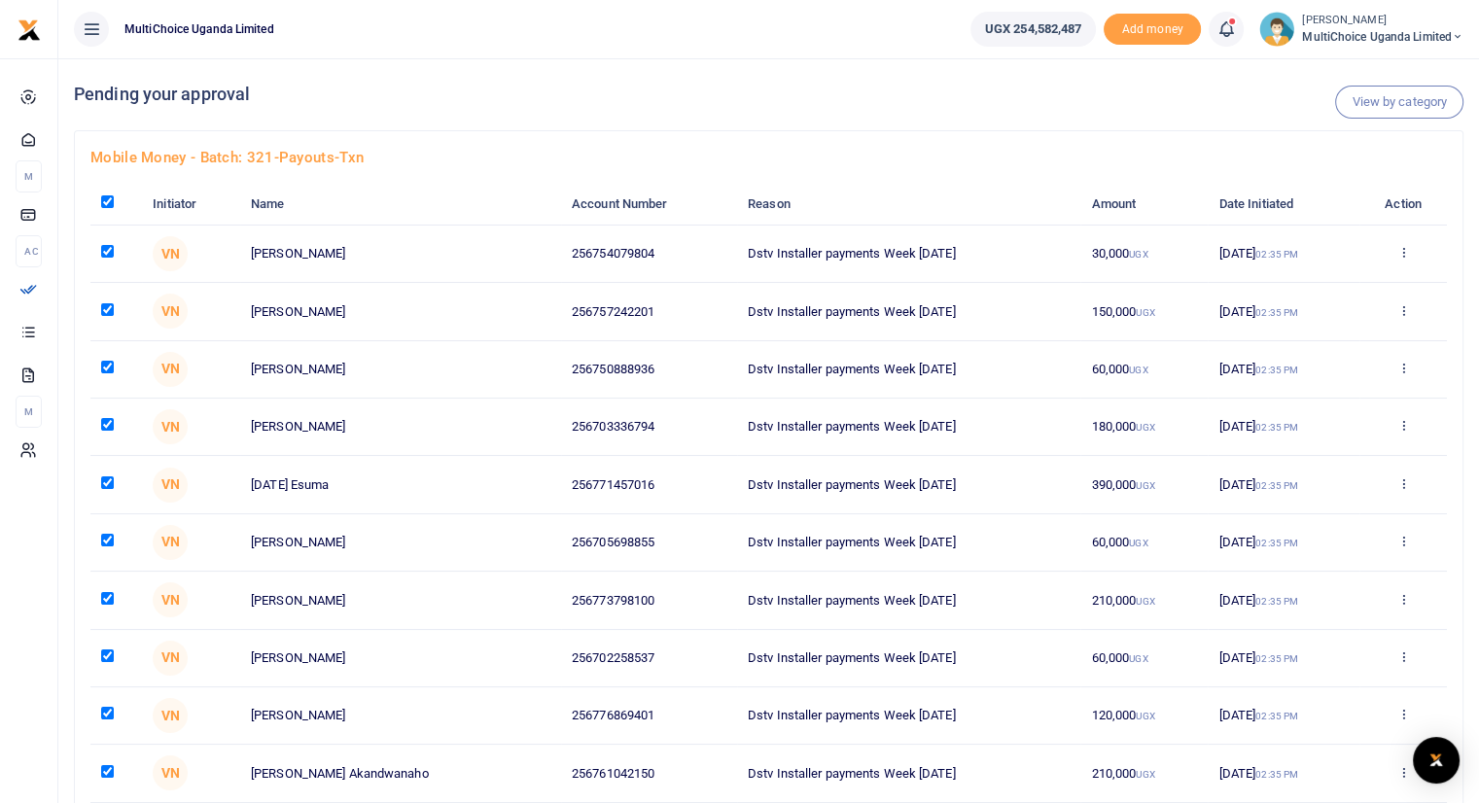
checkbox input "true"
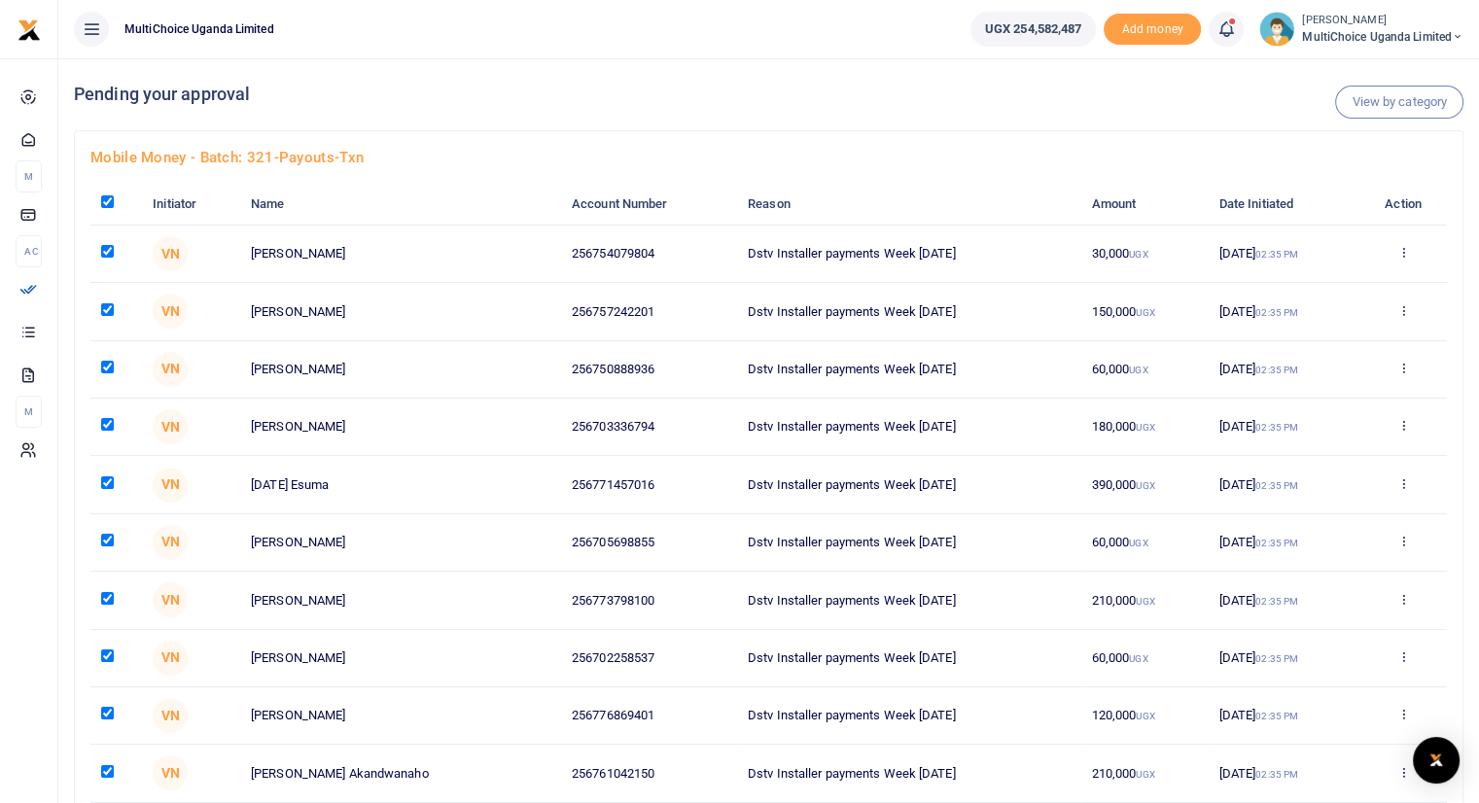
checkbox input "true"
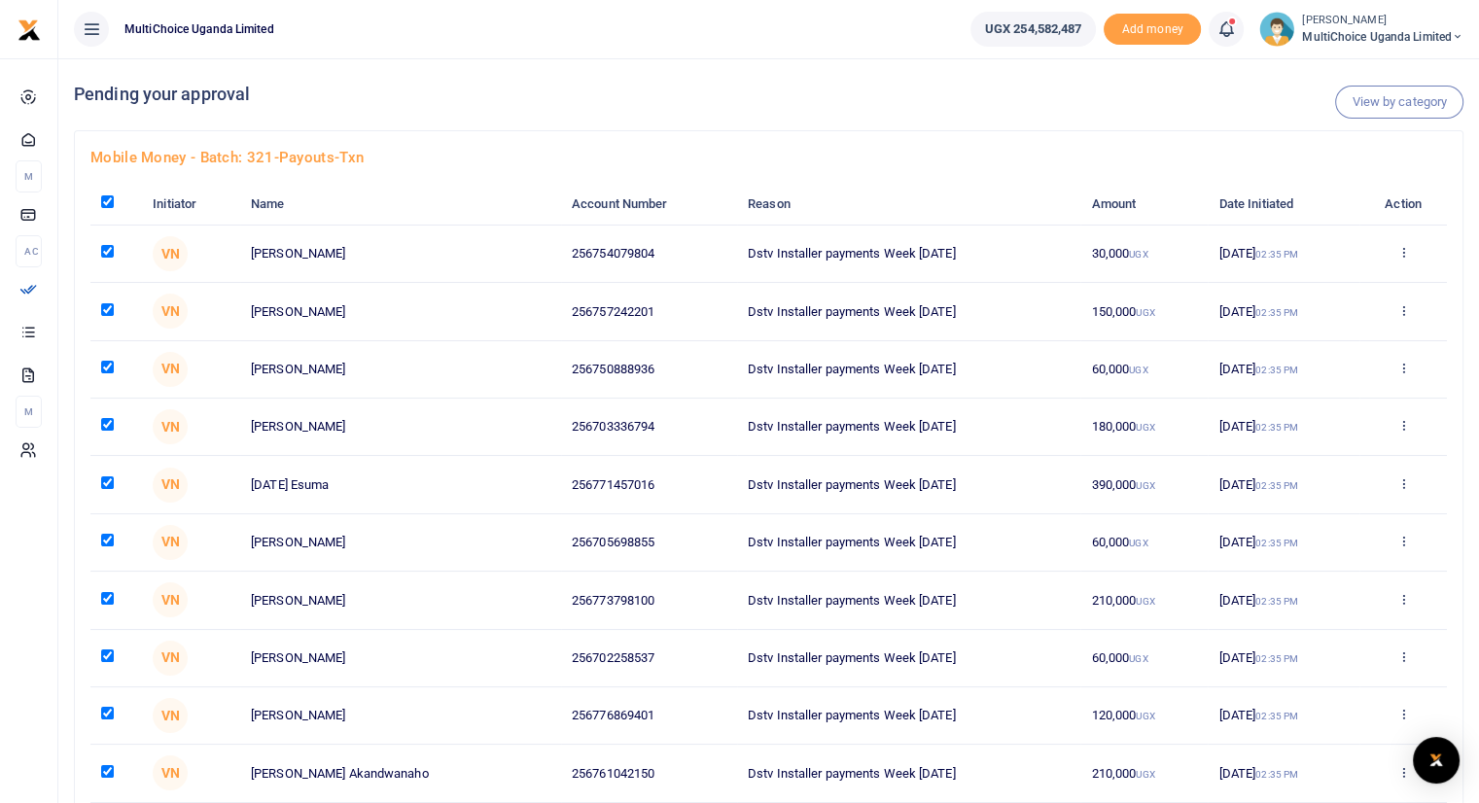
checkbox input "true"
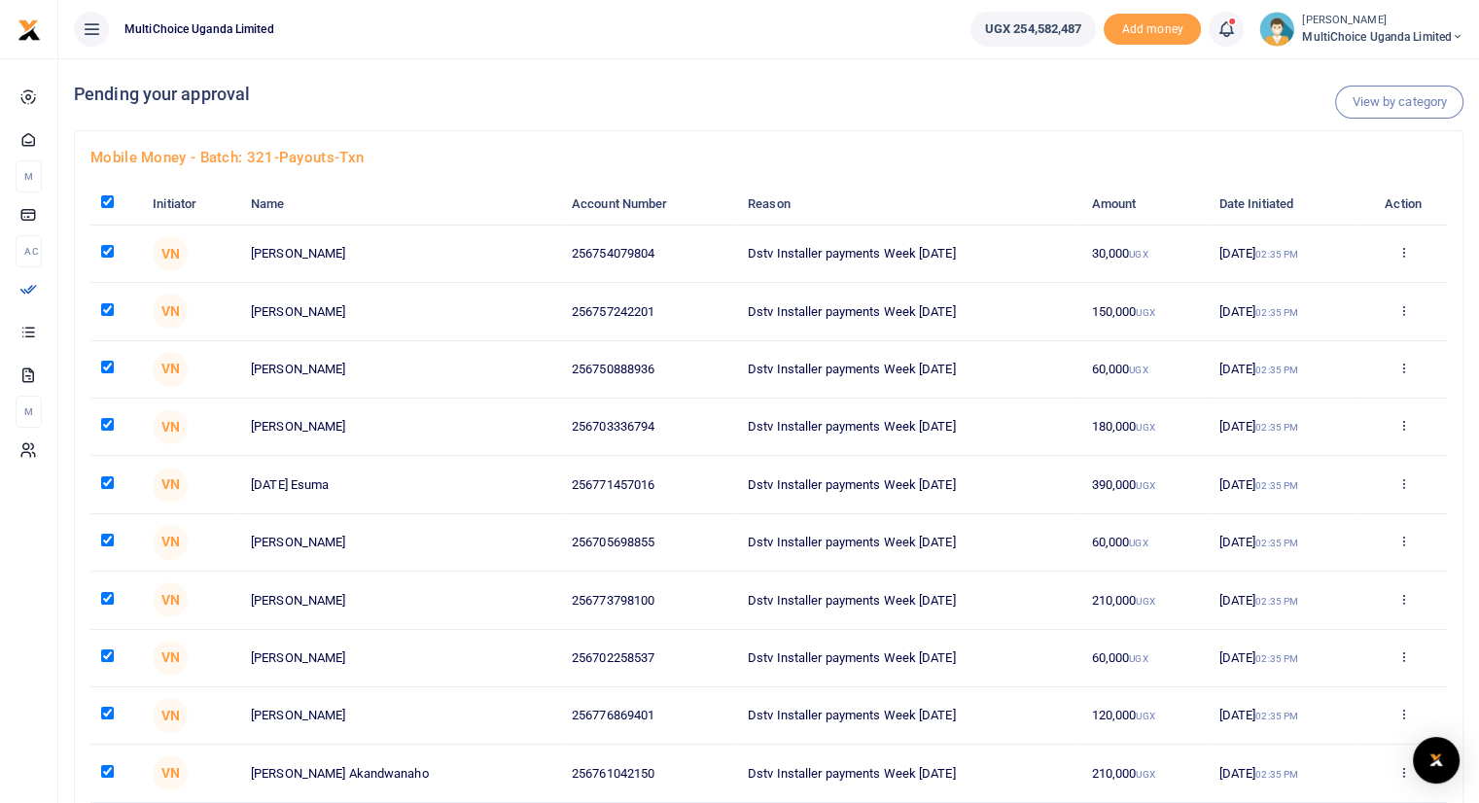
checkbox input "true"
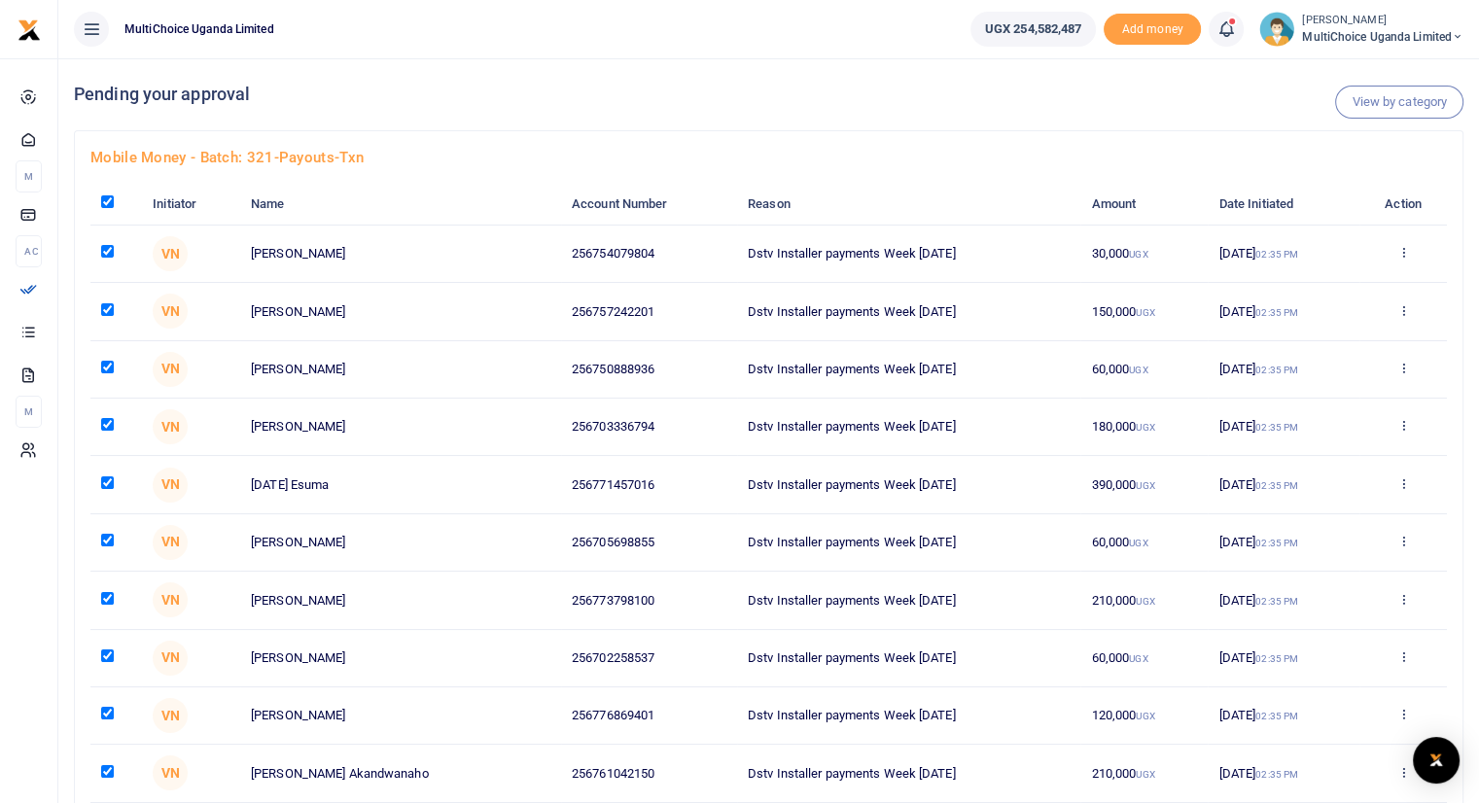
checkbox input "true"
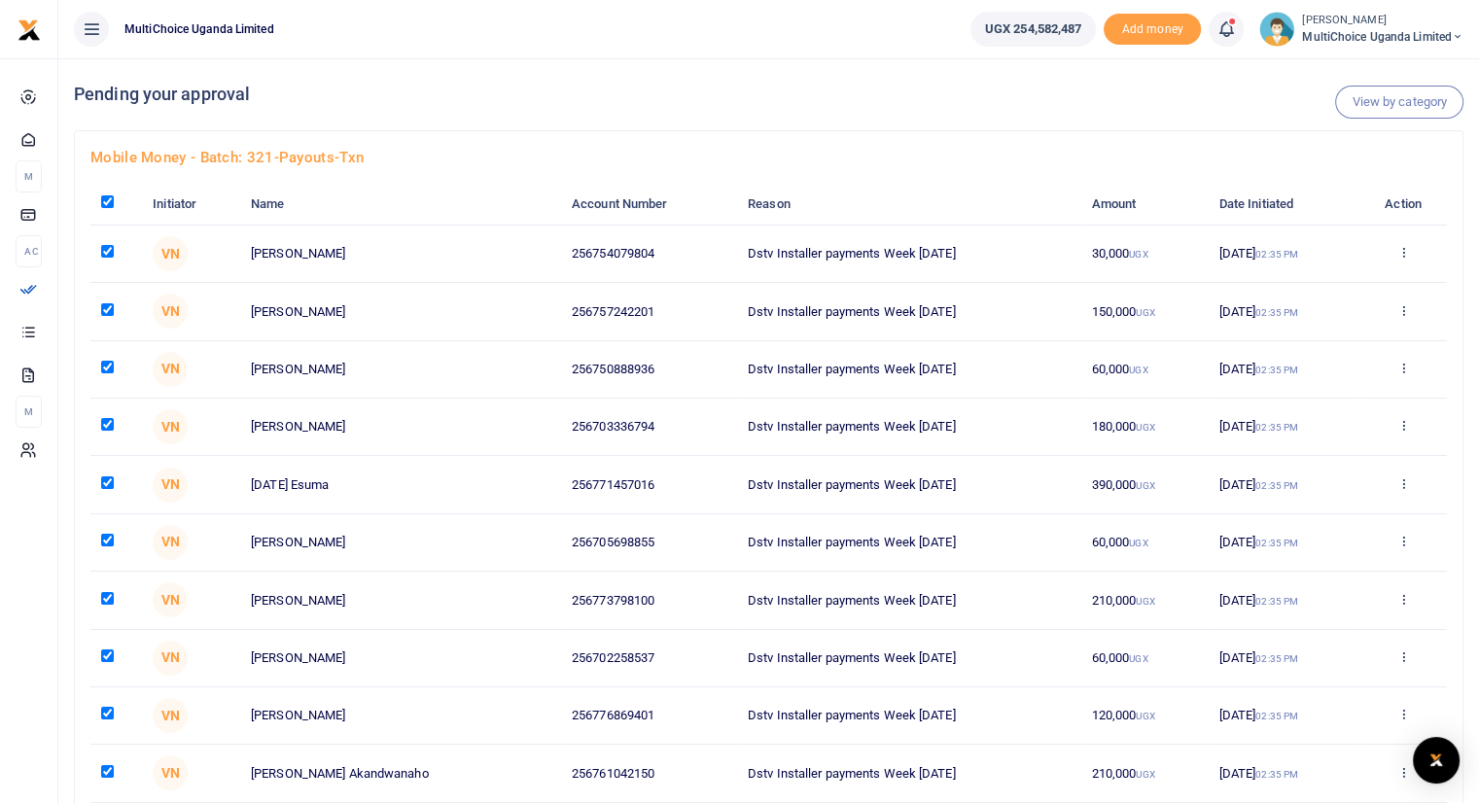
checkbox input "true"
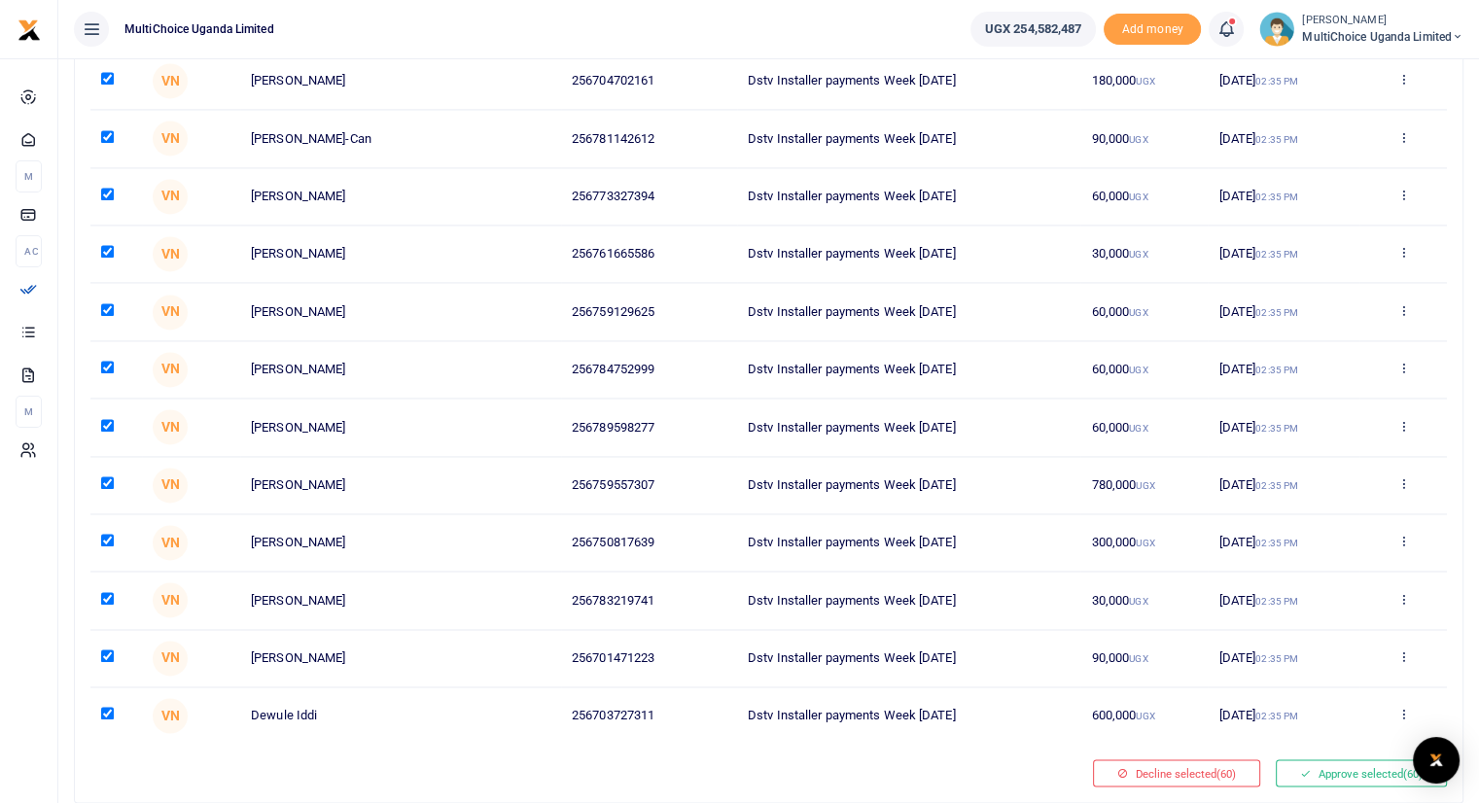
scroll to position [3000, 0]
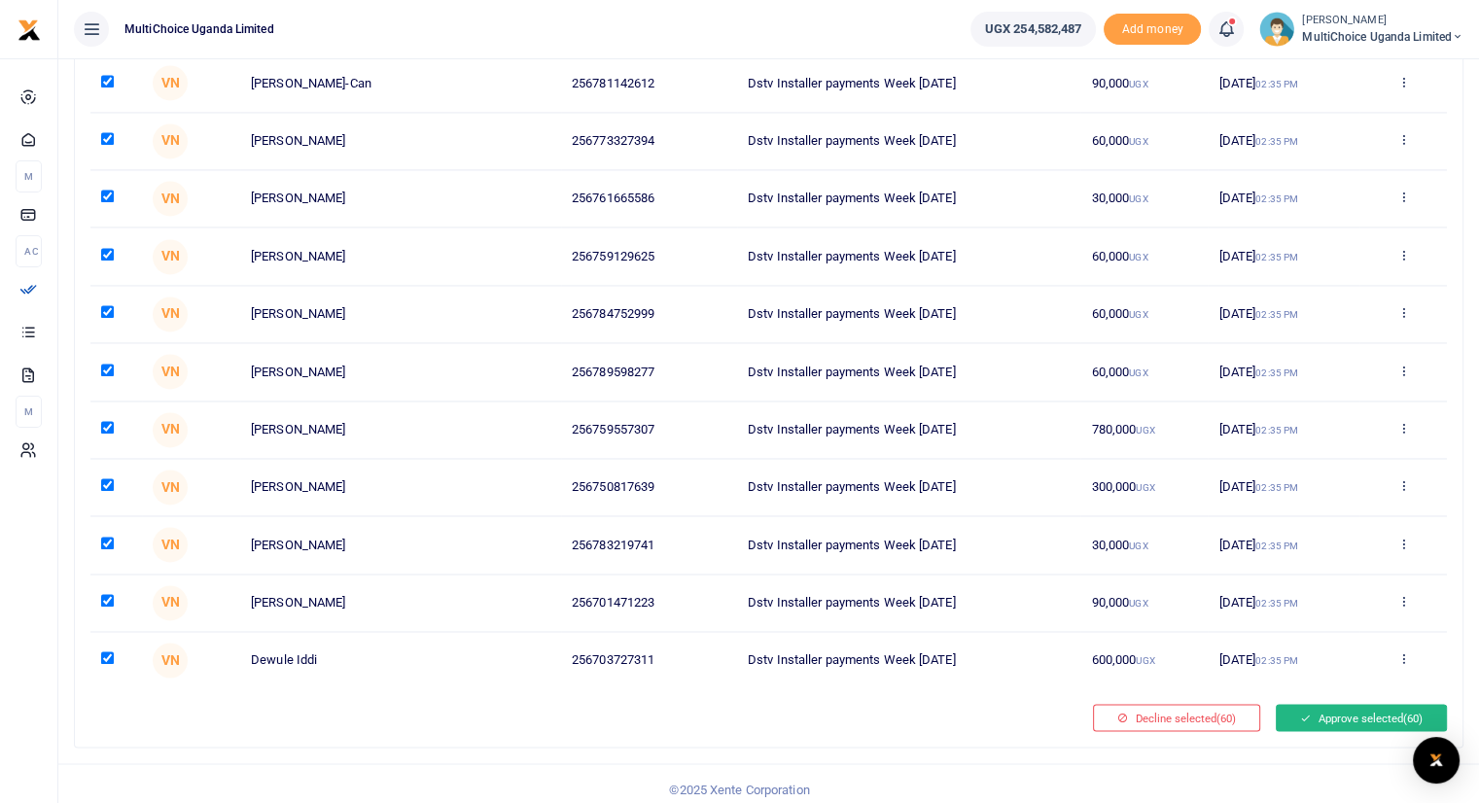
click at [1381, 704] on button "Approve selected (60)" at bounding box center [1361, 717] width 171 height 27
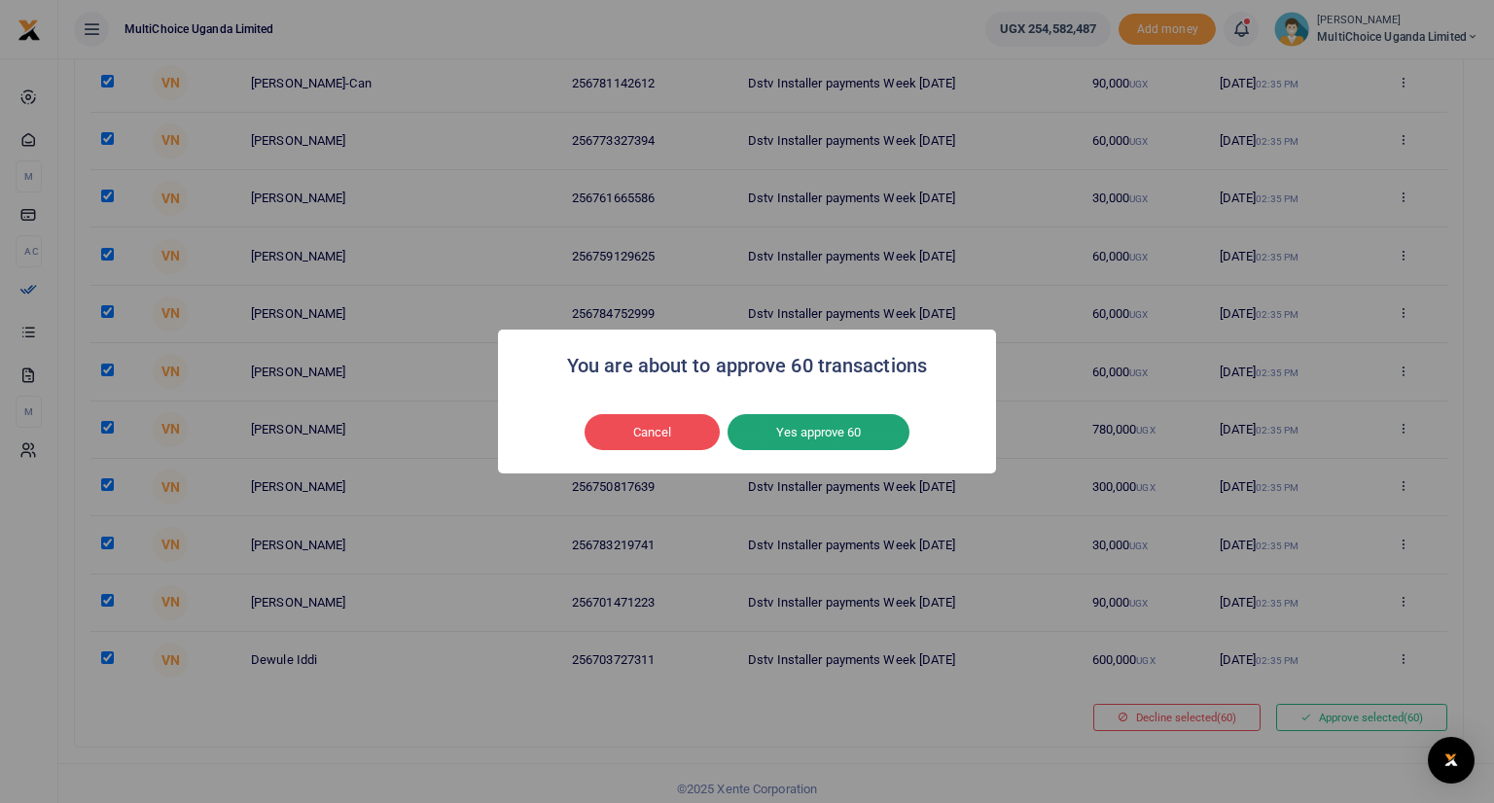
click at [789, 435] on button "Yes approve 60" at bounding box center [818, 432] width 182 height 37
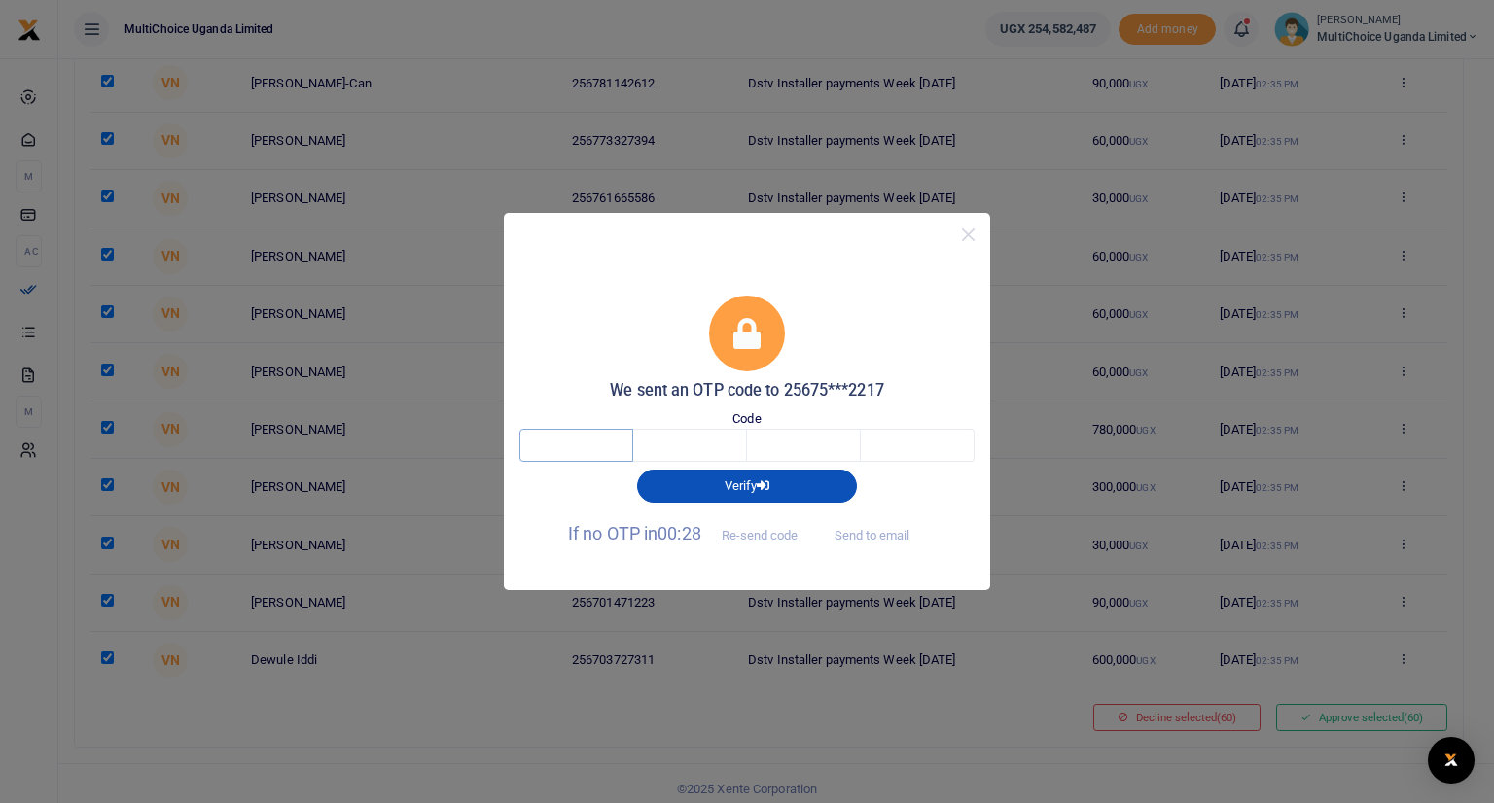
click at [571, 448] on input "text" at bounding box center [576, 445] width 114 height 33
type input "7"
type input "3"
type input "2"
type input "4"
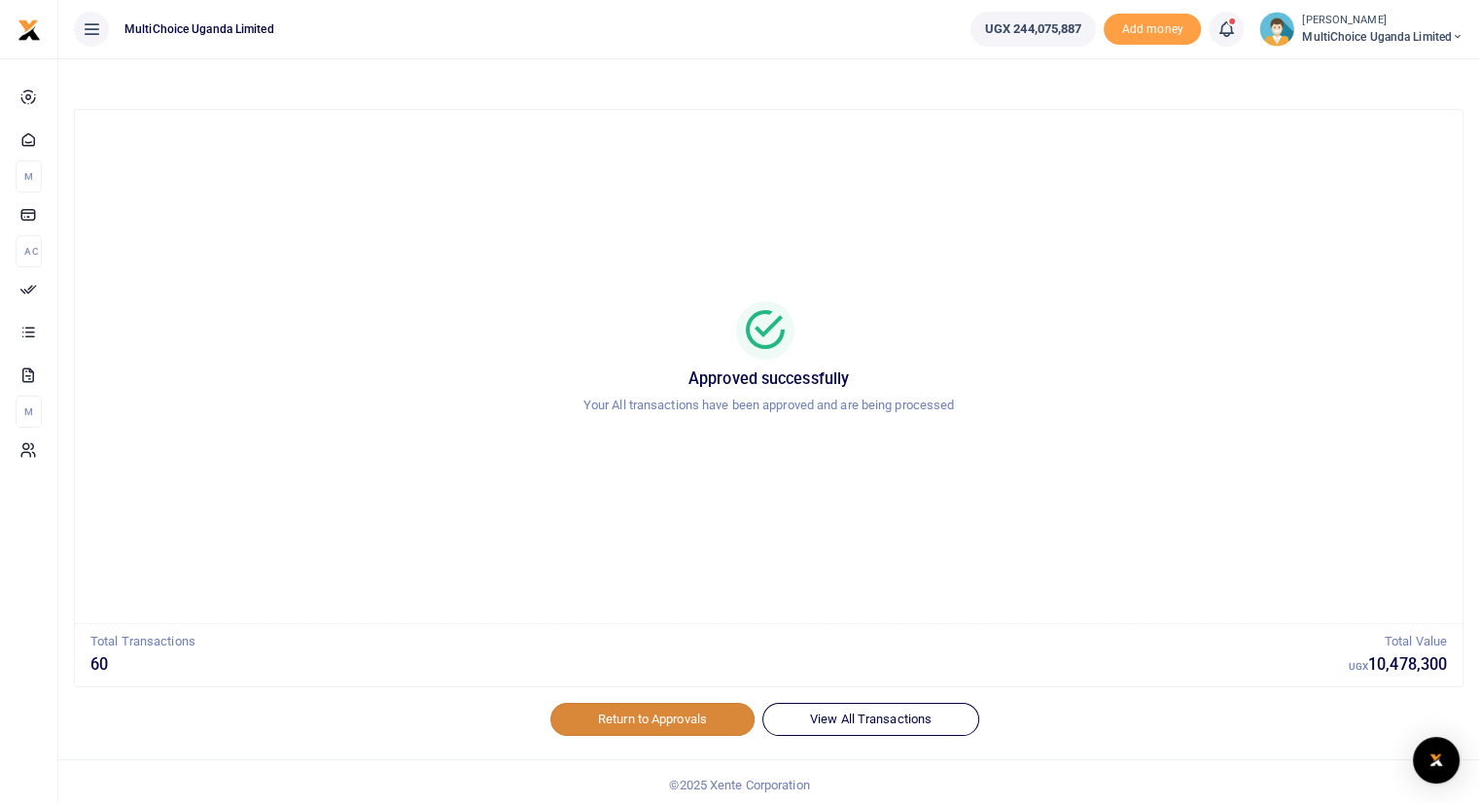
click at [622, 717] on link "Return to Approvals" at bounding box center [652, 719] width 204 height 33
click at [642, 713] on link "Return to Approvals" at bounding box center [652, 719] width 204 height 33
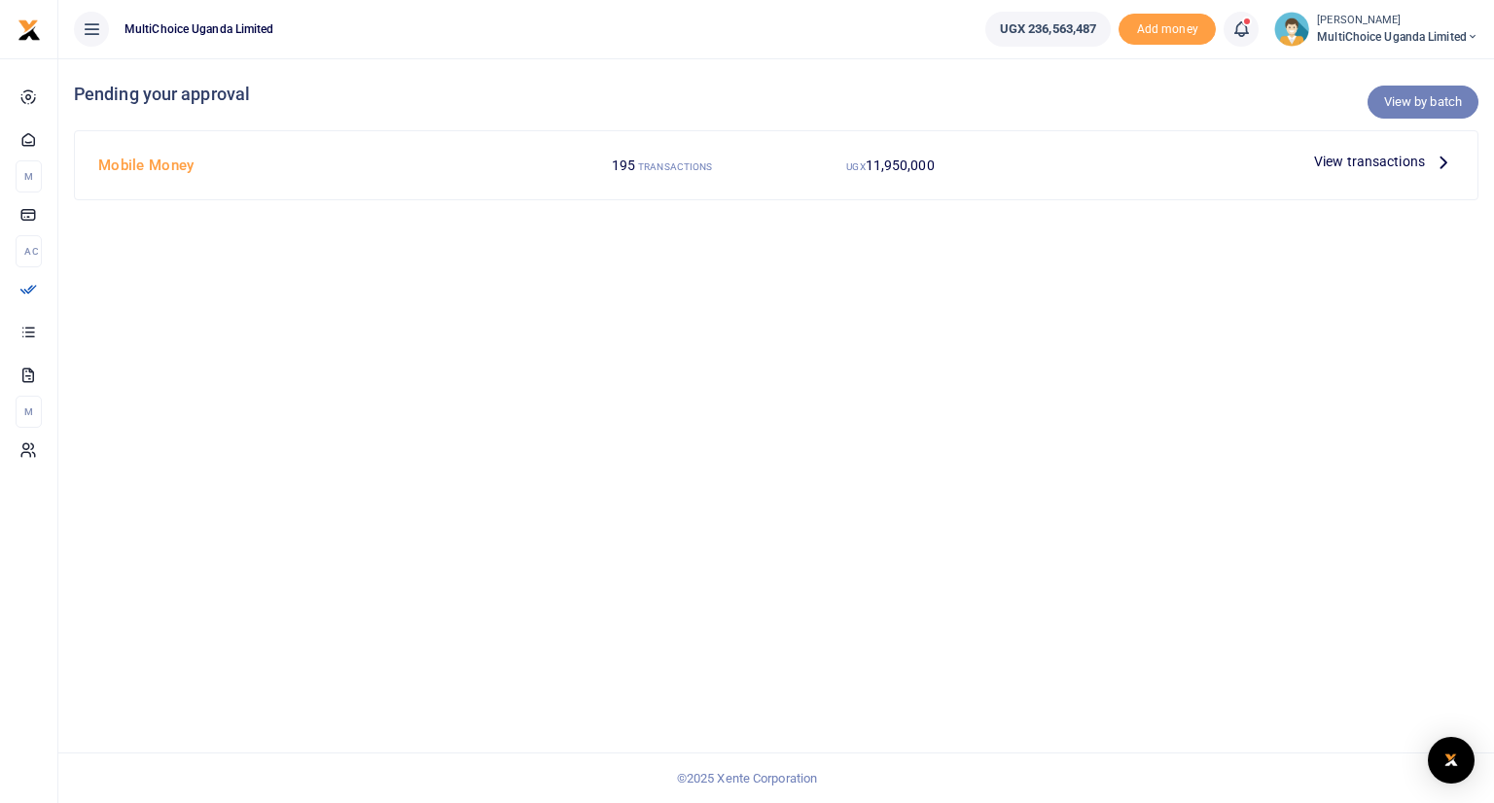
click at [1421, 98] on link "View by batch" at bounding box center [1422, 102] width 111 height 33
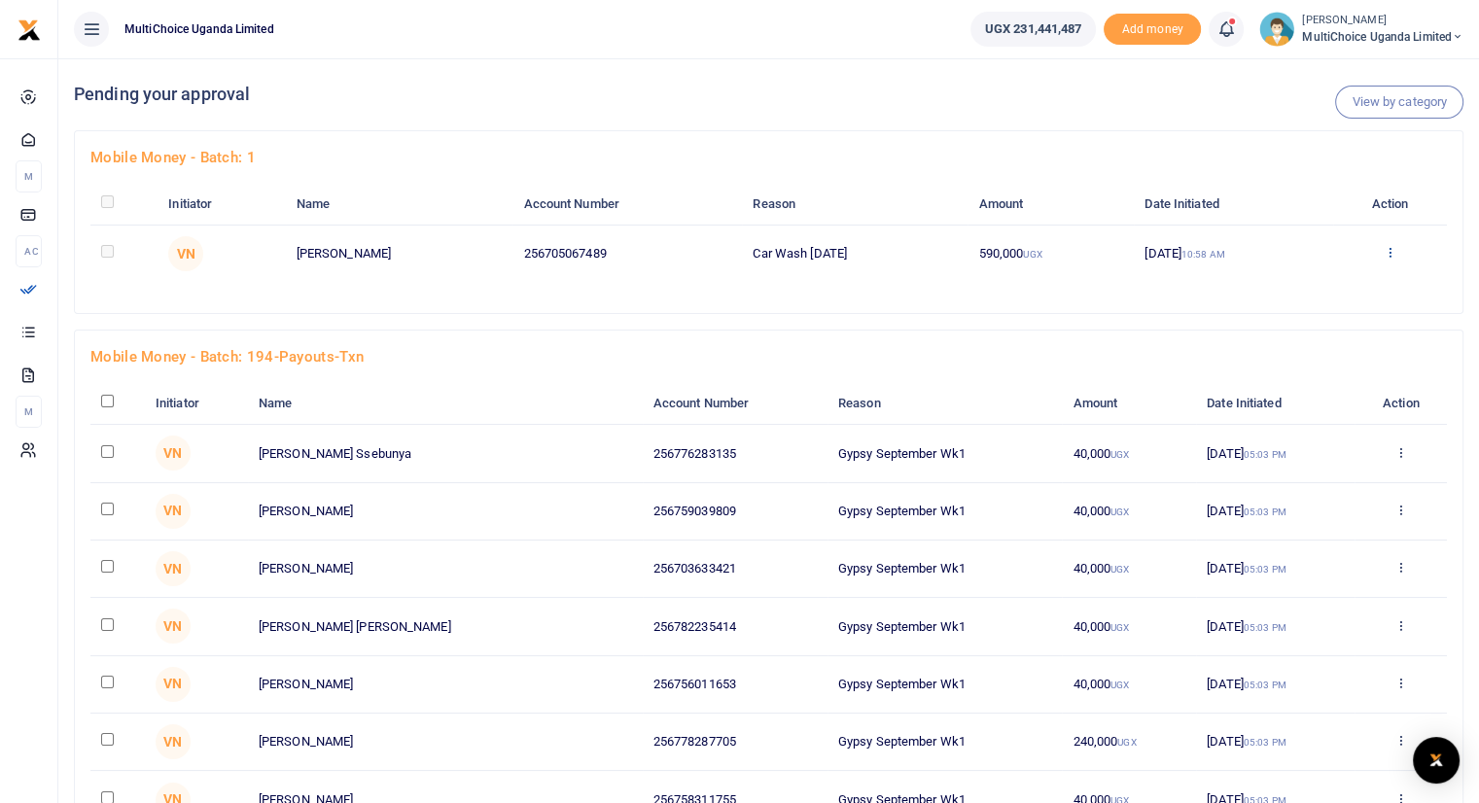
click at [1392, 255] on icon at bounding box center [1390, 252] width 13 height 14
click at [1310, 288] on link "Approve" at bounding box center [1321, 283] width 154 height 27
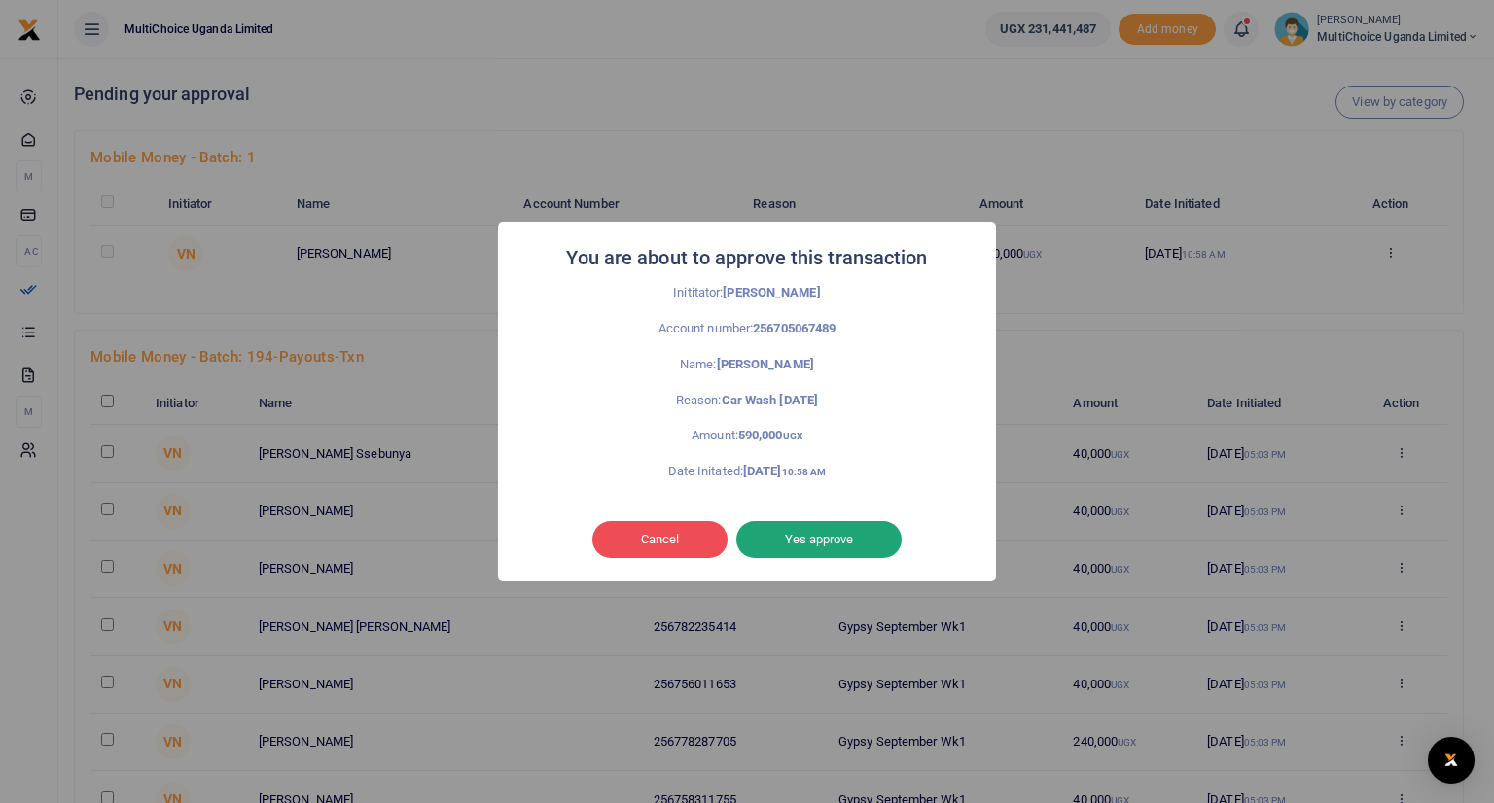
click at [817, 538] on button "Yes approve" at bounding box center [818, 539] width 165 height 37
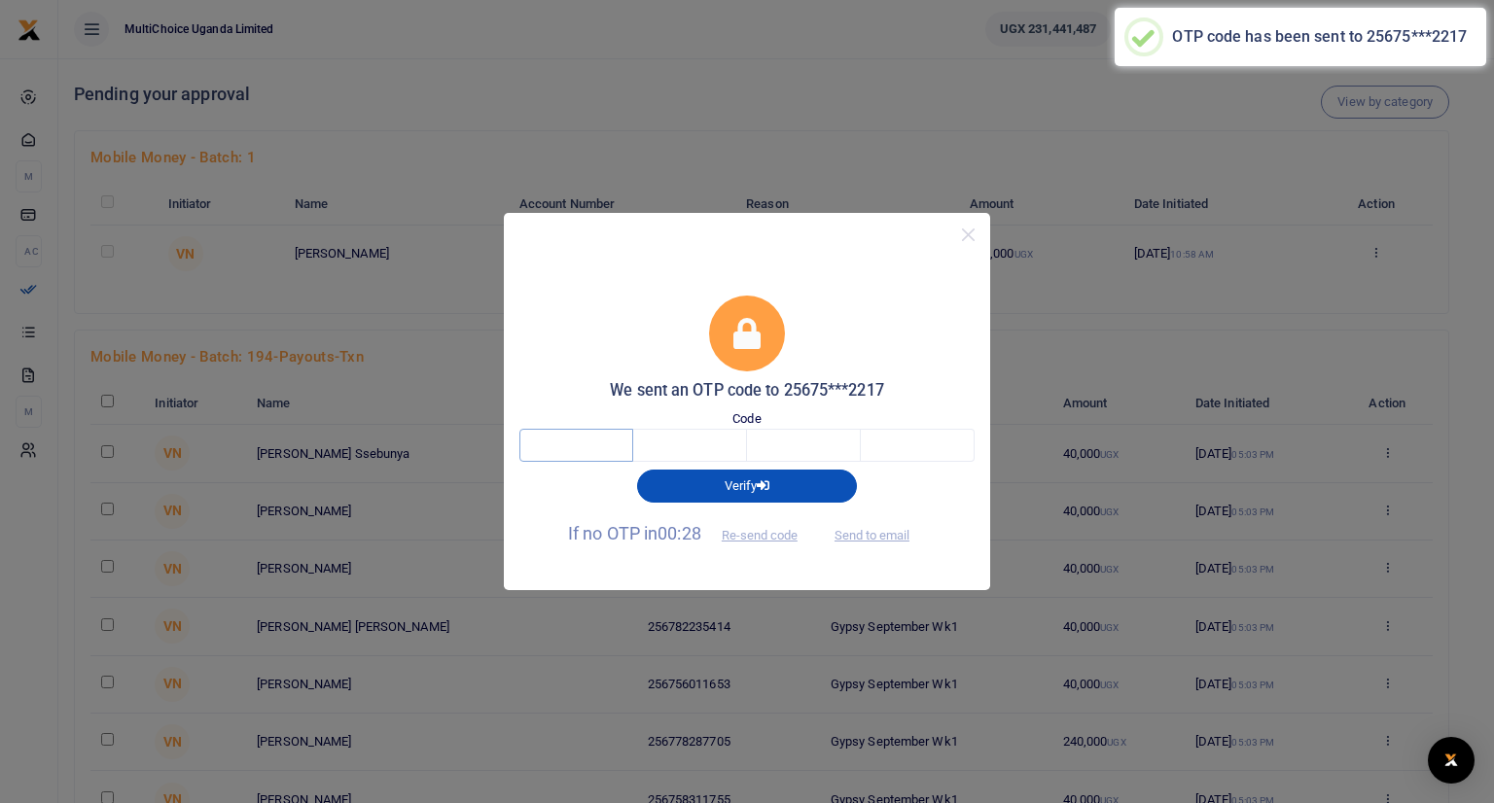
click at [607, 440] on input "text" at bounding box center [576, 445] width 114 height 33
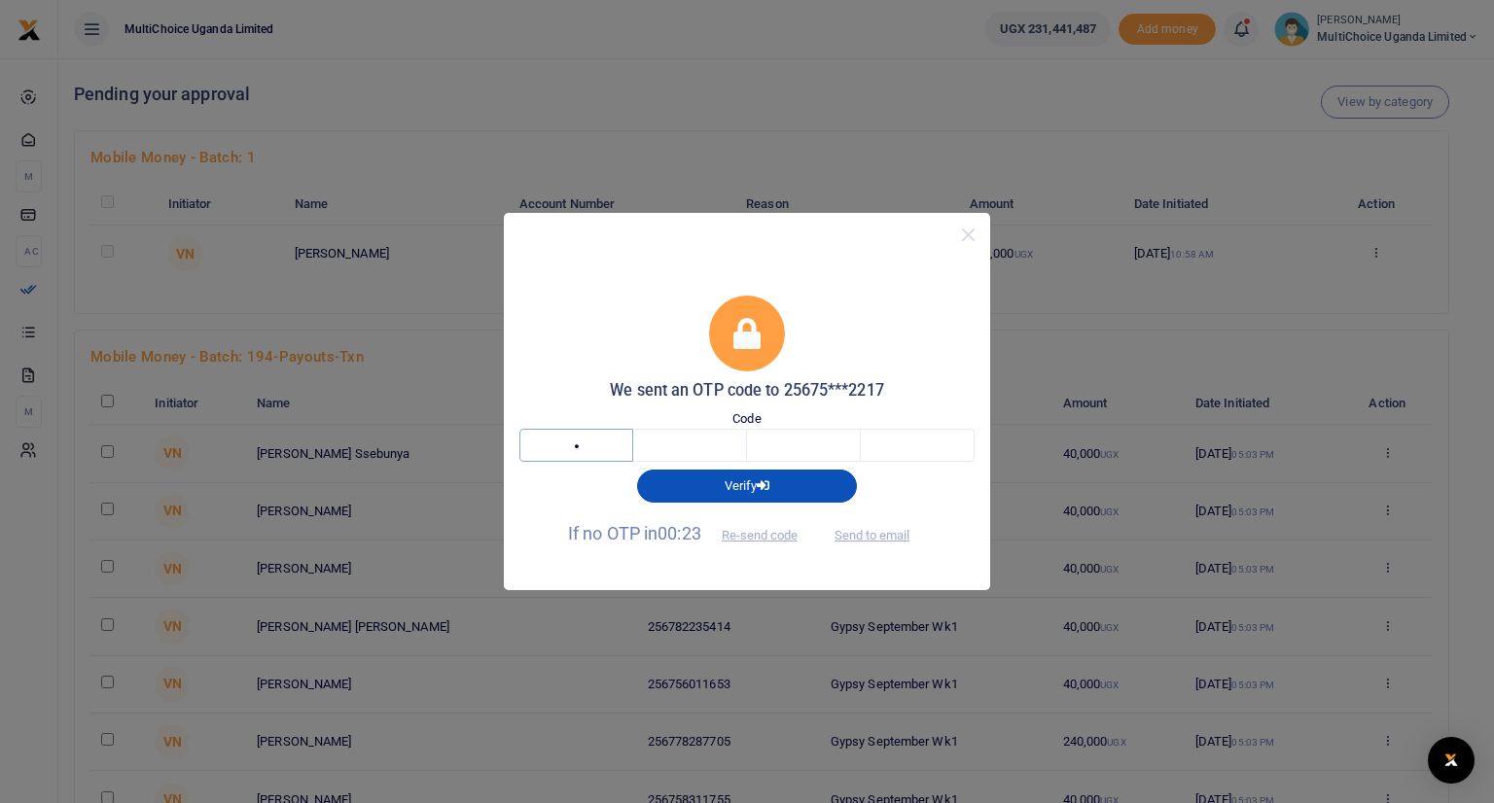
type input "7"
type input "2"
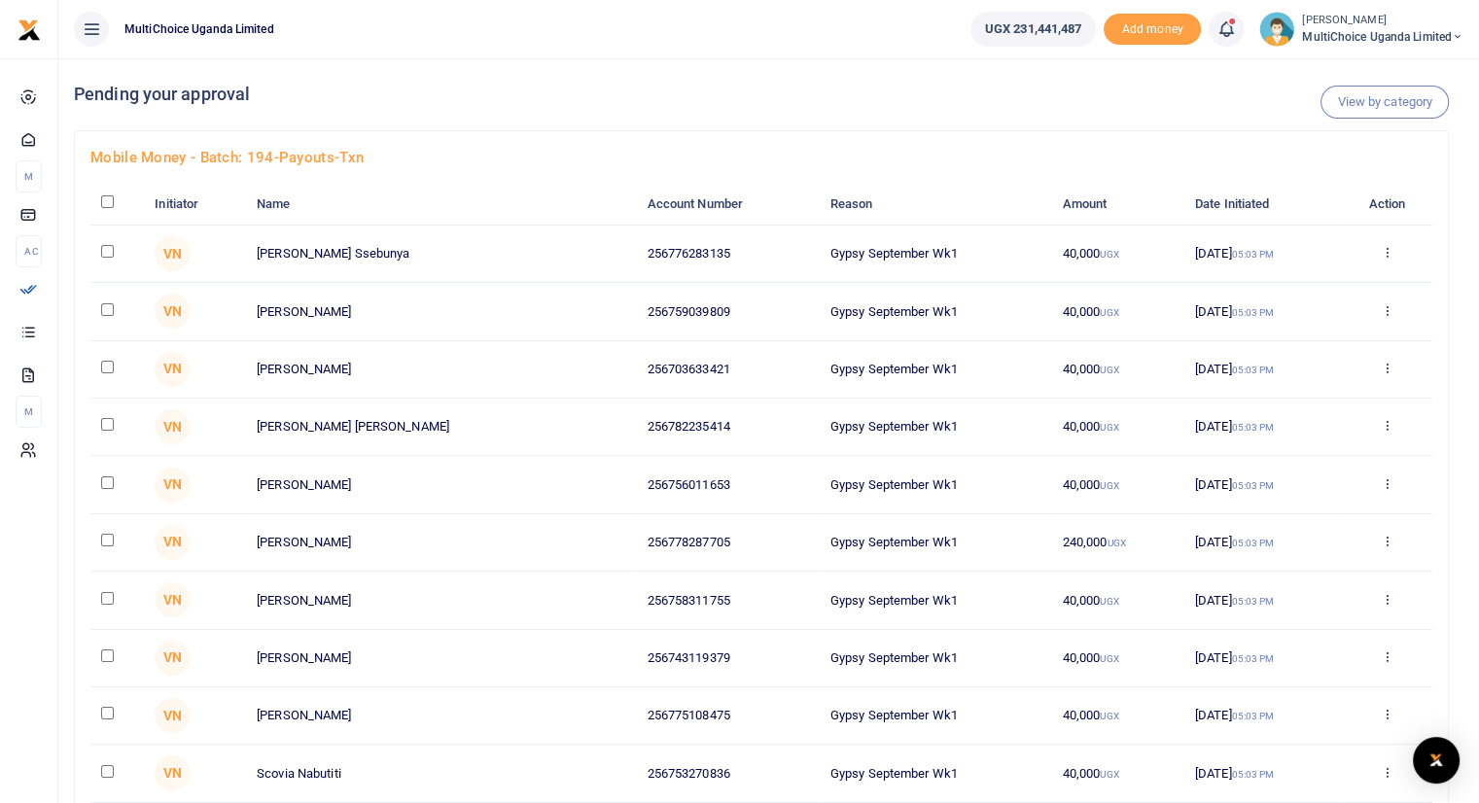
click at [109, 203] on input "checkbox" at bounding box center [107, 201] width 13 height 13
checkbox input "true"
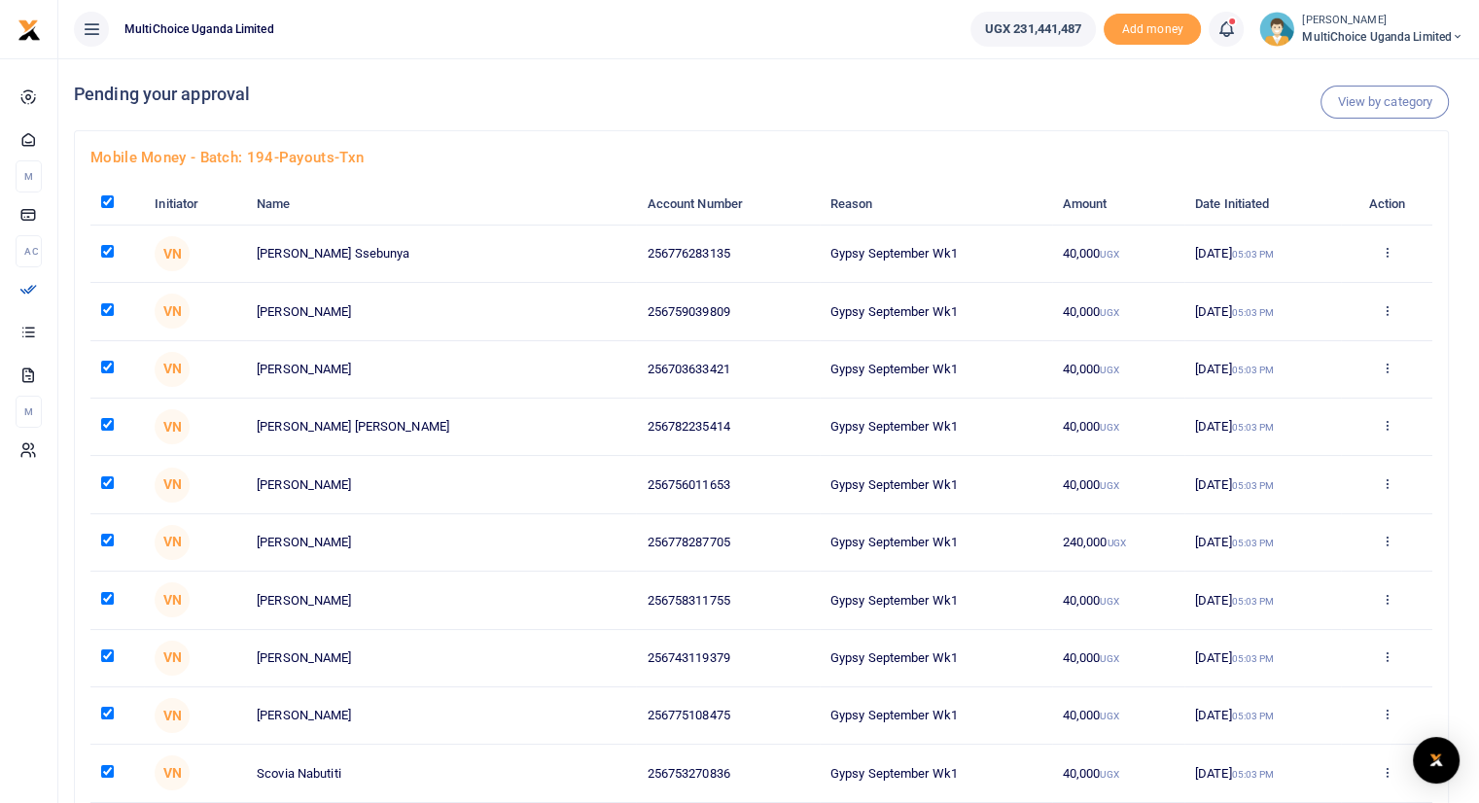
checkbox input "true"
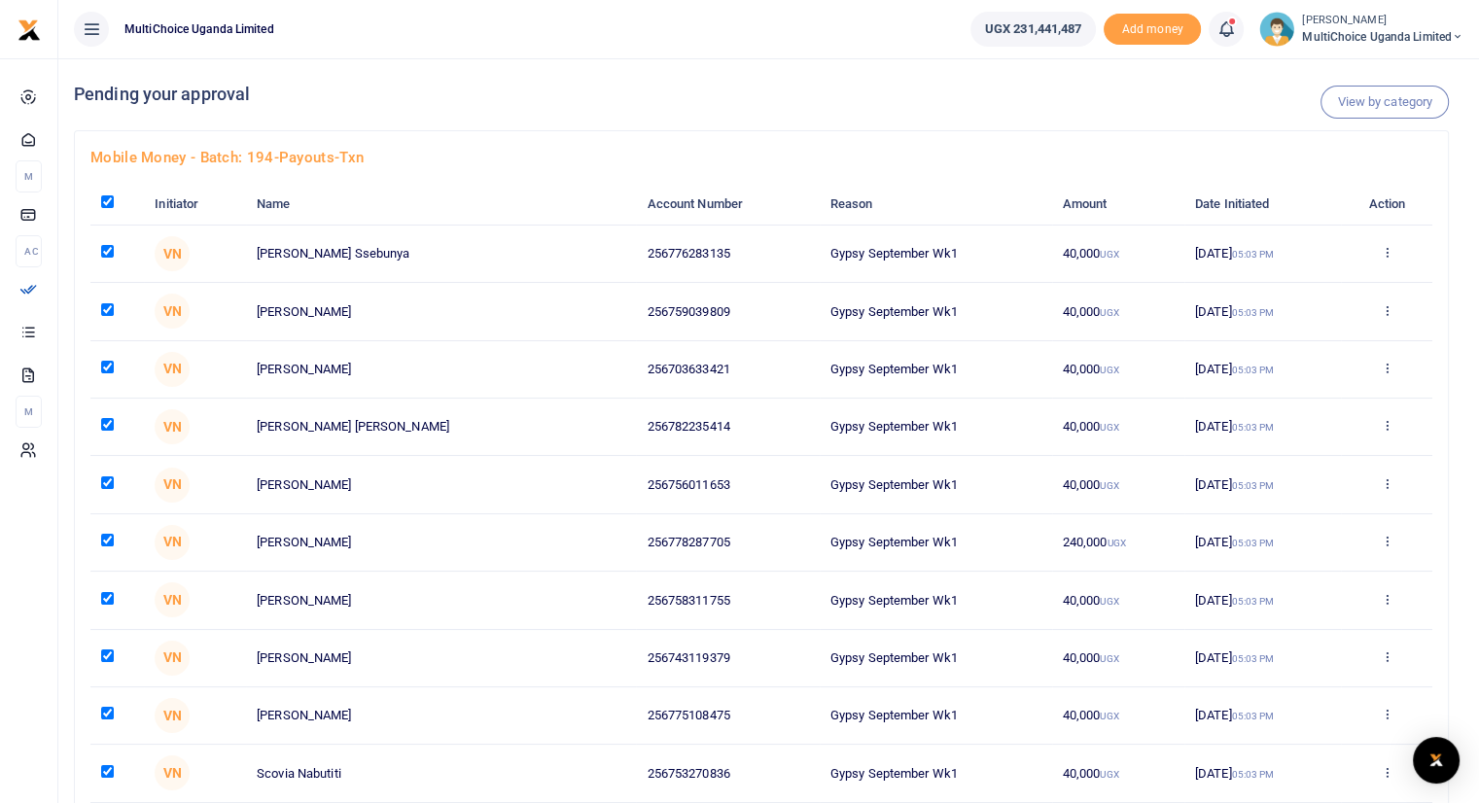
checkbox input "true"
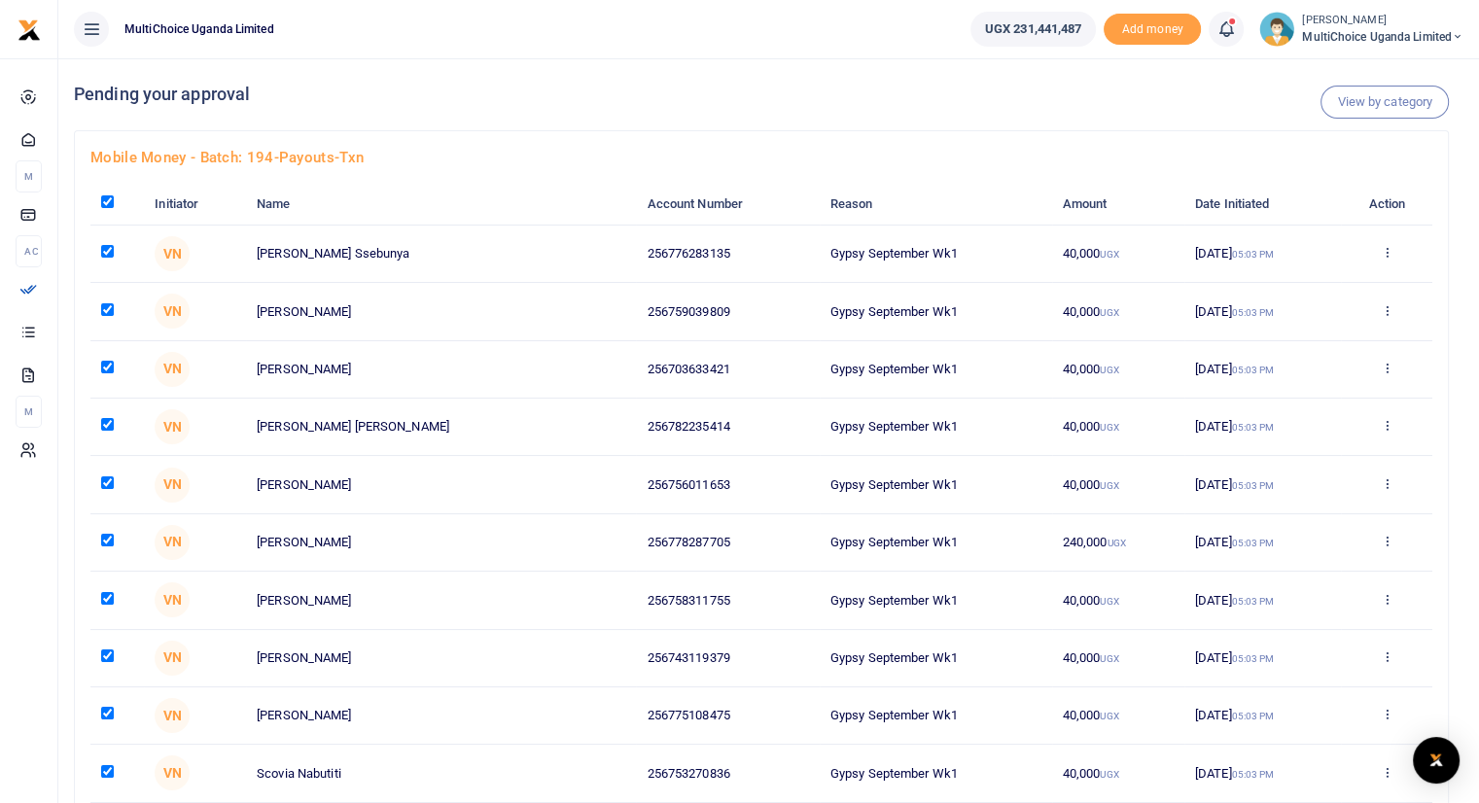
checkbox input "true"
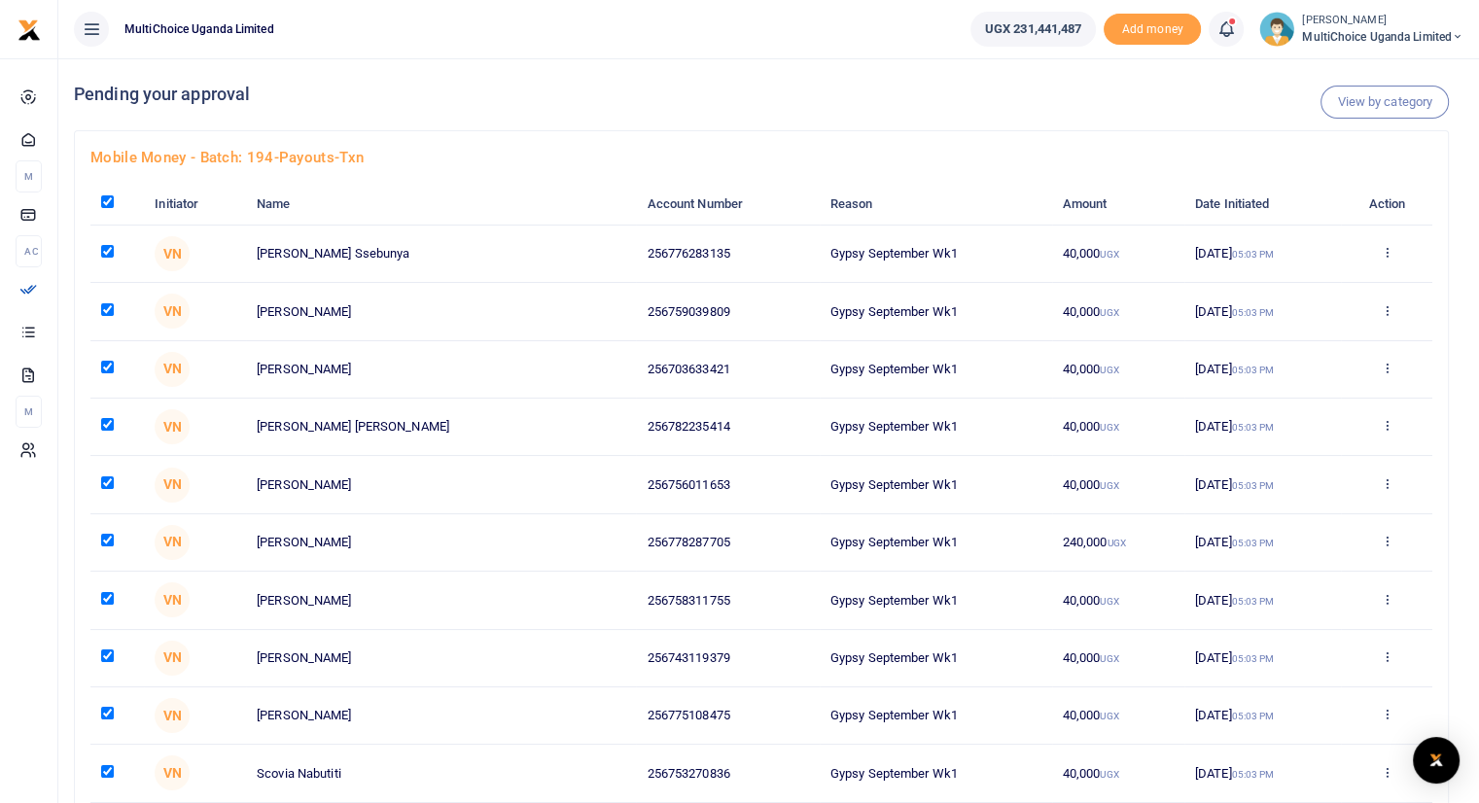
checkbox input "true"
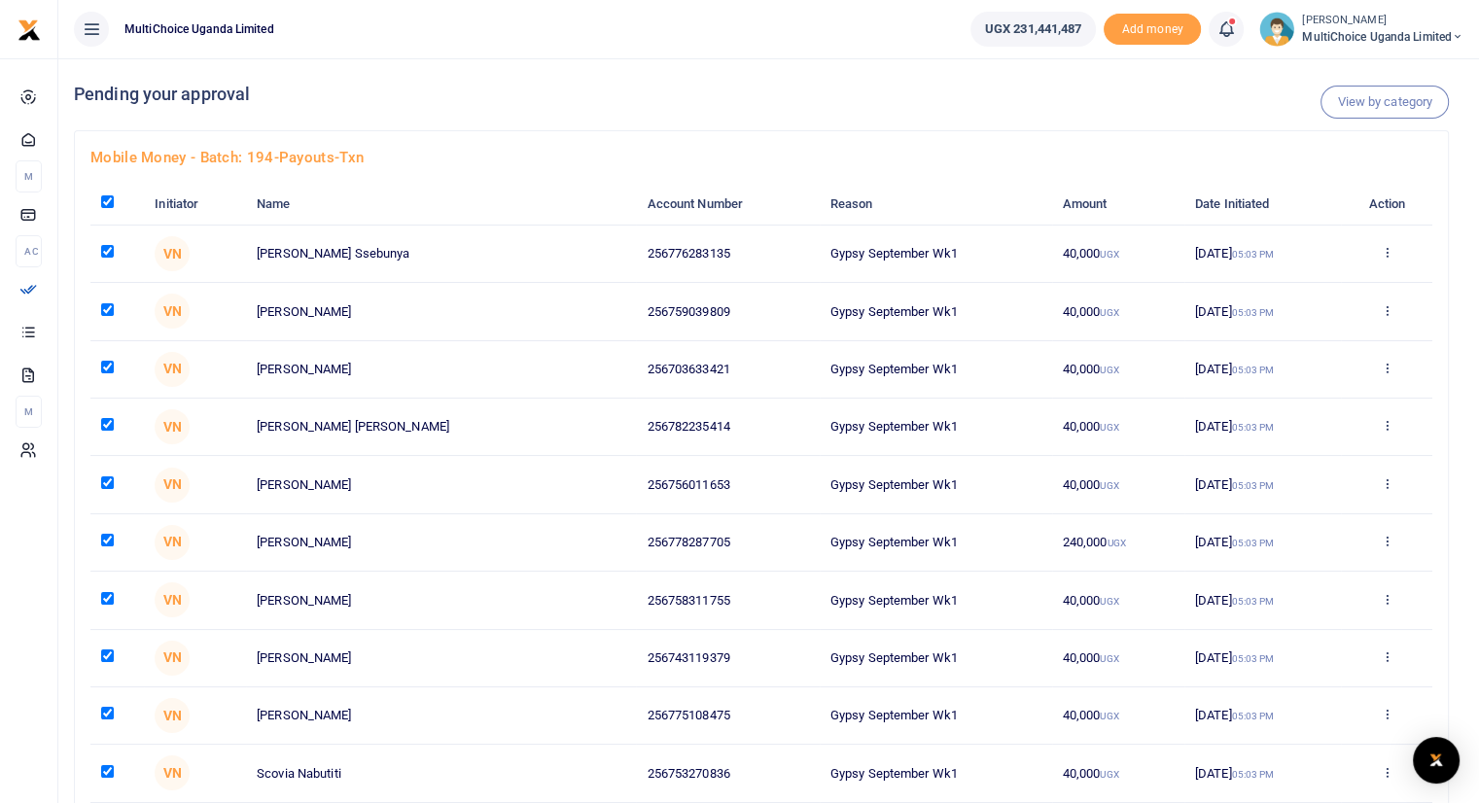
checkbox input "true"
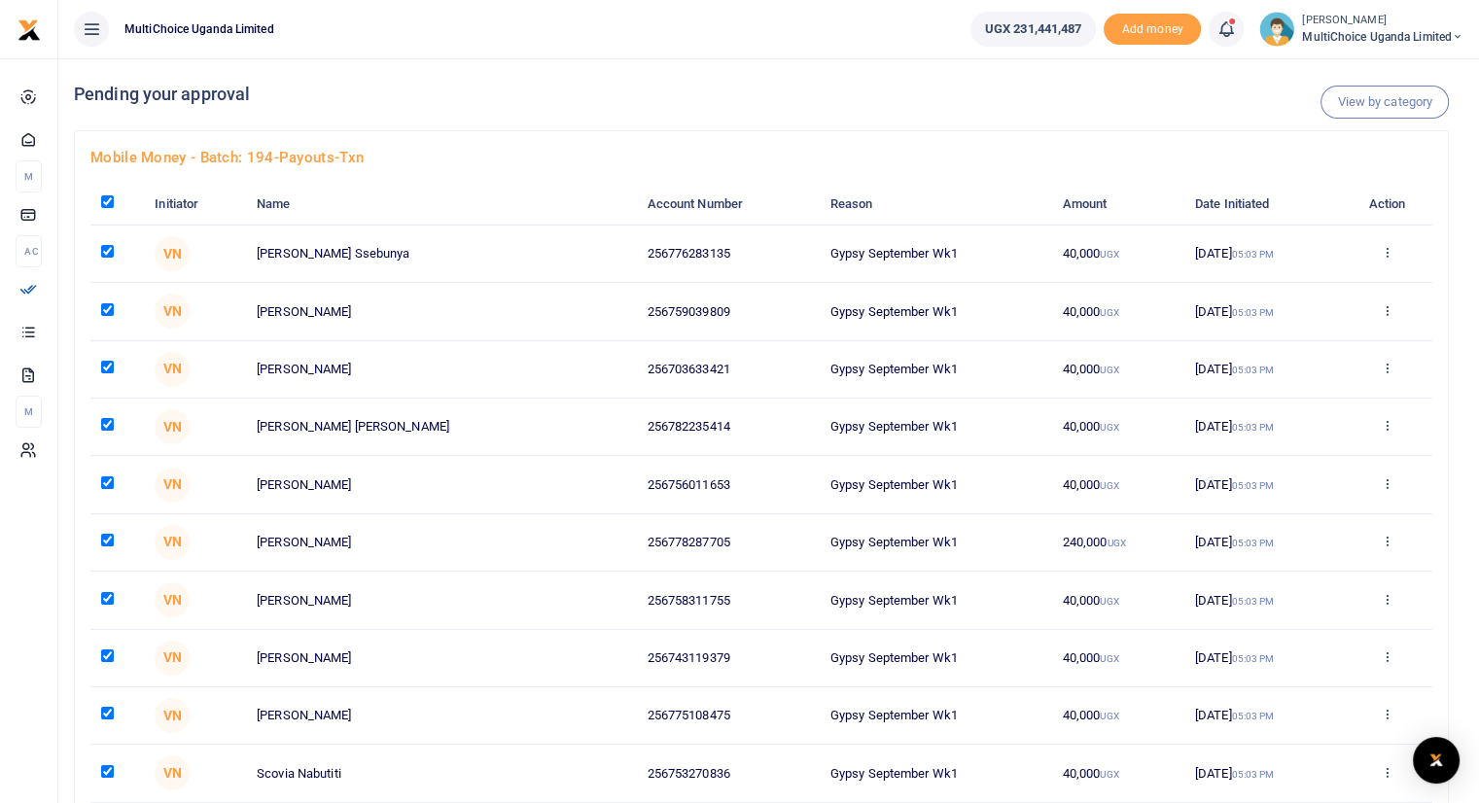
checkbox input "true"
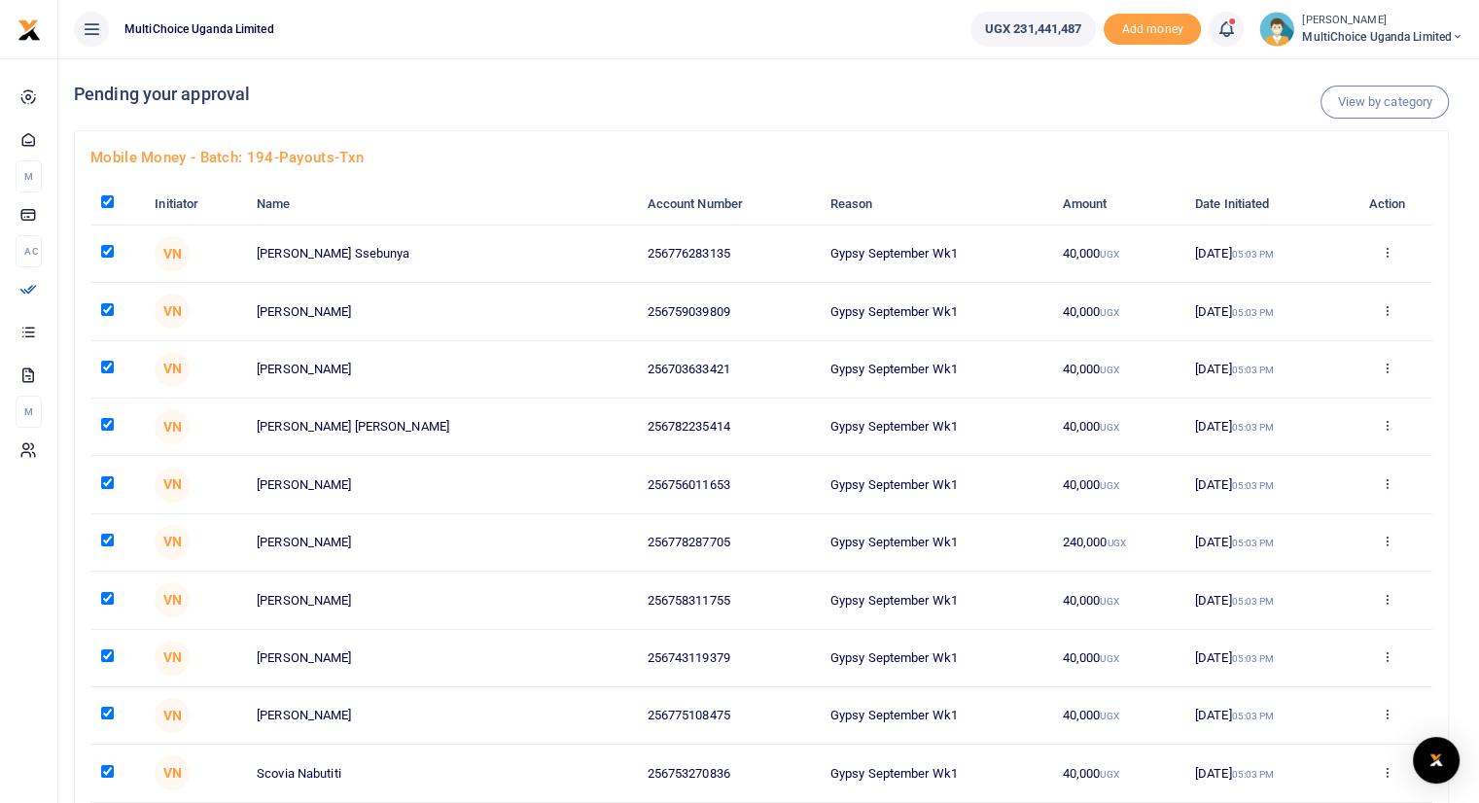
checkbox input "true"
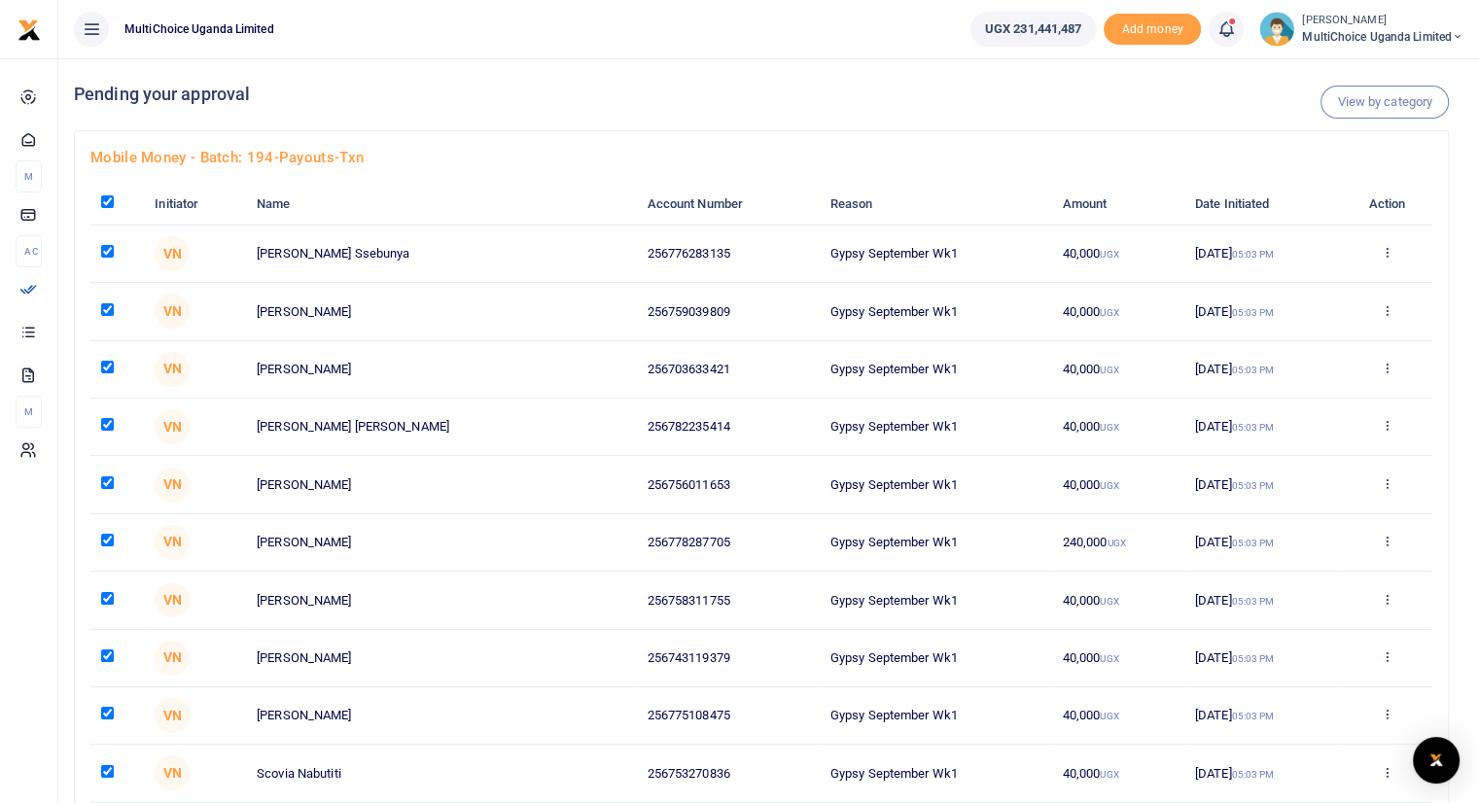
checkbox input "true"
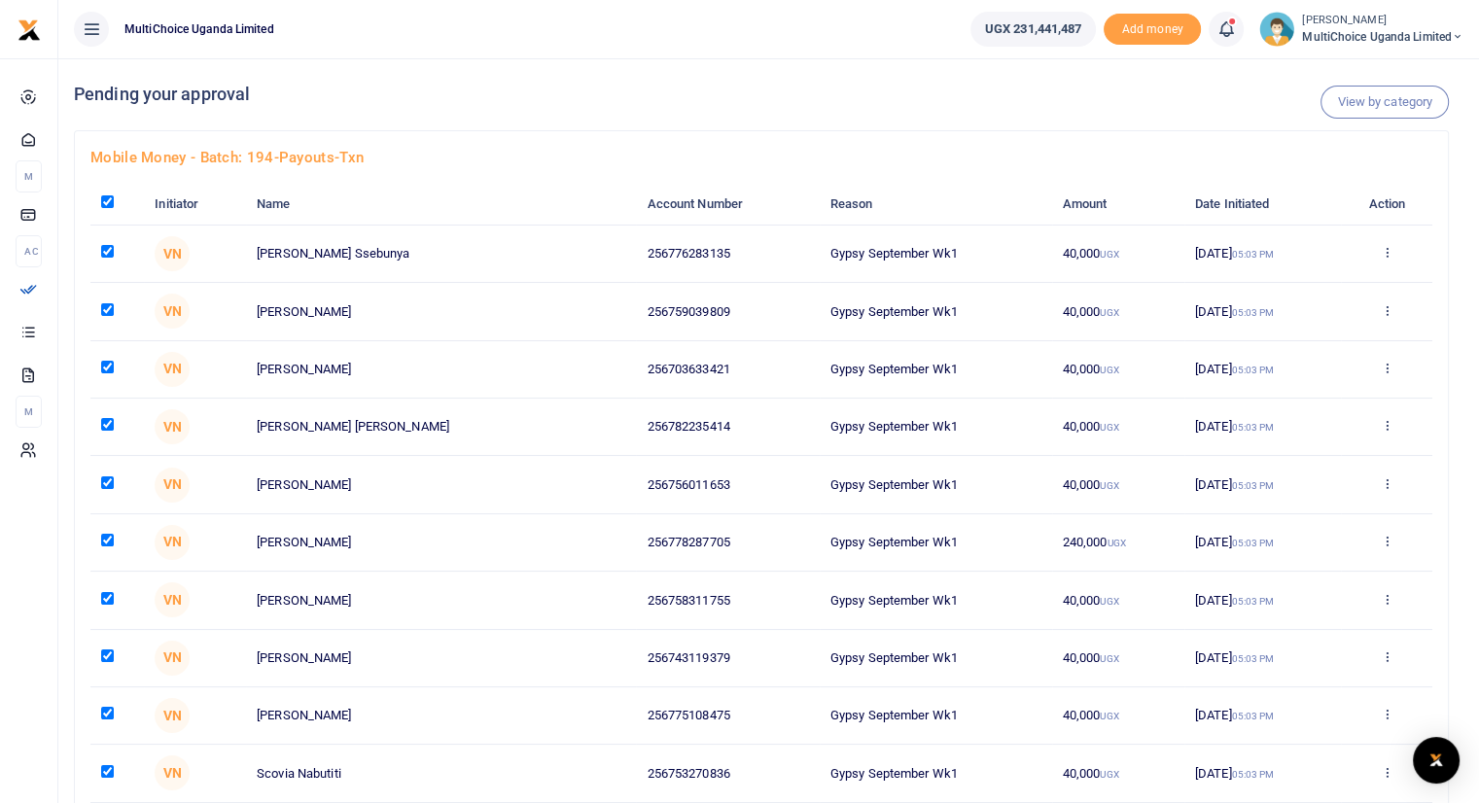
checkbox input "true"
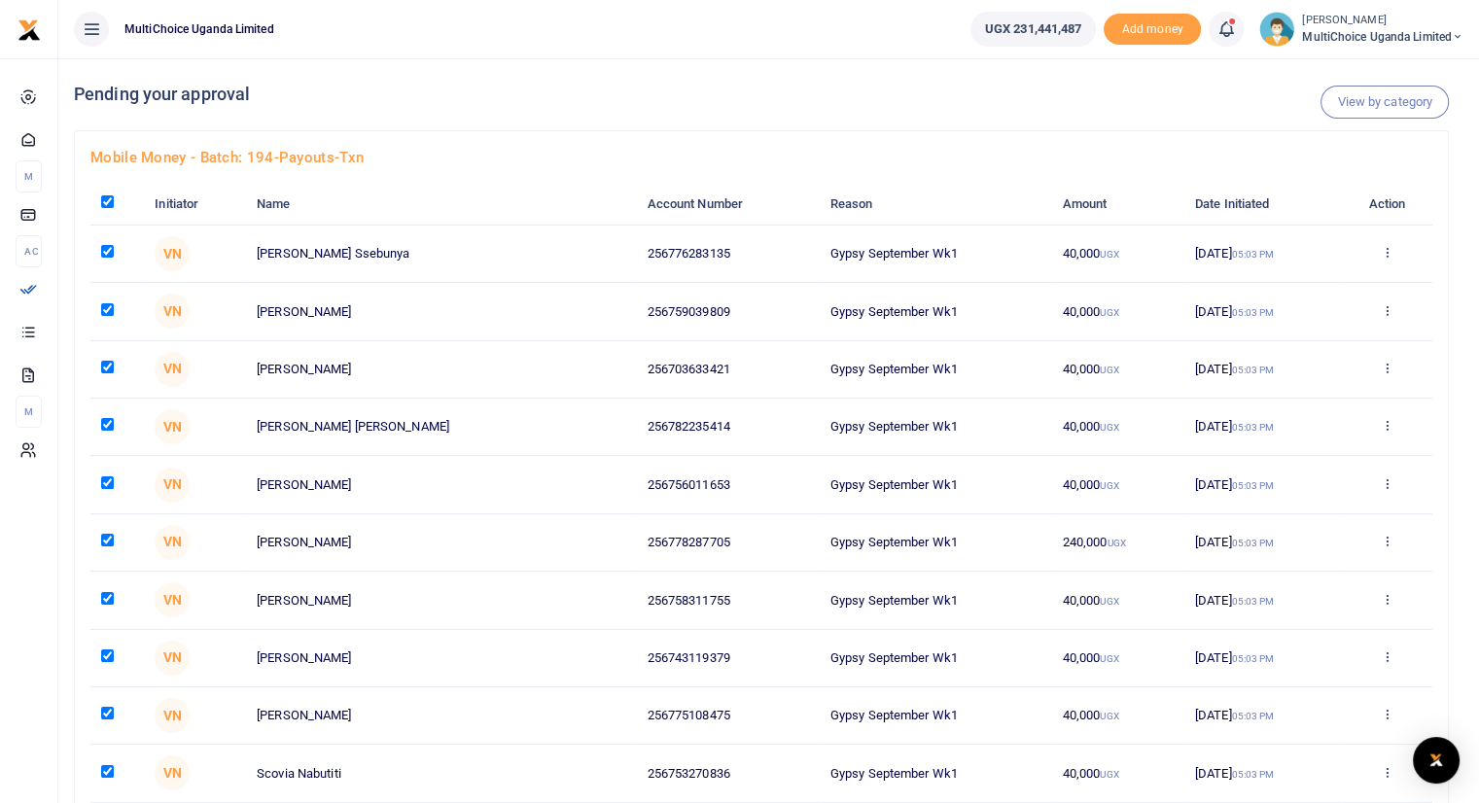
checkbox input "true"
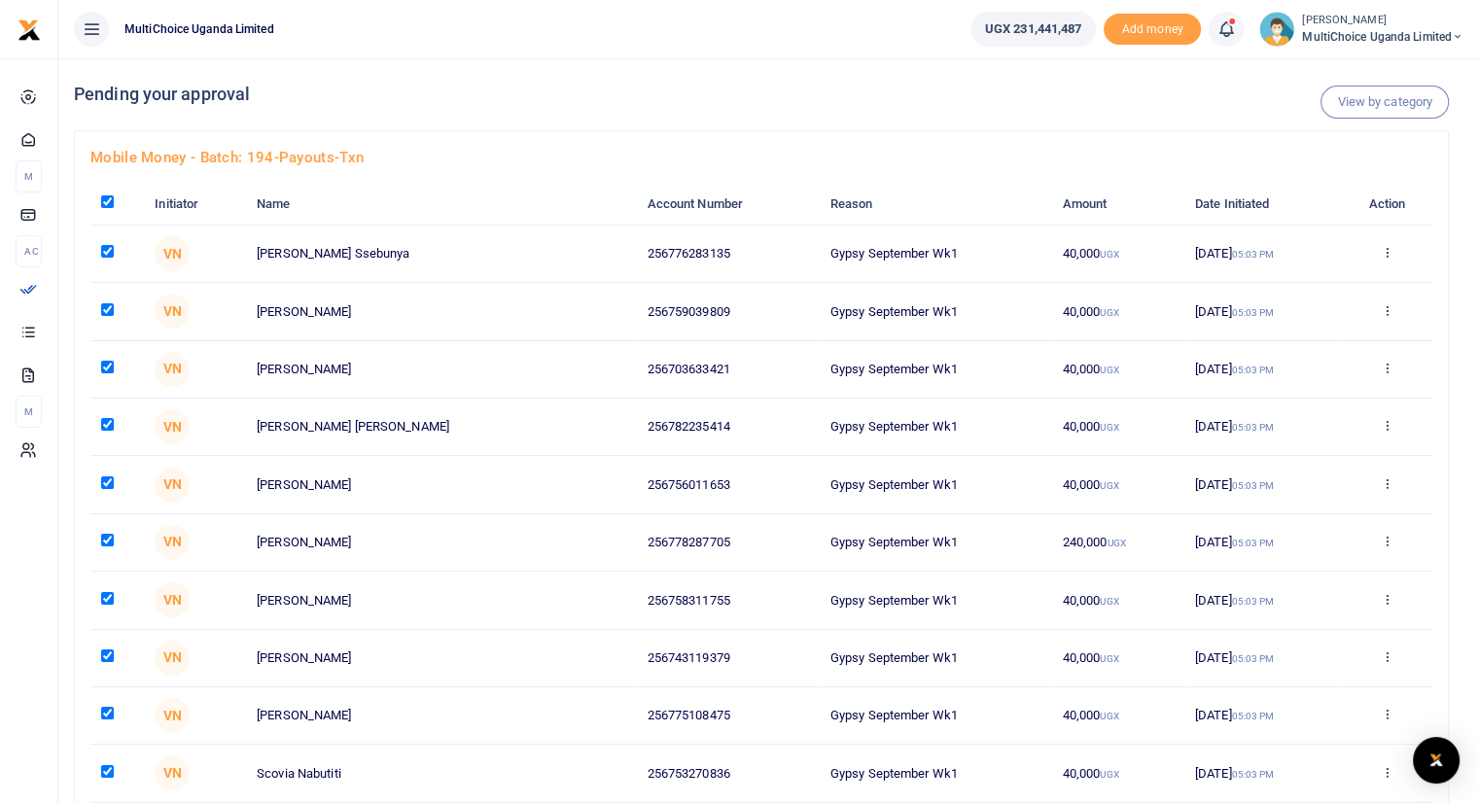
checkbox input "true"
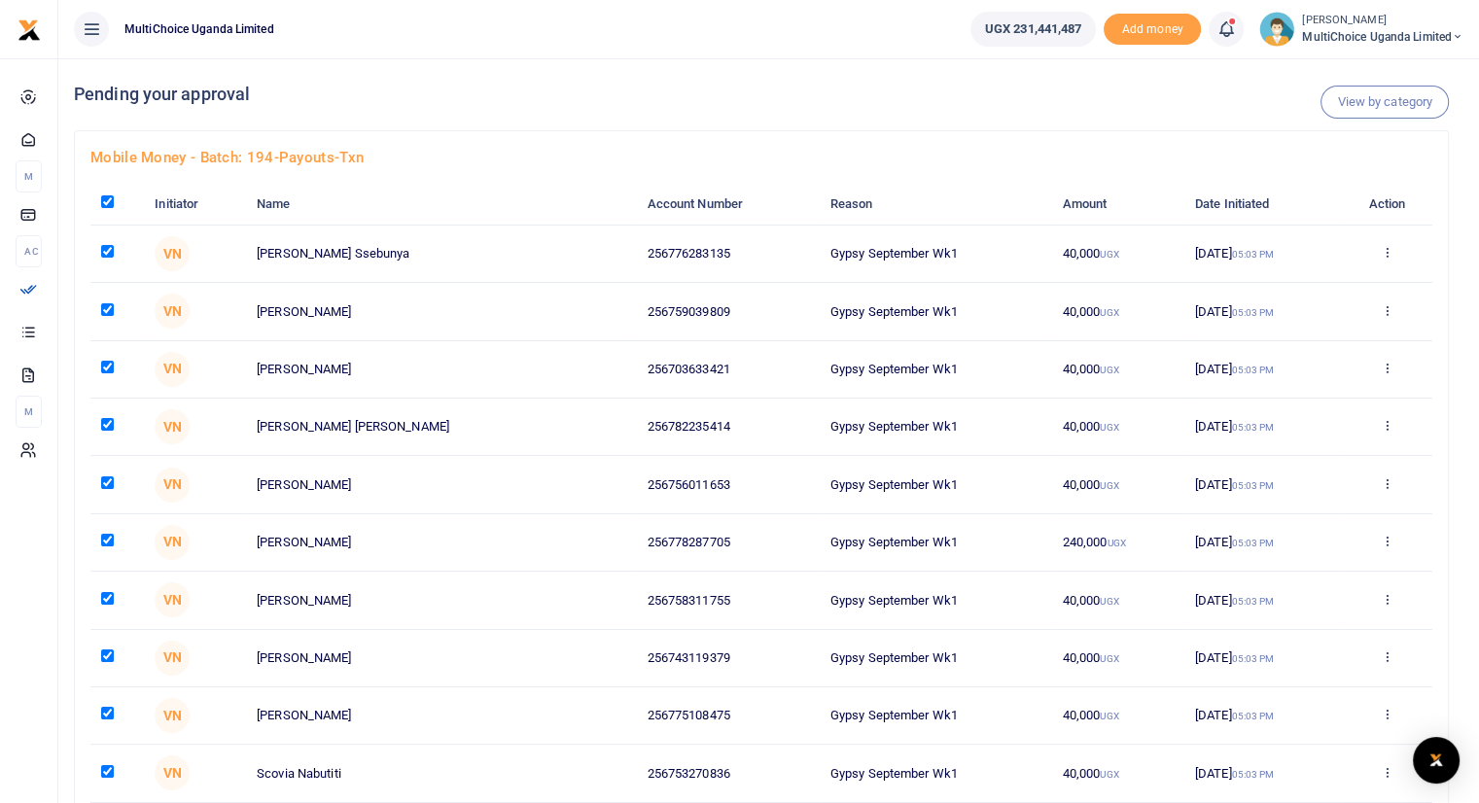
checkbox input "true"
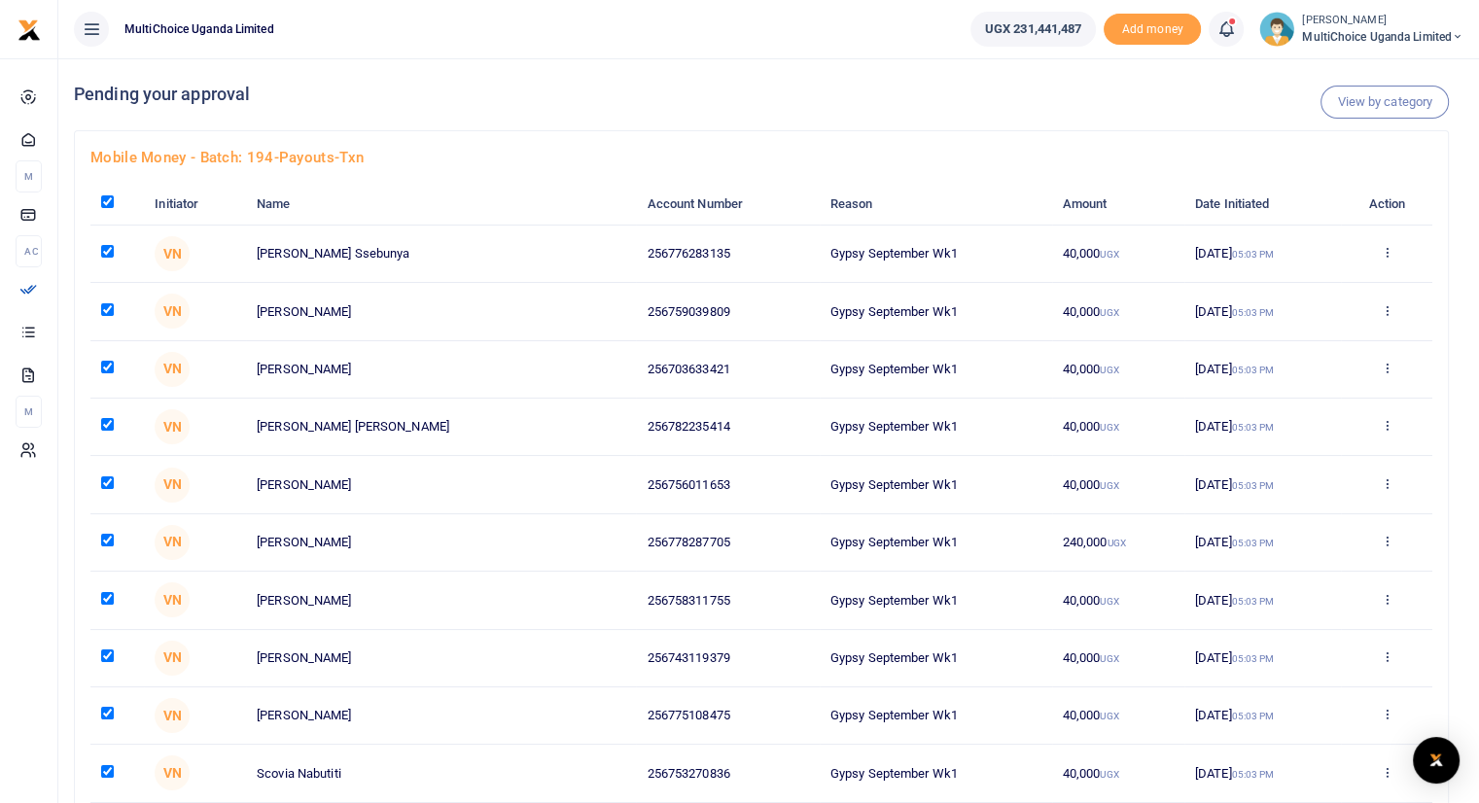
checkbox input "true"
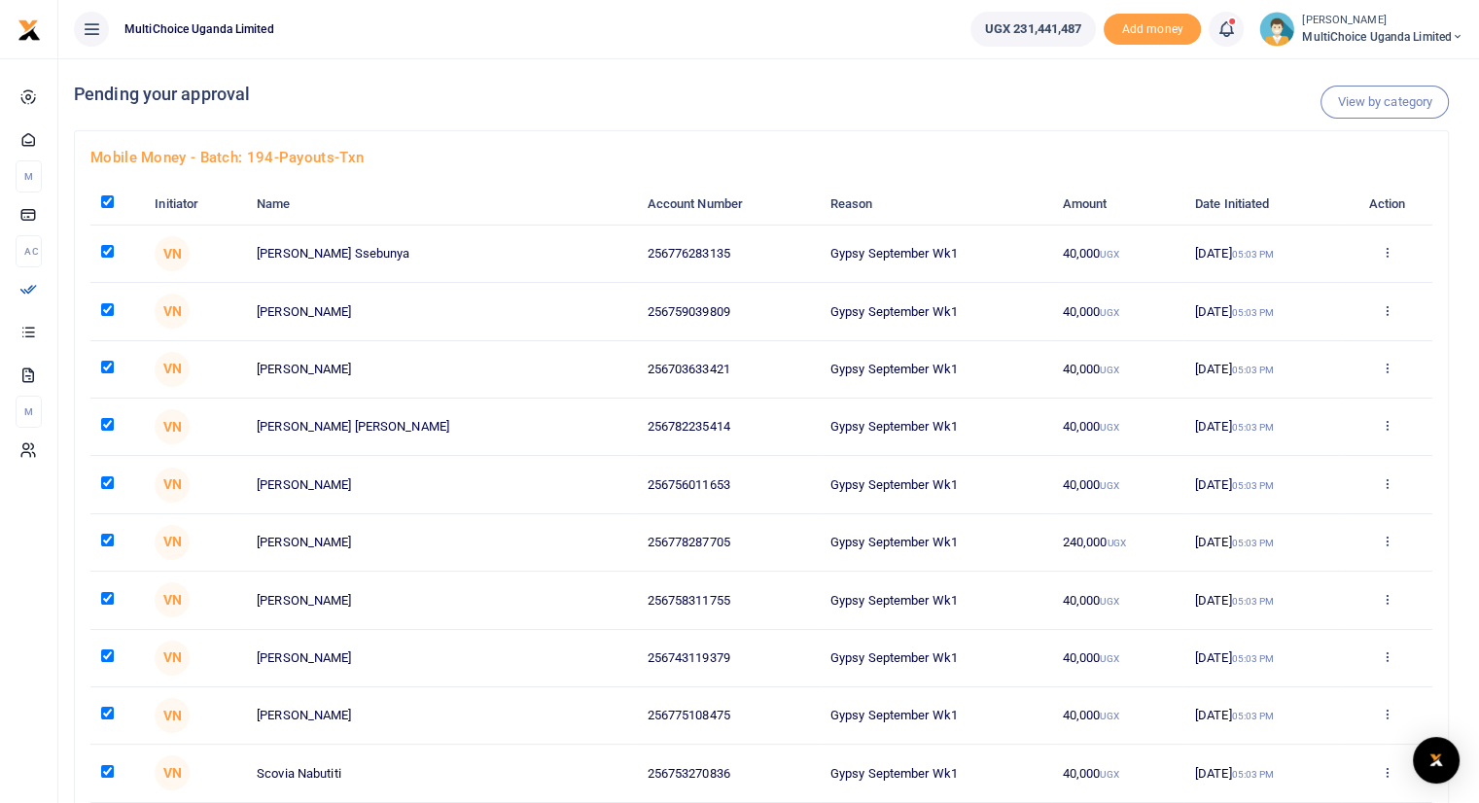
checkbox input "true"
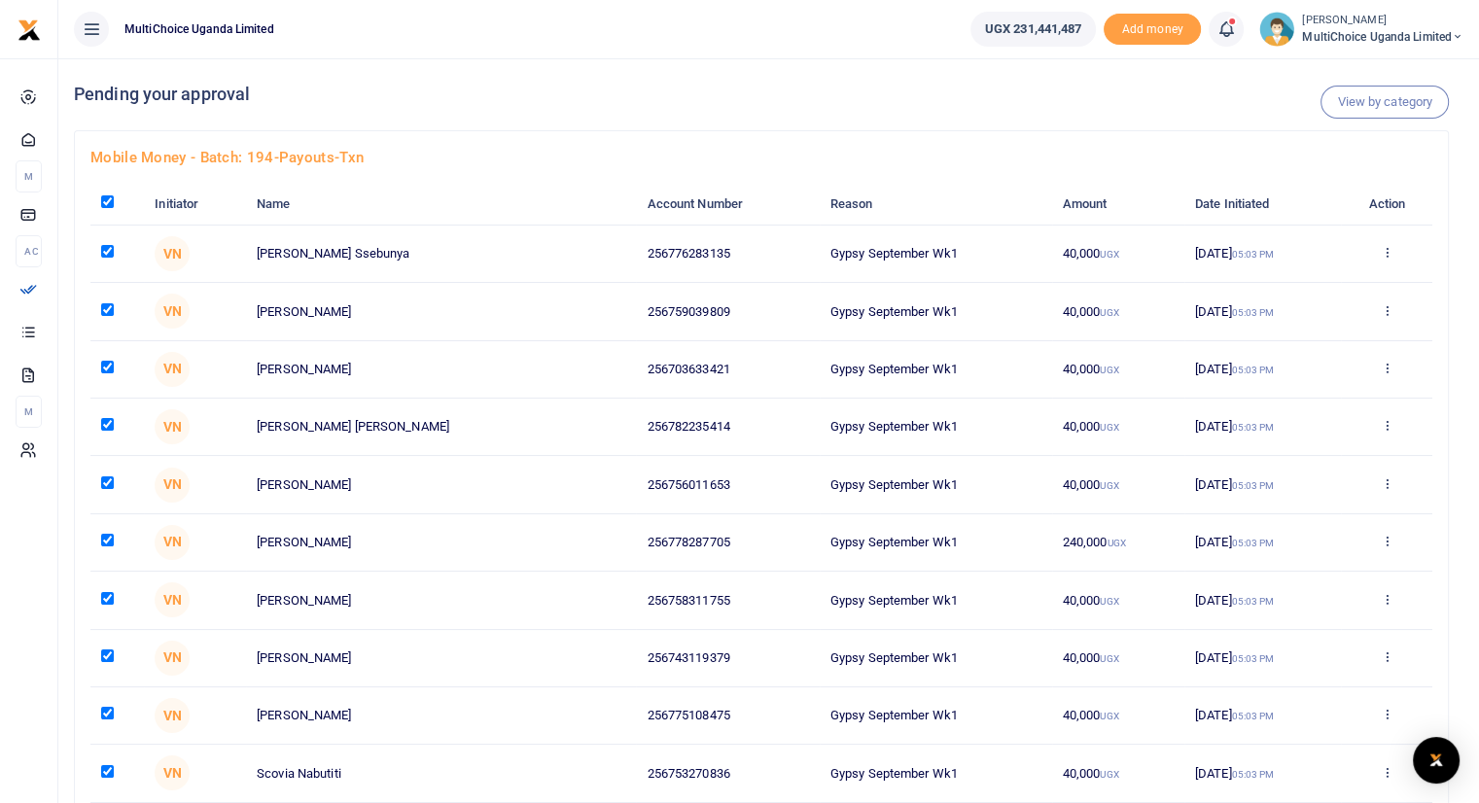
checkbox input "true"
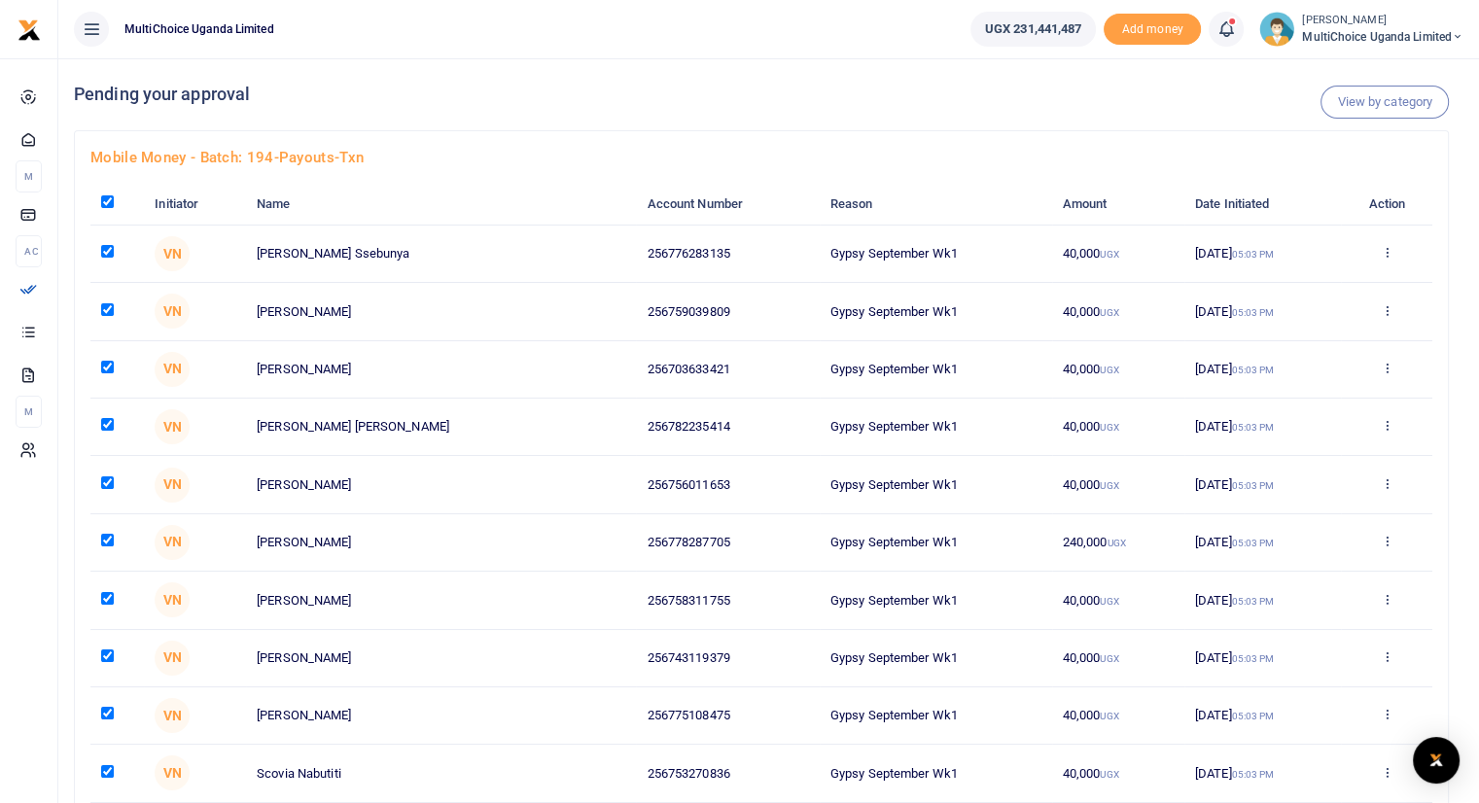
checkbox input "true"
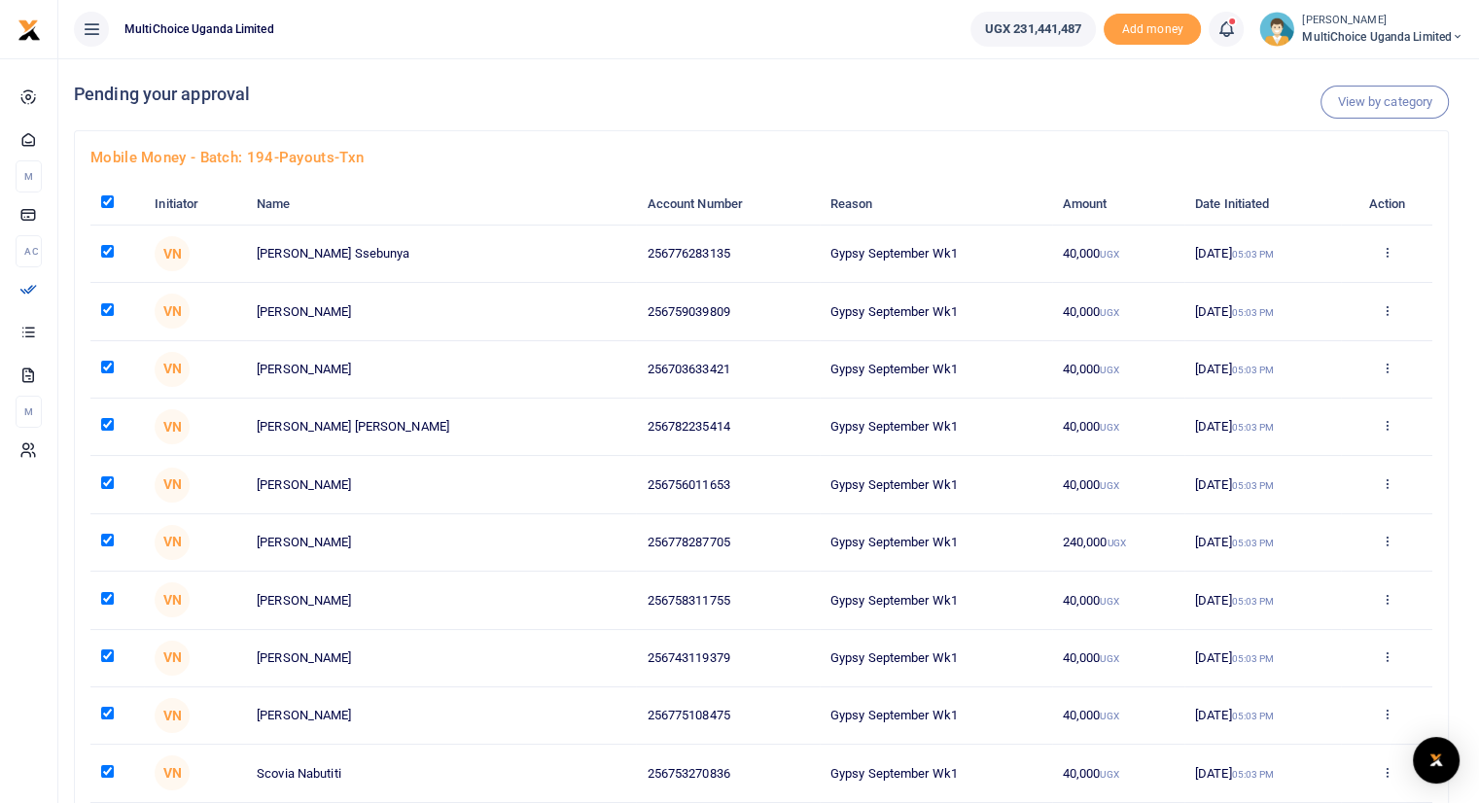
checkbox input "true"
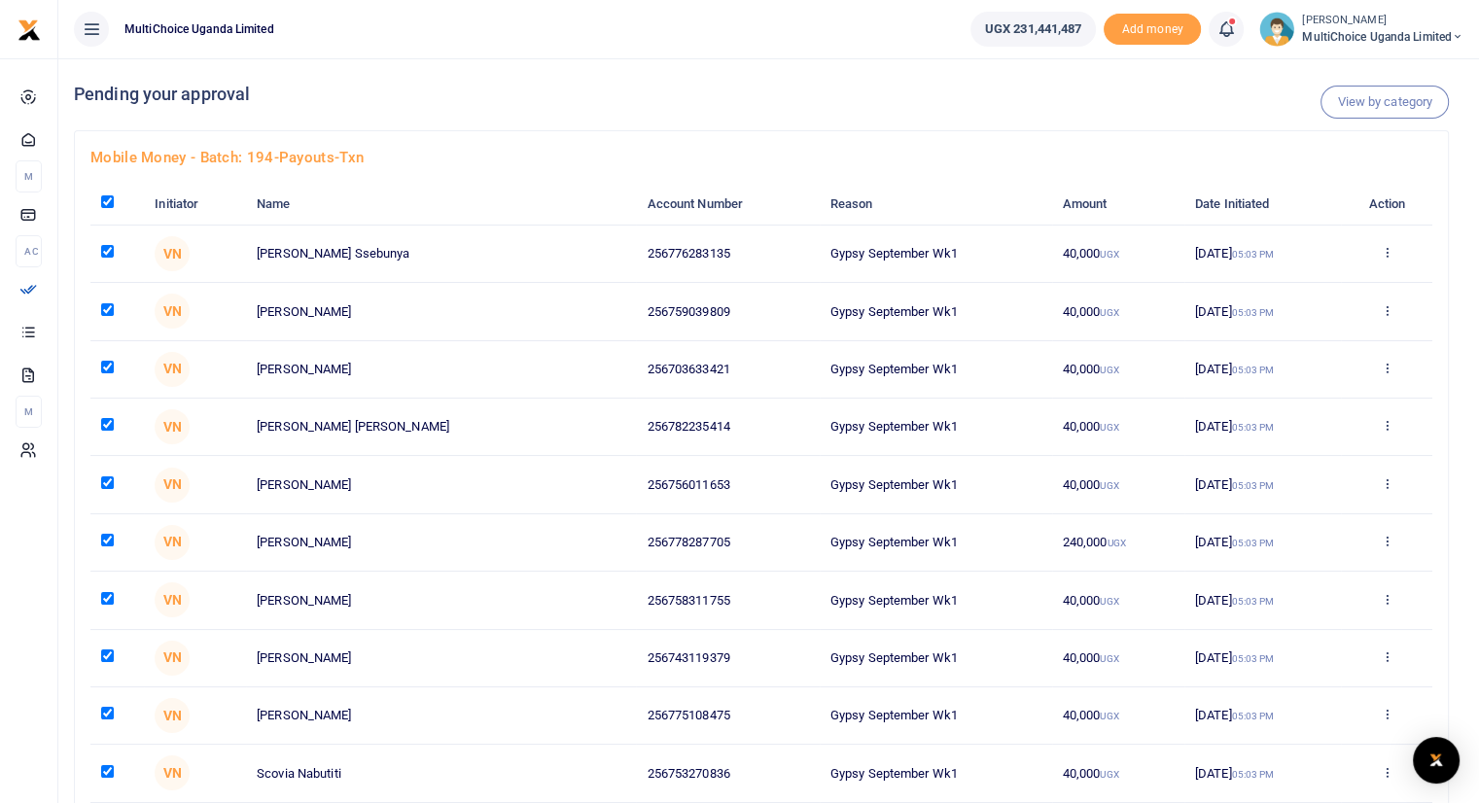
checkbox input "true"
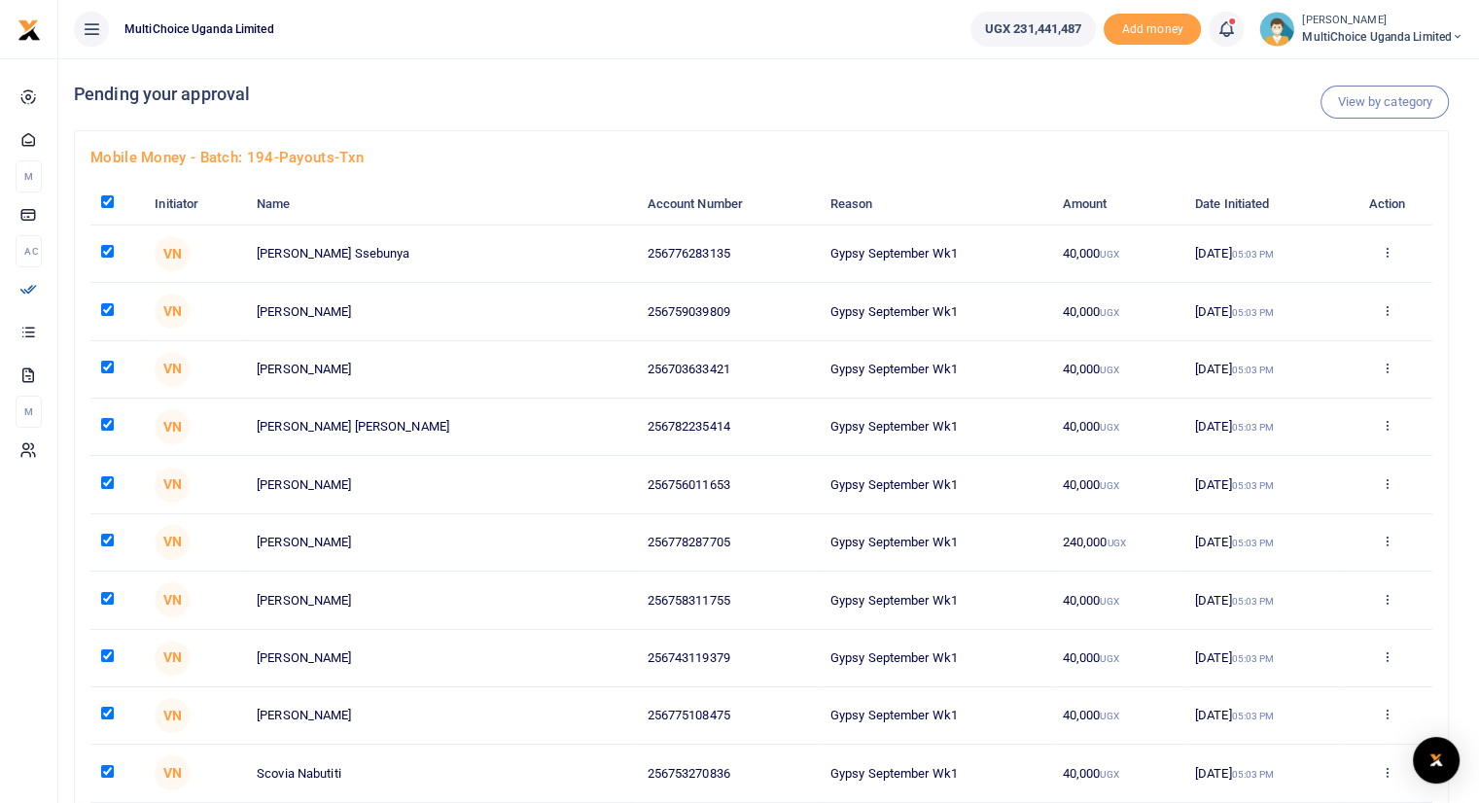
checkbox input "true"
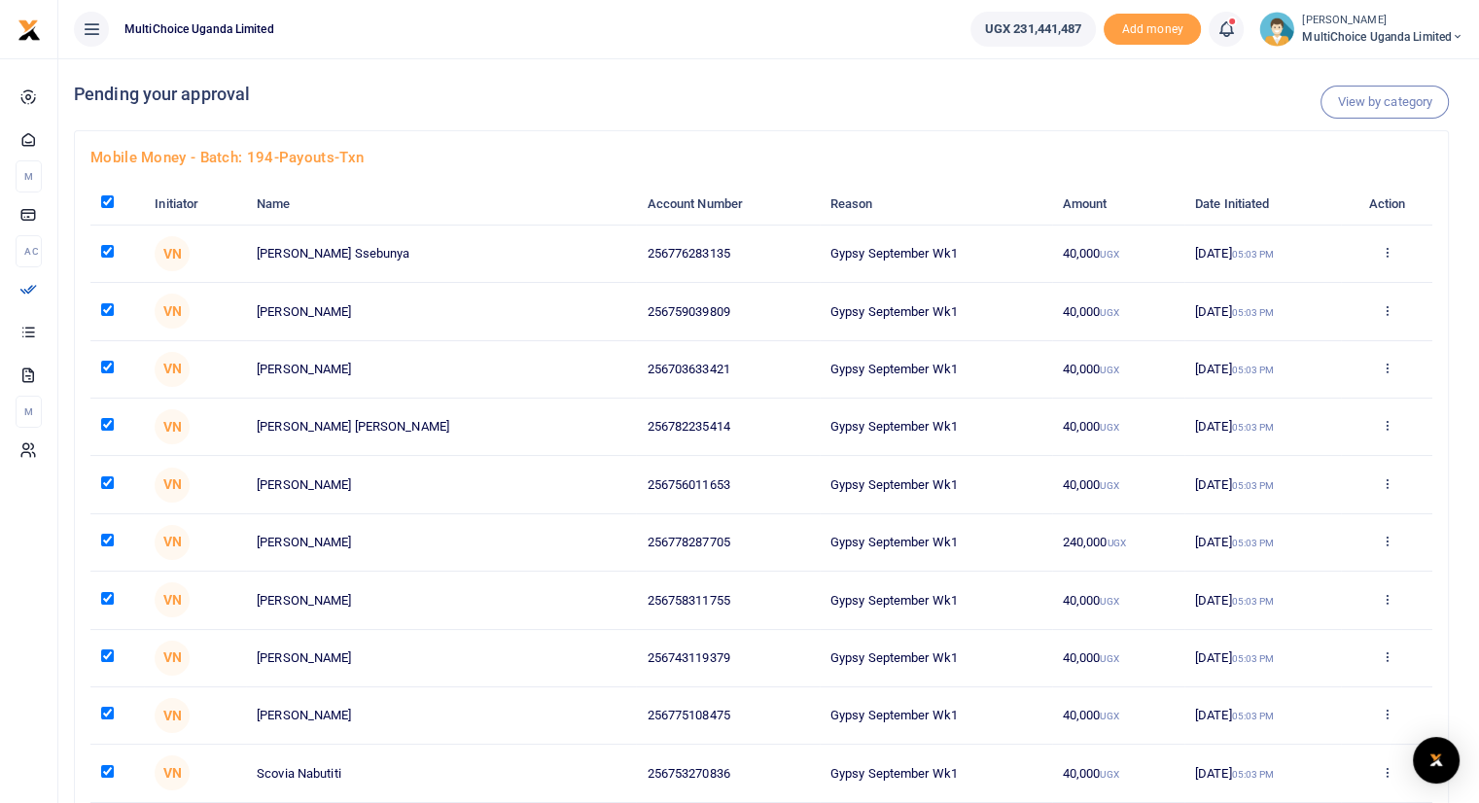
checkbox input "true"
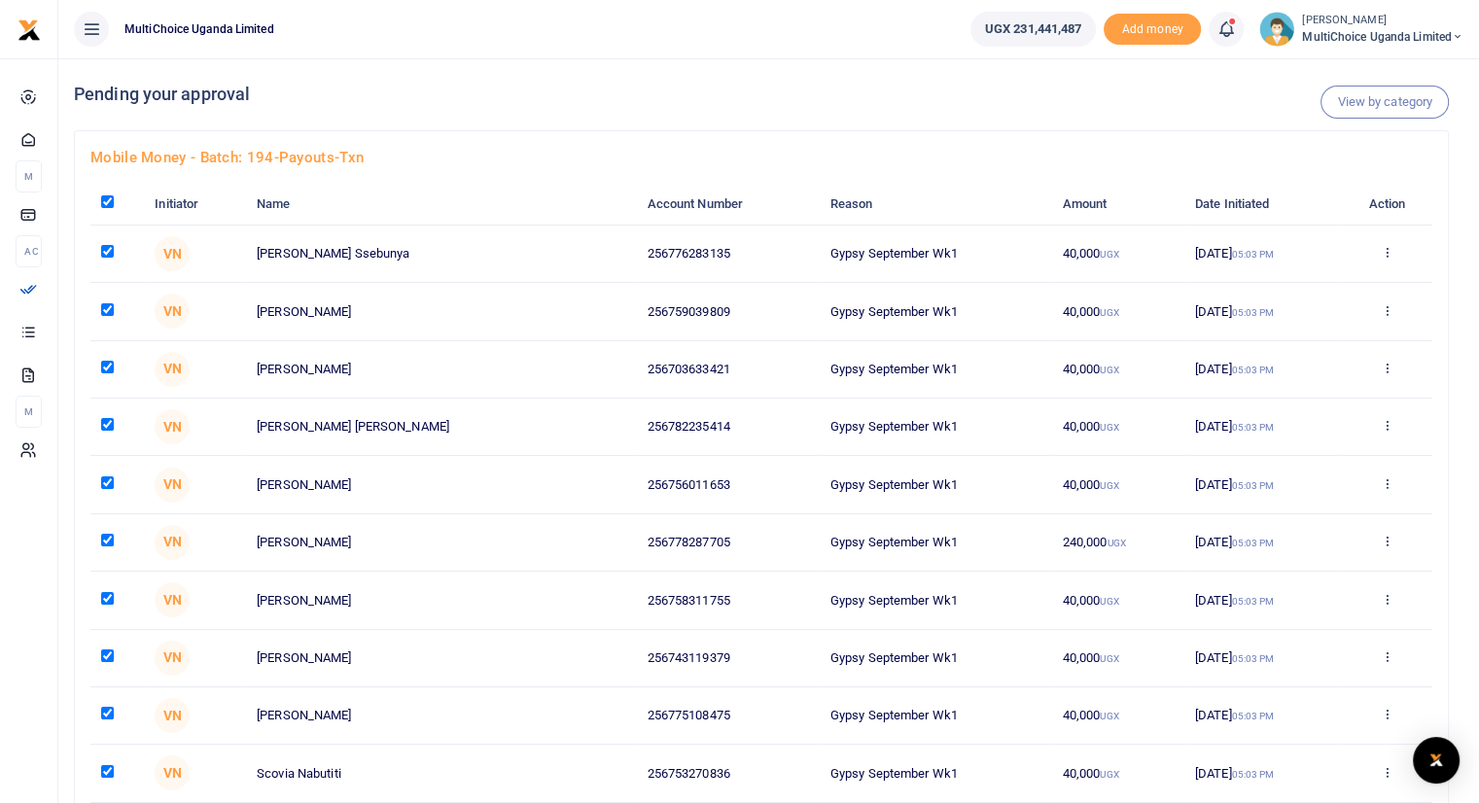
checkbox input "true"
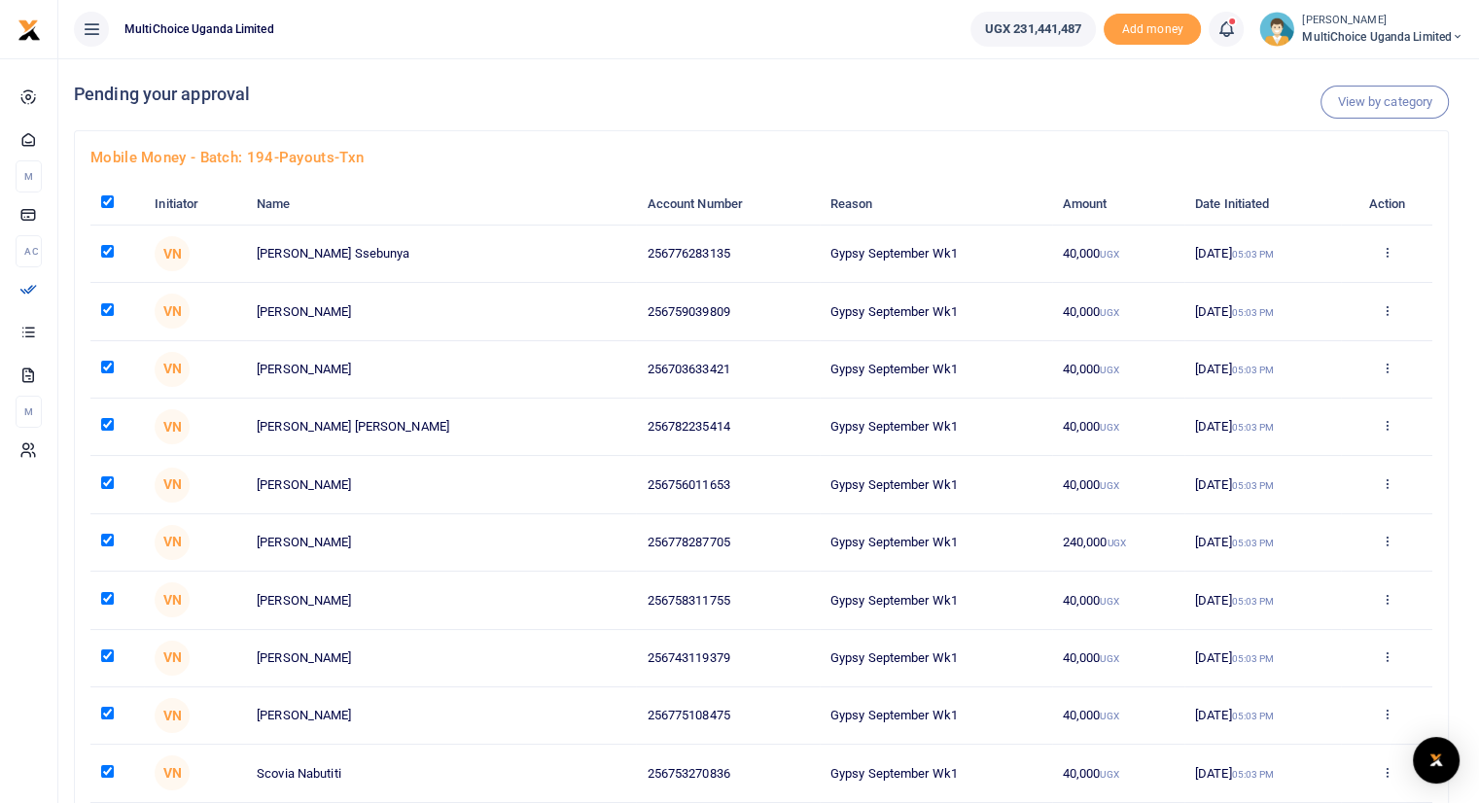
checkbox input "true"
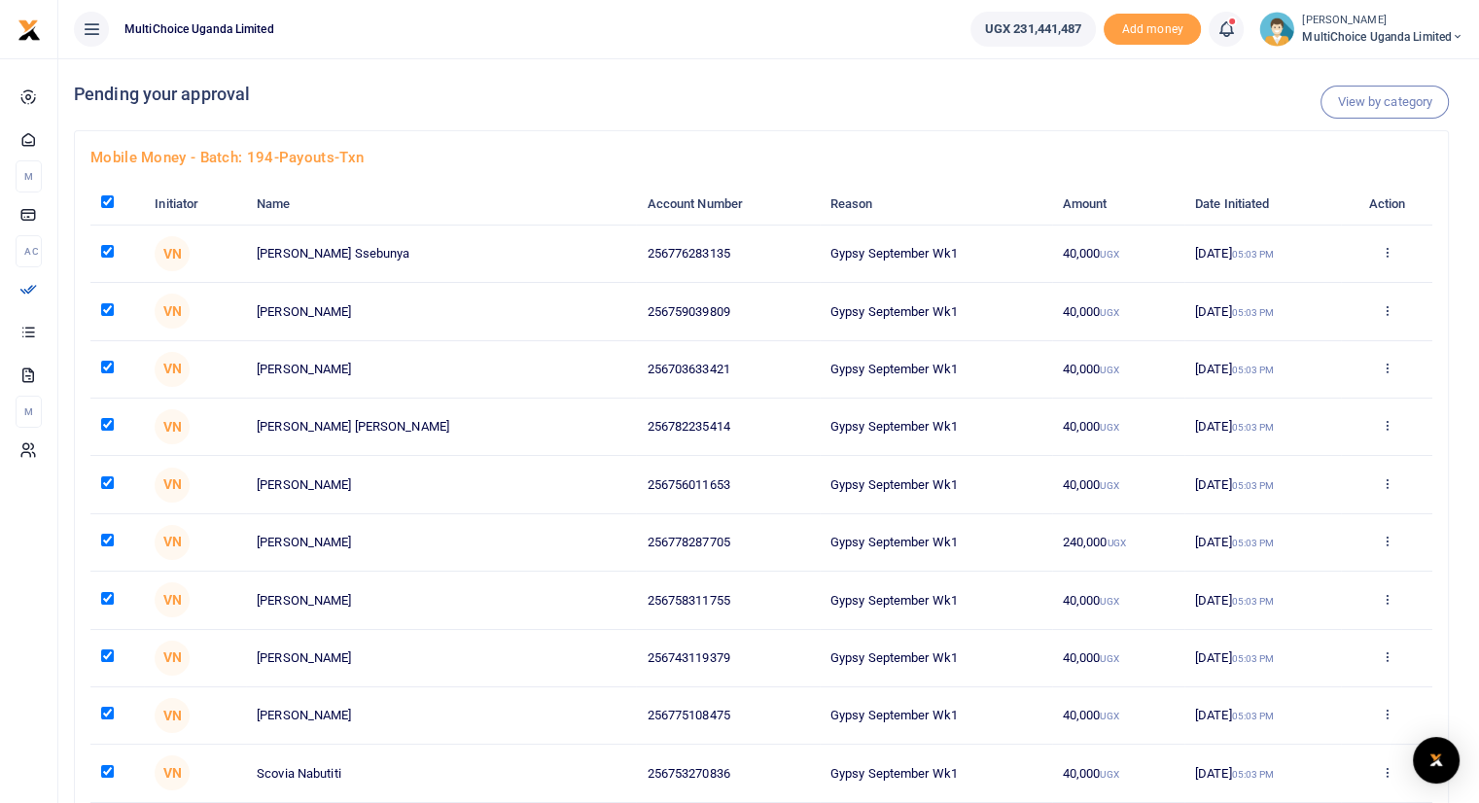
checkbox input "true"
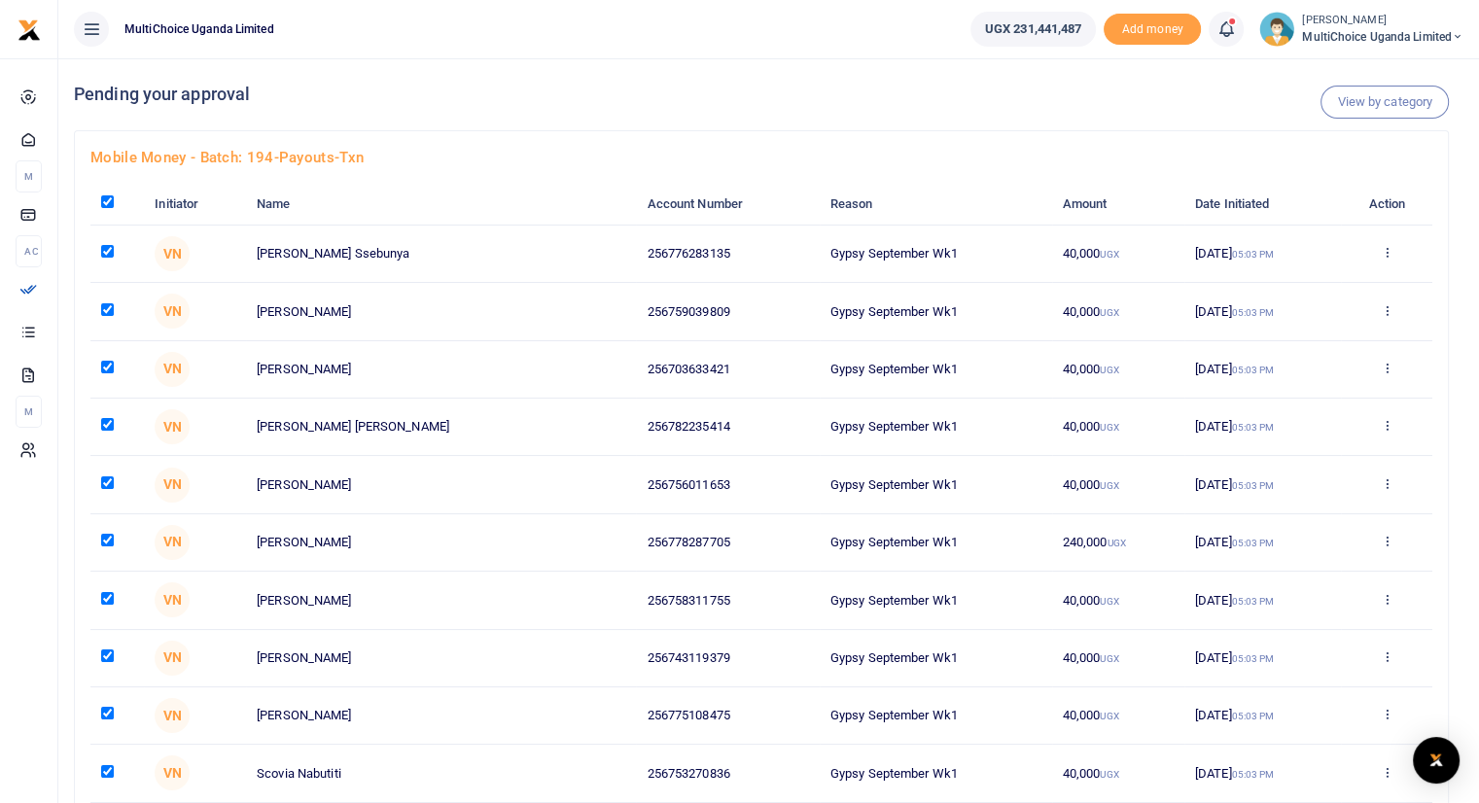
checkbox input "true"
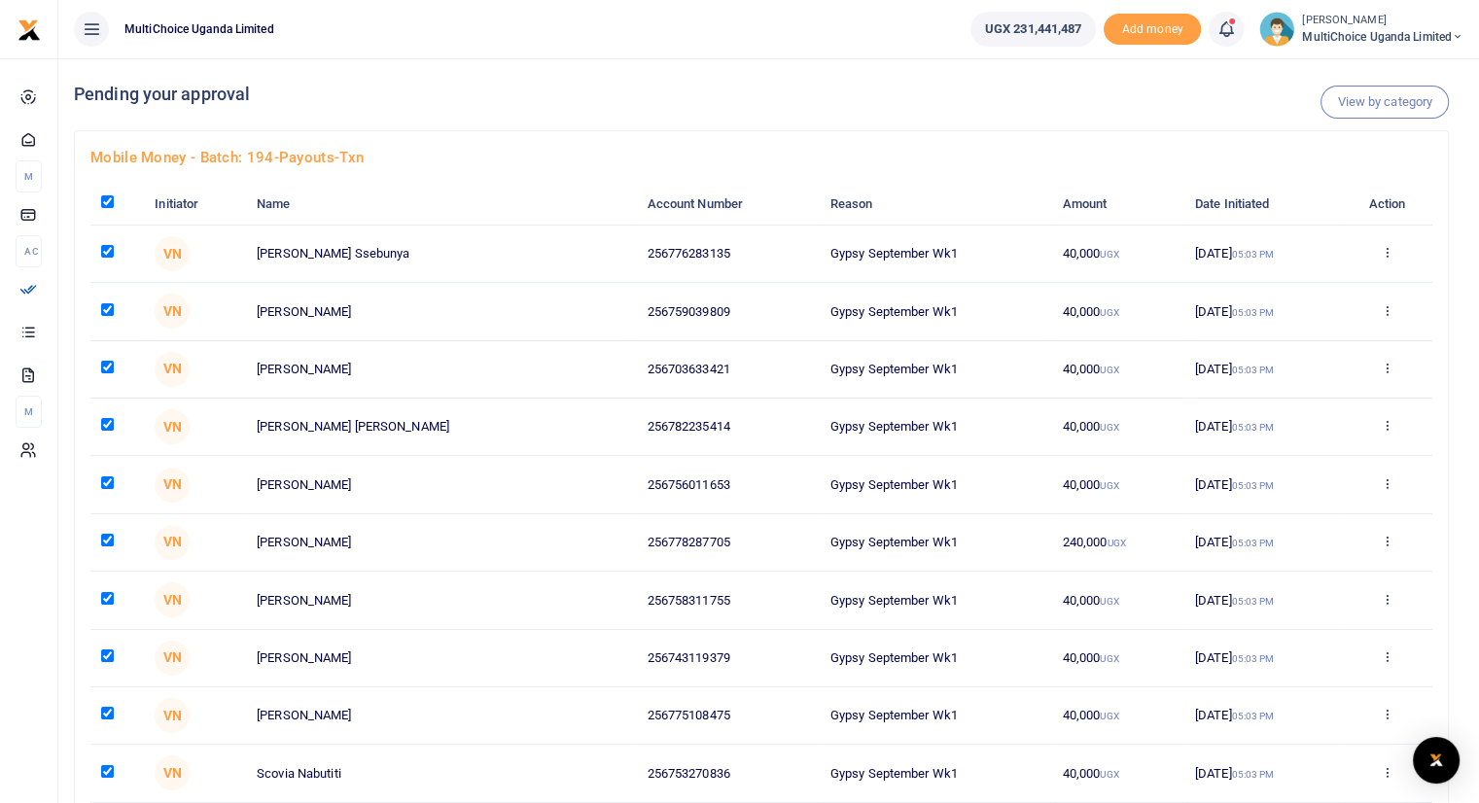
checkbox input "true"
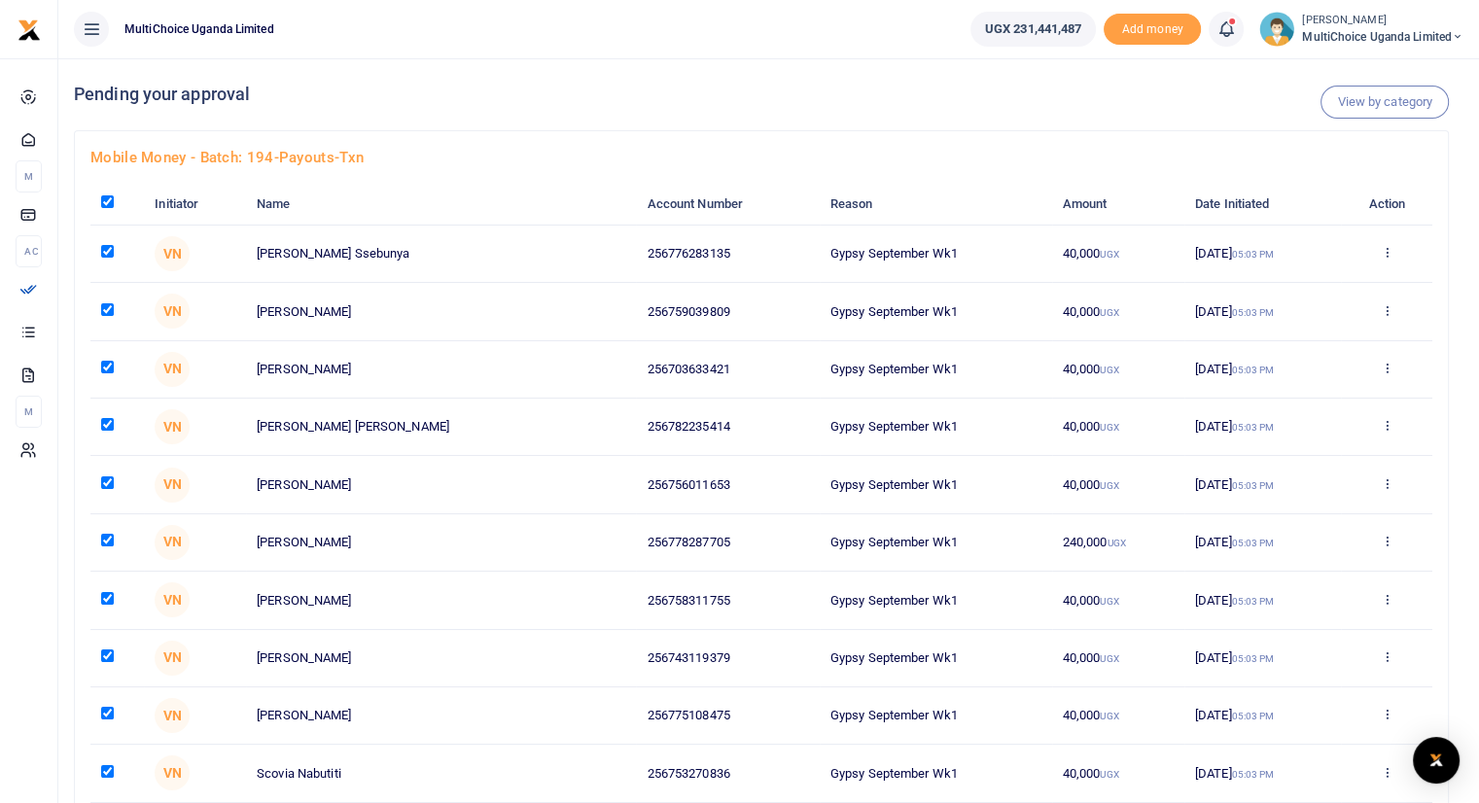
checkbox input "true"
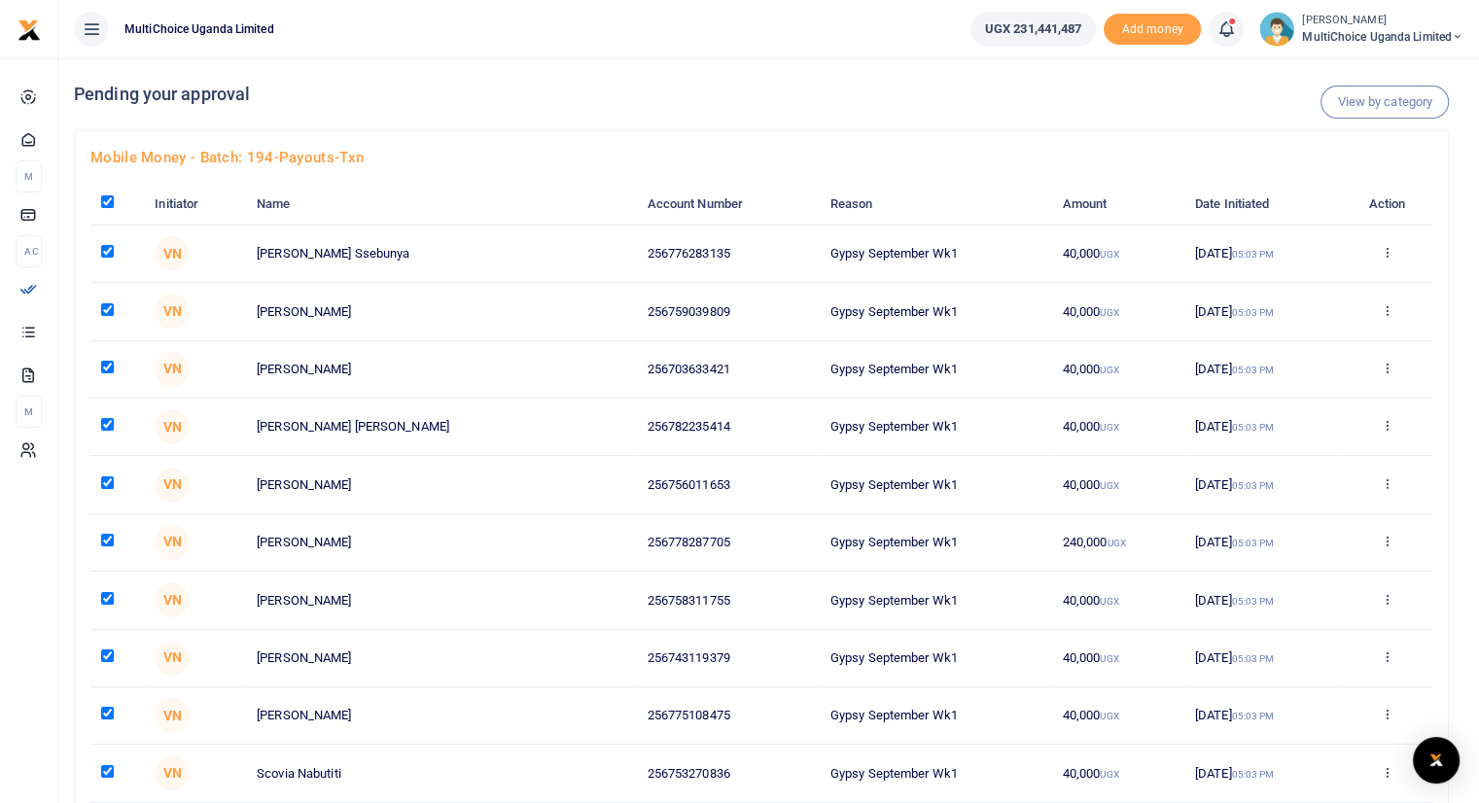
checkbox input "true"
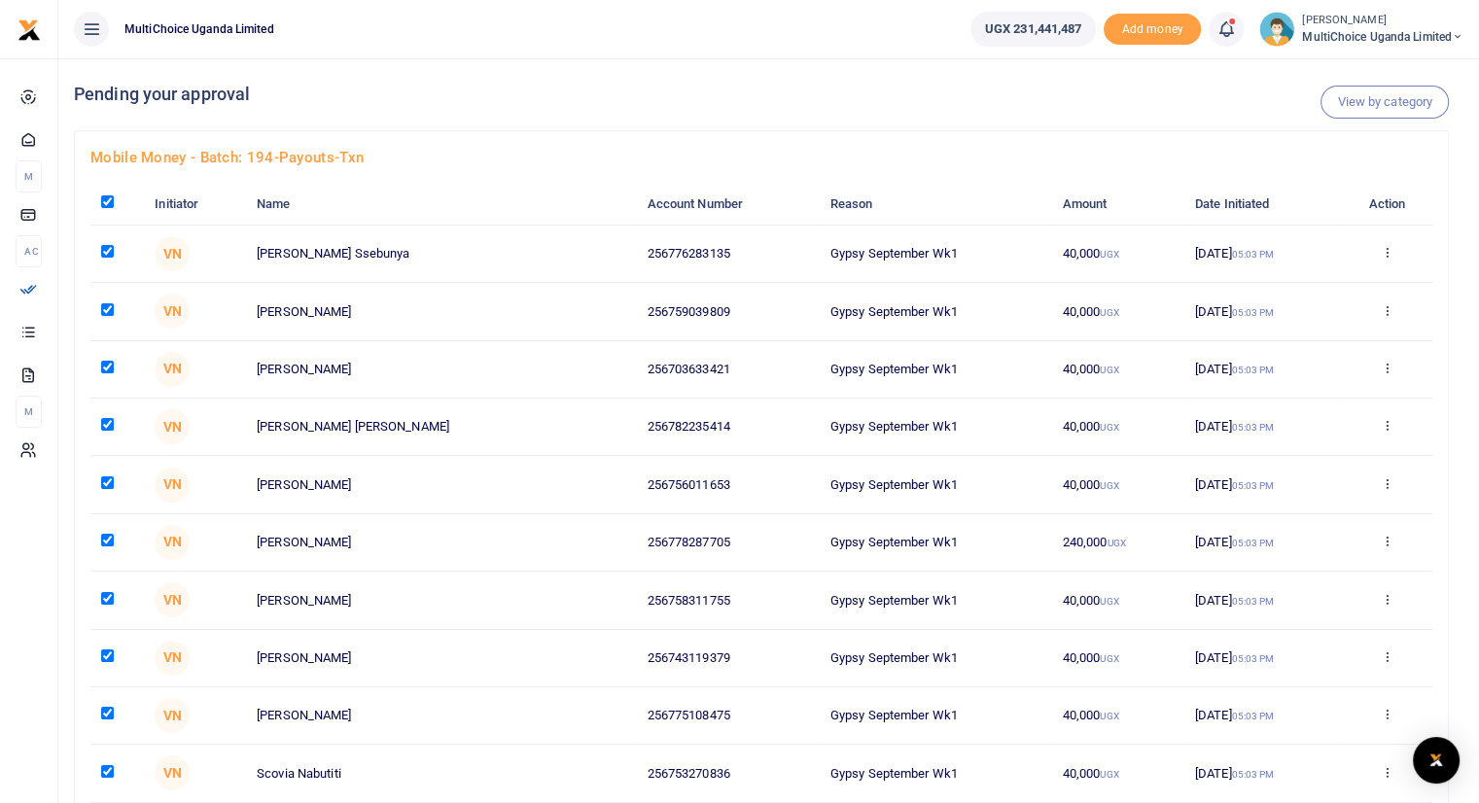
checkbox input "true"
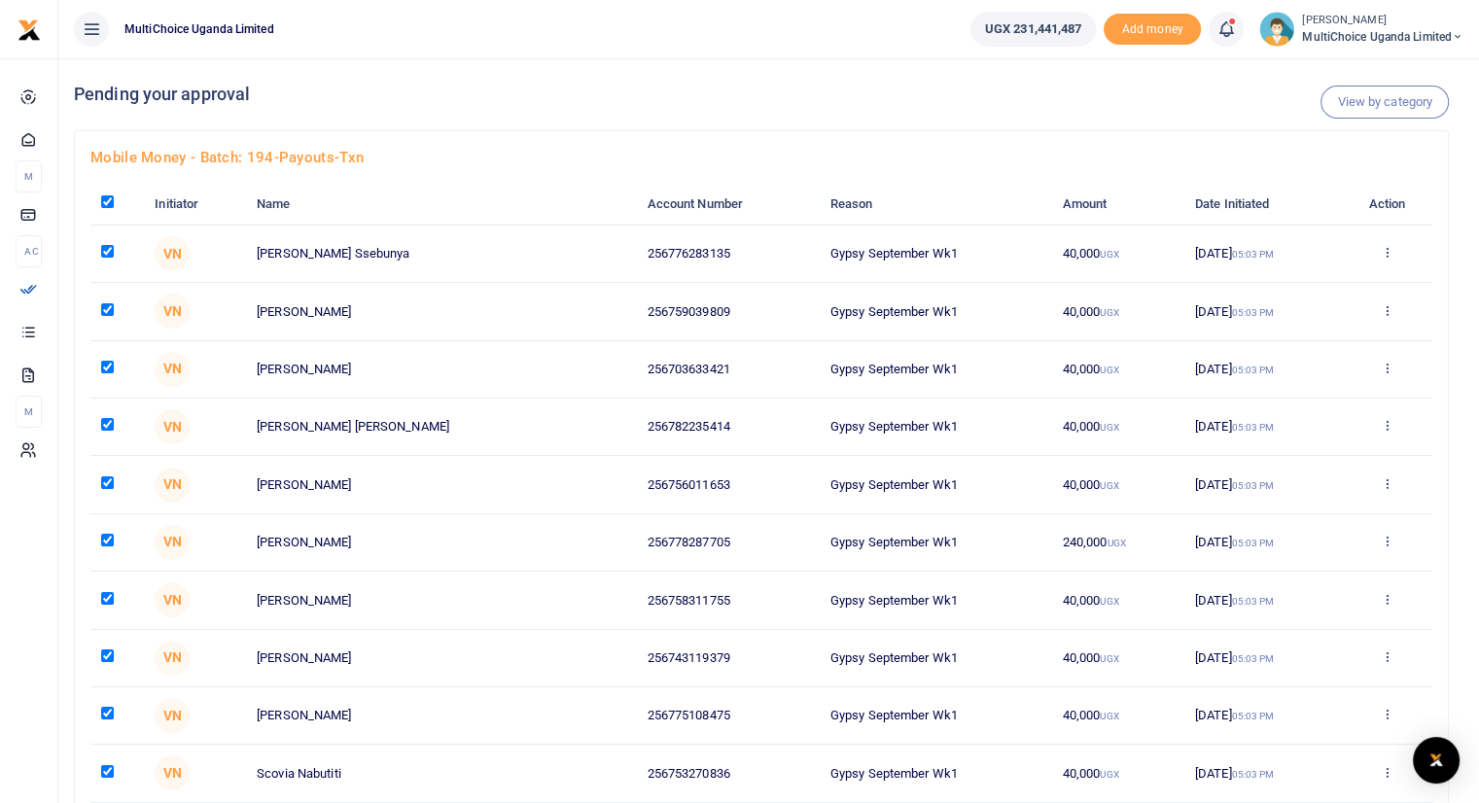
checkbox input "true"
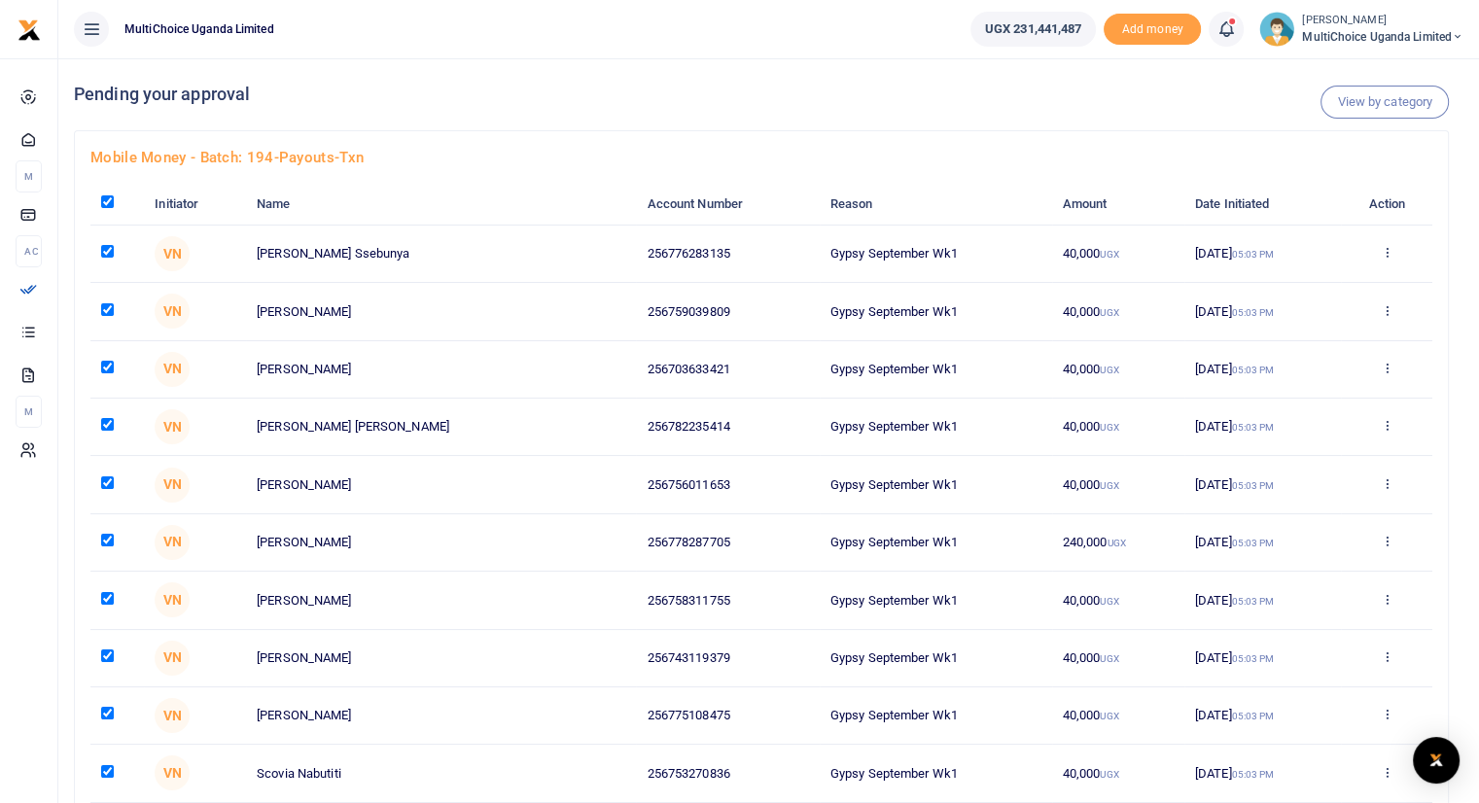
checkbox input "true"
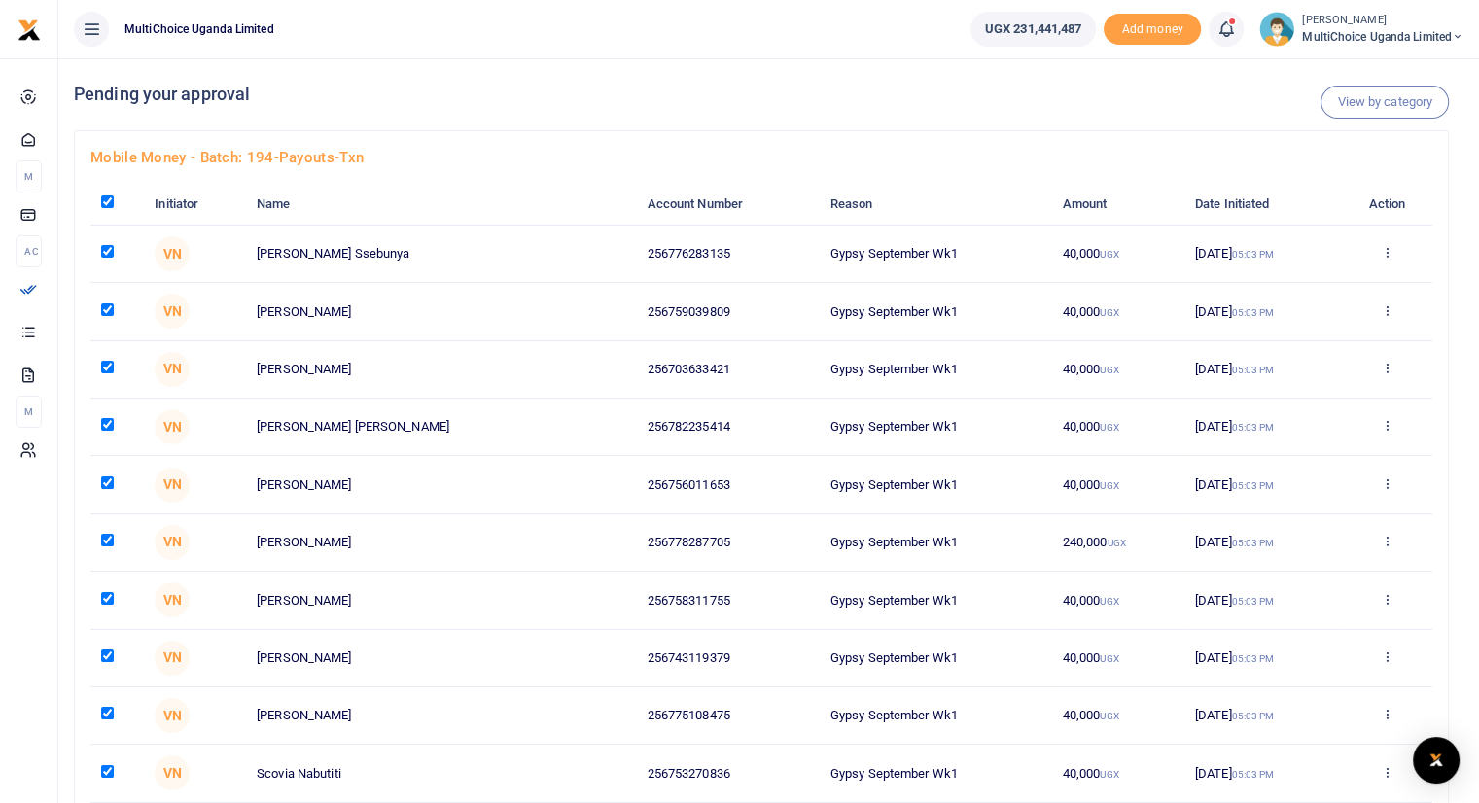
checkbox input "true"
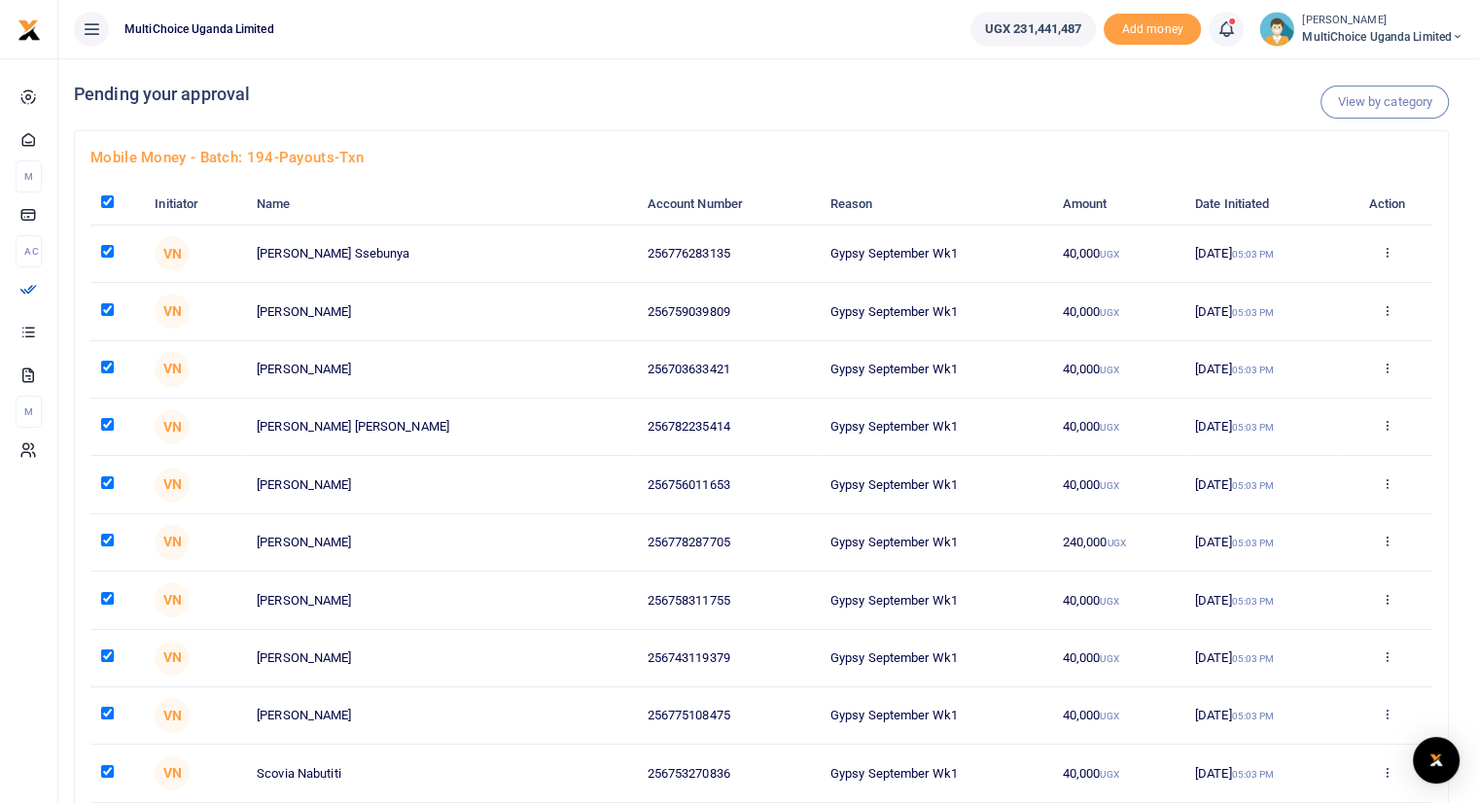
checkbox input "true"
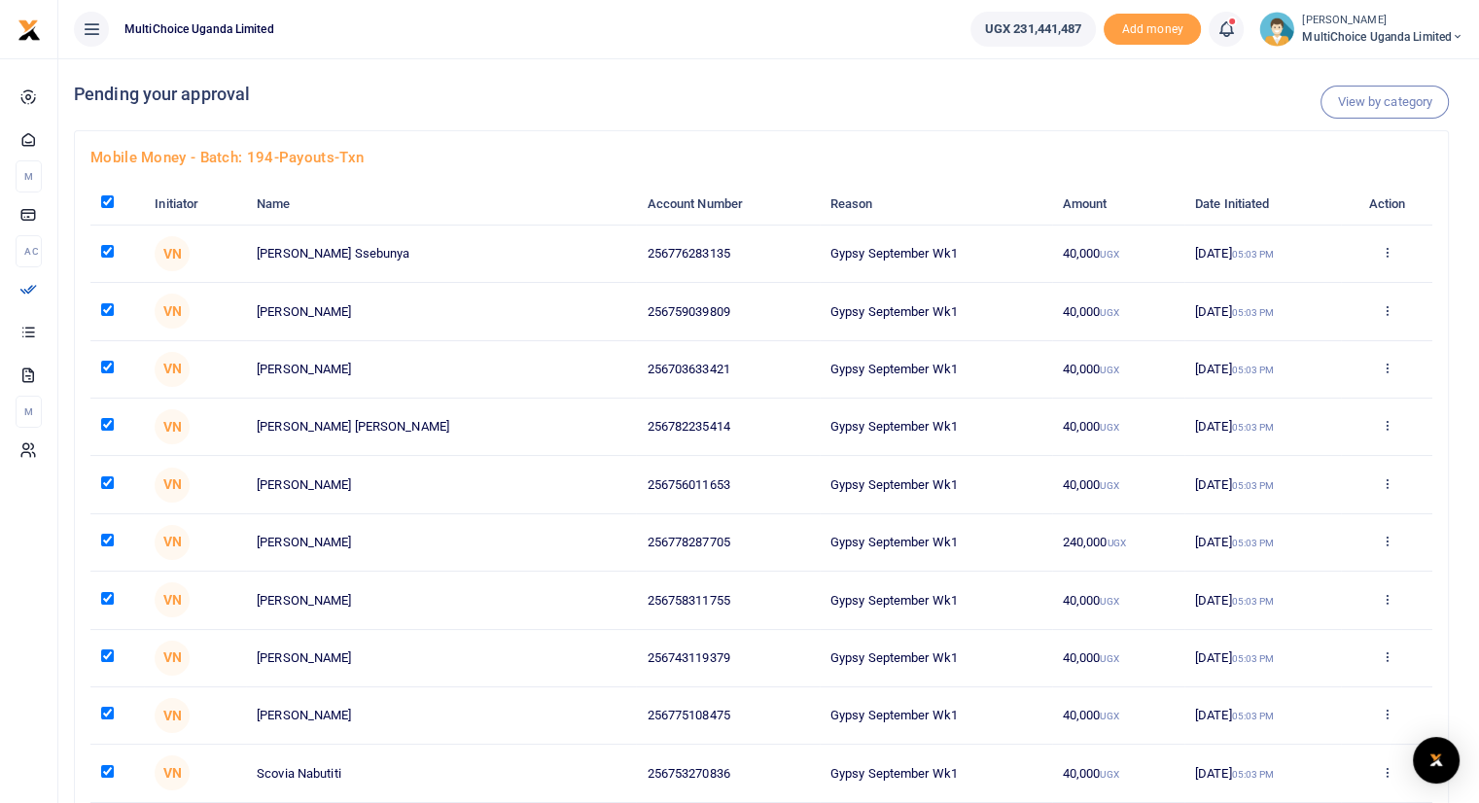
checkbox input "true"
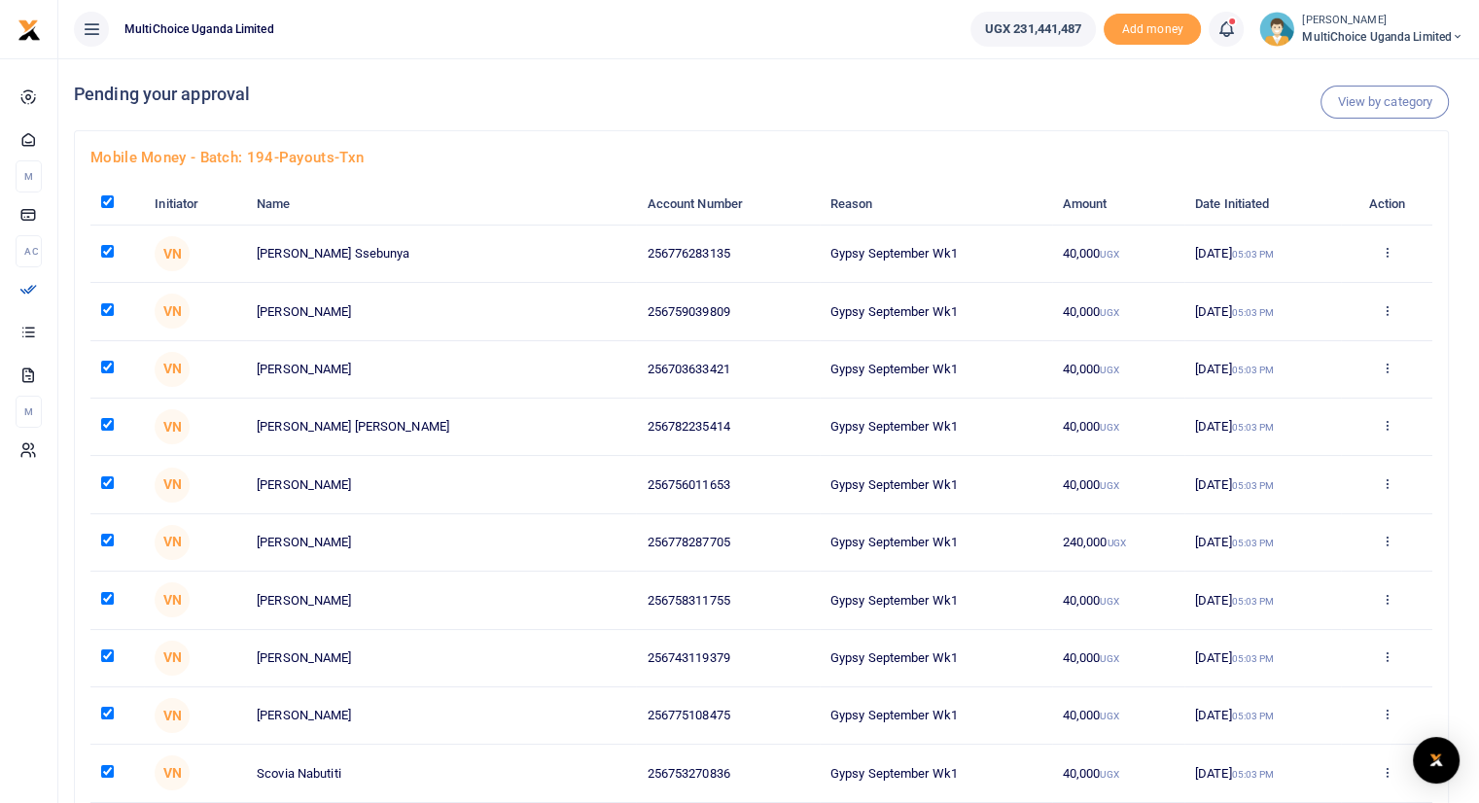
checkbox input "true"
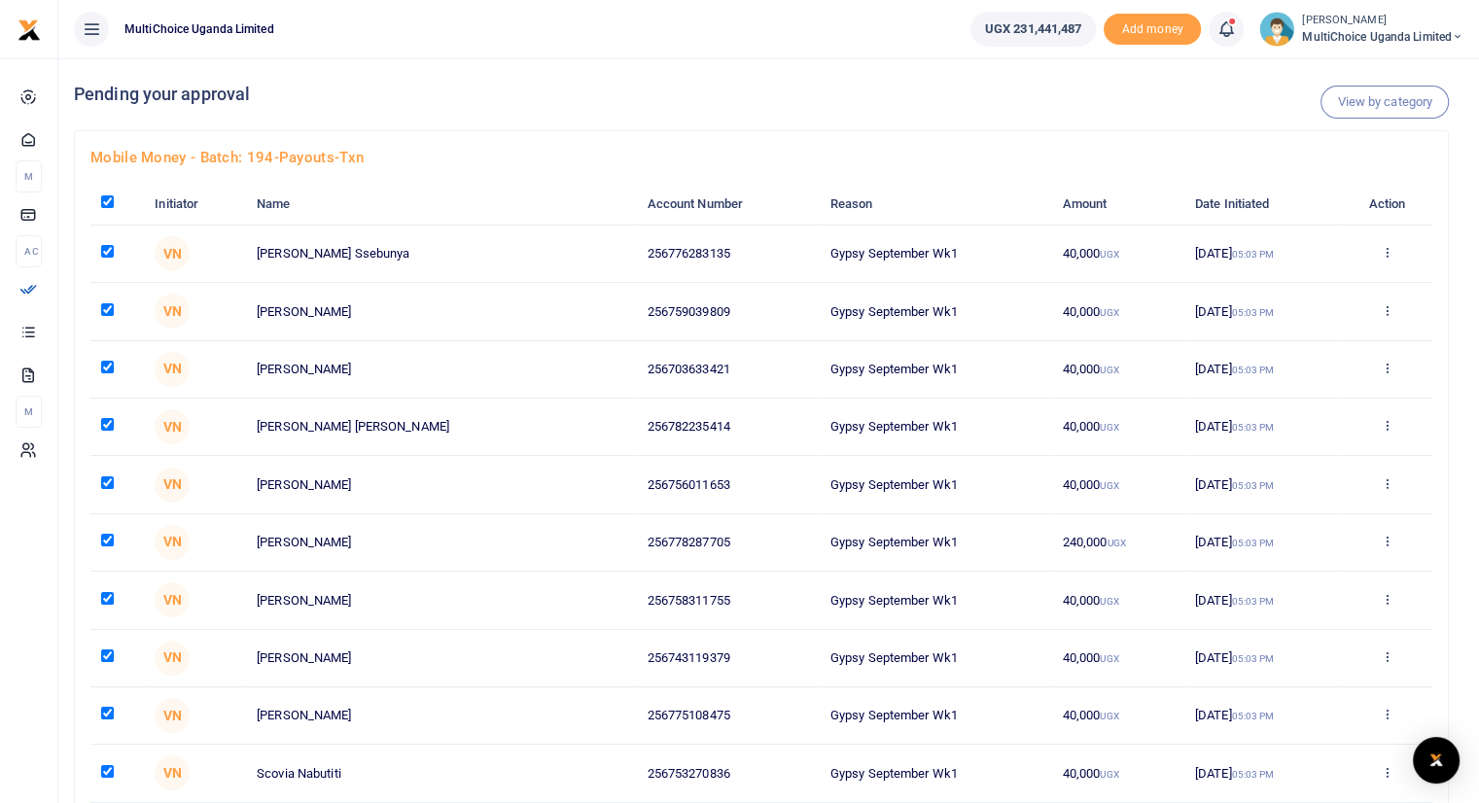
checkbox input "true"
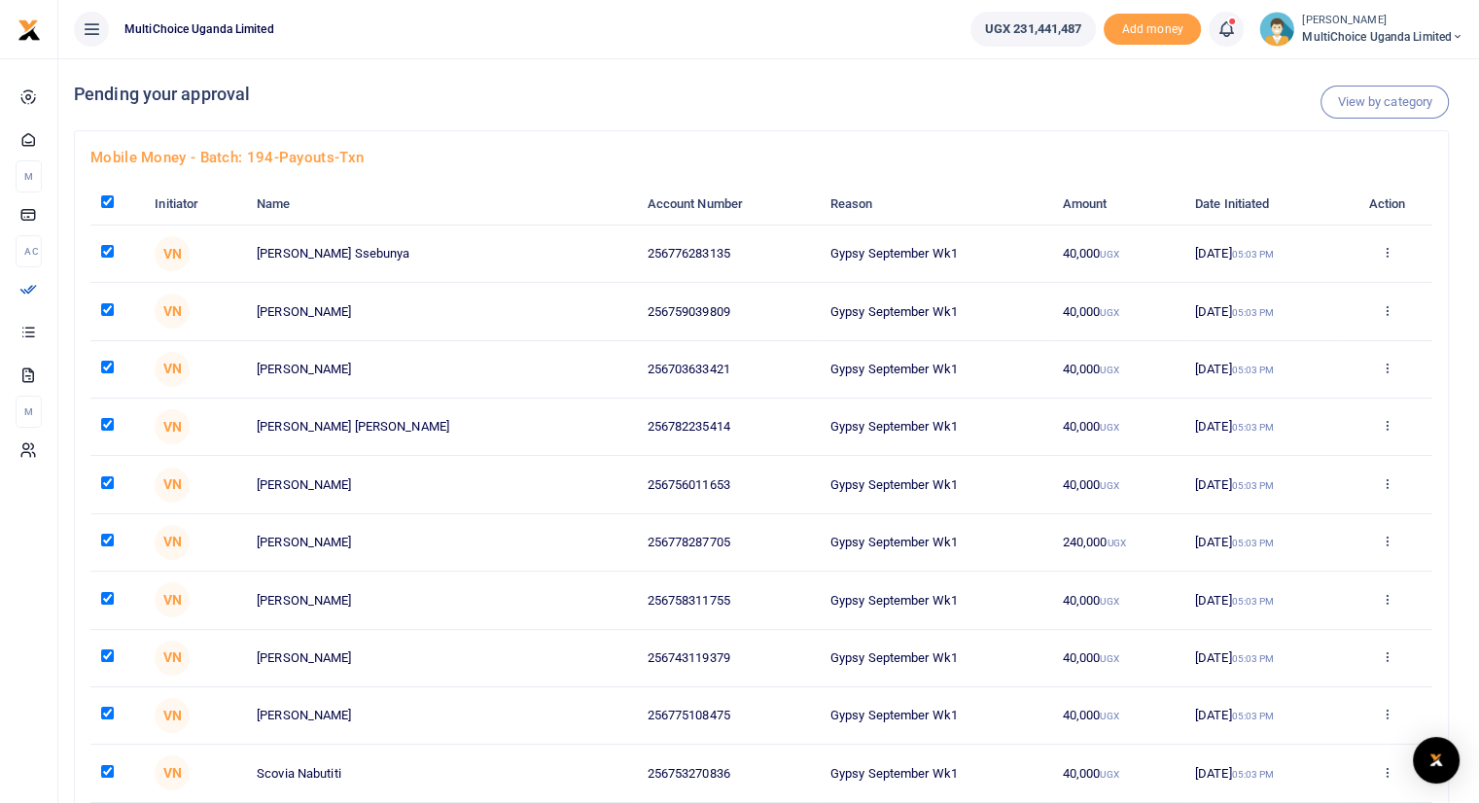
checkbox input "true"
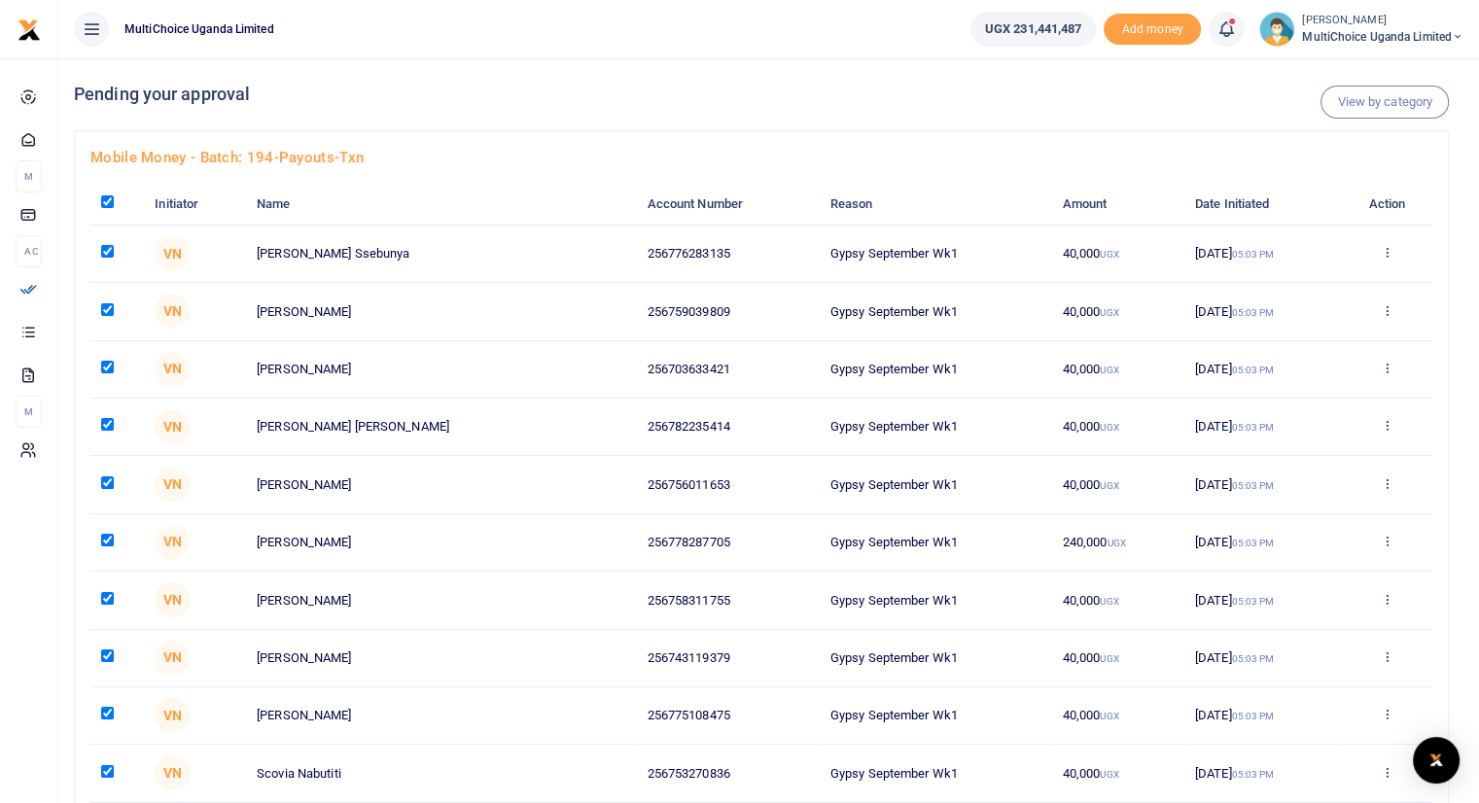
checkbox input "true"
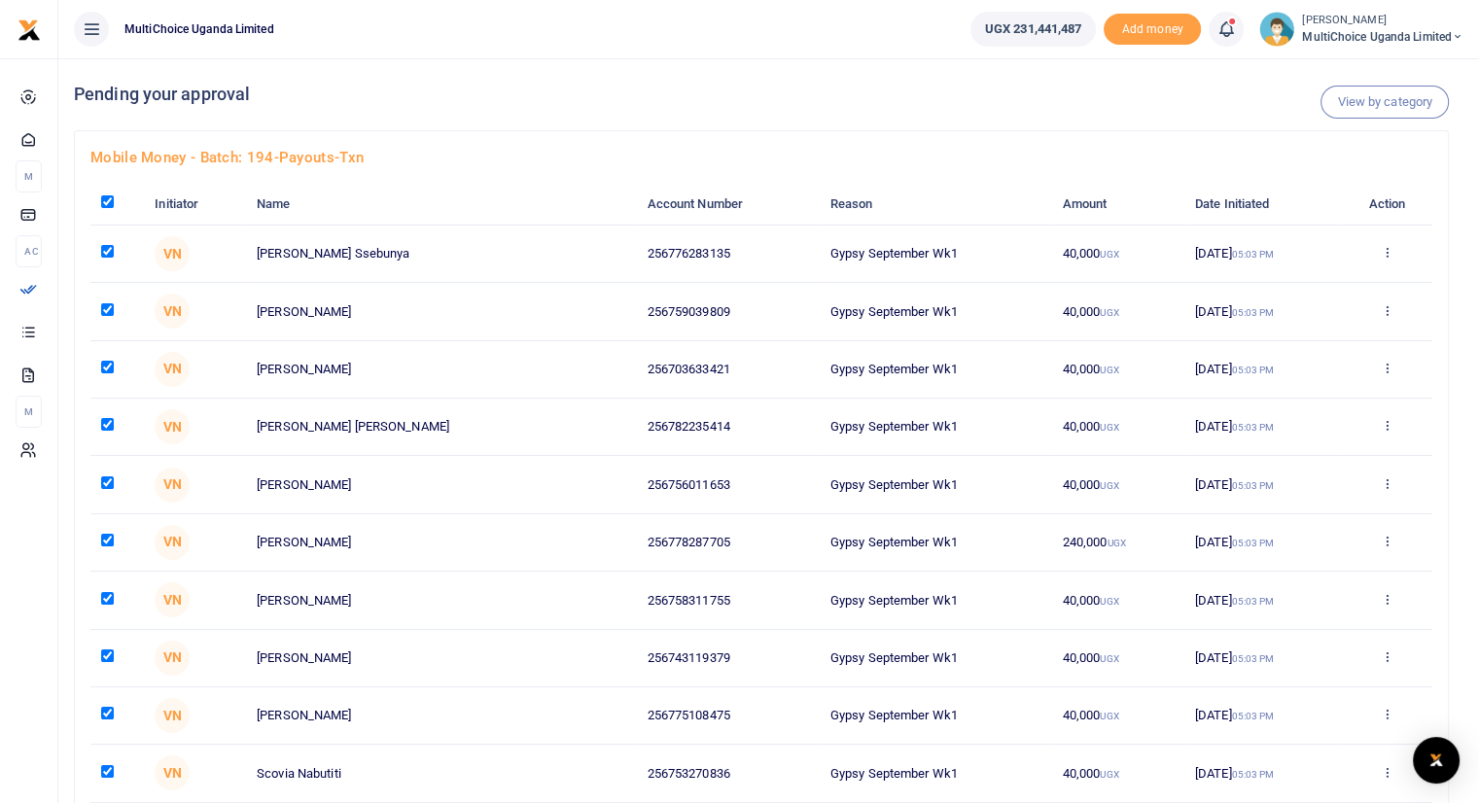
checkbox input "true"
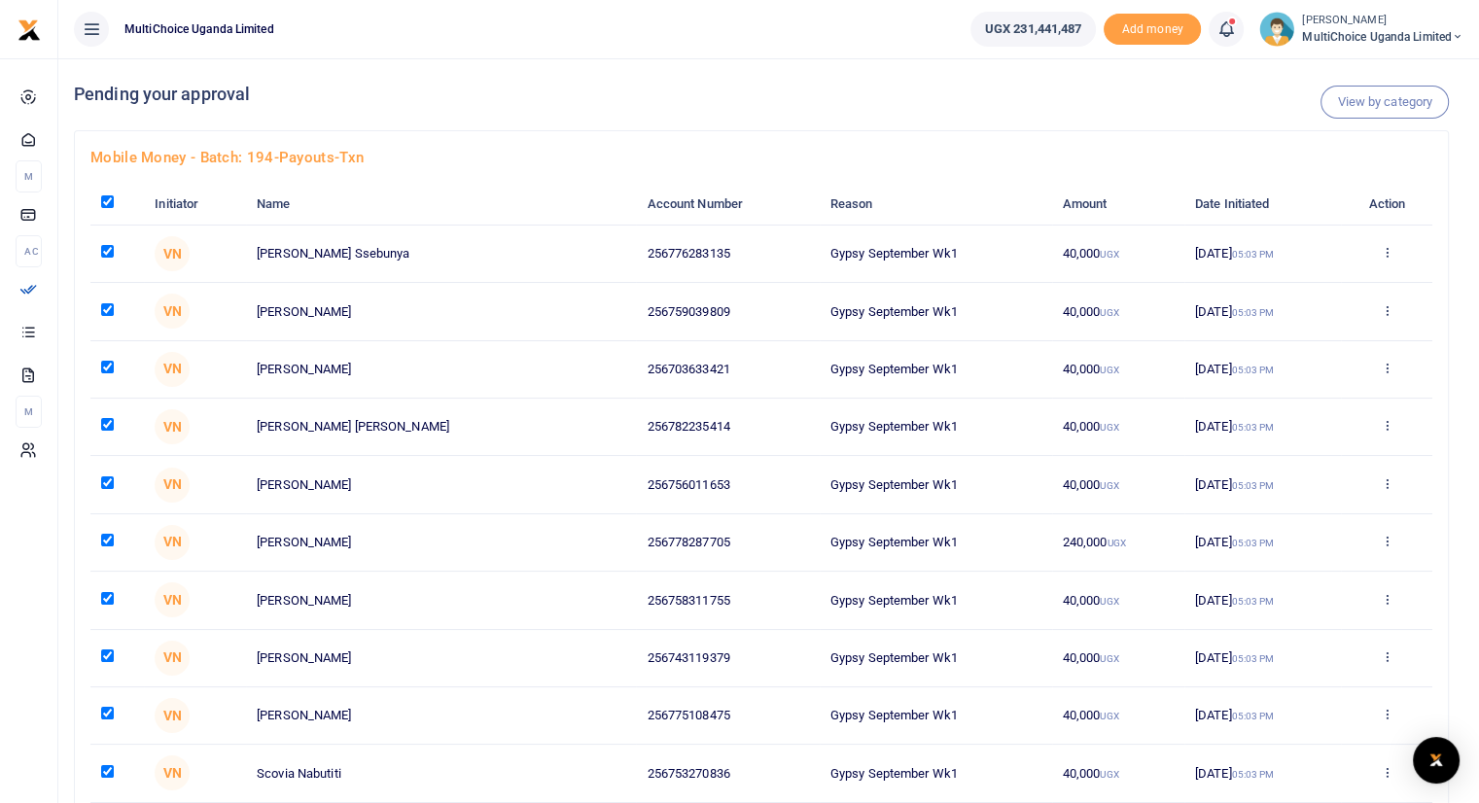
checkbox input "true"
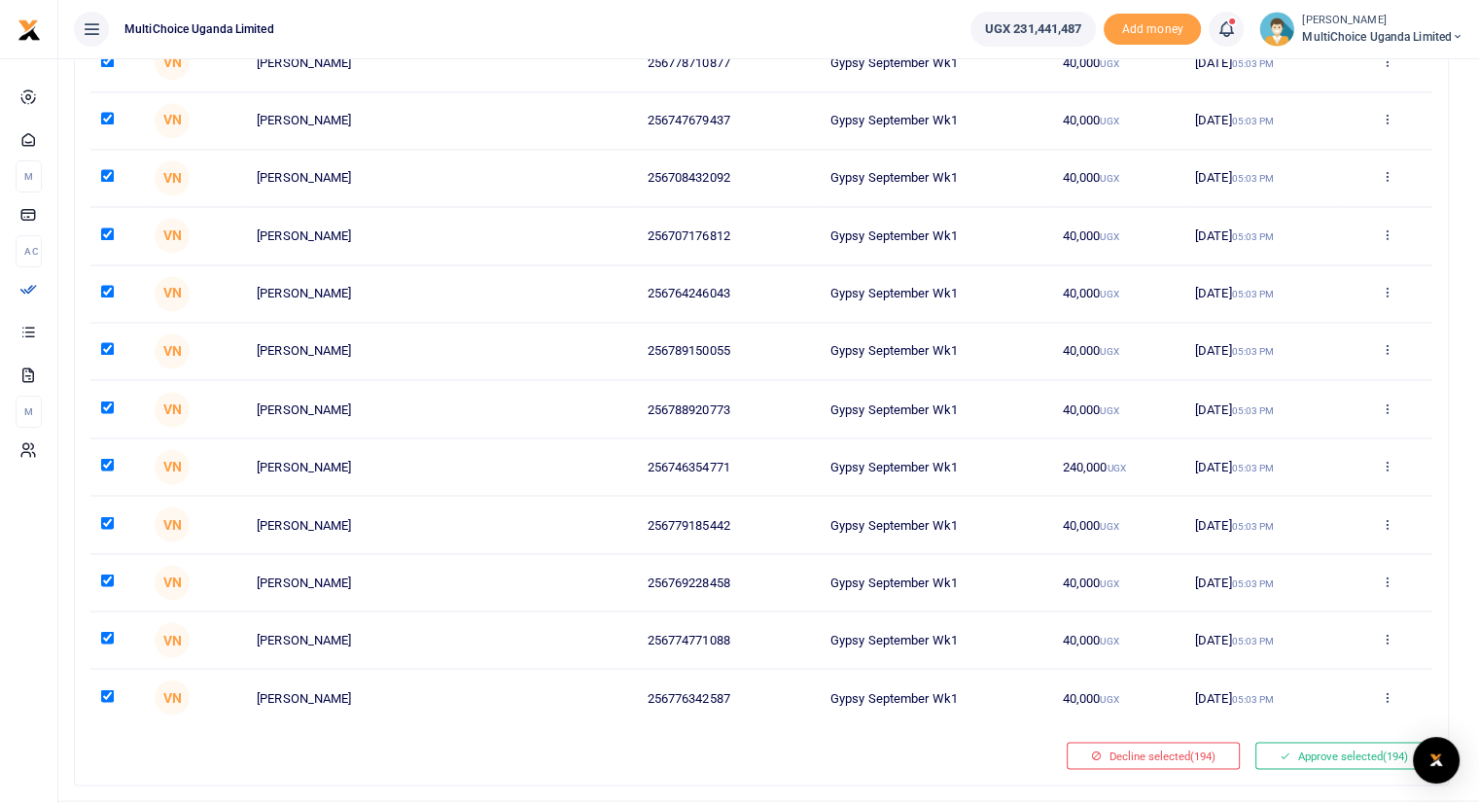
scroll to position [10714, 0]
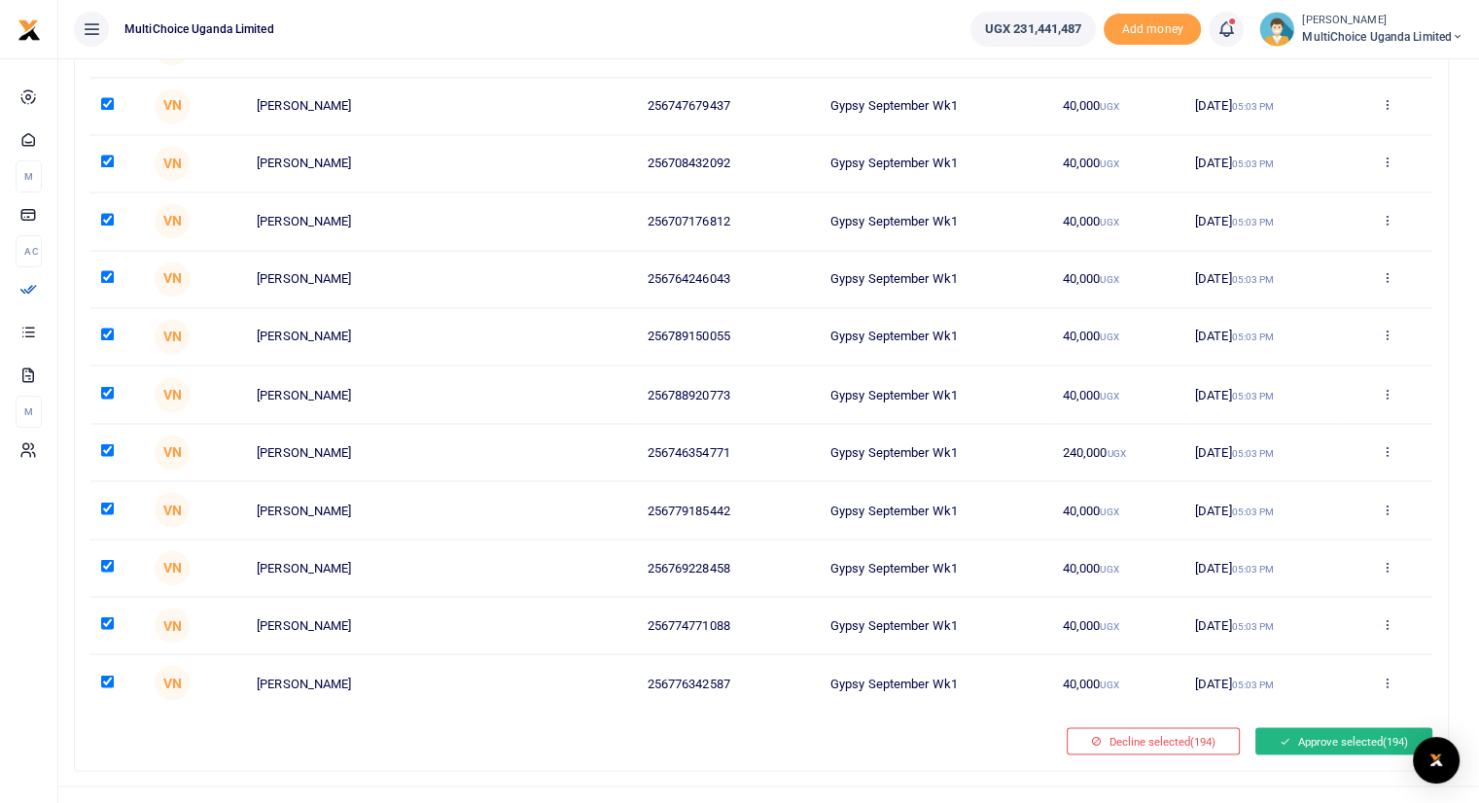
click at [1327, 727] on button "Approve selected (194)" at bounding box center [1343, 740] width 177 height 27
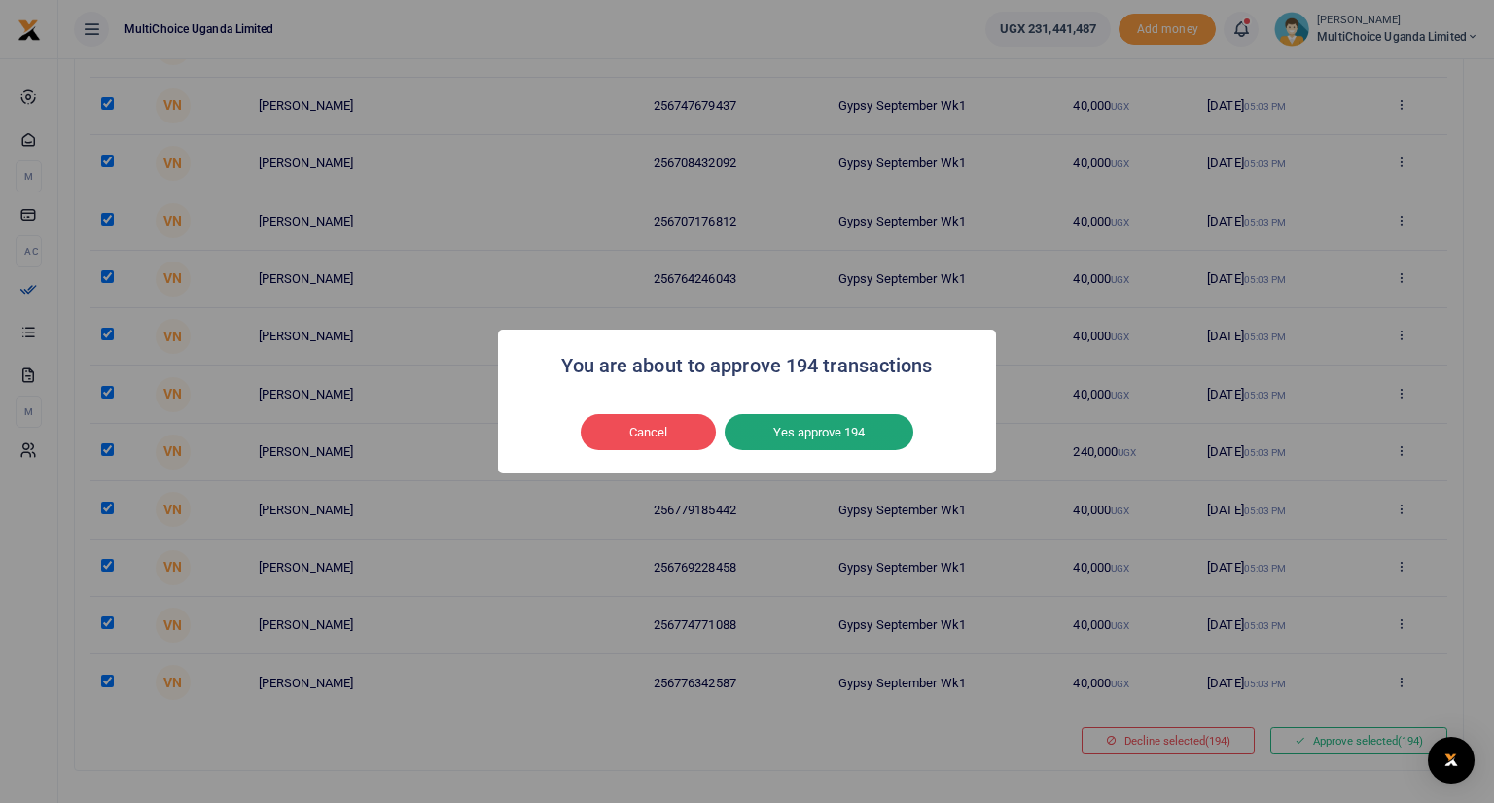
click at [845, 433] on button "Yes approve 194" at bounding box center [818, 432] width 189 height 37
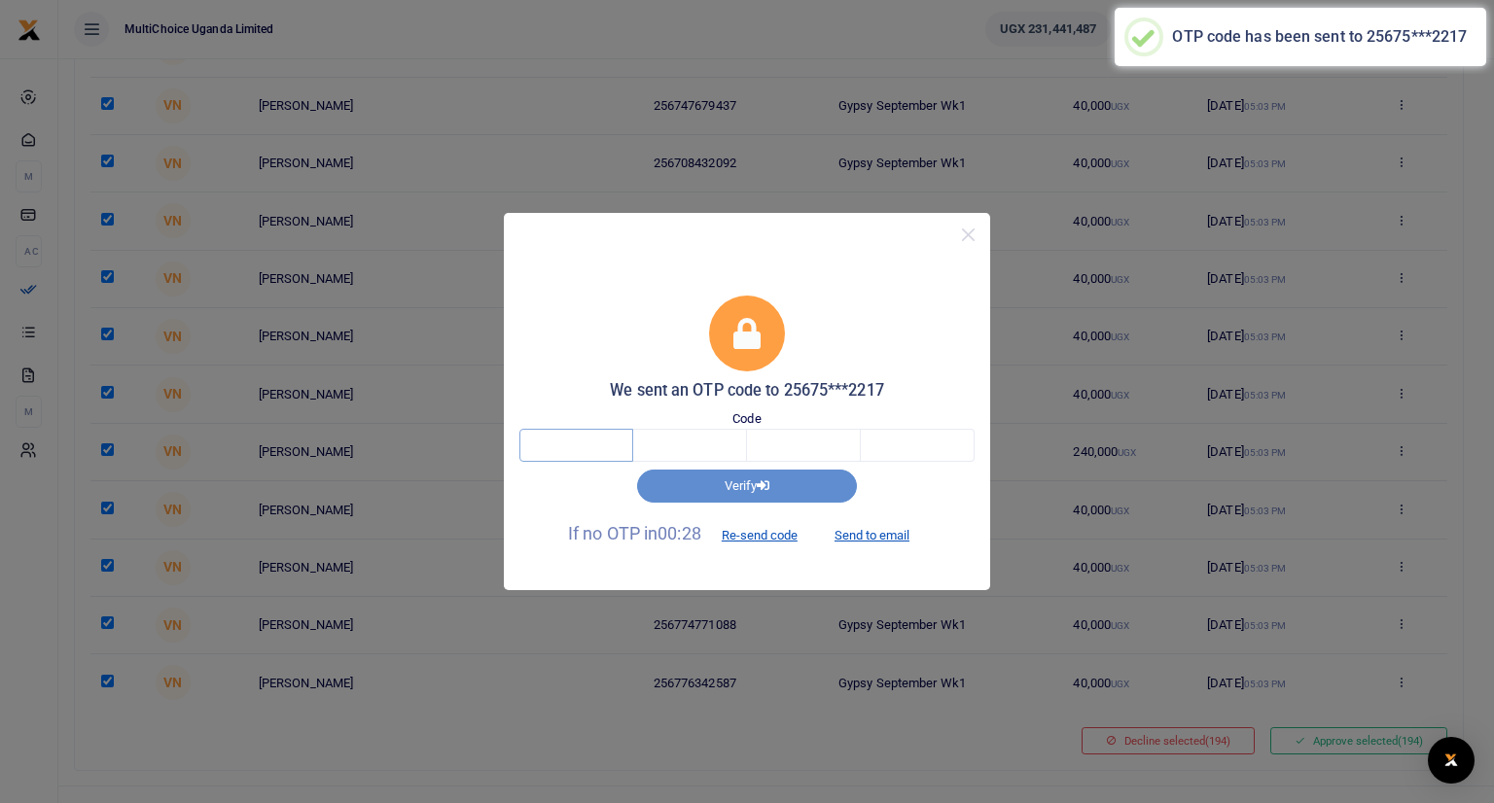
click at [591, 439] on input "text" at bounding box center [576, 445] width 114 height 33
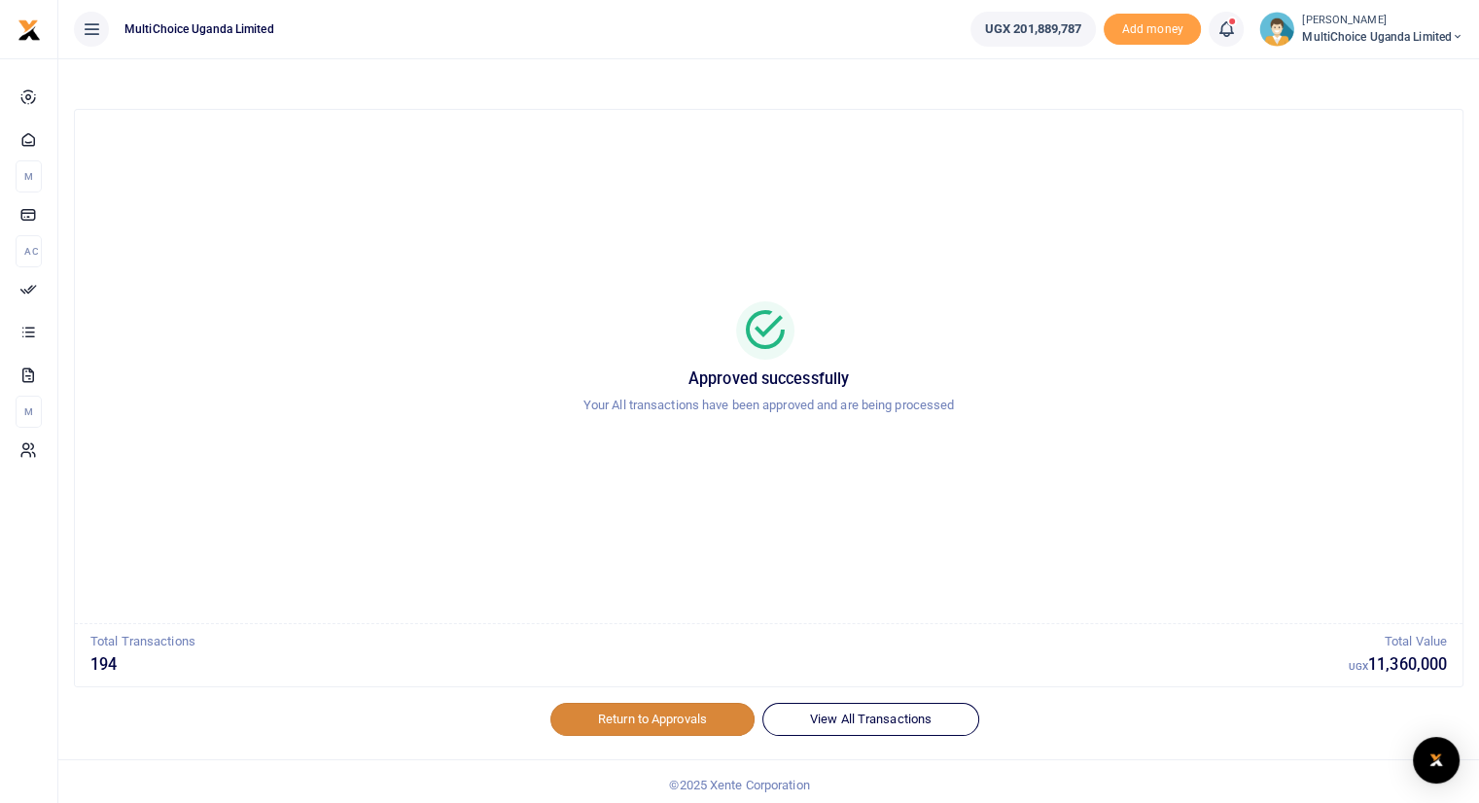
click at [672, 713] on link "Return to Approvals" at bounding box center [652, 719] width 204 height 33
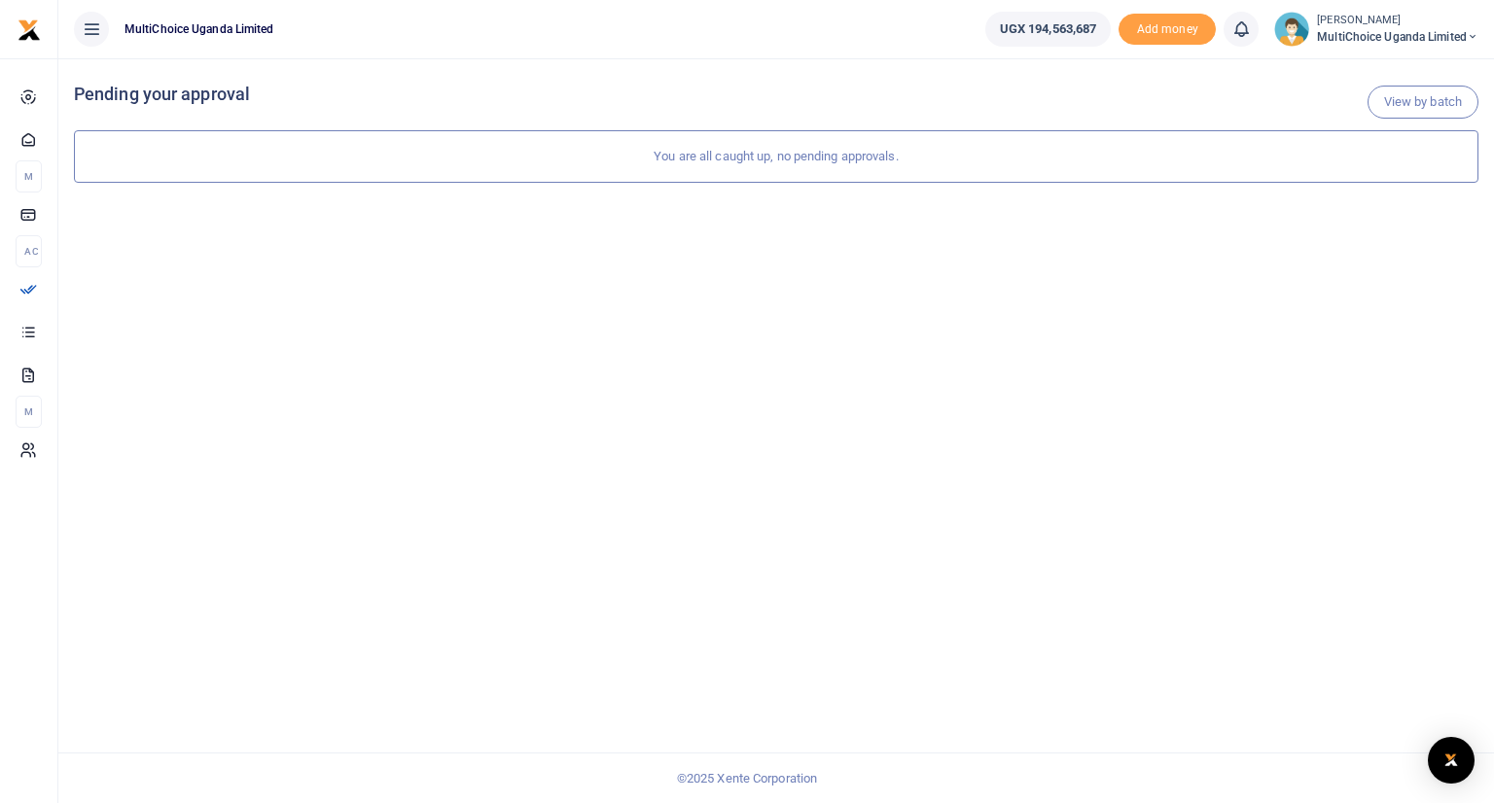
click at [1237, 27] on icon at bounding box center [1240, 28] width 19 height 21
click at [942, 359] on div "View by batch Pending your approval You are all caught up, no pending approvals." at bounding box center [775, 430] width 1435 height 745
click at [1406, 30] on span "MultiChoice Uganda Limited" at bounding box center [1397, 37] width 161 height 18
click at [1392, 69] on link "Switch accounts" at bounding box center [1404, 70] width 154 height 27
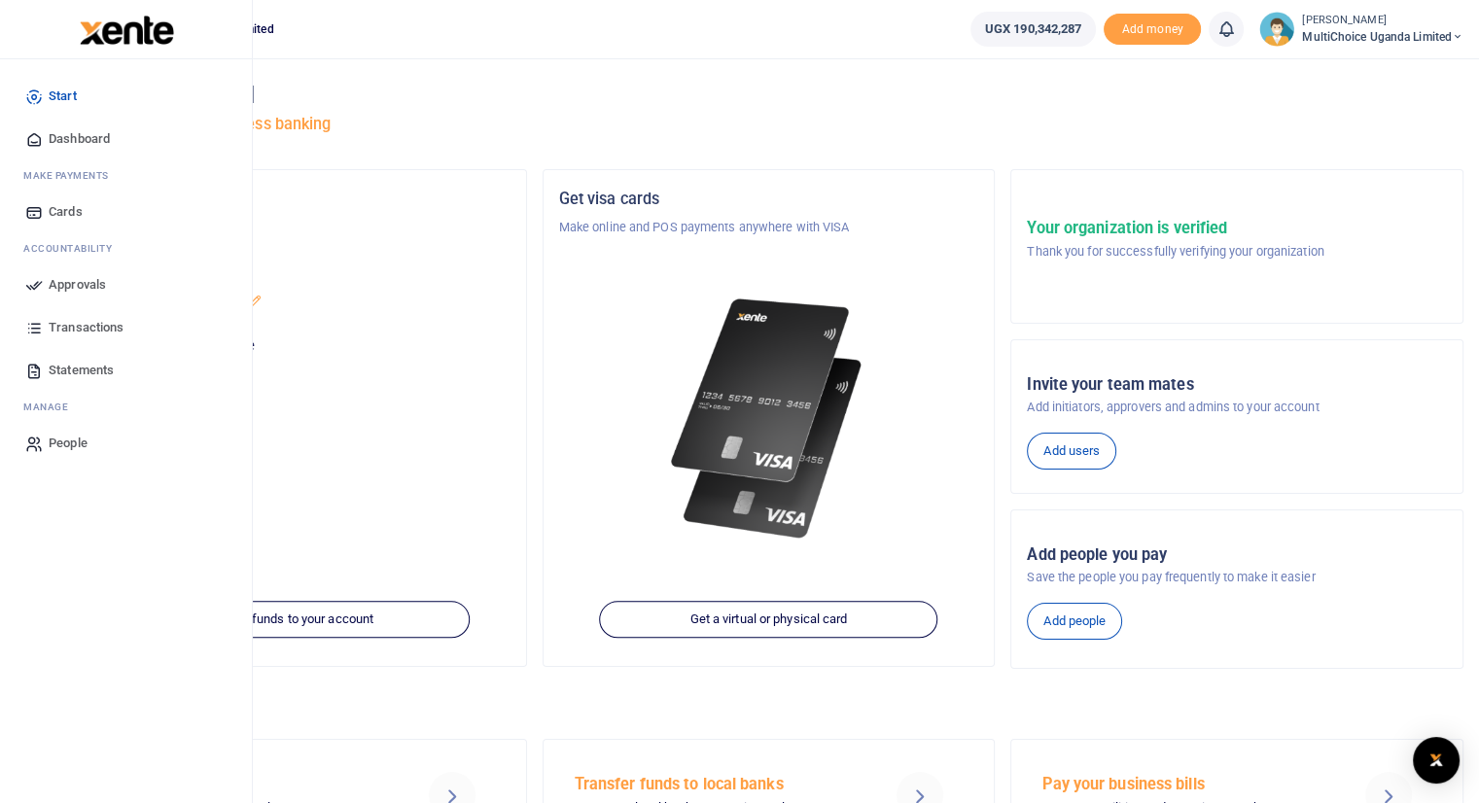
click at [53, 285] on span "Approvals" at bounding box center [77, 284] width 57 height 19
click at [70, 141] on span "Dashboard" at bounding box center [79, 138] width 61 height 19
click at [63, 289] on span "Approvals" at bounding box center [77, 284] width 57 height 19
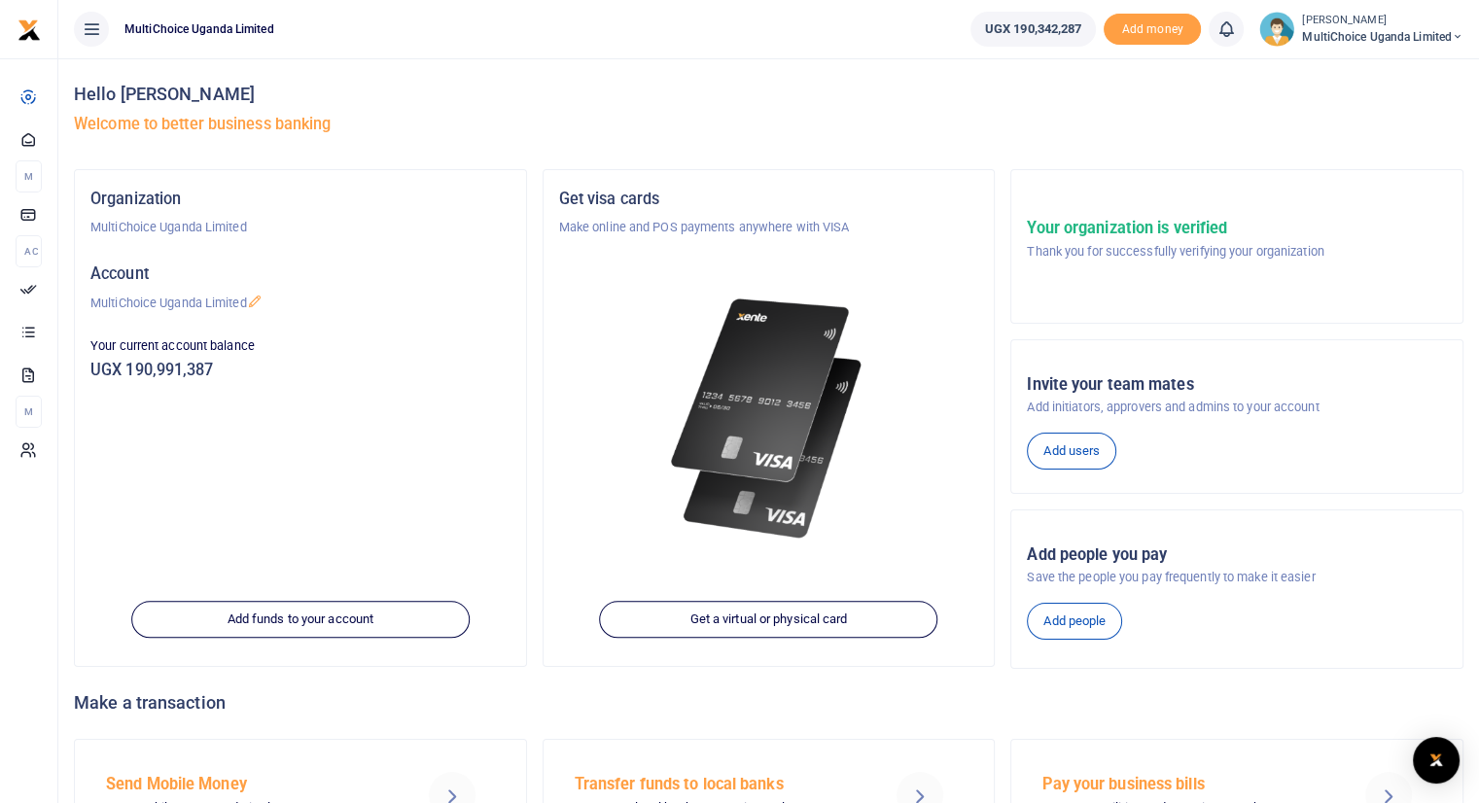
click at [1316, 39] on span "MultiChoice Uganda Limited" at bounding box center [1382, 37] width 161 height 18
click at [1341, 68] on link "Switch accounts" at bounding box center [1390, 70] width 154 height 27
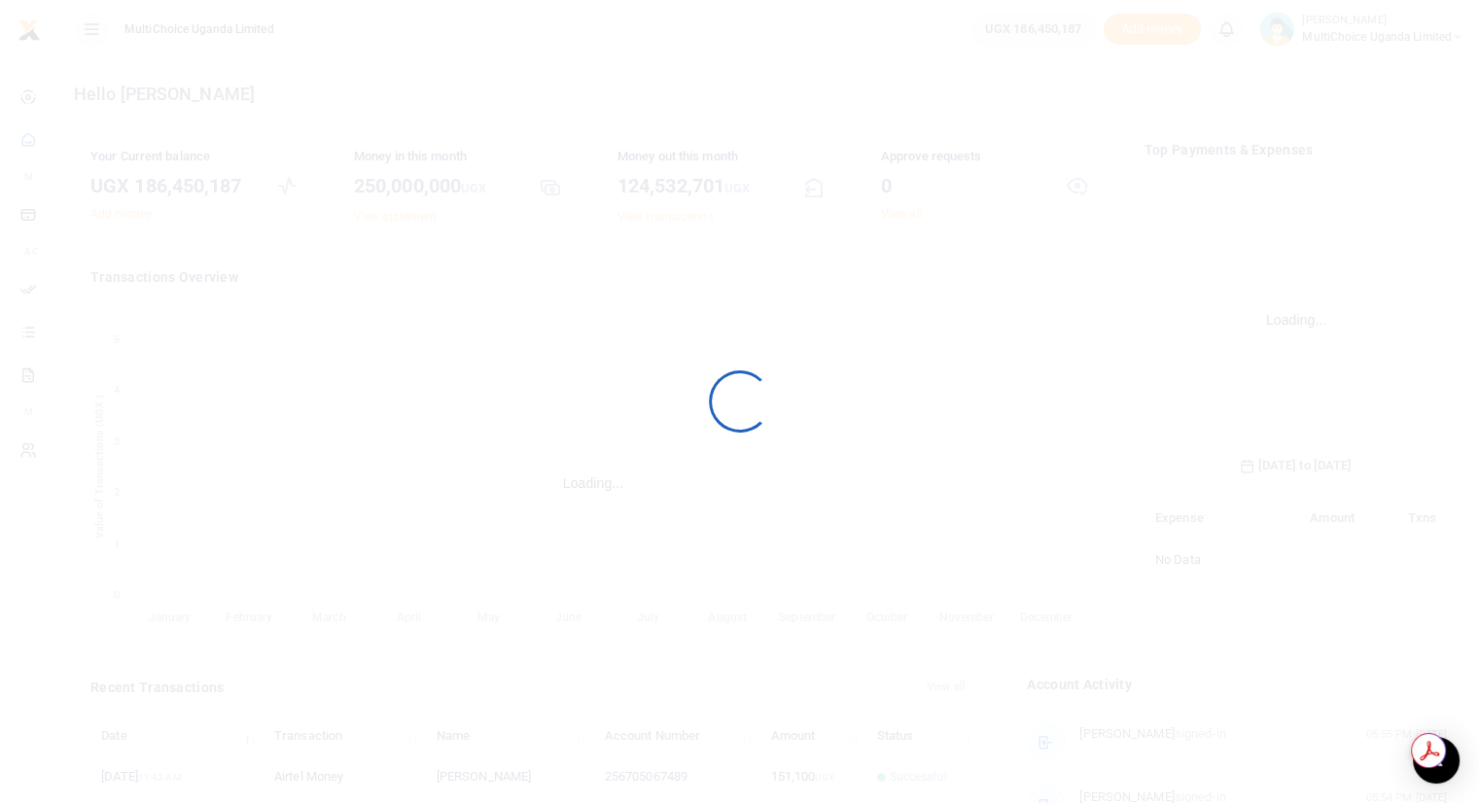
scroll to position [290, 288]
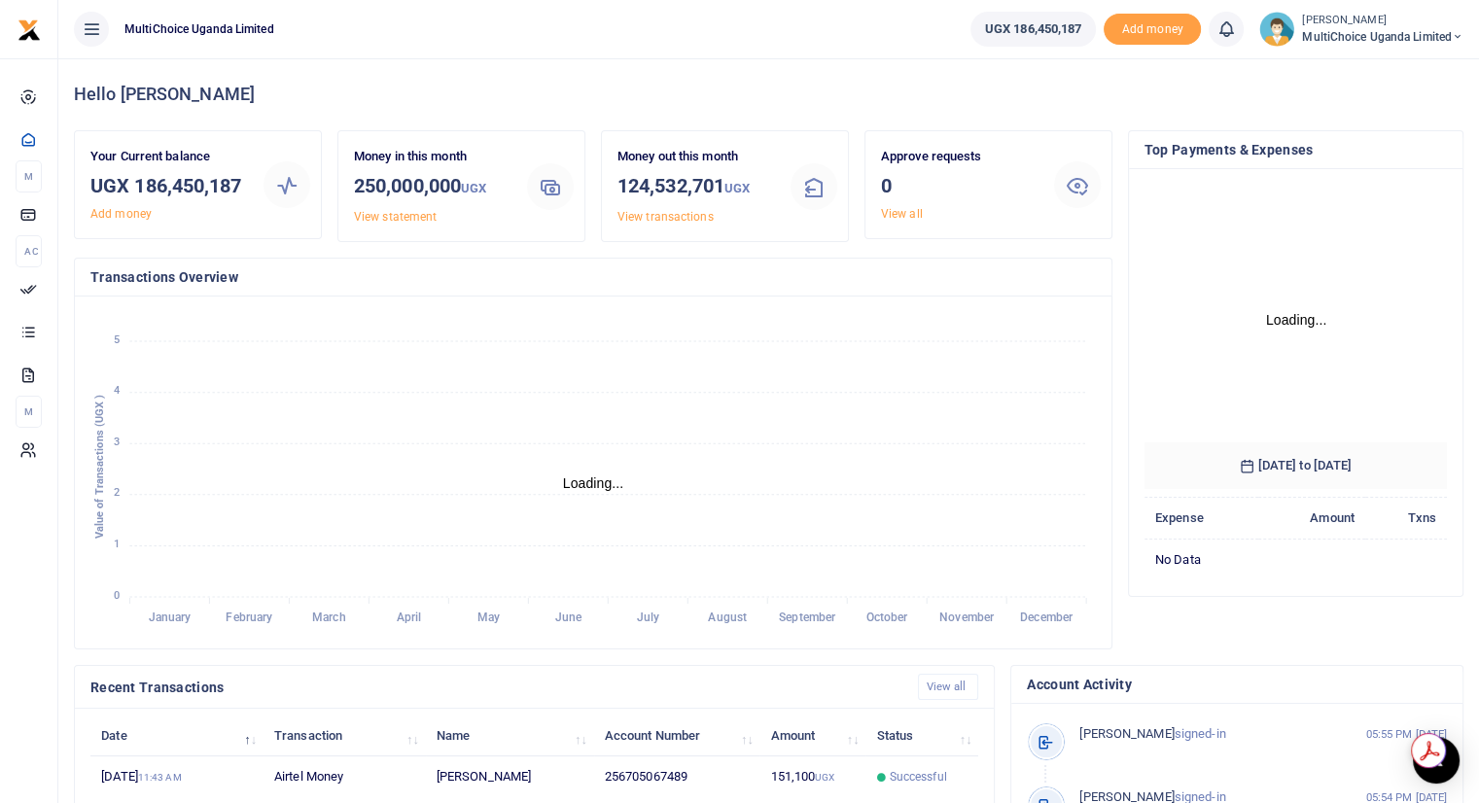
click at [1319, 34] on span "MultiChoice Uganda Limited" at bounding box center [1382, 37] width 161 height 18
click at [1350, 173] on link "Logout" at bounding box center [1390, 177] width 154 height 27
